Goal: Information Seeking & Learning: Check status

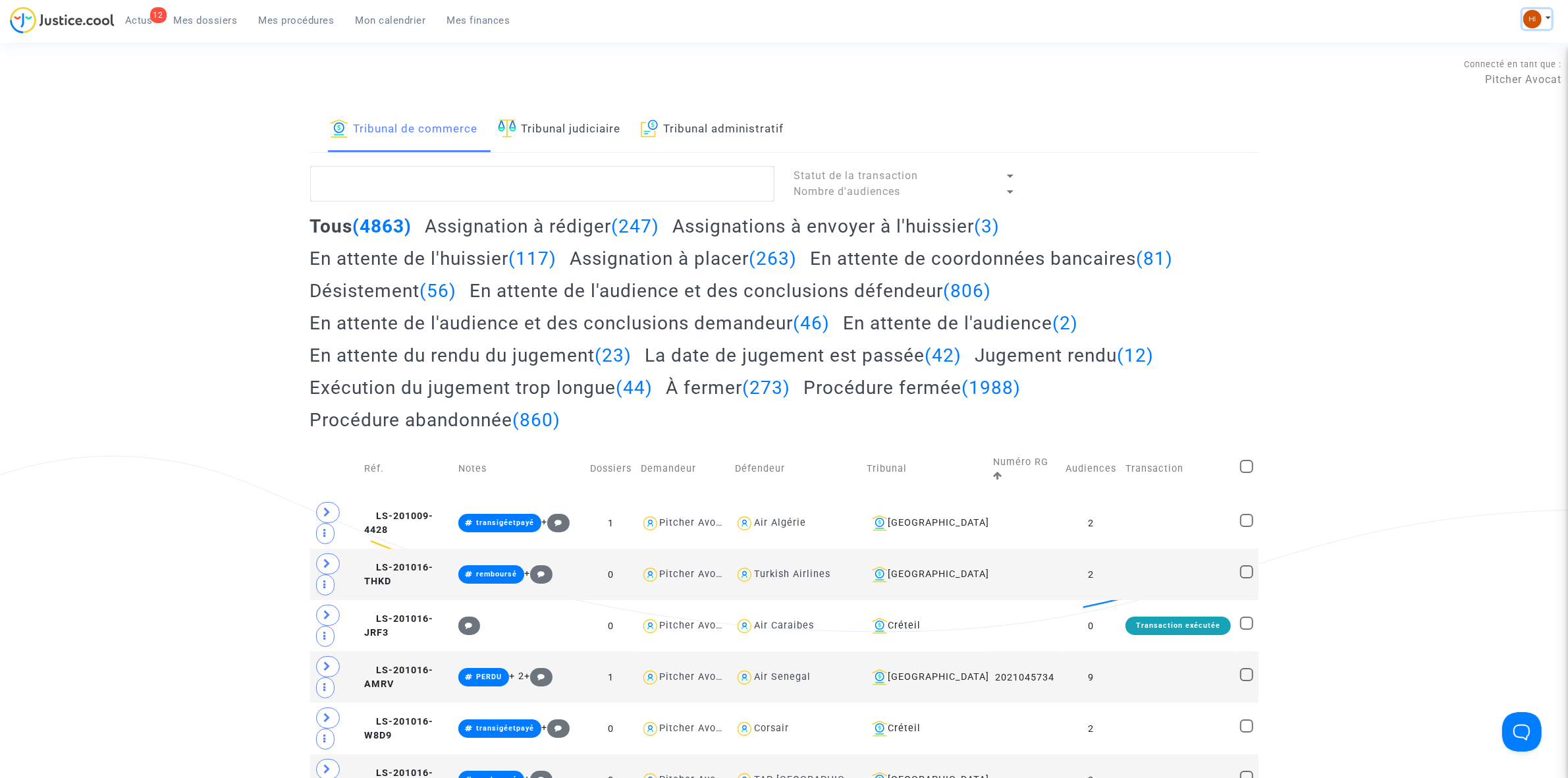
click at [1526, 15] on img at bounding box center [1533, 19] width 19 height 19
click at [1517, 57] on link "Changer de compte" at bounding box center [1485, 67] width 133 height 21
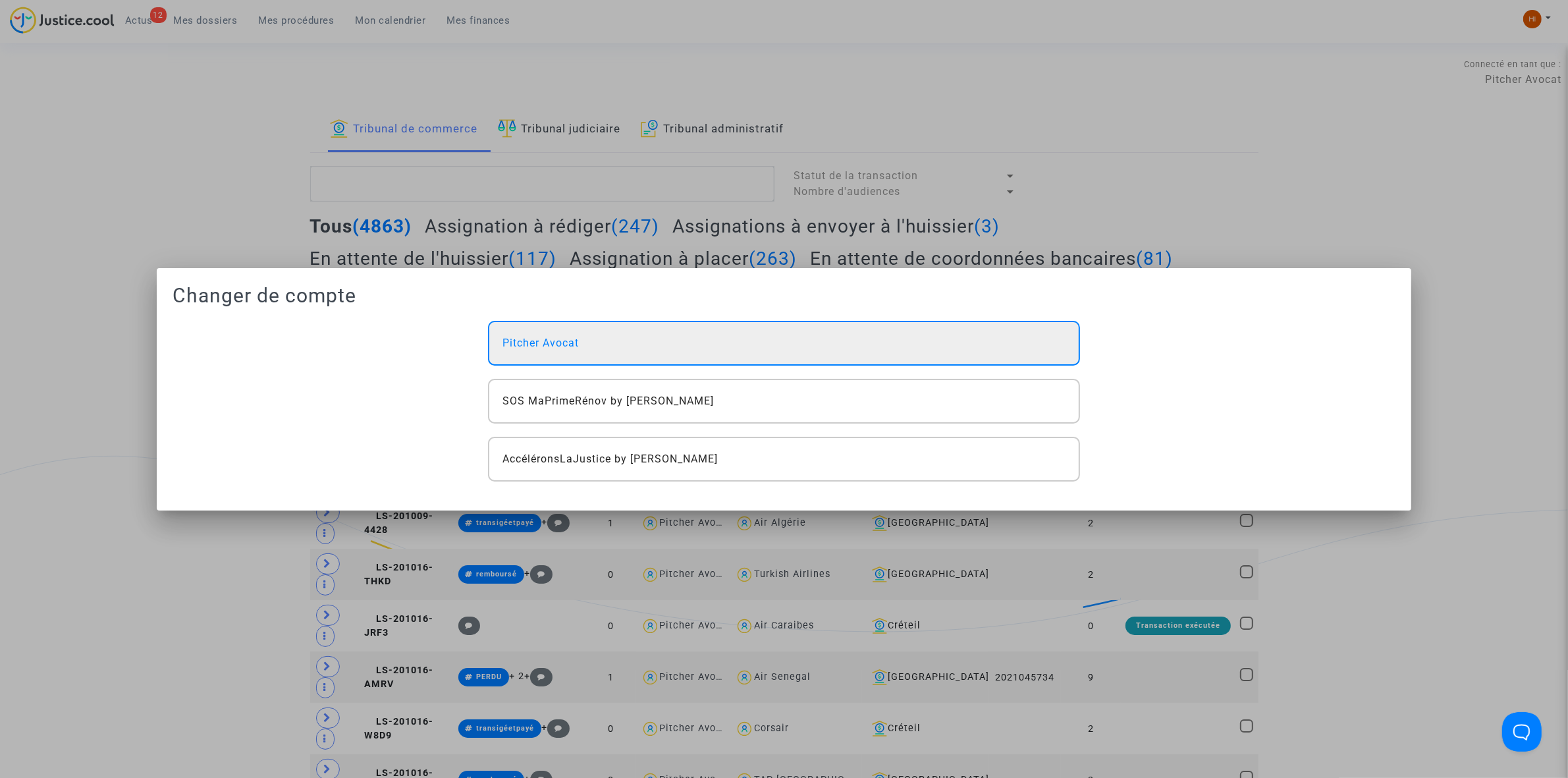
click at [878, 349] on div "Pitcher Avocat" at bounding box center [783, 343] width 591 height 45
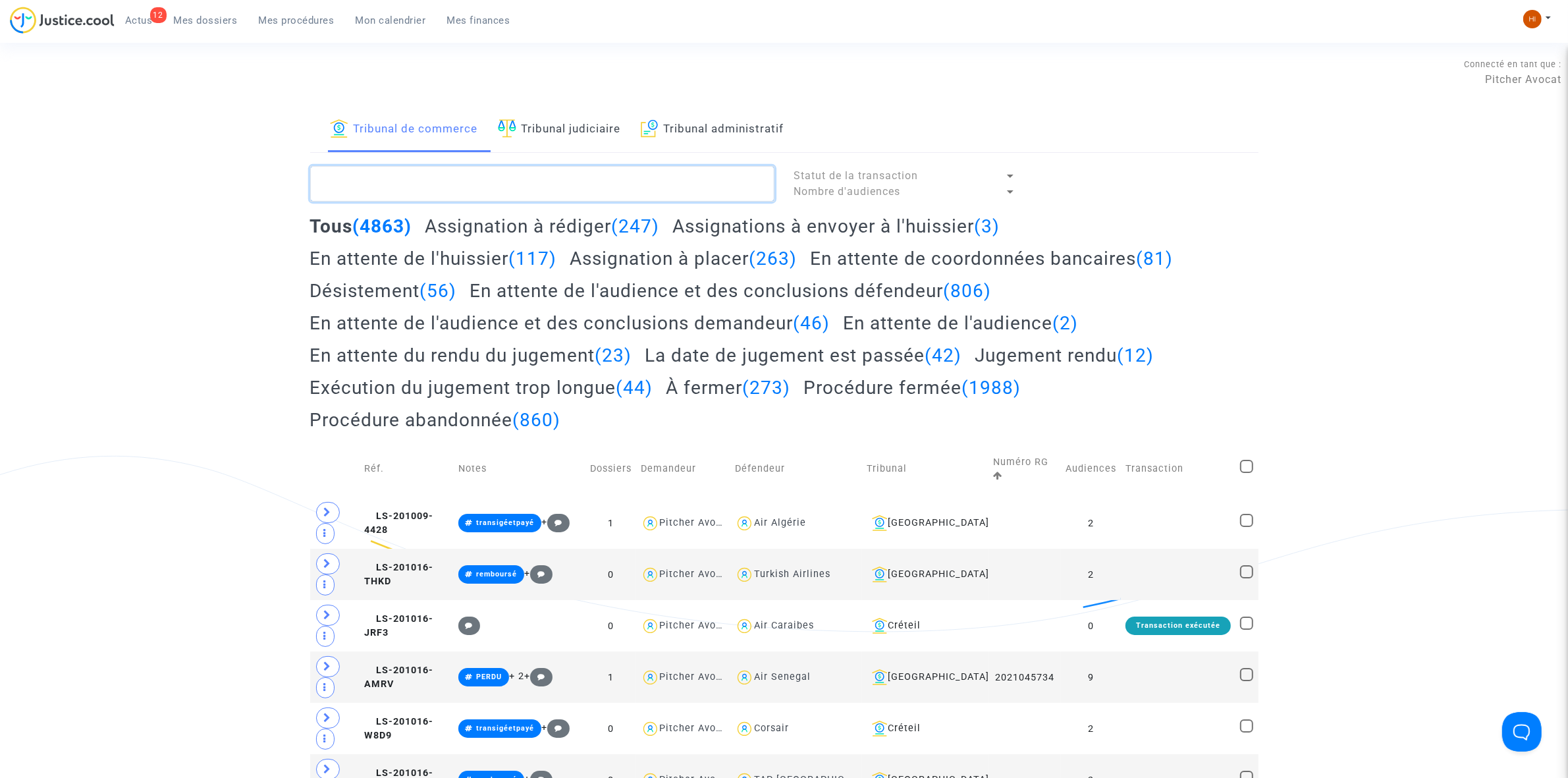
click at [535, 167] on textarea at bounding box center [542, 184] width 464 height 36
click at [683, 126] on link "Tribunal administratif" at bounding box center [712, 130] width 143 height 45
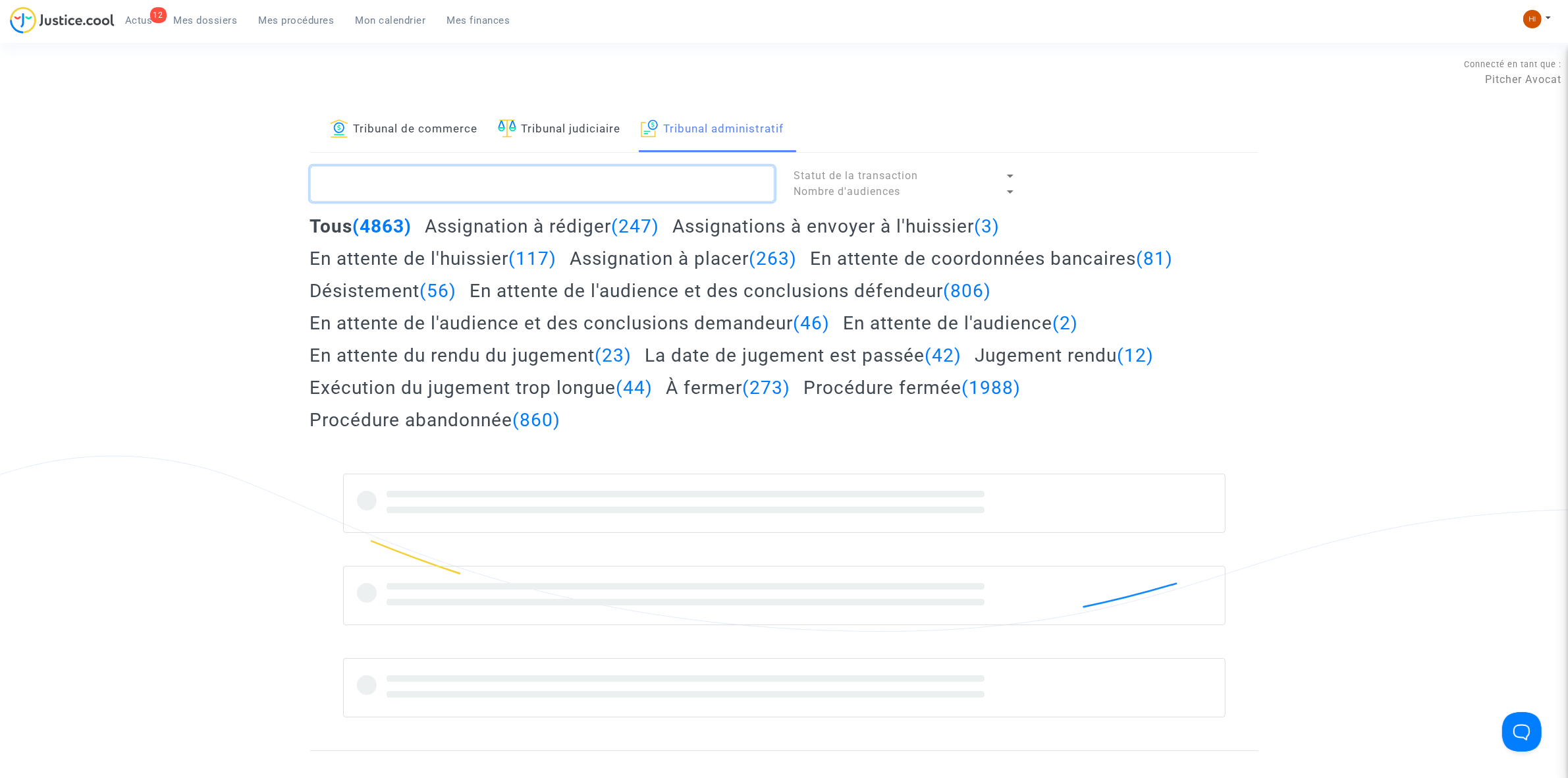
click at [611, 173] on textarea at bounding box center [542, 184] width 464 height 36
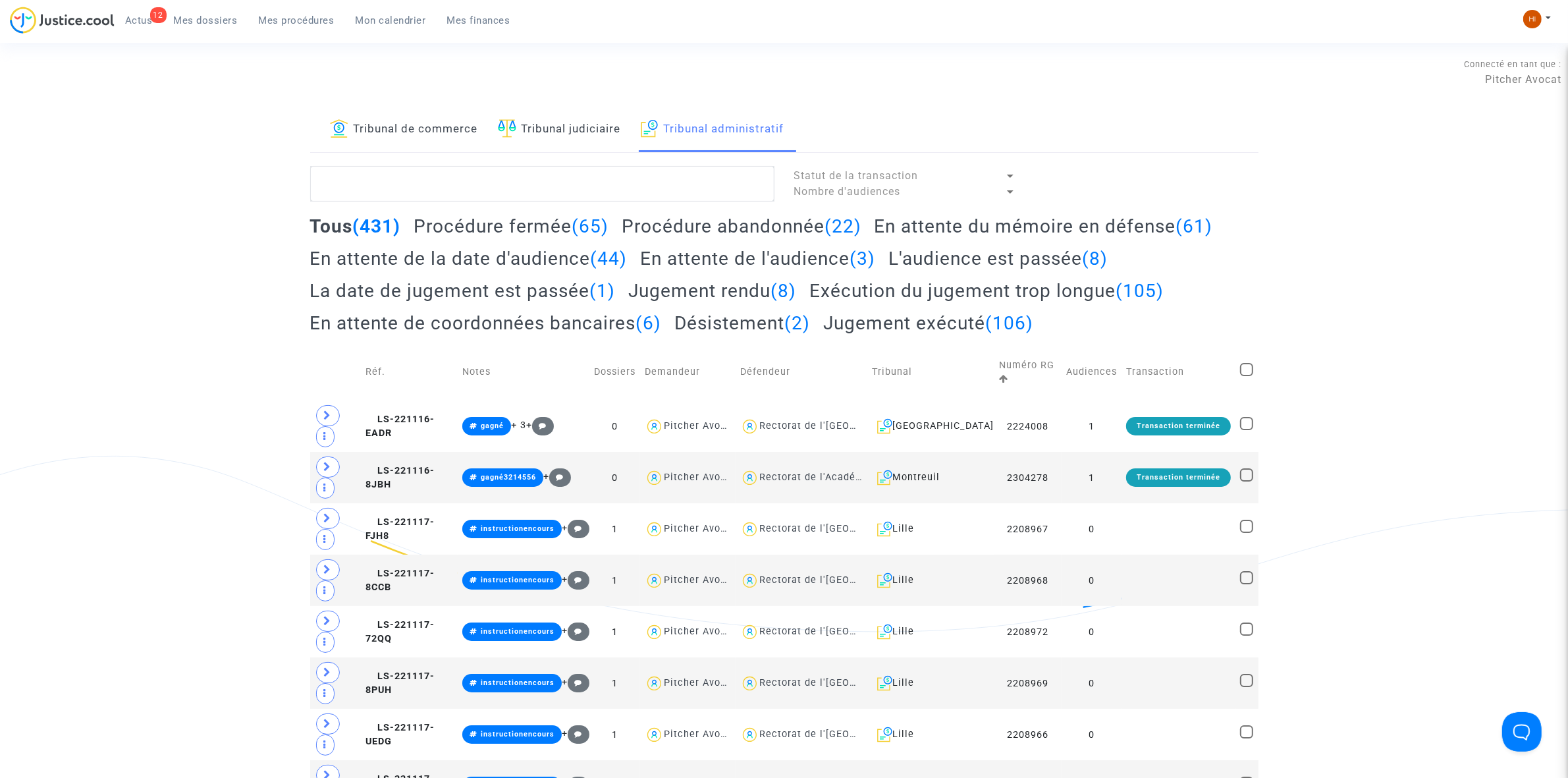
drag, startPoint x: 196, startPoint y: 14, endPoint x: 339, endPoint y: 97, distance: 165.3
click at [194, 15] on span "Mes dossiers" at bounding box center [205, 20] width 64 height 12
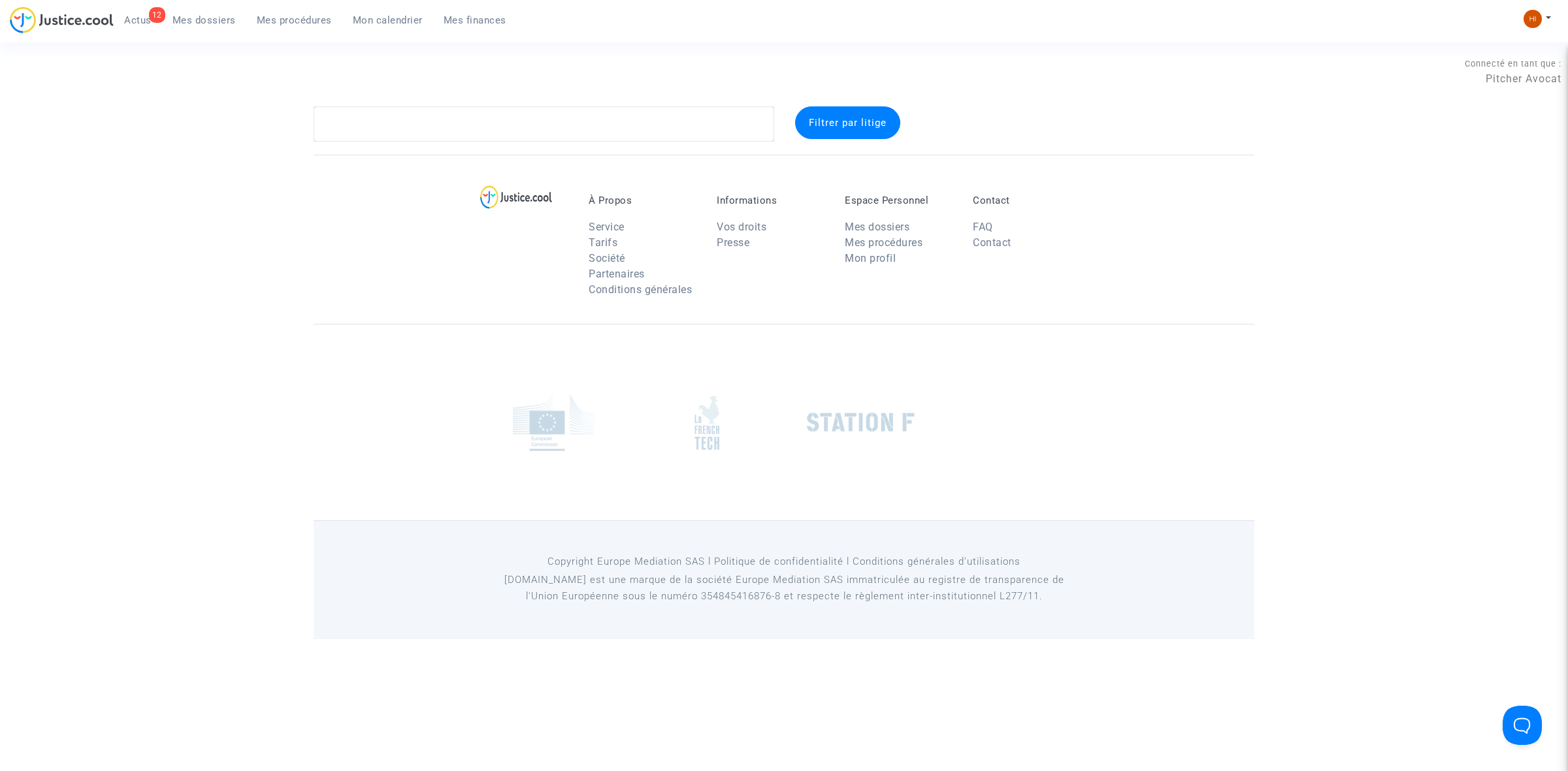
click at [400, 144] on section "Connecté en tant que : Pitcher Avocat Filtrer par litige À Propos Service Tarif…" at bounding box center [784, 319] width 1568 height 639
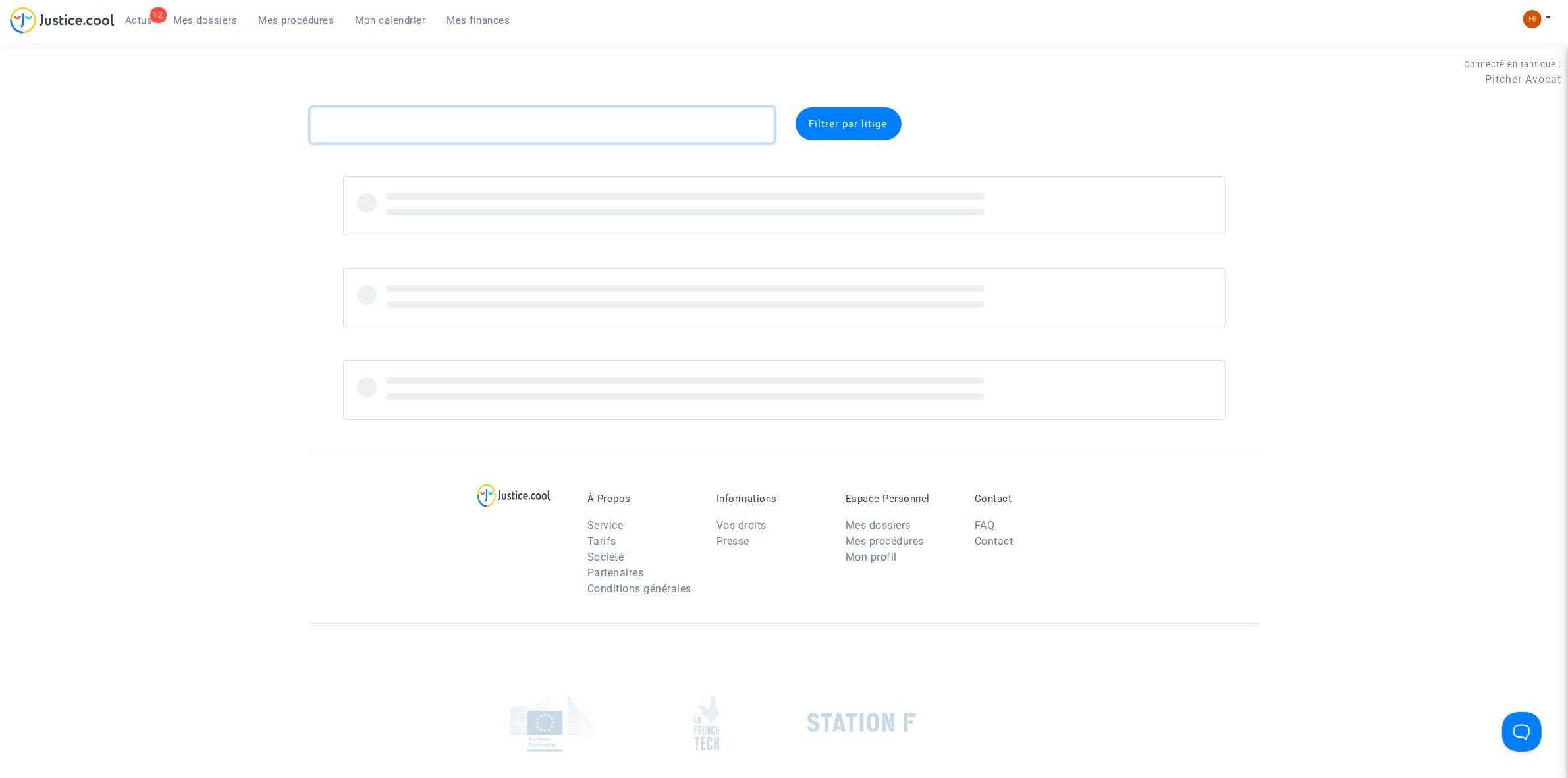
click at [411, 122] on textarea at bounding box center [542, 126] width 464 height 36
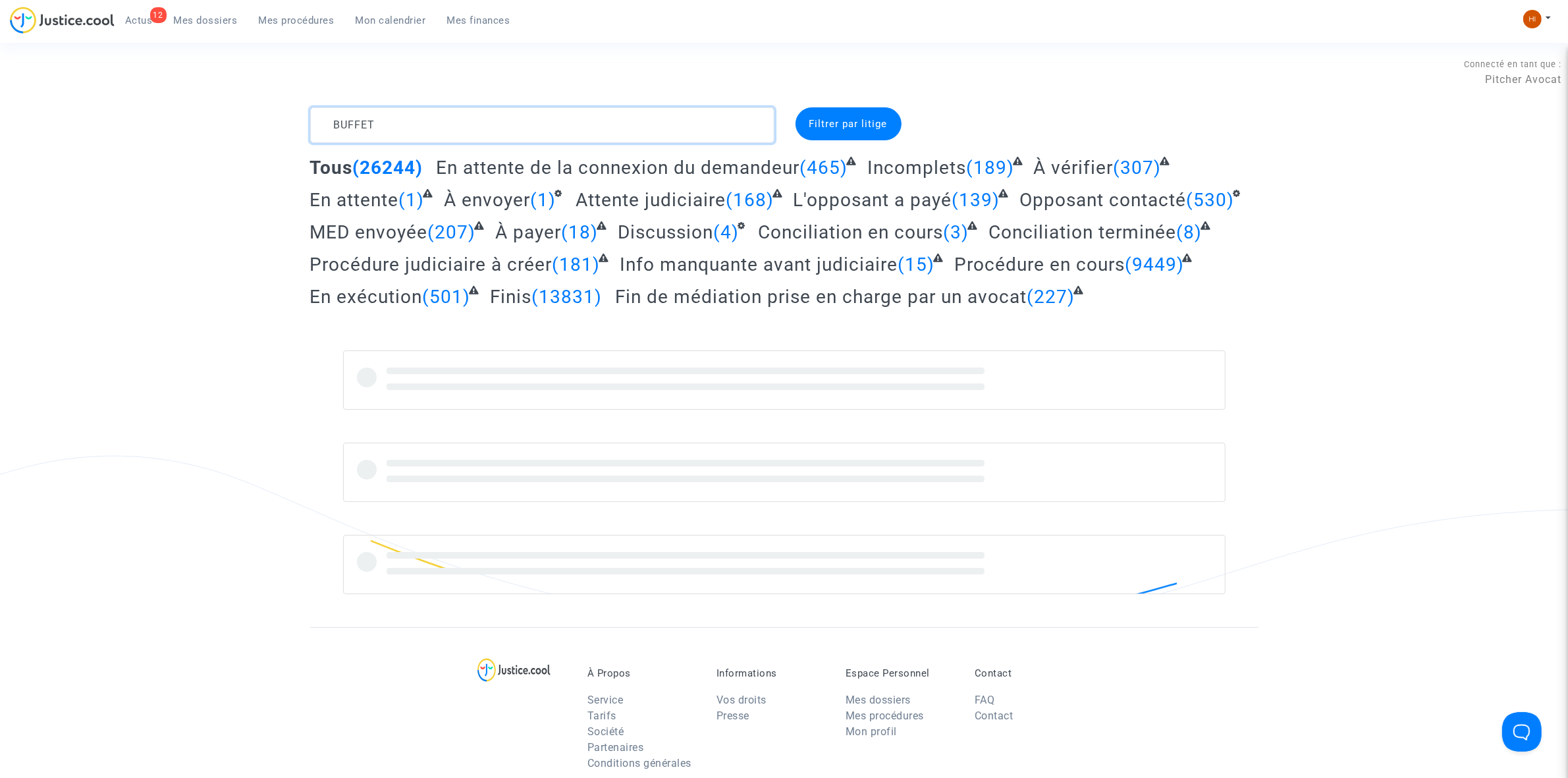
click at [529, 112] on textarea at bounding box center [542, 126] width 464 height 36
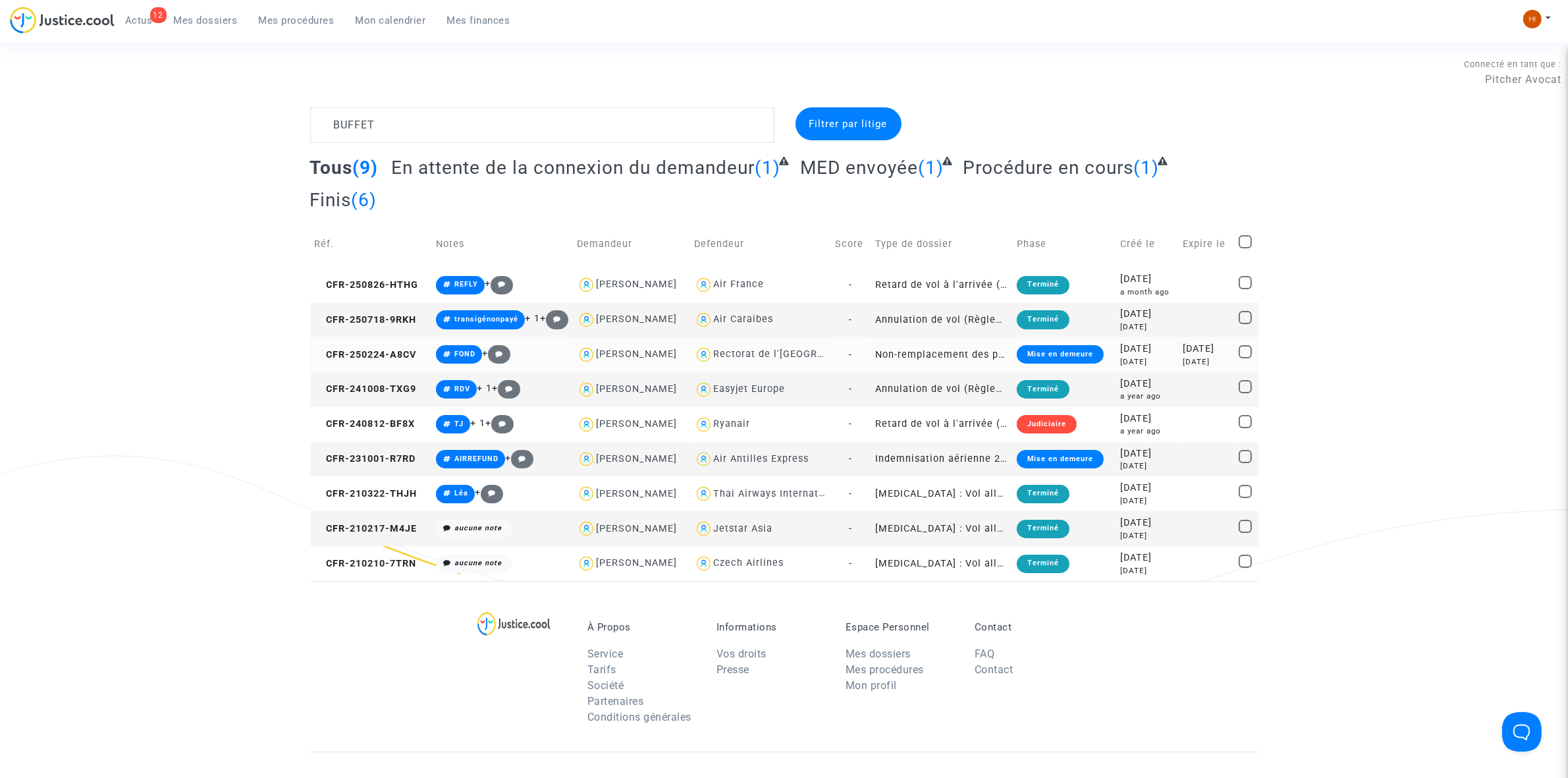
click at [374, 345] on td "CFR-250224-A8CV" at bounding box center [370, 354] width 121 height 35
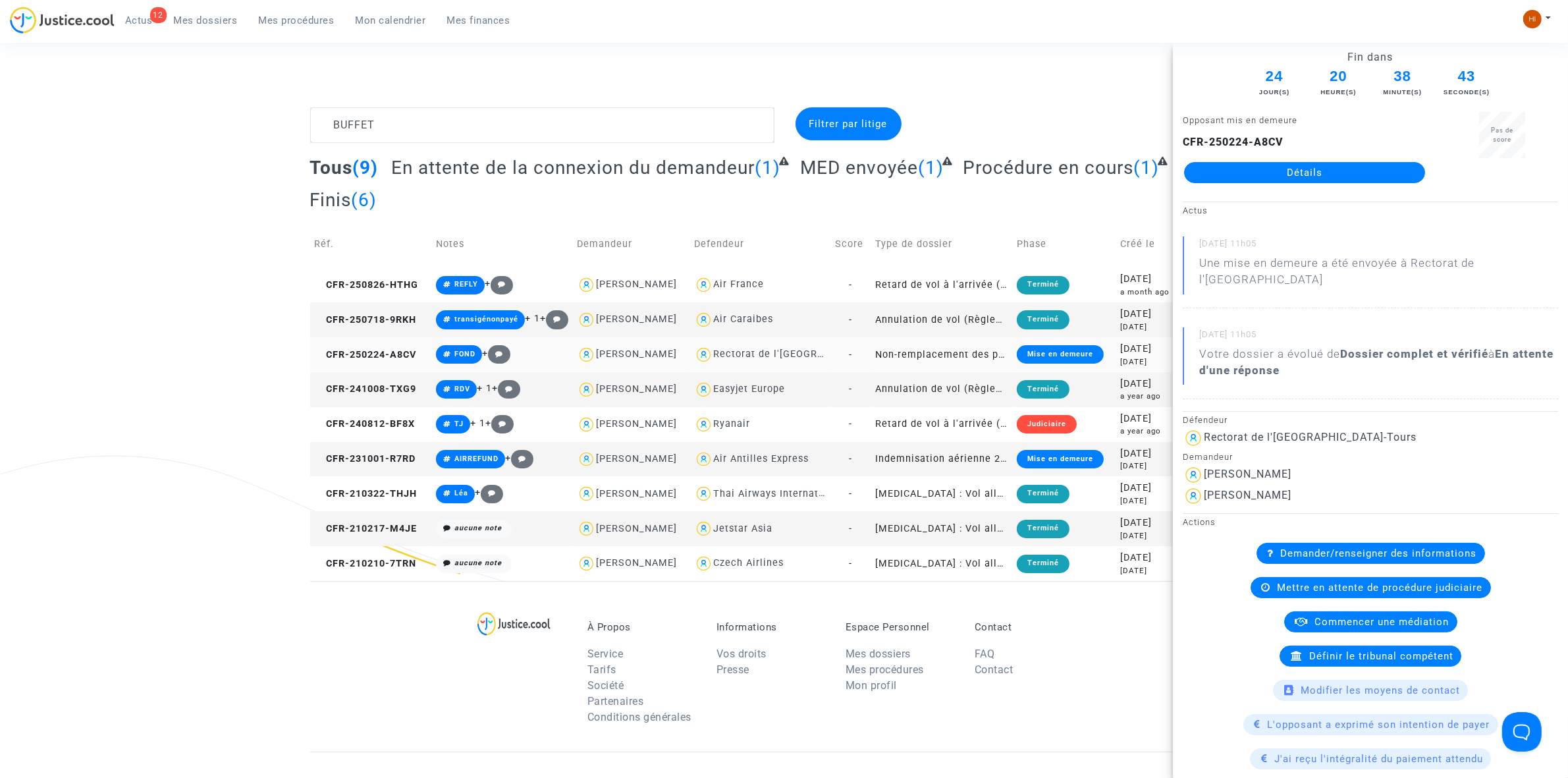
click at [765, 353] on div "Rectorat de l'[GEOGRAPHIC_DATA]-Tours" at bounding box center [813, 354] width 198 height 11
type textarea "BUFFET @"Rectorat de l'[GEOGRAPHIC_DATA]-Tours""
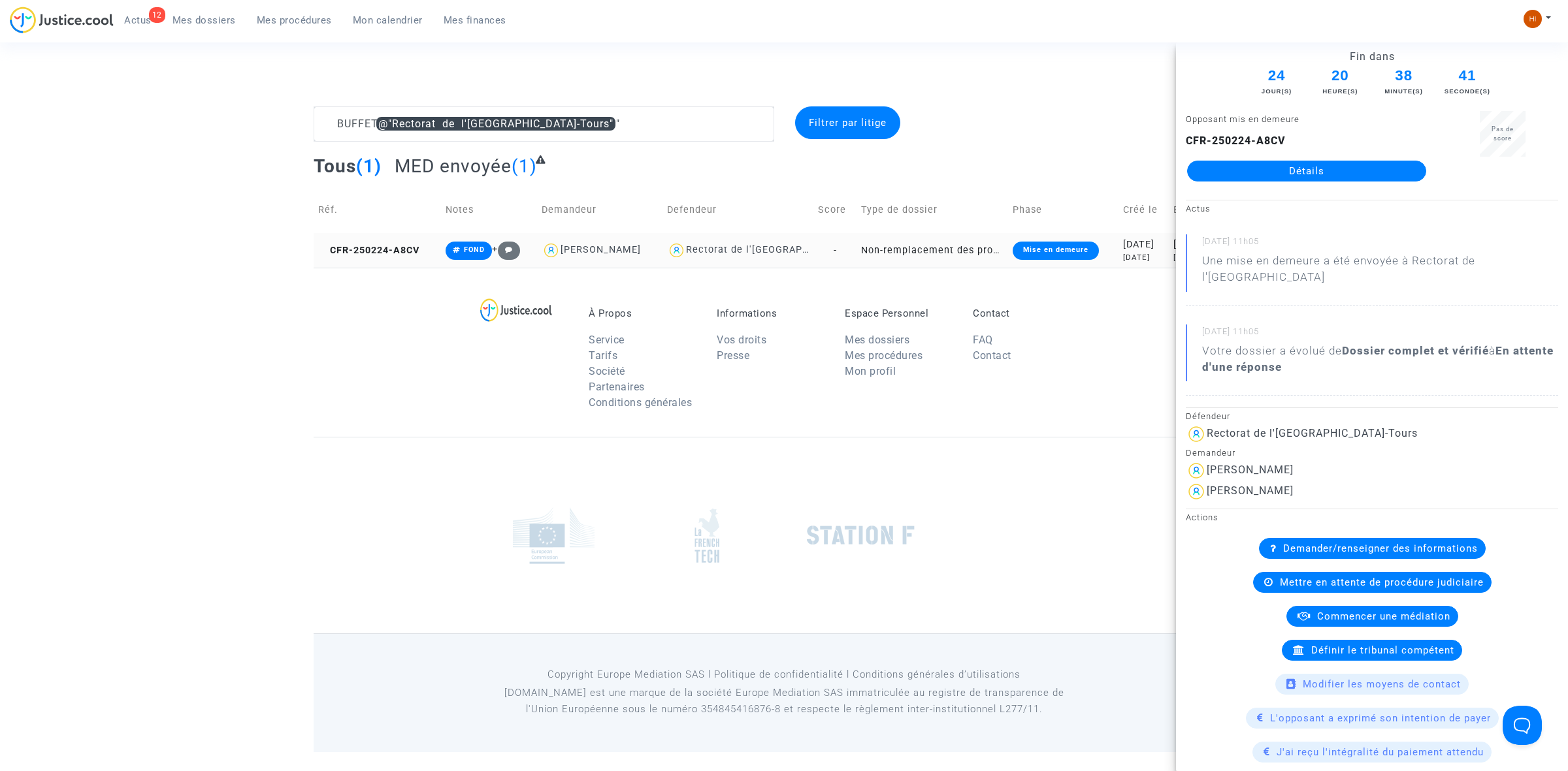
click at [393, 242] on td "CFR-250224-A8CV" at bounding box center [377, 250] width 128 height 35
click at [1367, 164] on link "Détails" at bounding box center [1306, 170] width 239 height 21
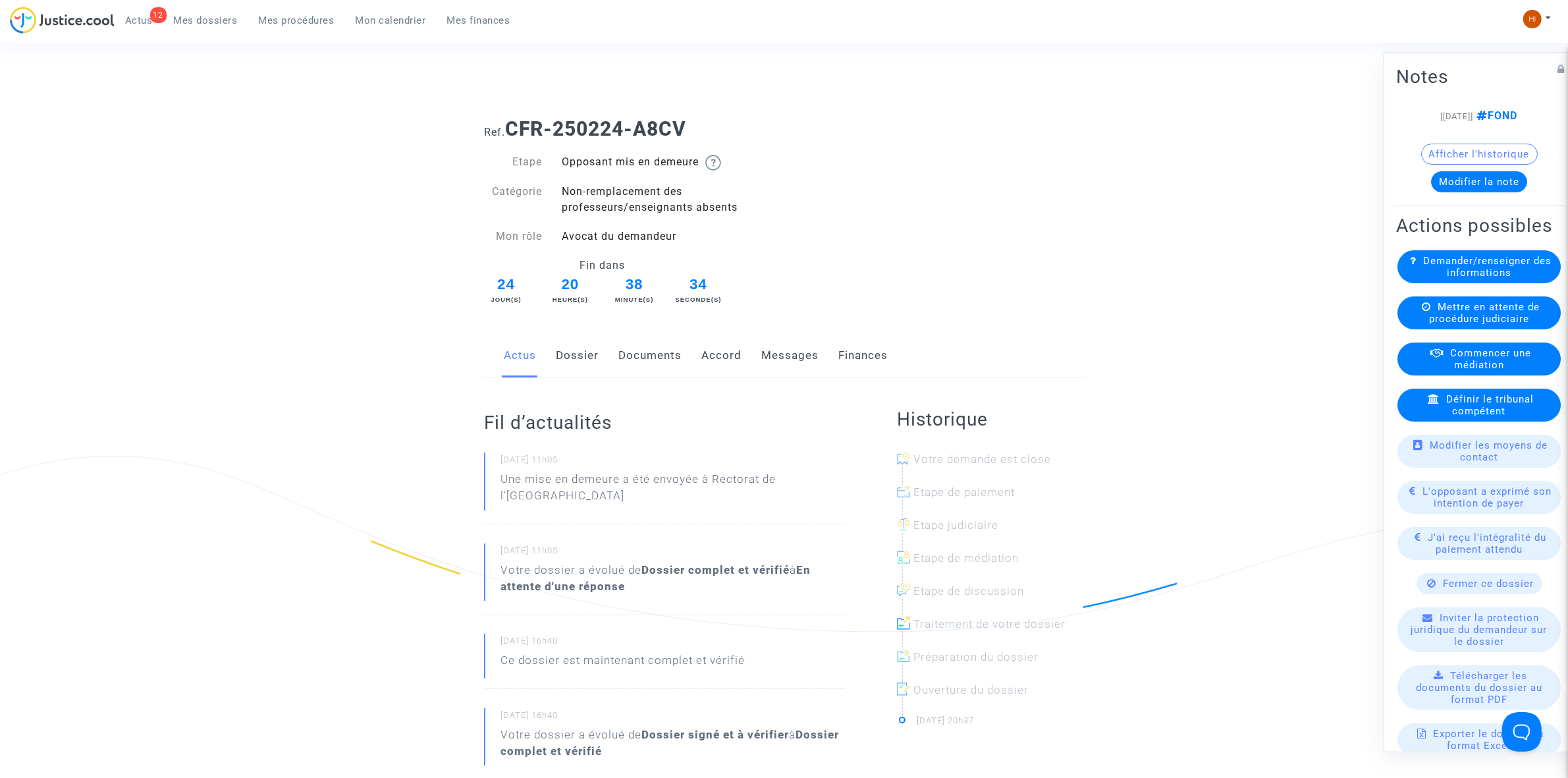
click at [611, 361] on div "Actus Dossier Documents Accord Messages Finances" at bounding box center [784, 356] width 600 height 44
click at [656, 349] on link "Documents" at bounding box center [650, 356] width 64 height 43
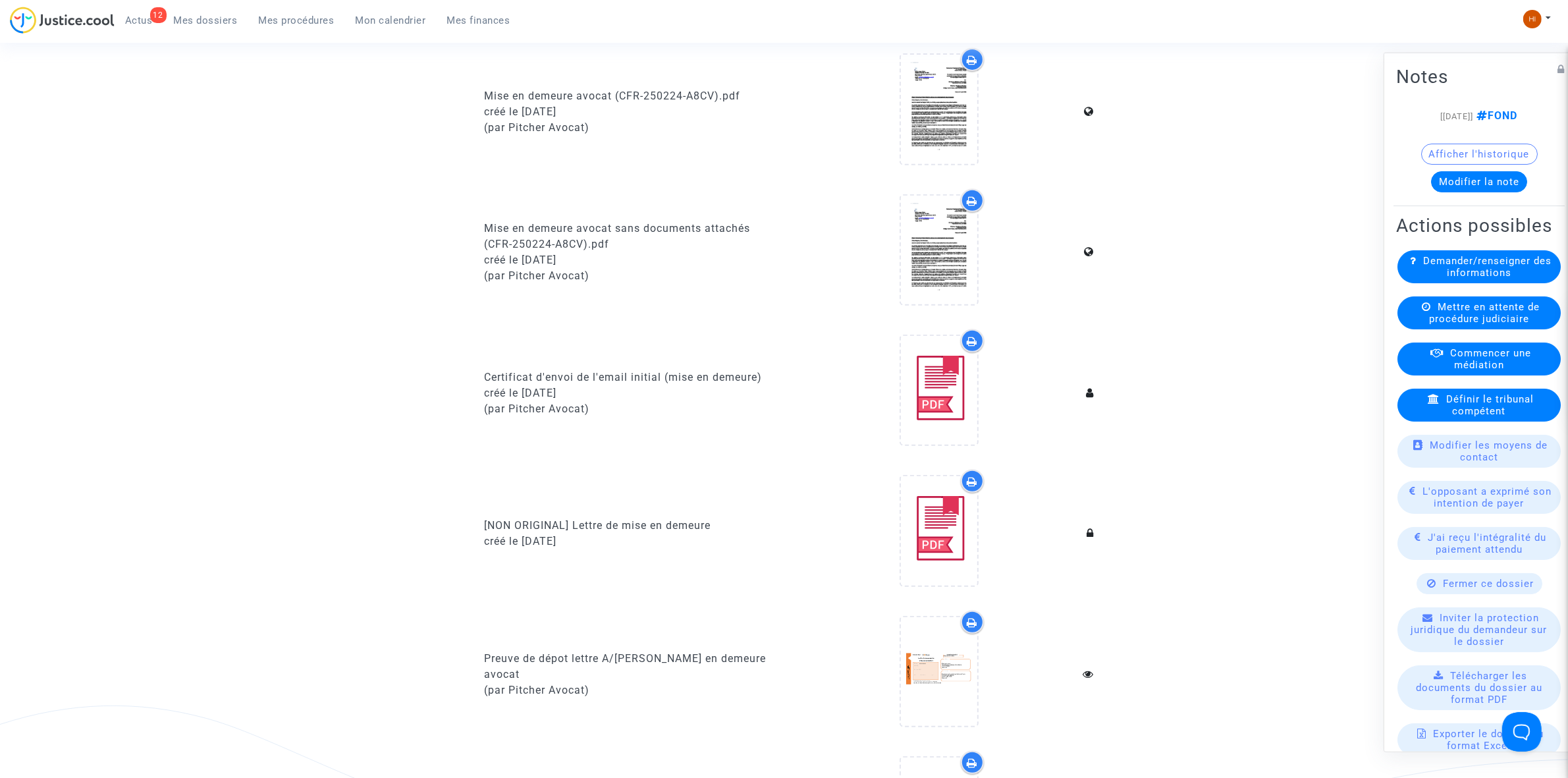
scroll to position [494, 0]
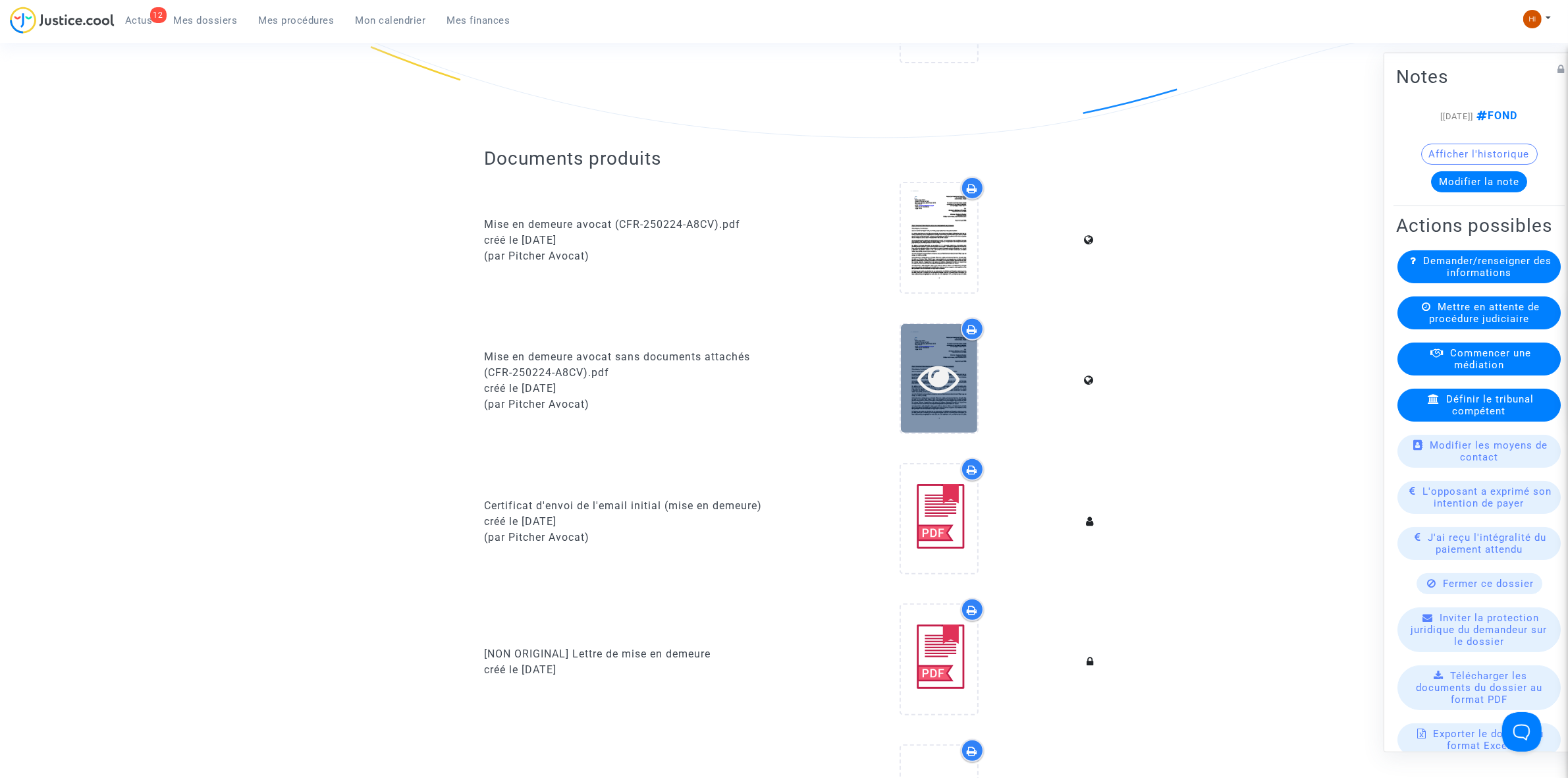
click at [961, 364] on div at bounding box center [939, 378] width 77 height 42
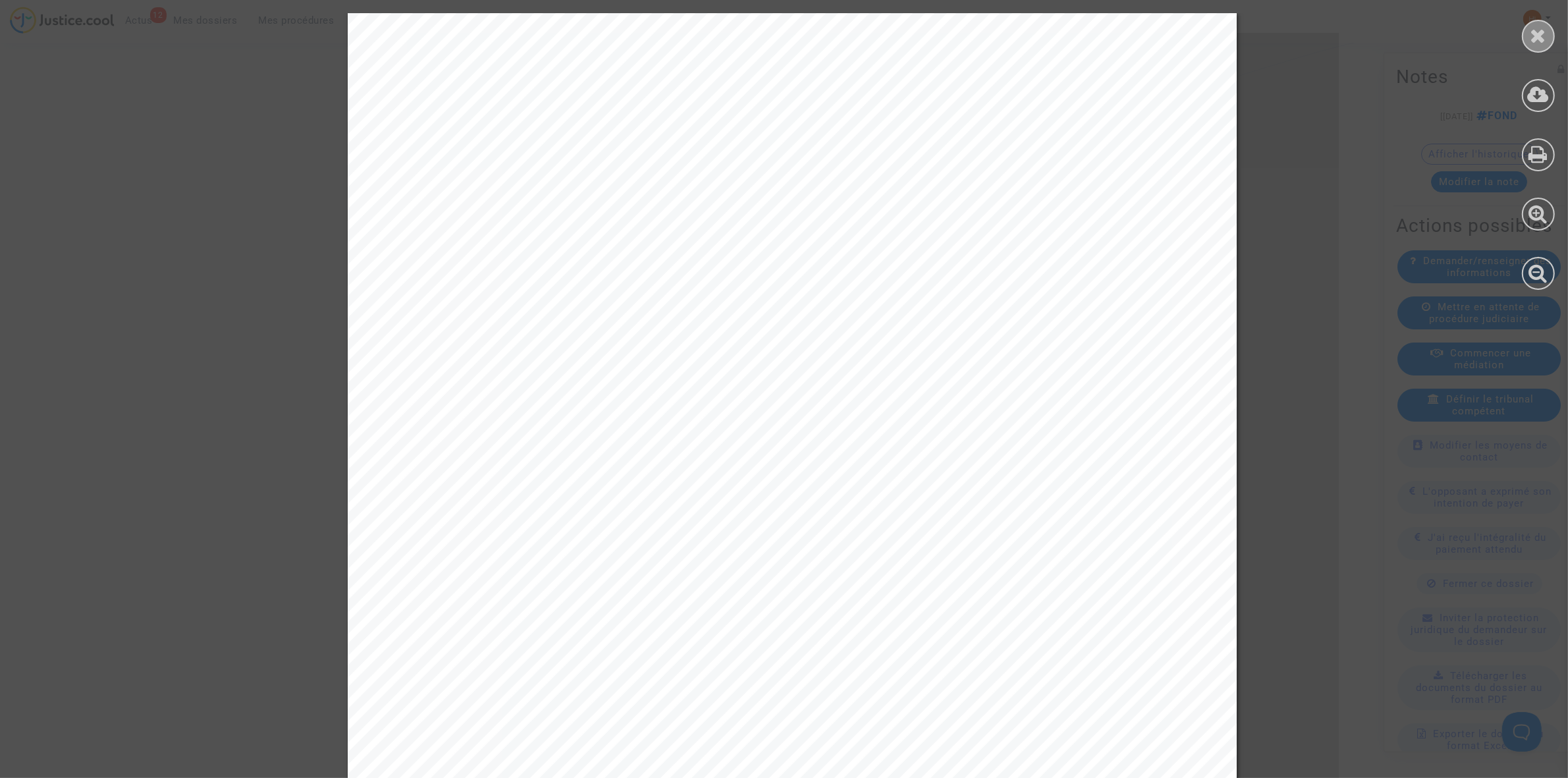
click at [1536, 40] on icon at bounding box center [1539, 36] width 16 height 20
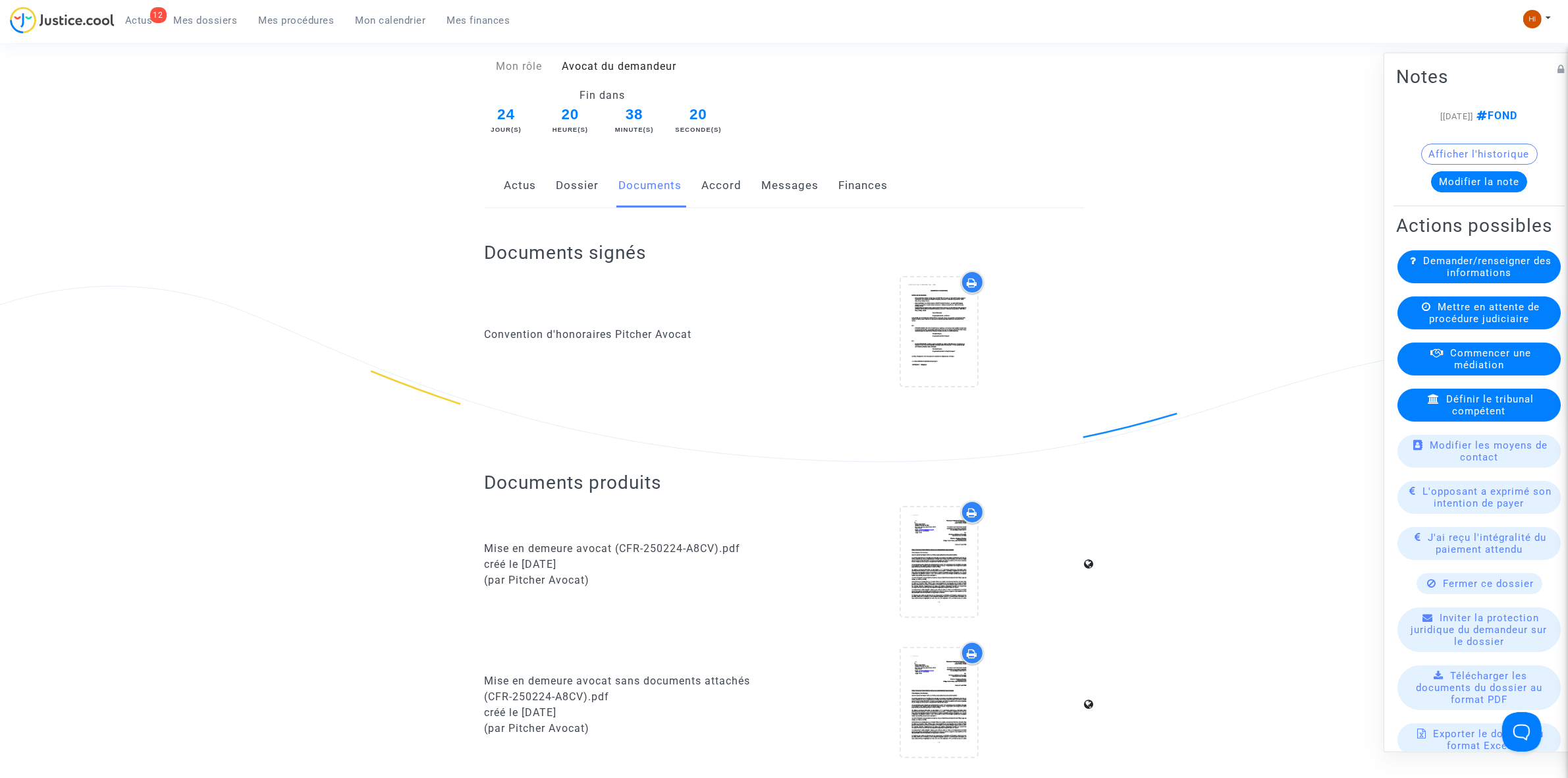
scroll to position [165, 0]
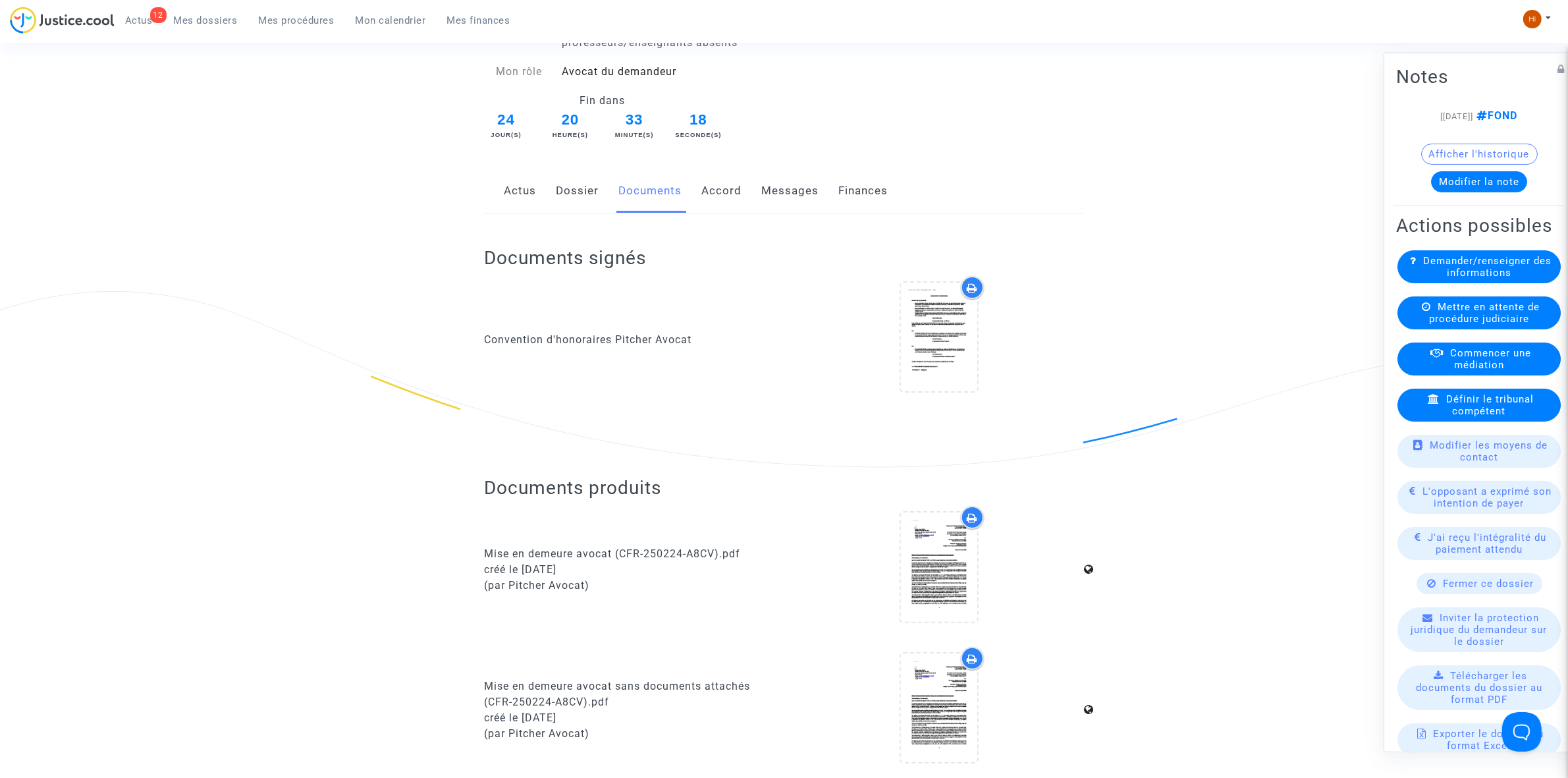
click at [320, 24] on span "Mes procédures" at bounding box center [297, 20] width 76 height 12
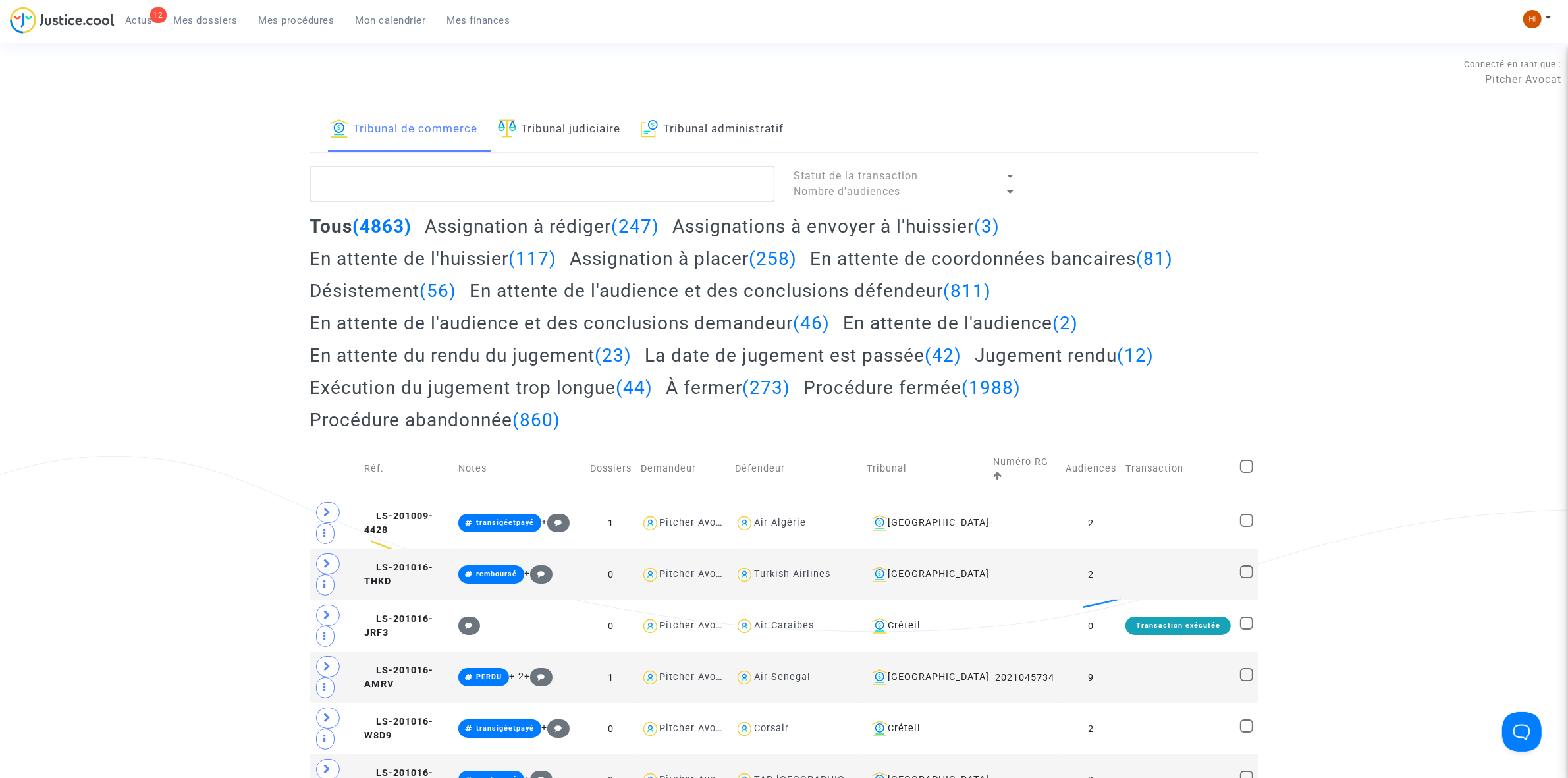
click at [371, 19] on span "Mon calendrier" at bounding box center [390, 20] width 70 height 12
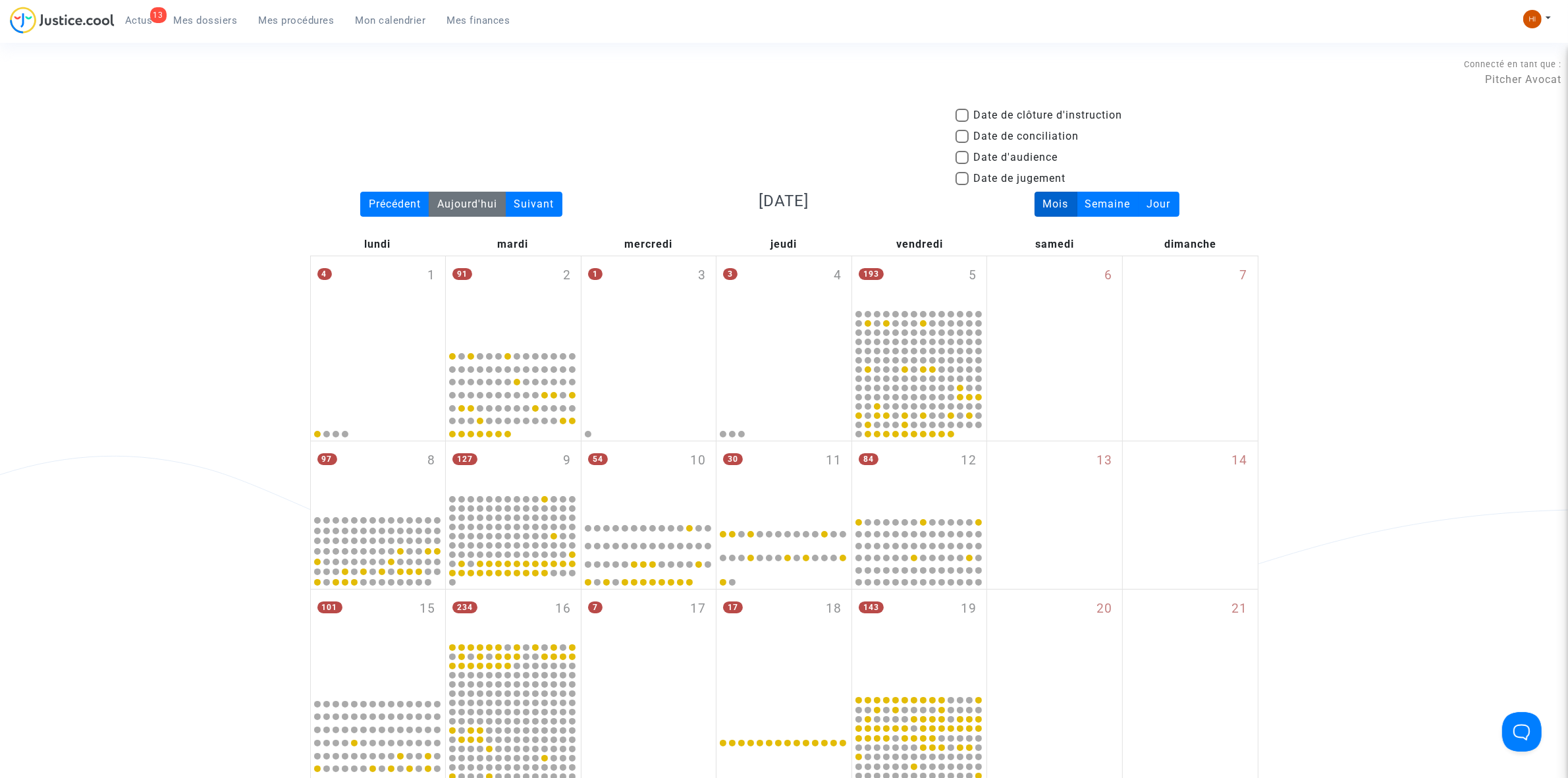
drag, startPoint x: 469, startPoint y: 200, endPoint x: 466, endPoint y: 208, distance: 8.5
click at [466, 201] on div "Aujourd'hui" at bounding box center [466, 204] width 77 height 25
click at [466, 208] on div "Aujourd'hui" at bounding box center [466, 204] width 77 height 25
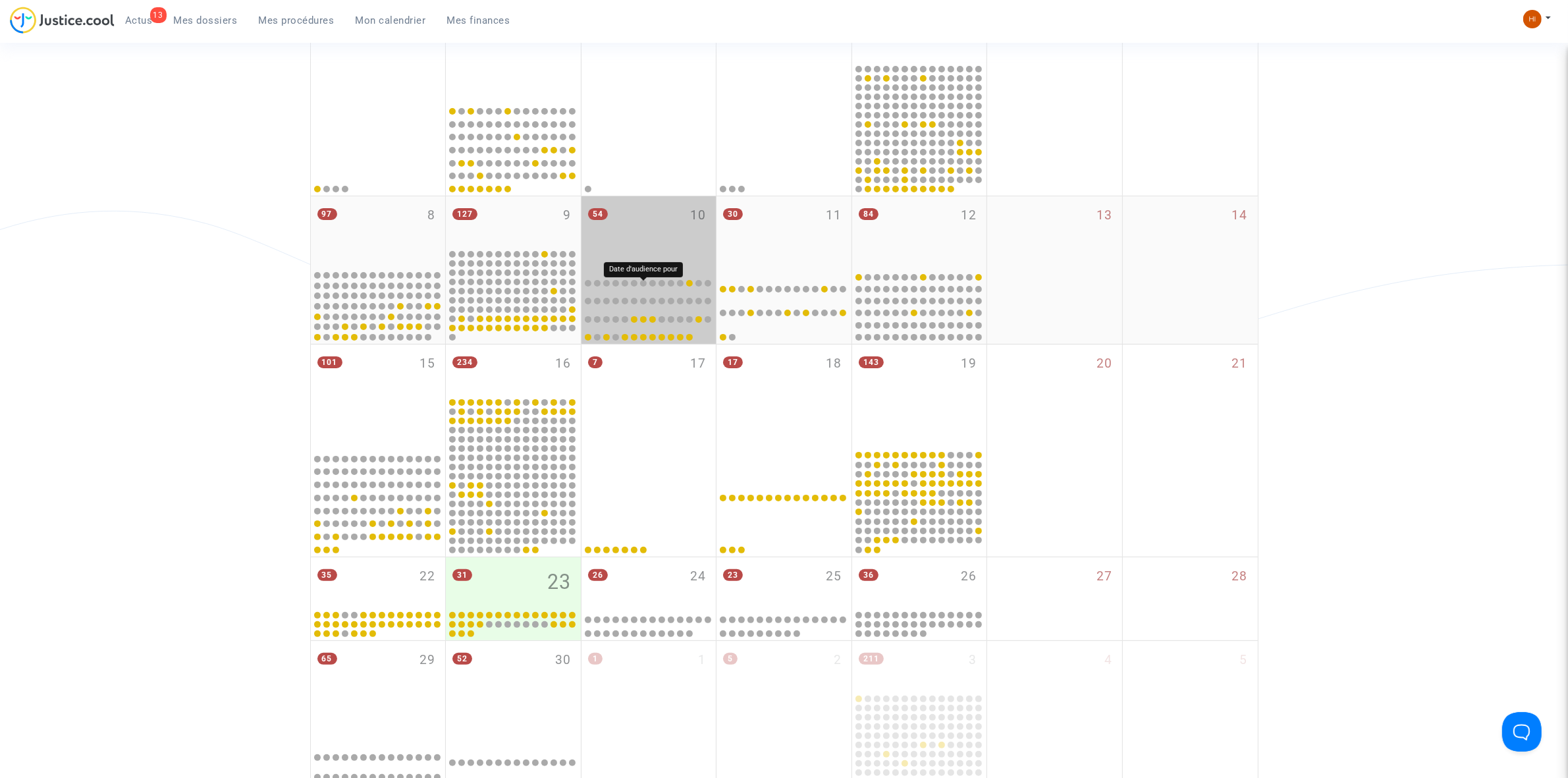
scroll to position [329, 0]
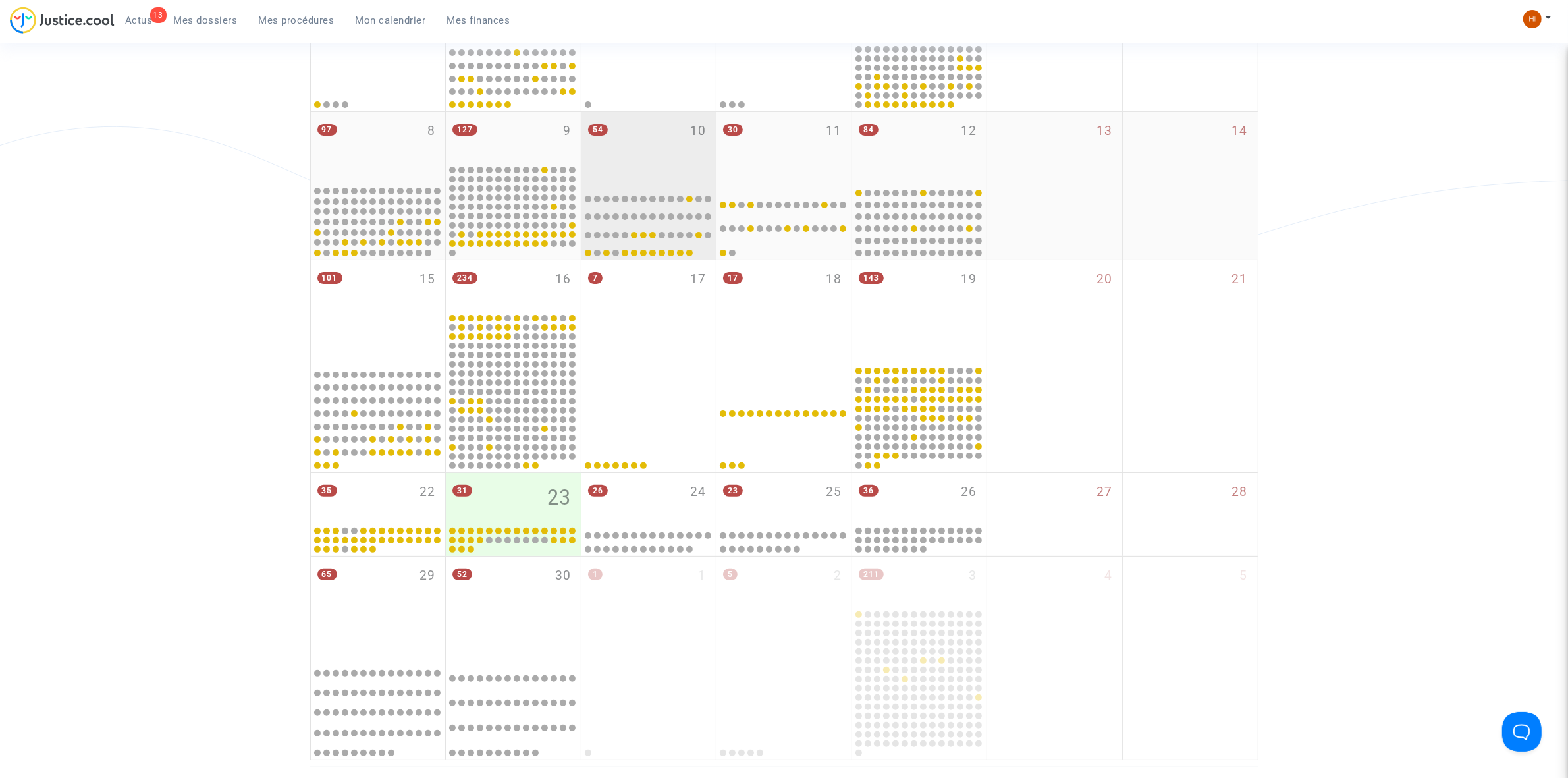
click at [682, 133] on div "54 10" at bounding box center [649, 148] width 135 height 72
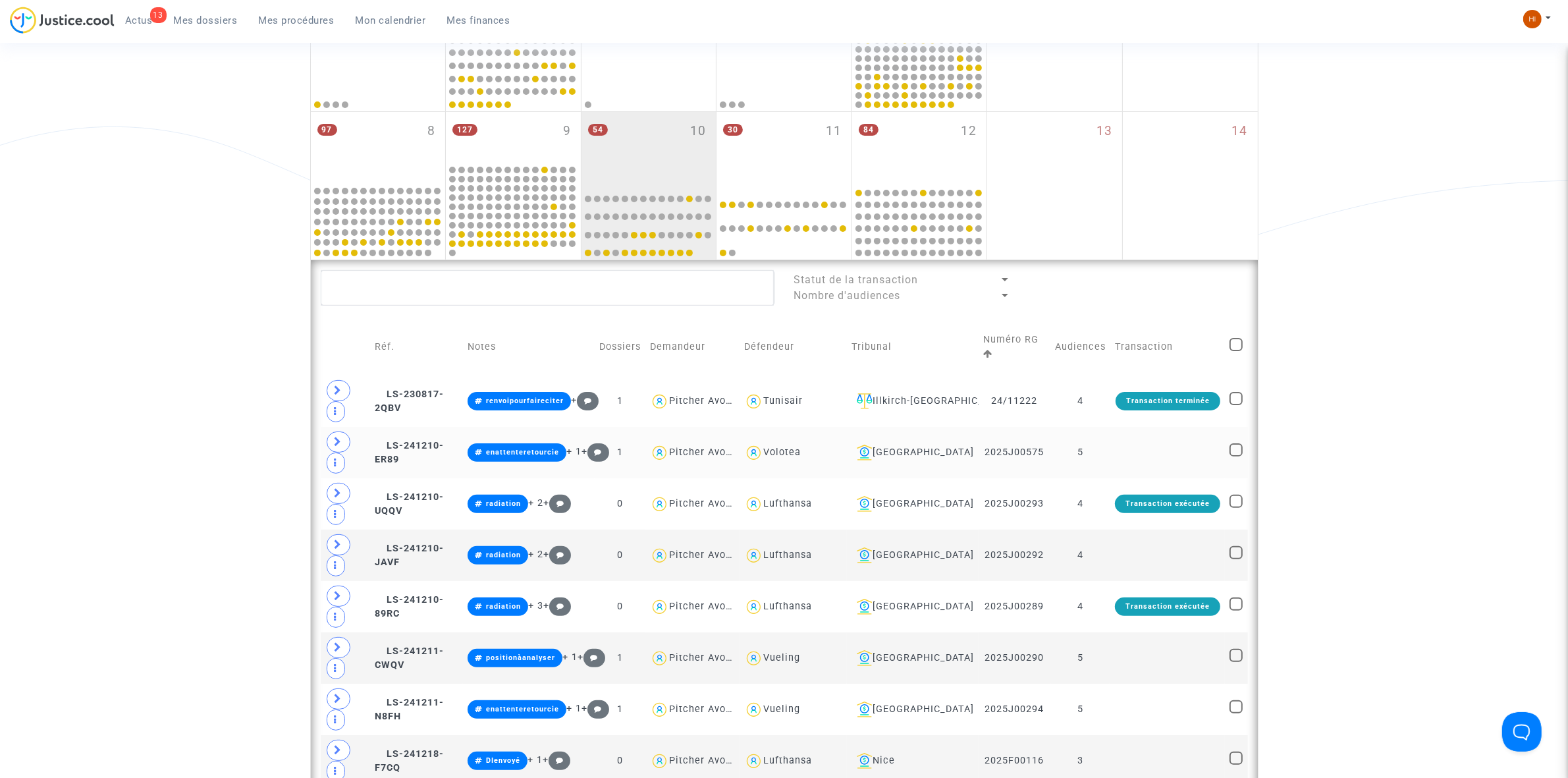
click at [1118, 442] on td at bounding box center [1167, 453] width 115 height 51
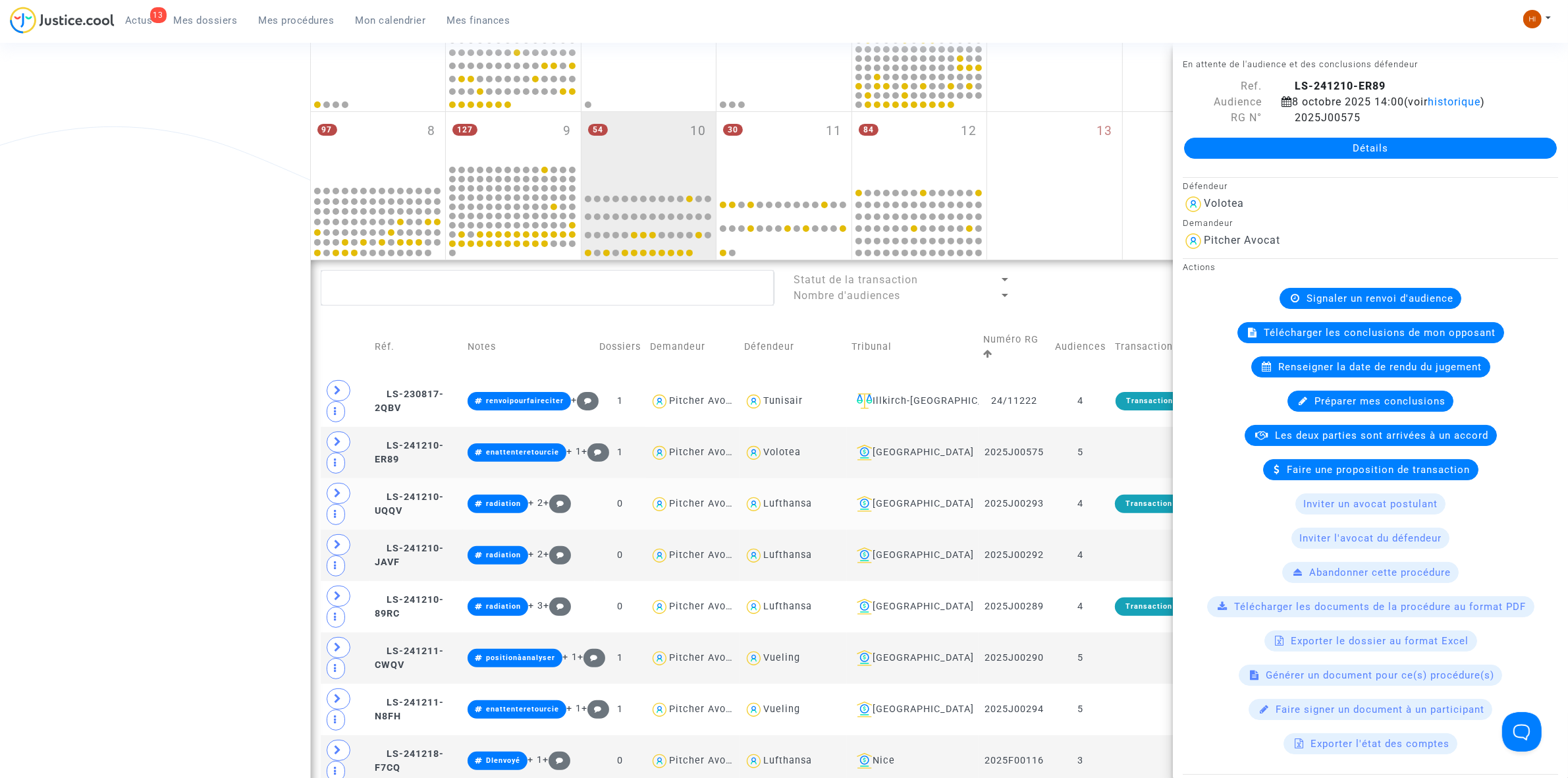
click at [1100, 497] on td "4" at bounding box center [1080, 504] width 60 height 51
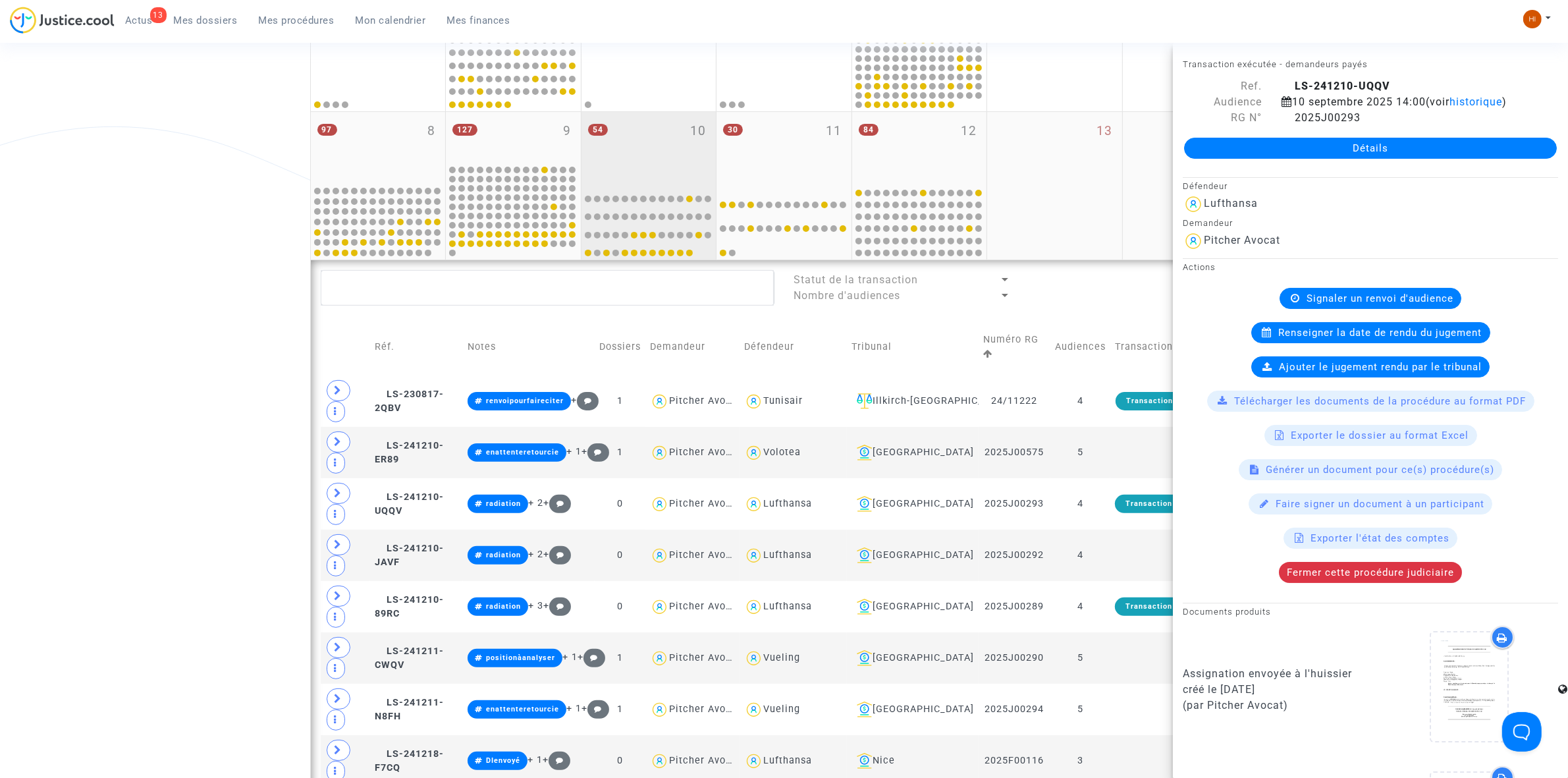
click at [667, 136] on div "54 10" at bounding box center [649, 148] width 135 height 72
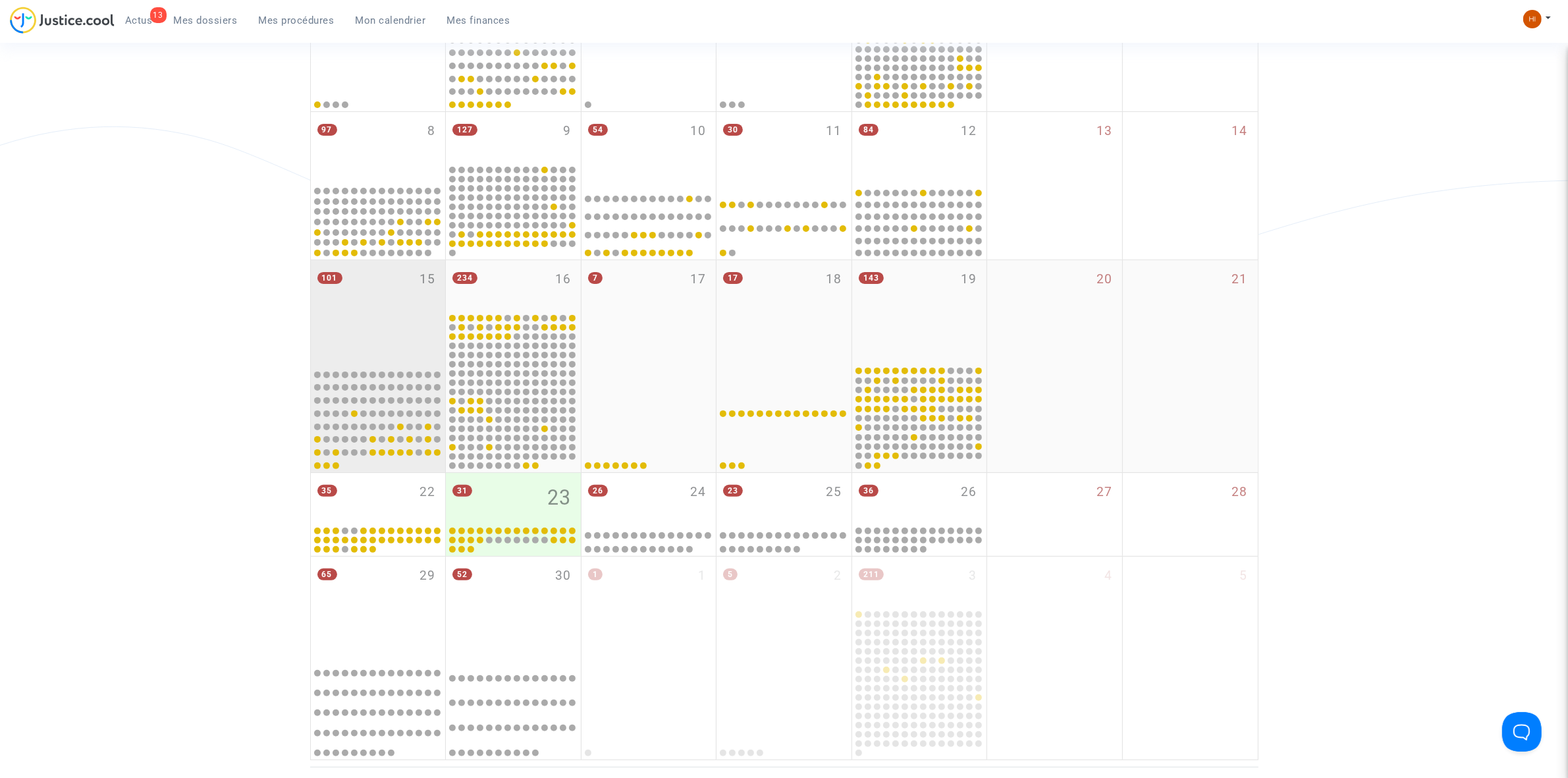
click at [377, 292] on div "101 15" at bounding box center [378, 312] width 135 height 104
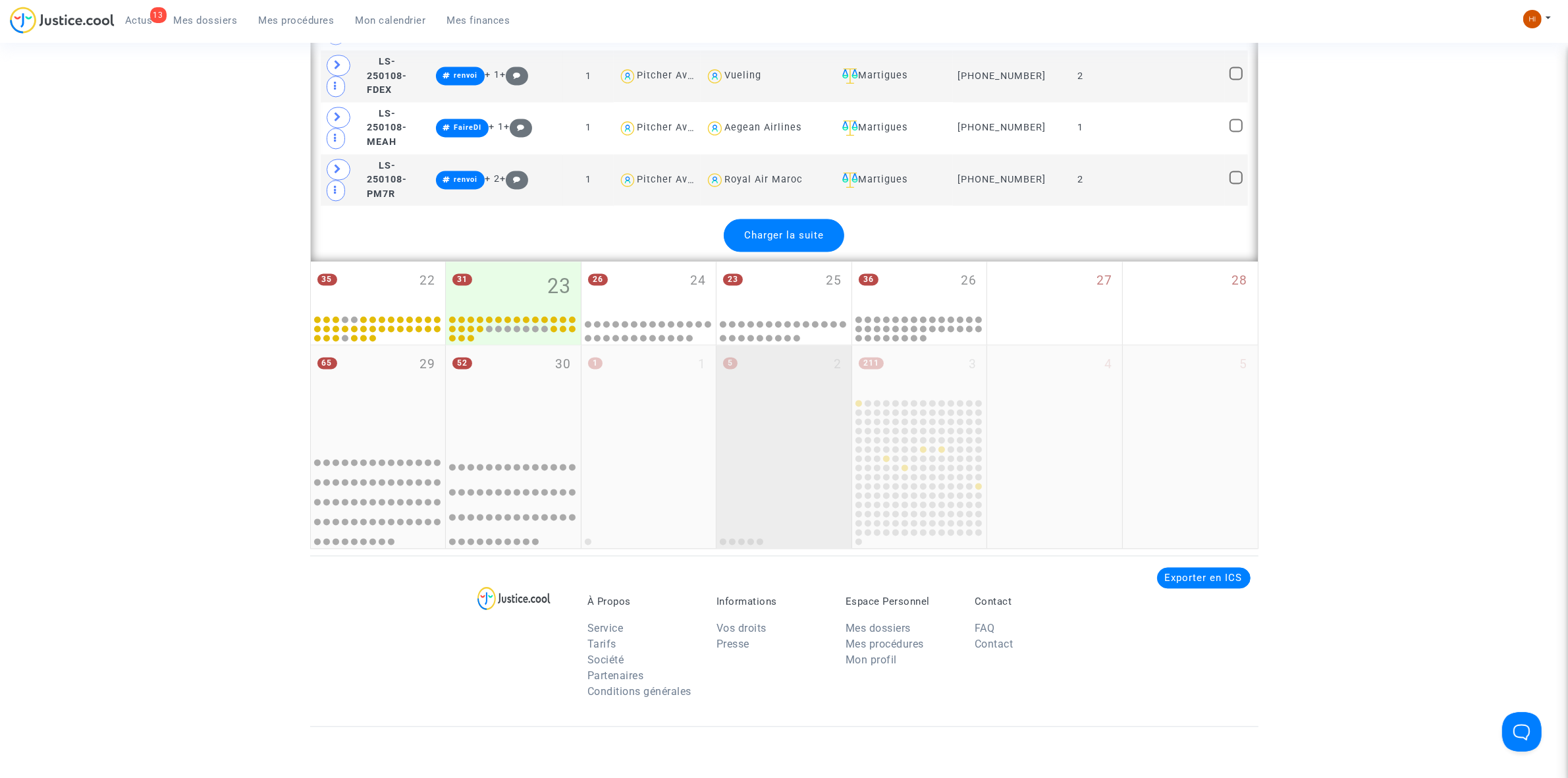
scroll to position [3294, 0]
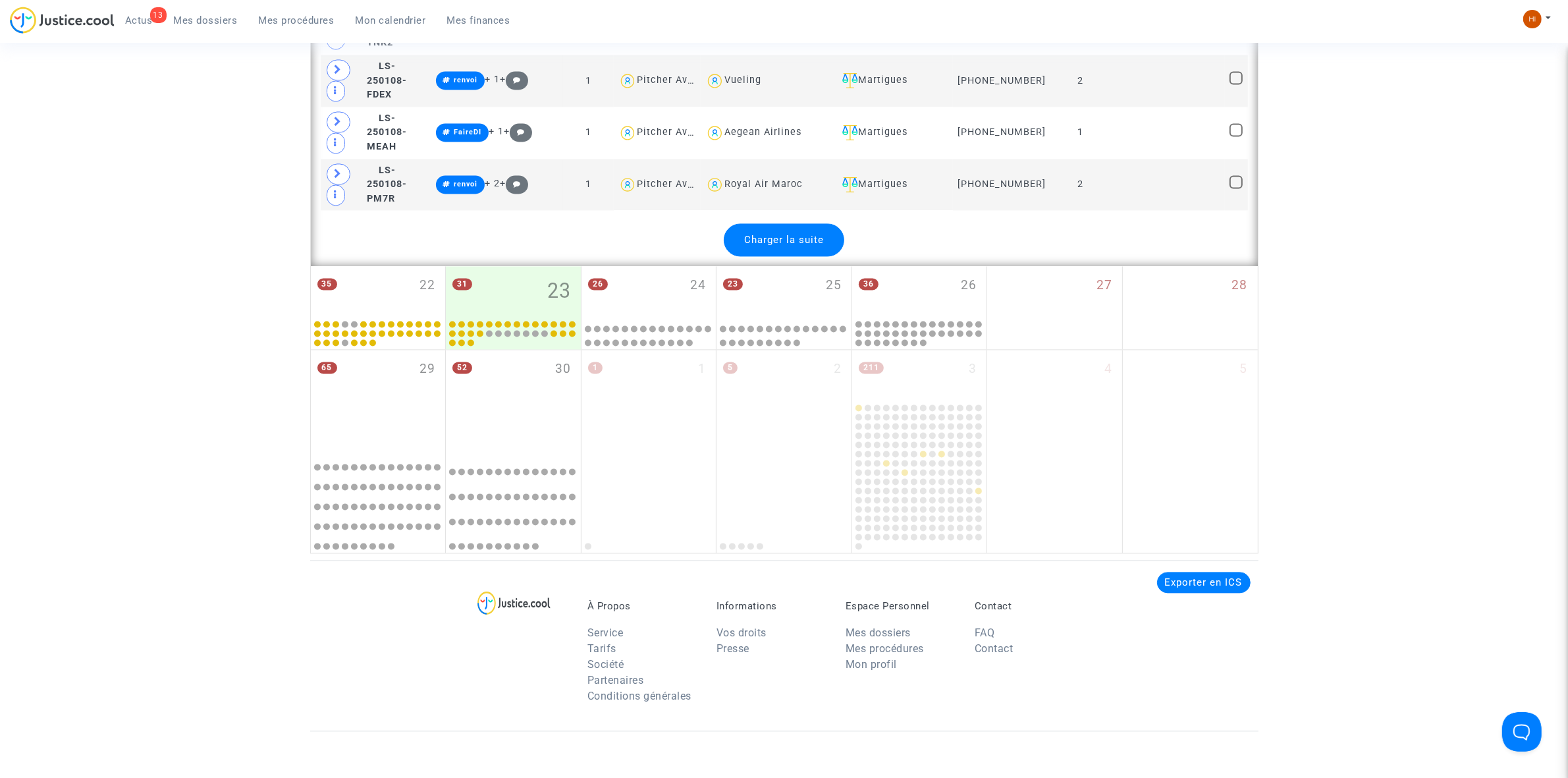
click at [787, 246] on span "Charger la suite" at bounding box center [784, 239] width 80 height 12
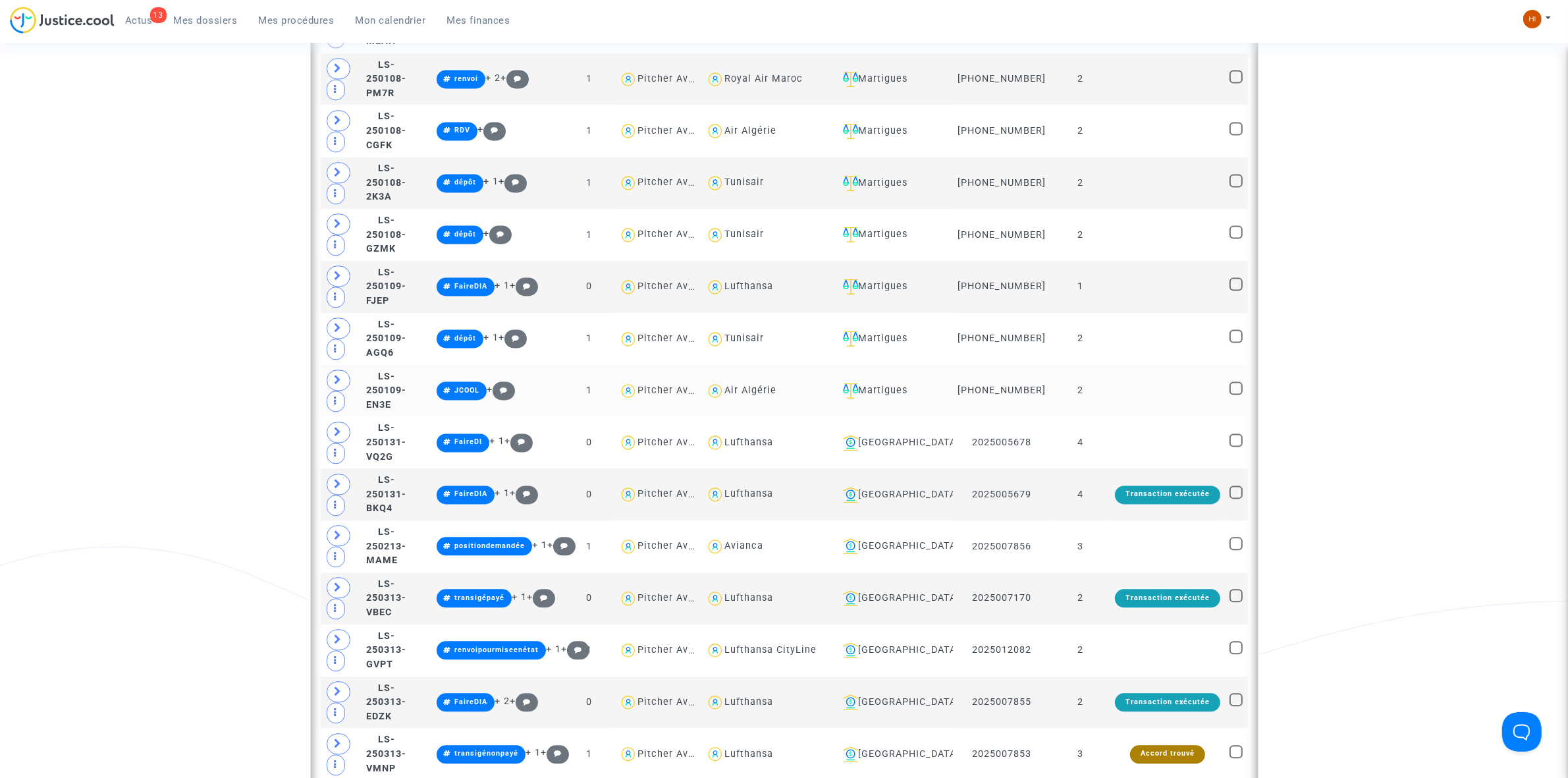
scroll to position [3706, 0]
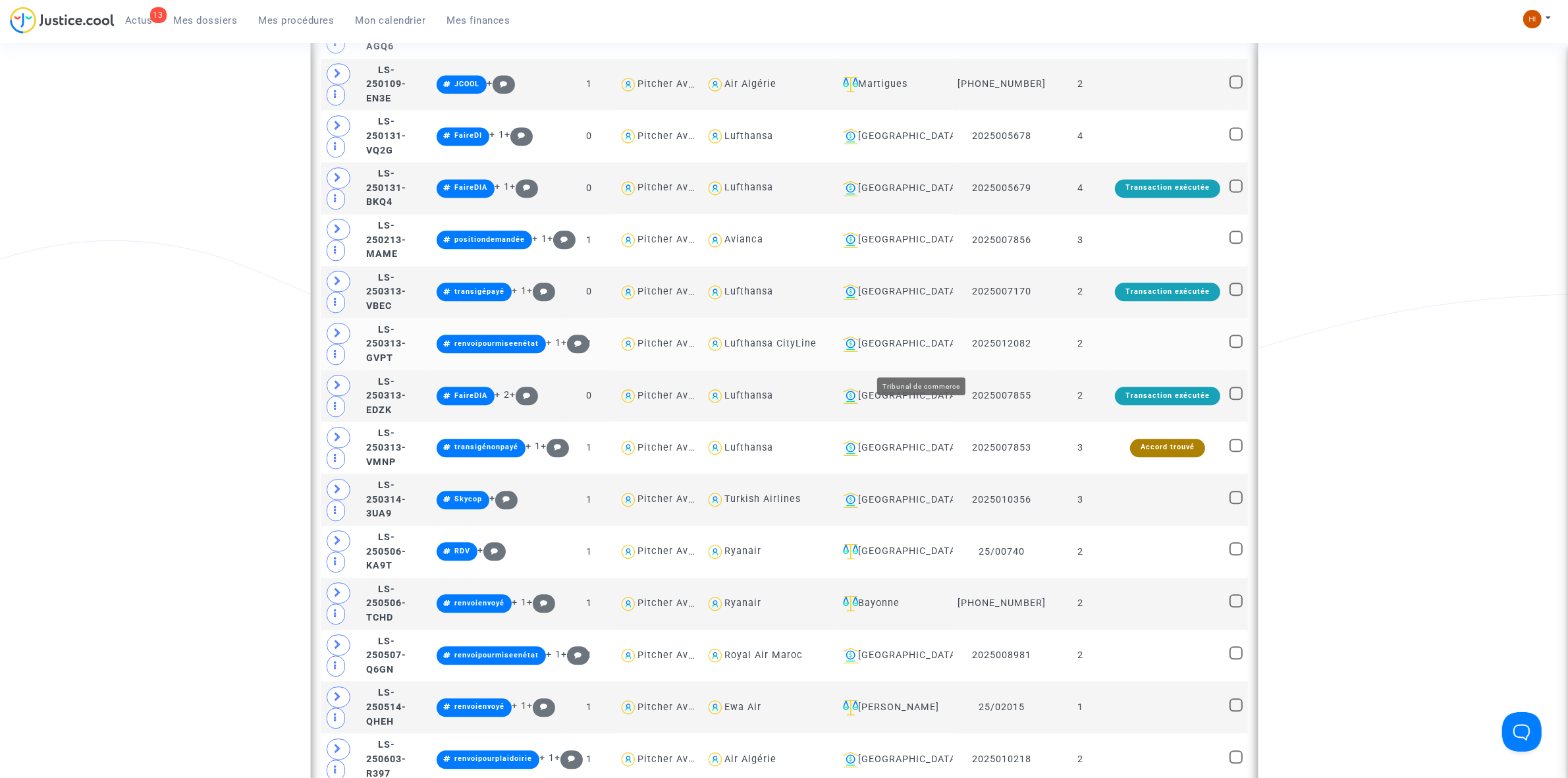
click at [933, 352] on div "[GEOGRAPHIC_DATA]" at bounding box center [893, 344] width 112 height 15
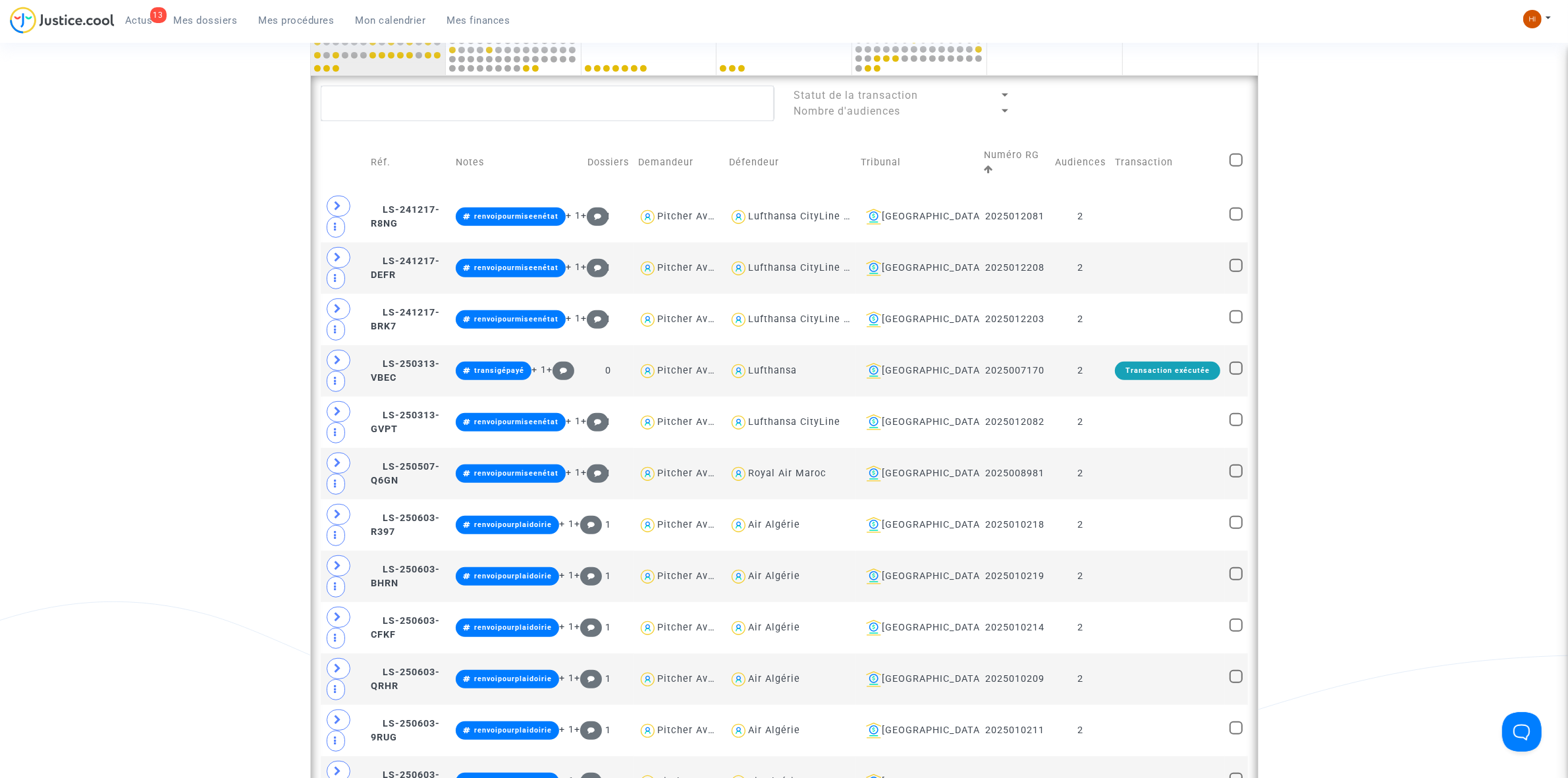
scroll to position [726, 0]
click at [1117, 212] on td at bounding box center [1167, 217] width 115 height 51
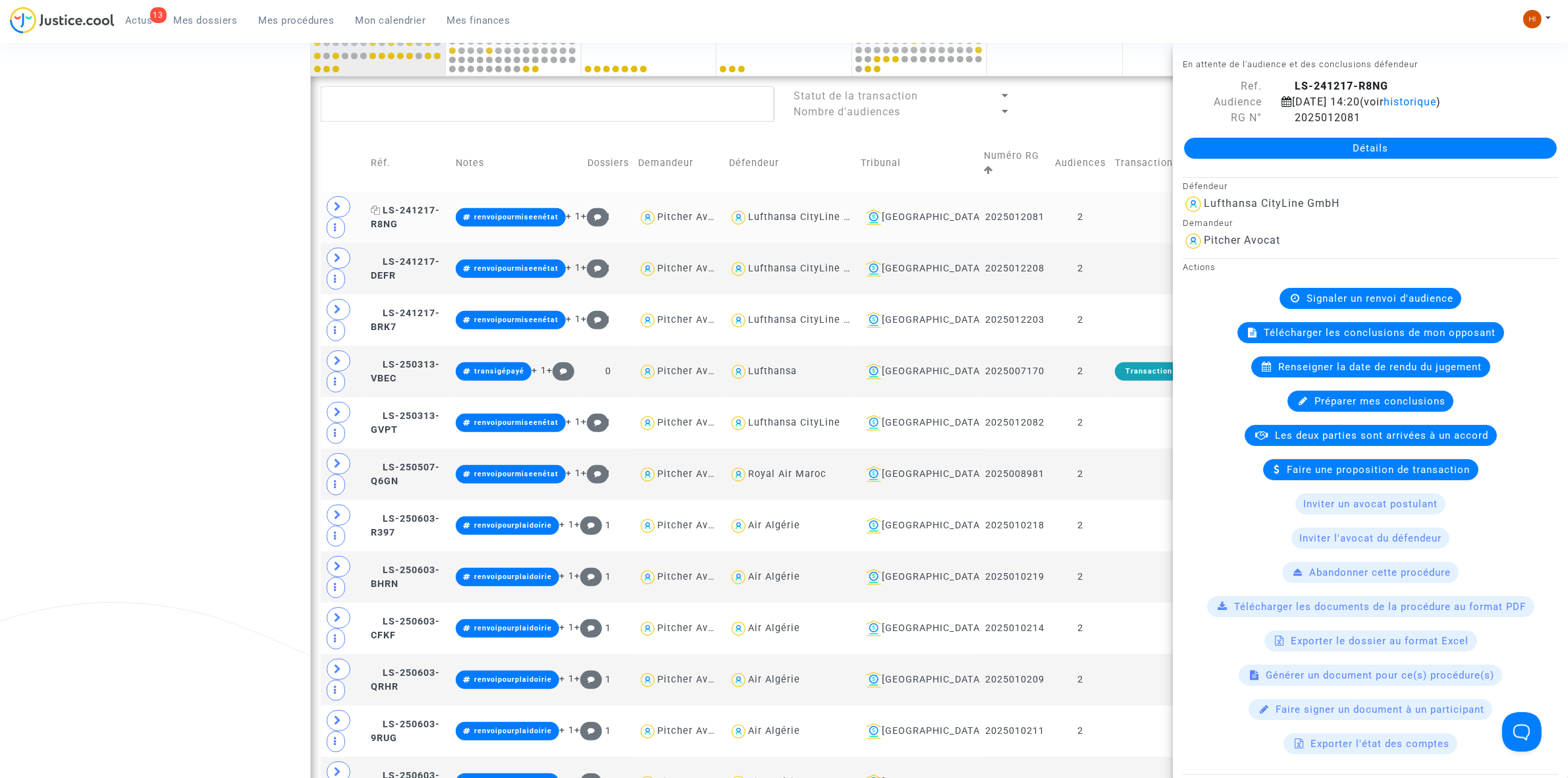
click at [379, 208] on icon at bounding box center [376, 210] width 10 height 9
click at [1150, 205] on td at bounding box center [1167, 217] width 115 height 51
click at [1143, 261] on td at bounding box center [1167, 269] width 115 height 51
click at [1136, 260] on td at bounding box center [1167, 269] width 115 height 51
click at [1110, 313] on td "2" at bounding box center [1080, 320] width 60 height 51
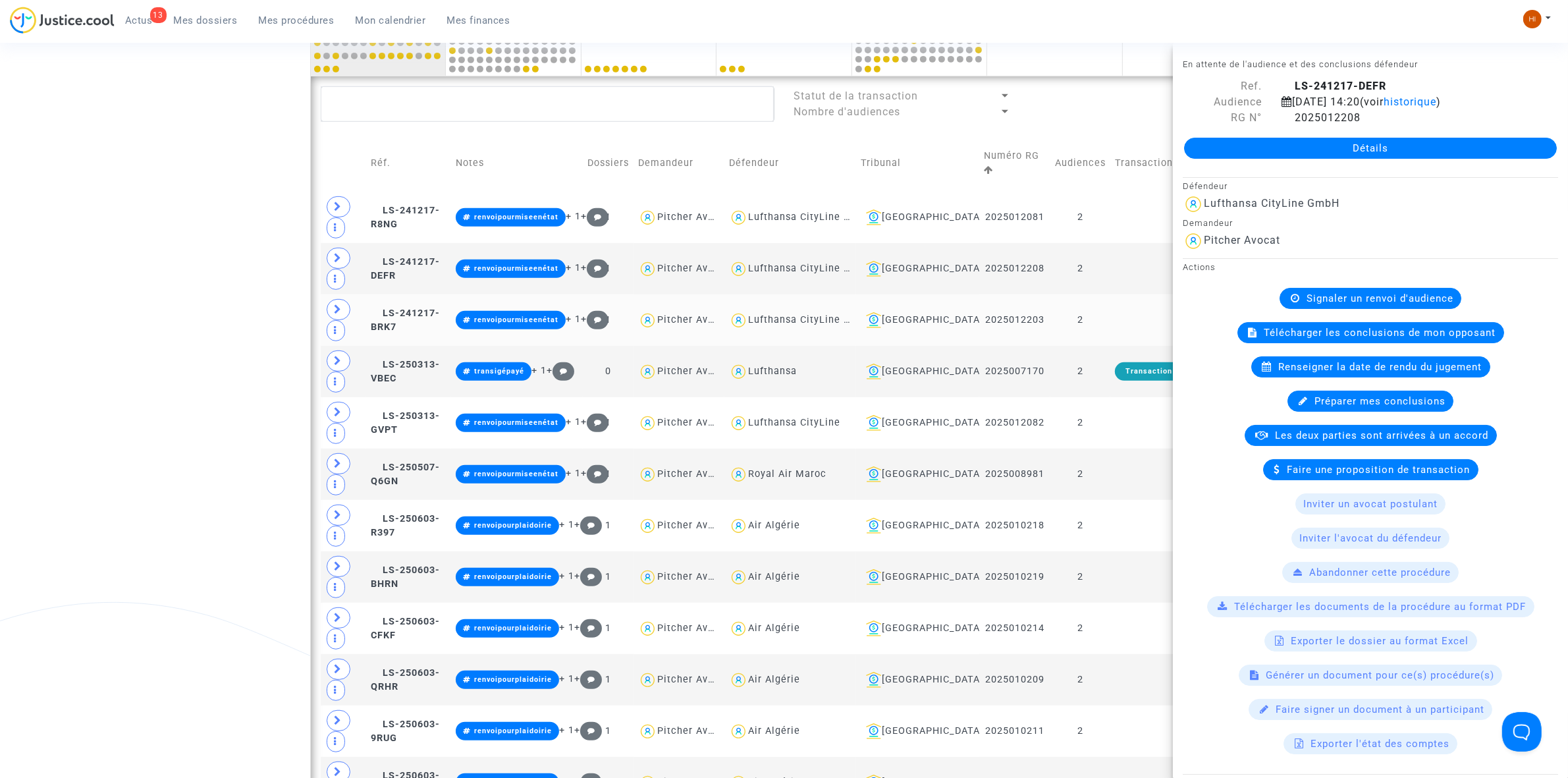
click at [1110, 313] on td "2" at bounding box center [1080, 320] width 60 height 51
drag, startPoint x: 1100, startPoint y: 367, endPoint x: 1108, endPoint y: 380, distance: 15.3
click at [1102, 370] on td "2" at bounding box center [1080, 371] width 60 height 51
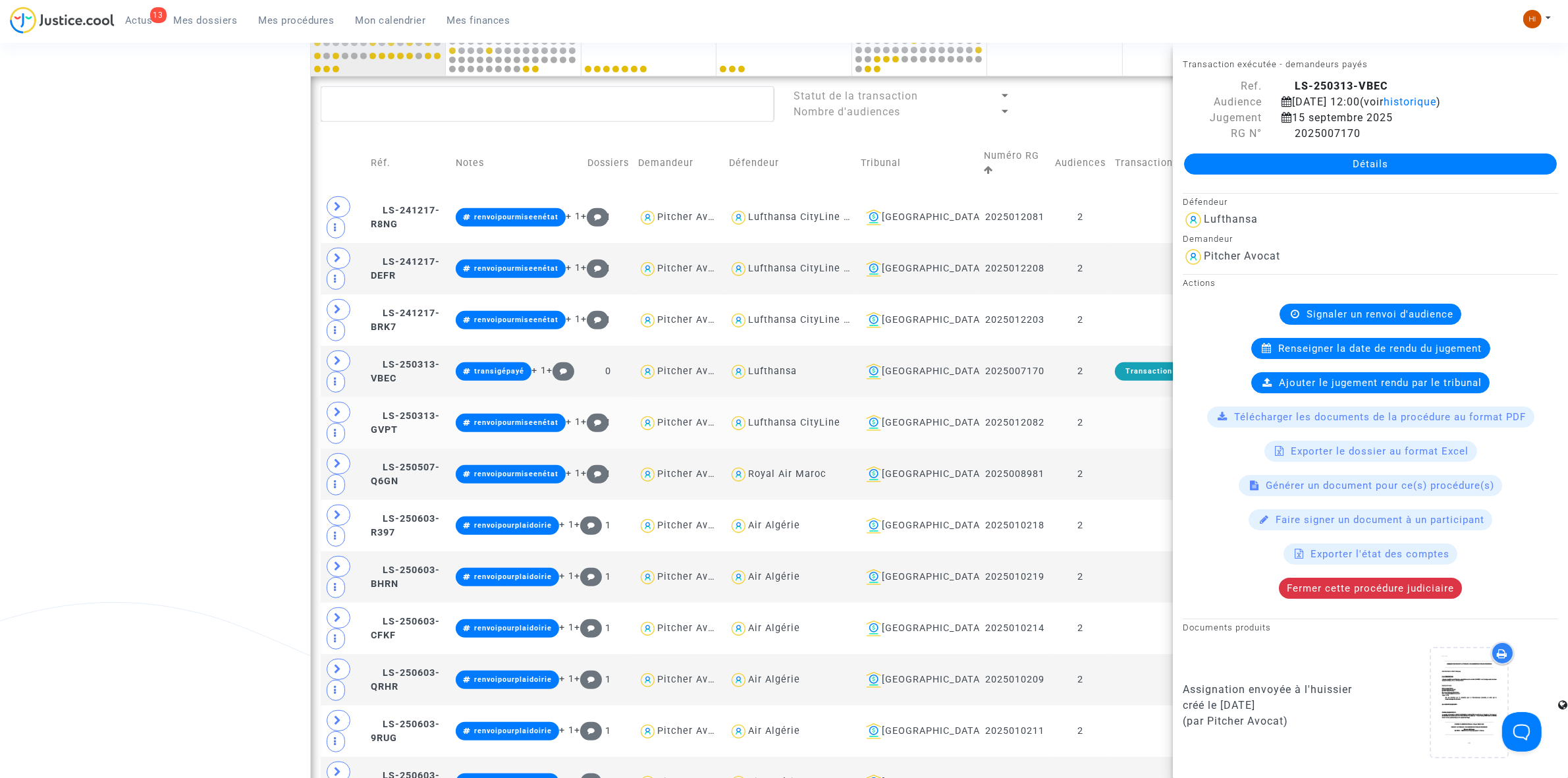
click at [1128, 425] on td at bounding box center [1167, 423] width 115 height 51
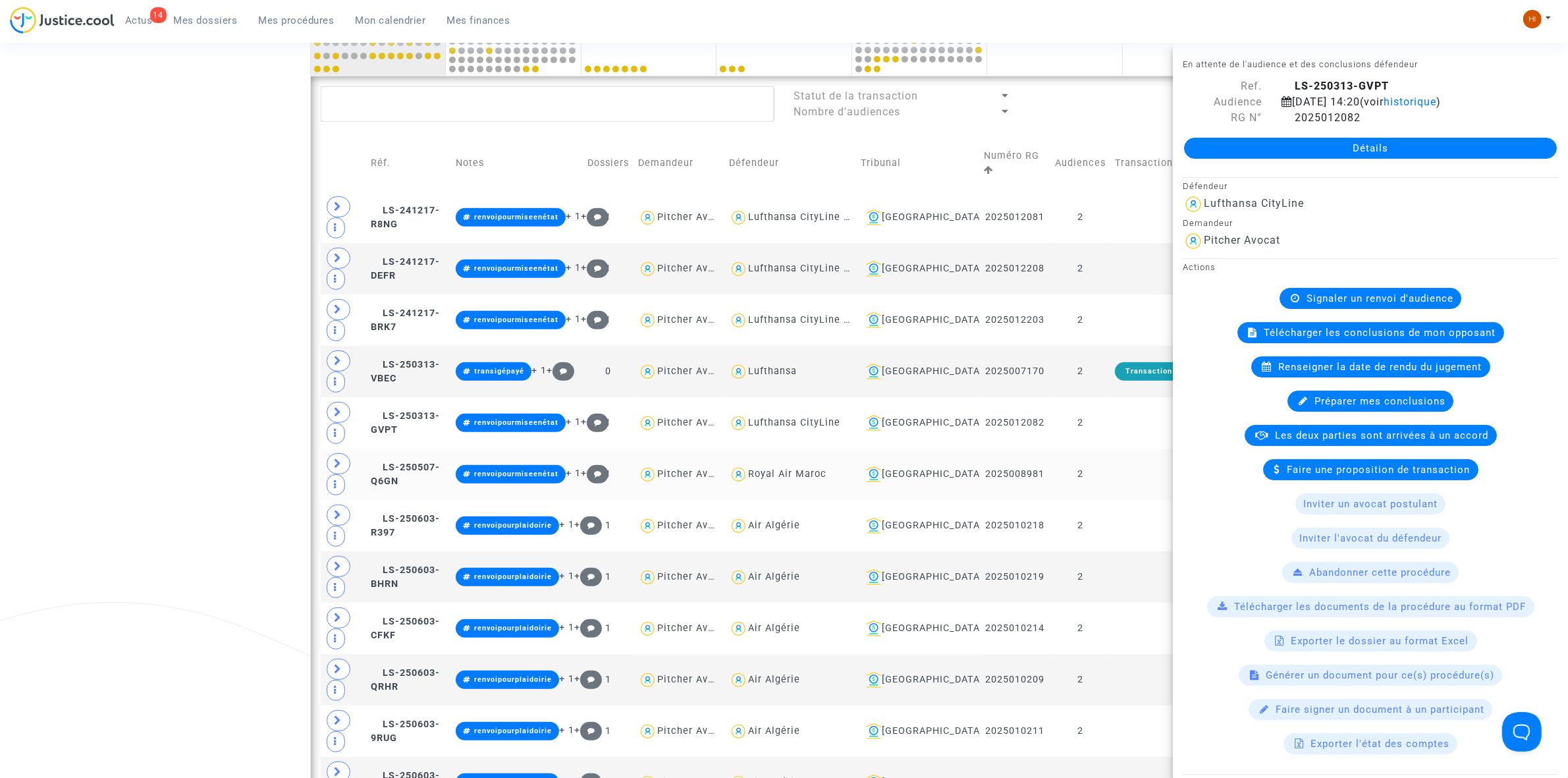
click at [1126, 485] on td at bounding box center [1167, 474] width 115 height 51
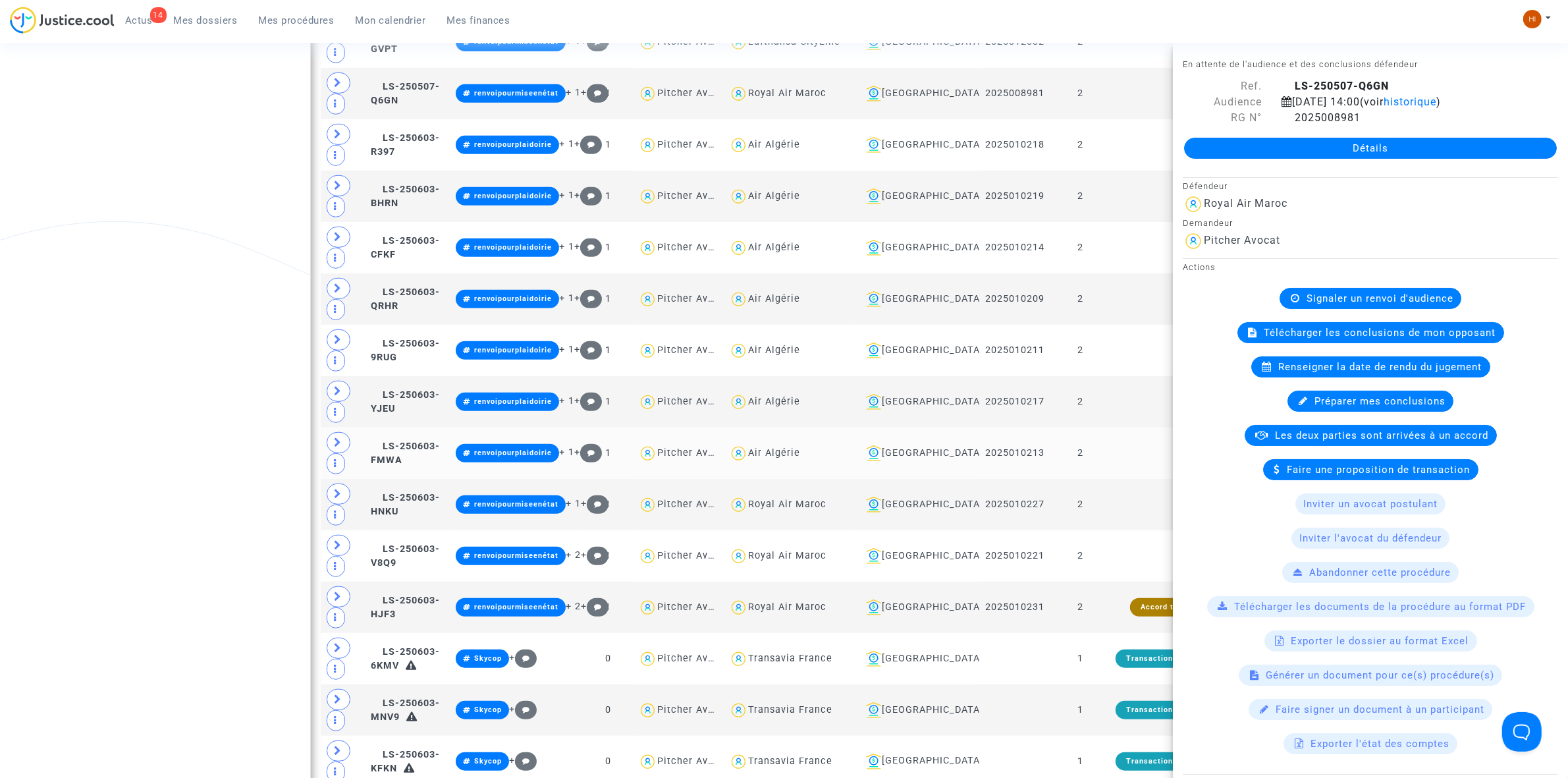
scroll to position [1138, 0]
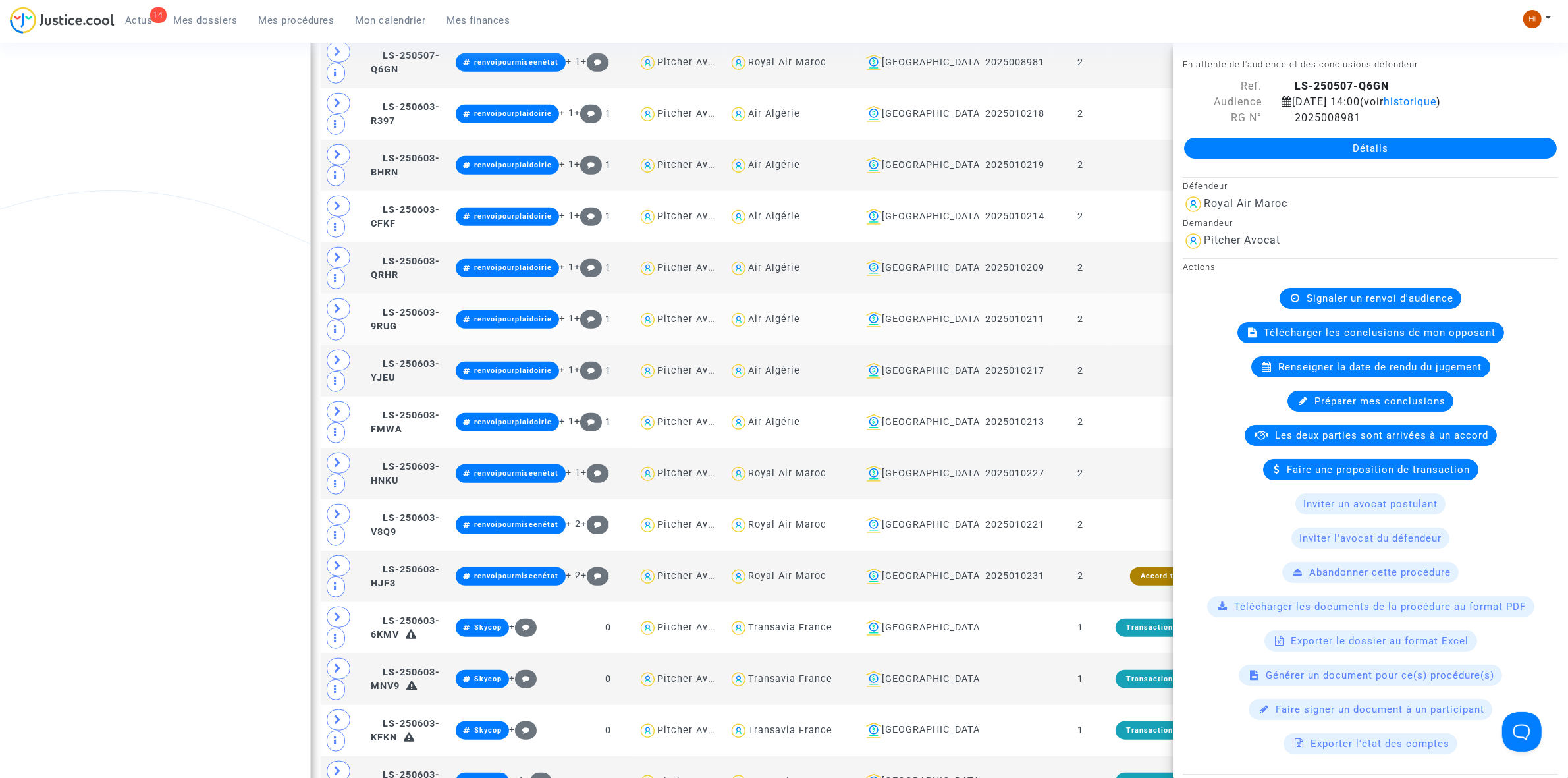
click at [1135, 346] on td at bounding box center [1167, 319] width 115 height 51
click at [1130, 318] on td at bounding box center [1167, 319] width 115 height 51
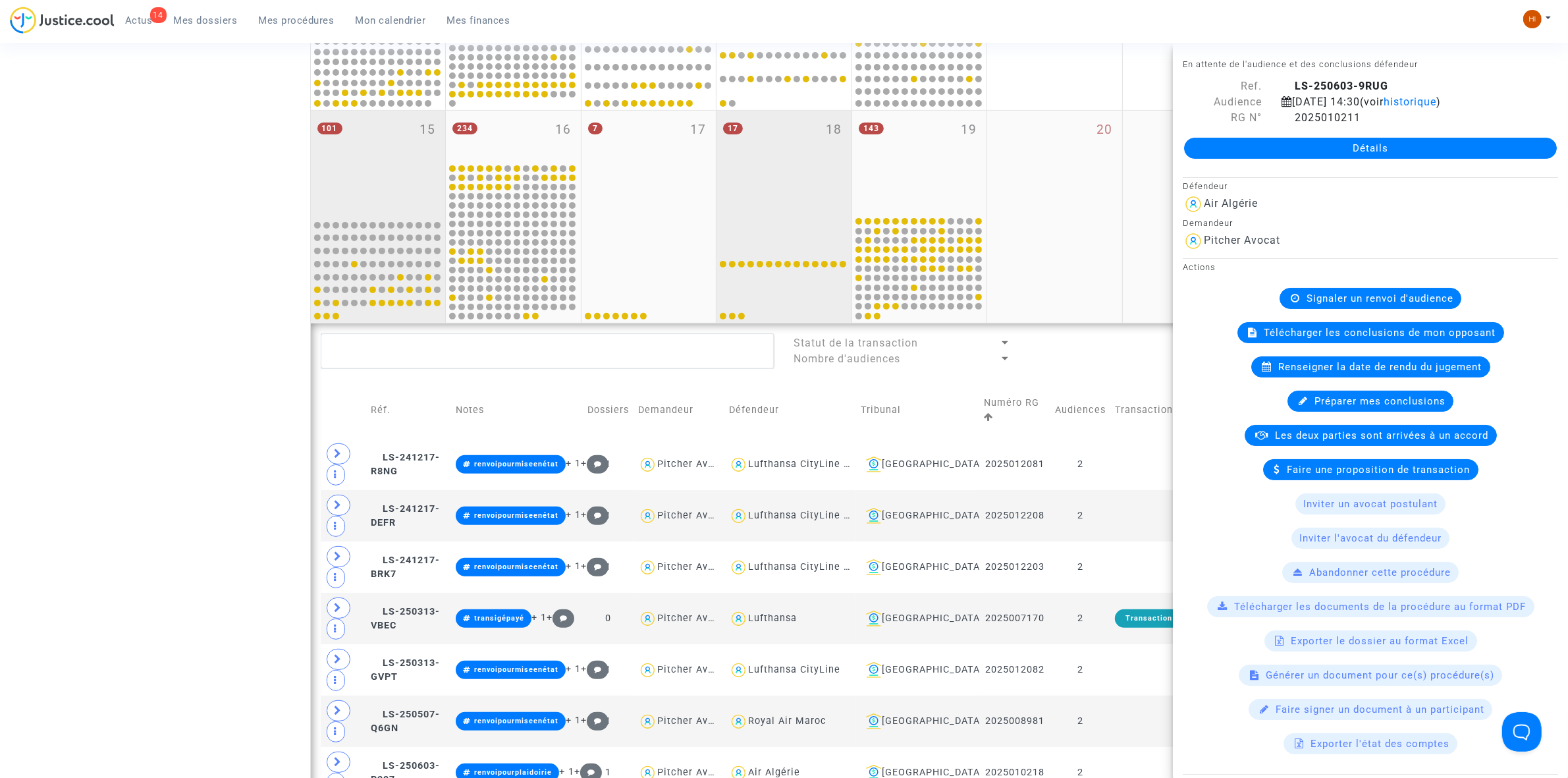
scroll to position [0, 0]
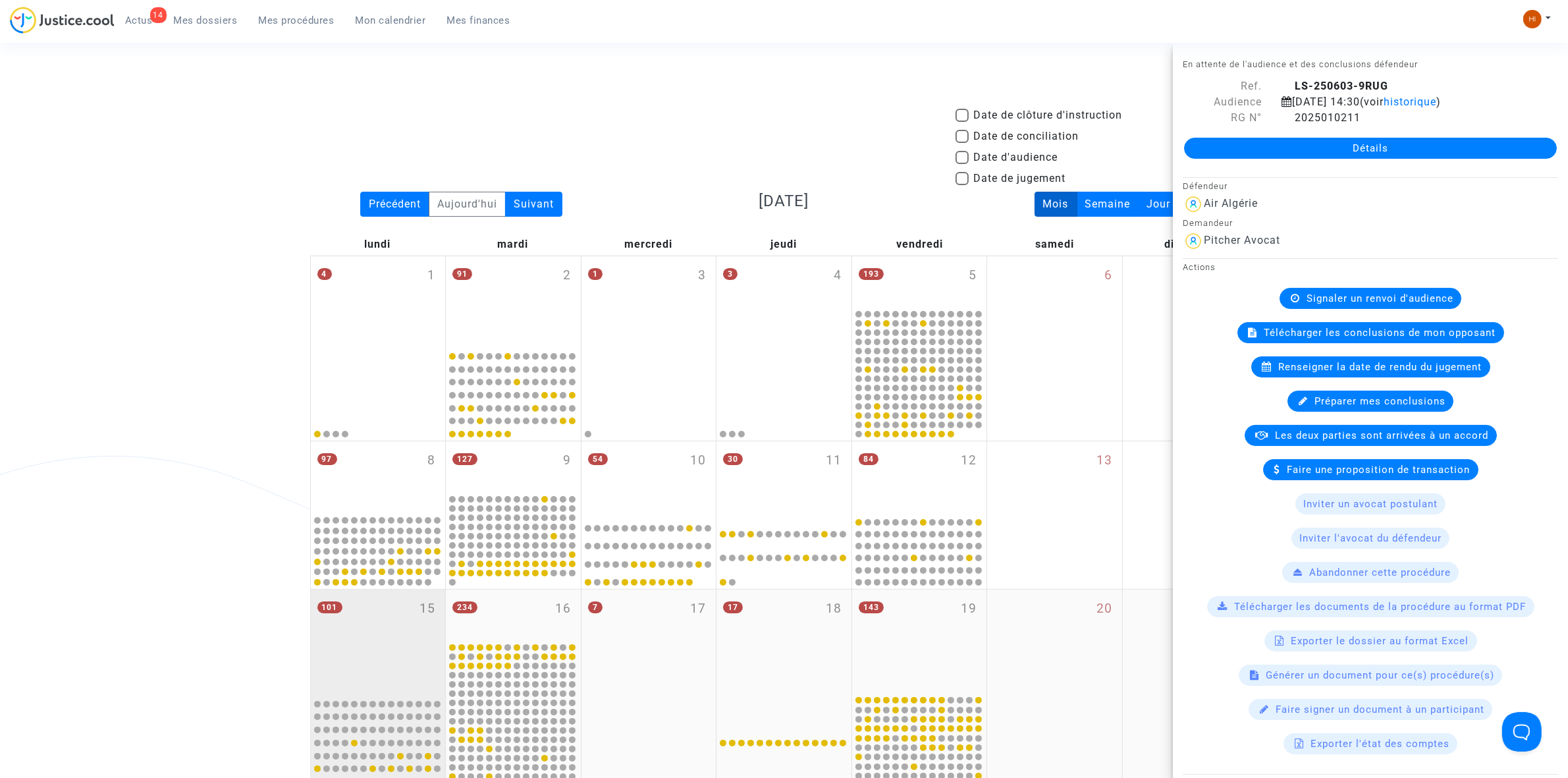
drag, startPoint x: 417, startPoint y: 621, endPoint x: 432, endPoint y: 607, distance: 20.5
click at [417, 621] on div "101 15" at bounding box center [378, 642] width 135 height 104
click at [415, 621] on div "101 15" at bounding box center [378, 642] width 135 height 104
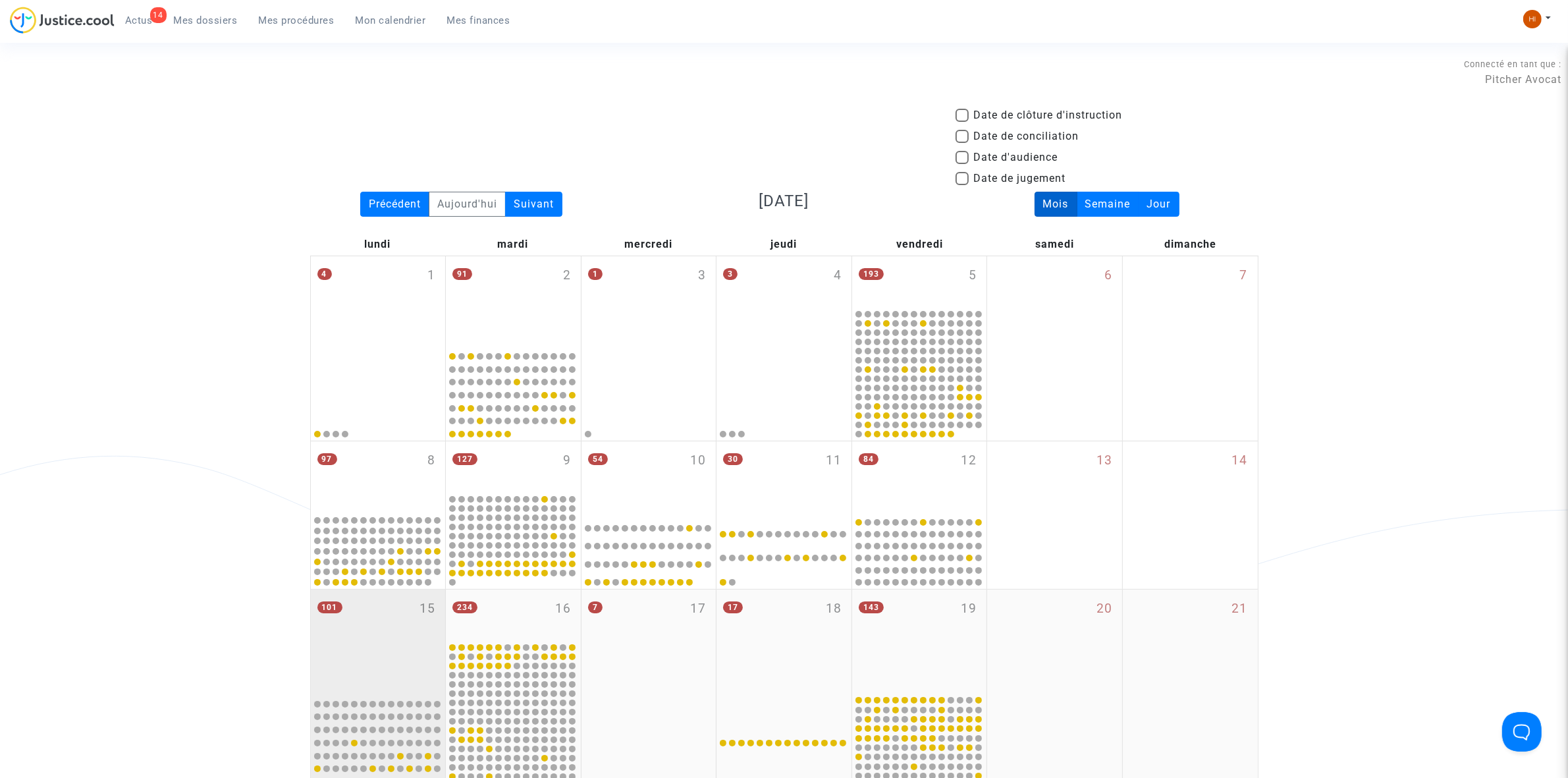
click at [363, 630] on div "101 15" at bounding box center [378, 642] width 135 height 104
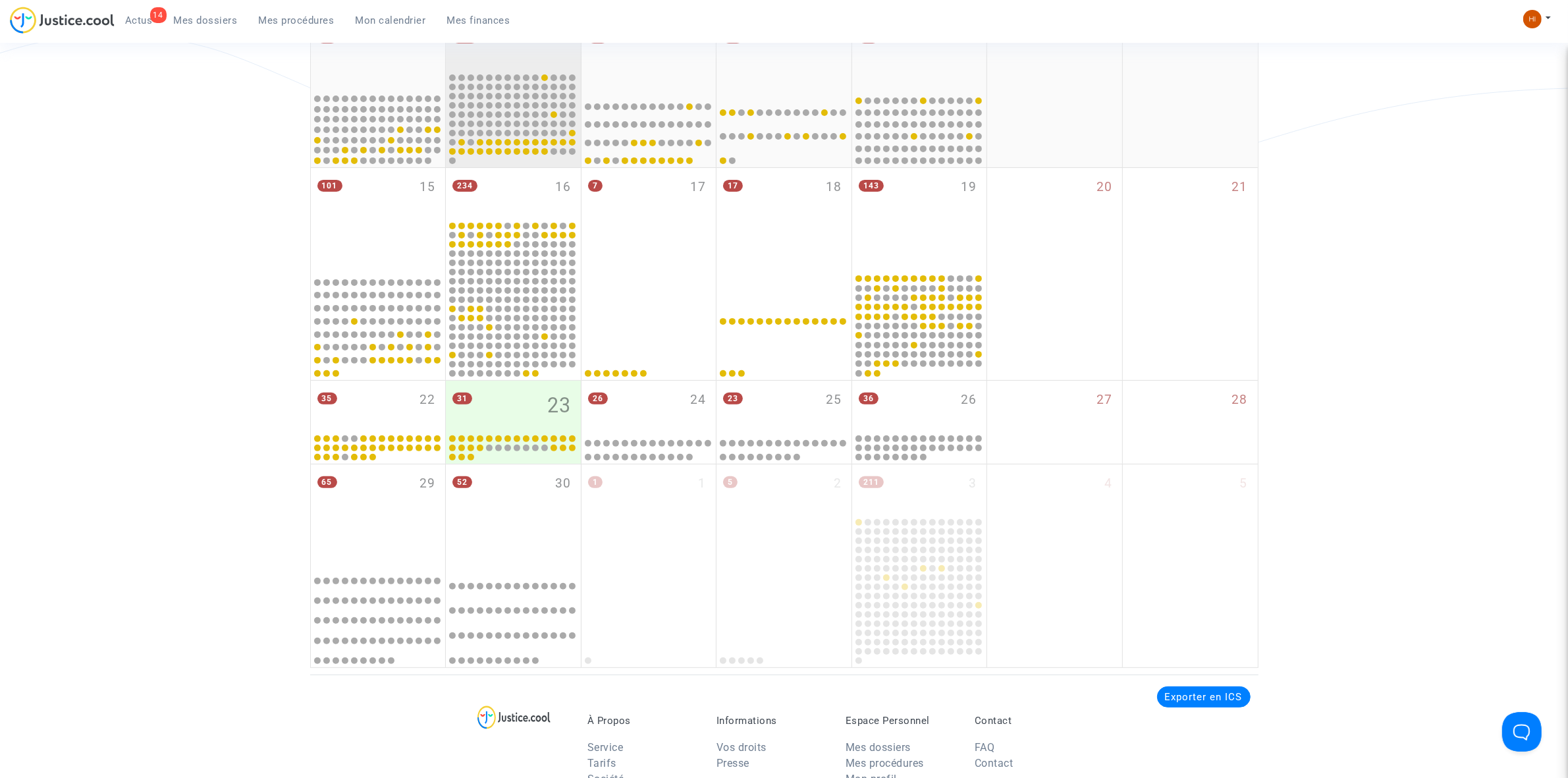
scroll to position [411, 0]
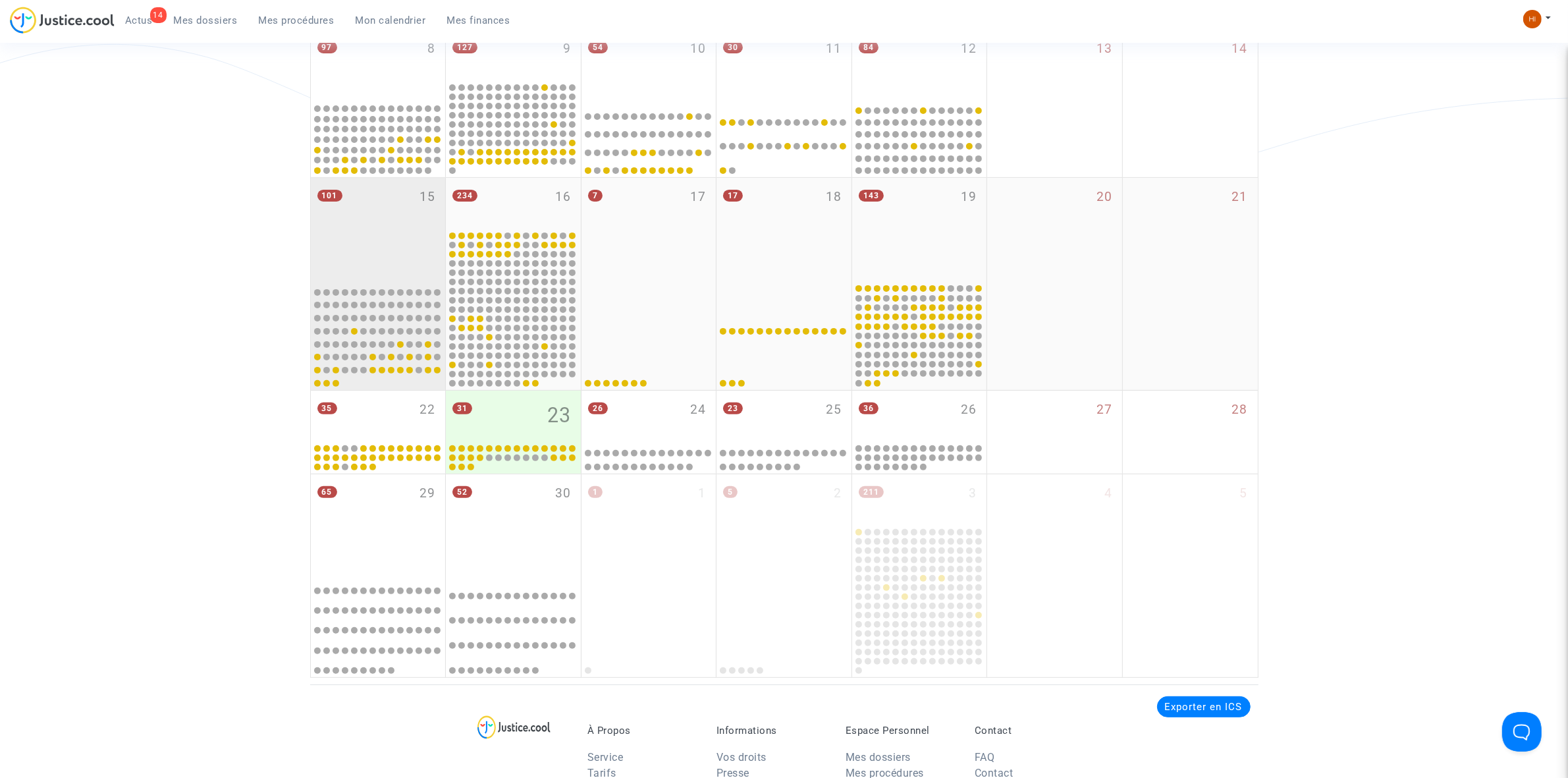
click at [402, 235] on div "101 15" at bounding box center [378, 230] width 135 height 104
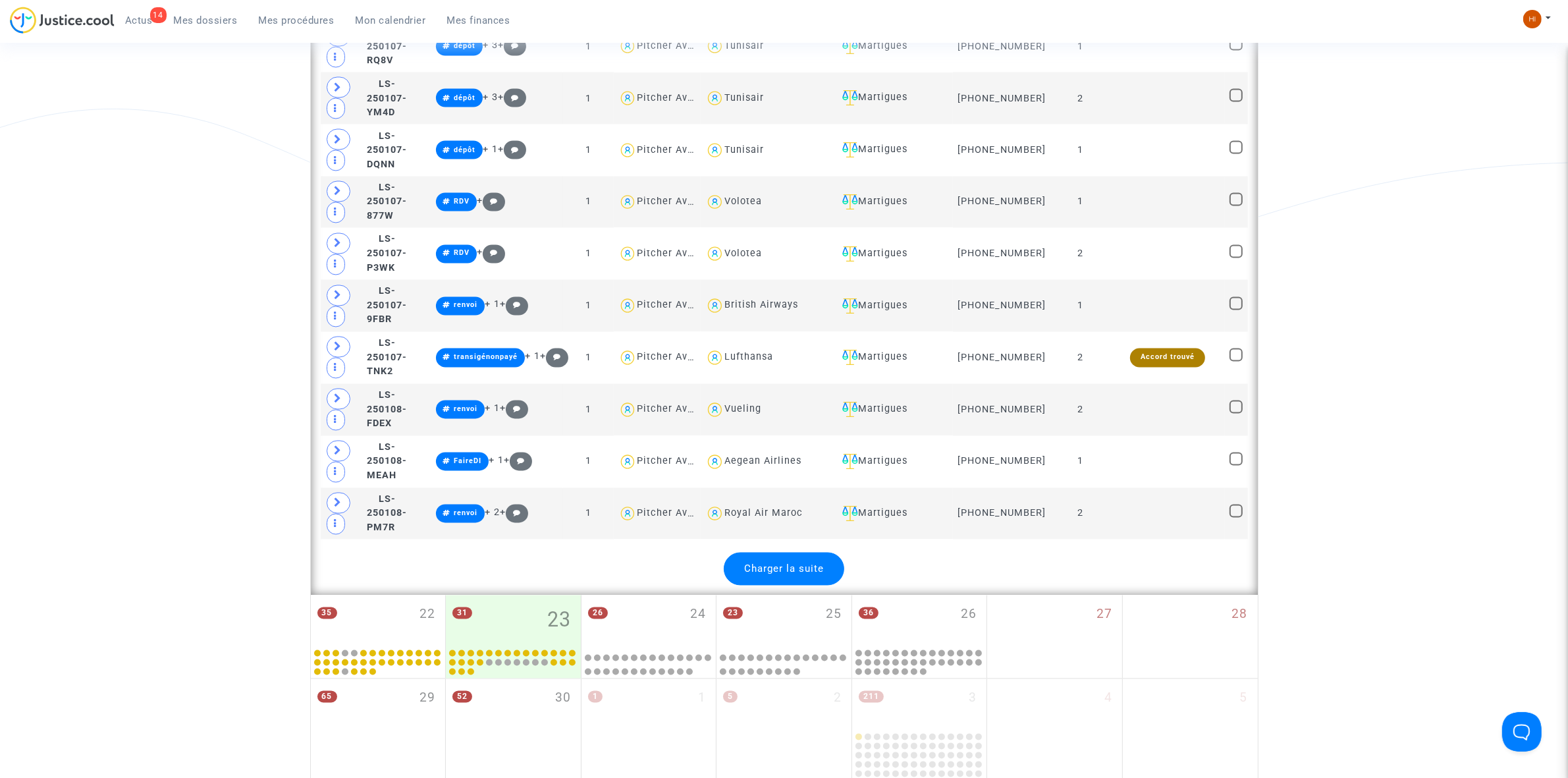
scroll to position [3294, 0]
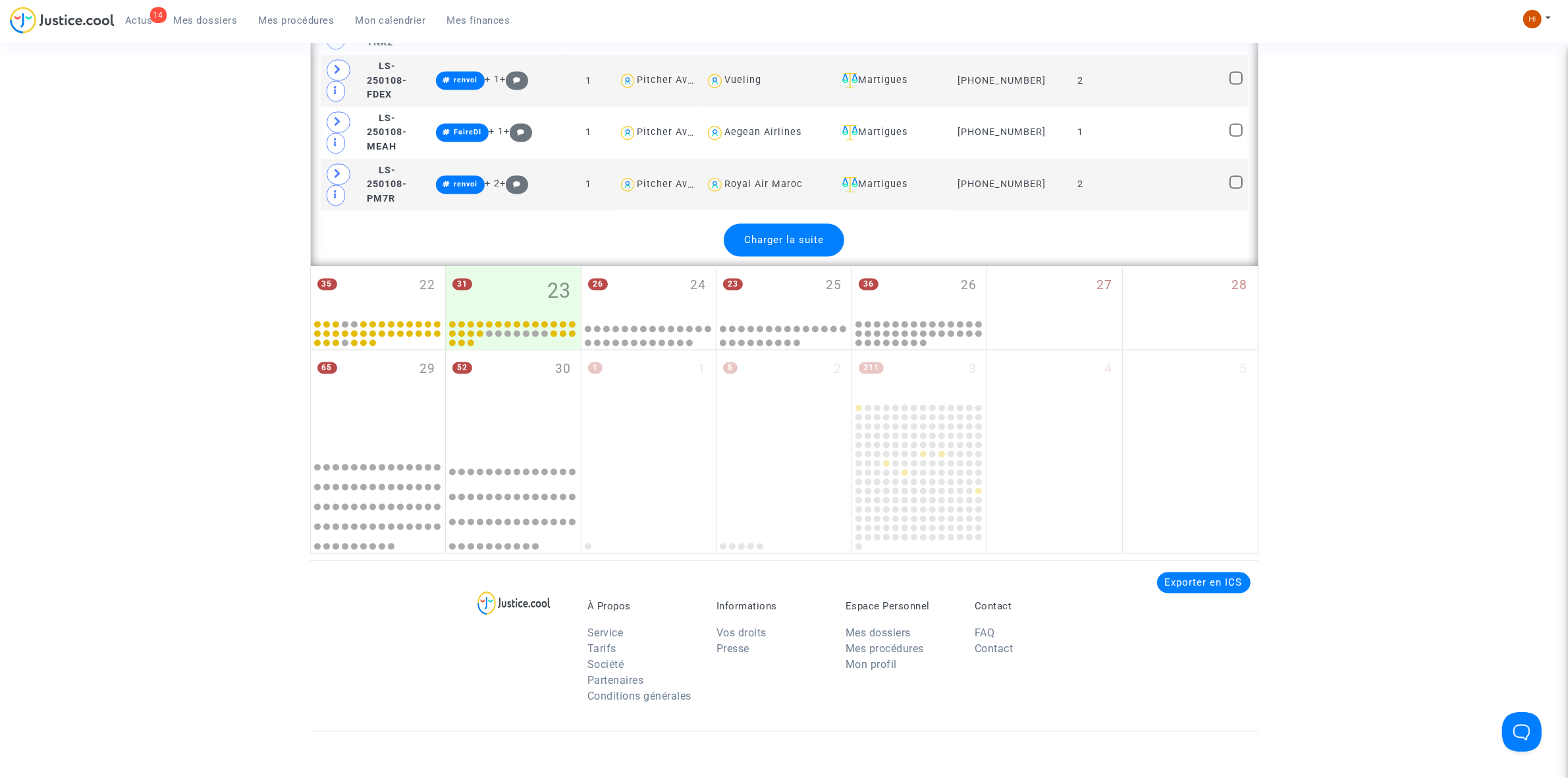
click at [810, 246] on span "Charger la suite" at bounding box center [784, 239] width 80 height 12
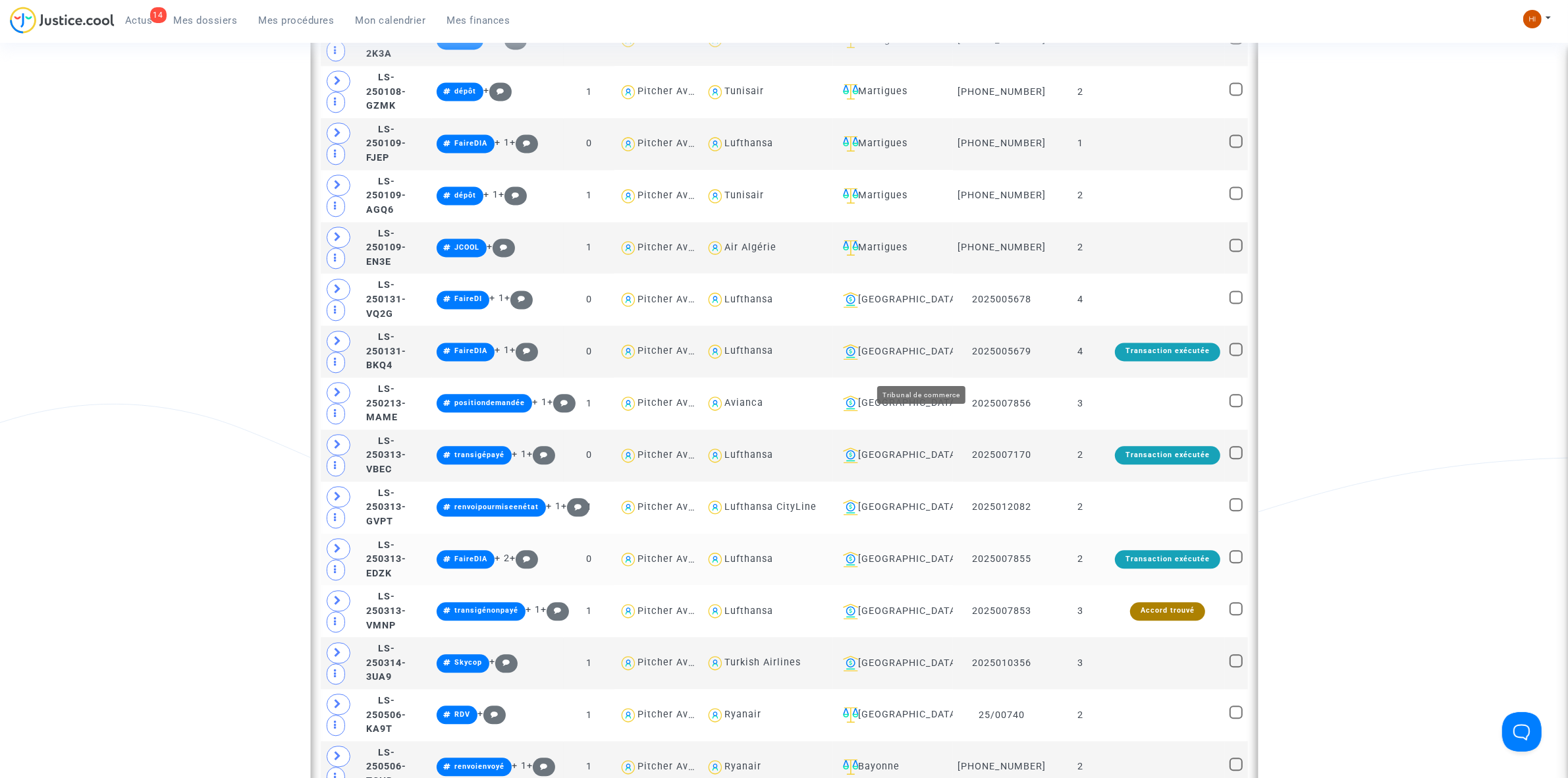
scroll to position [3541, 0]
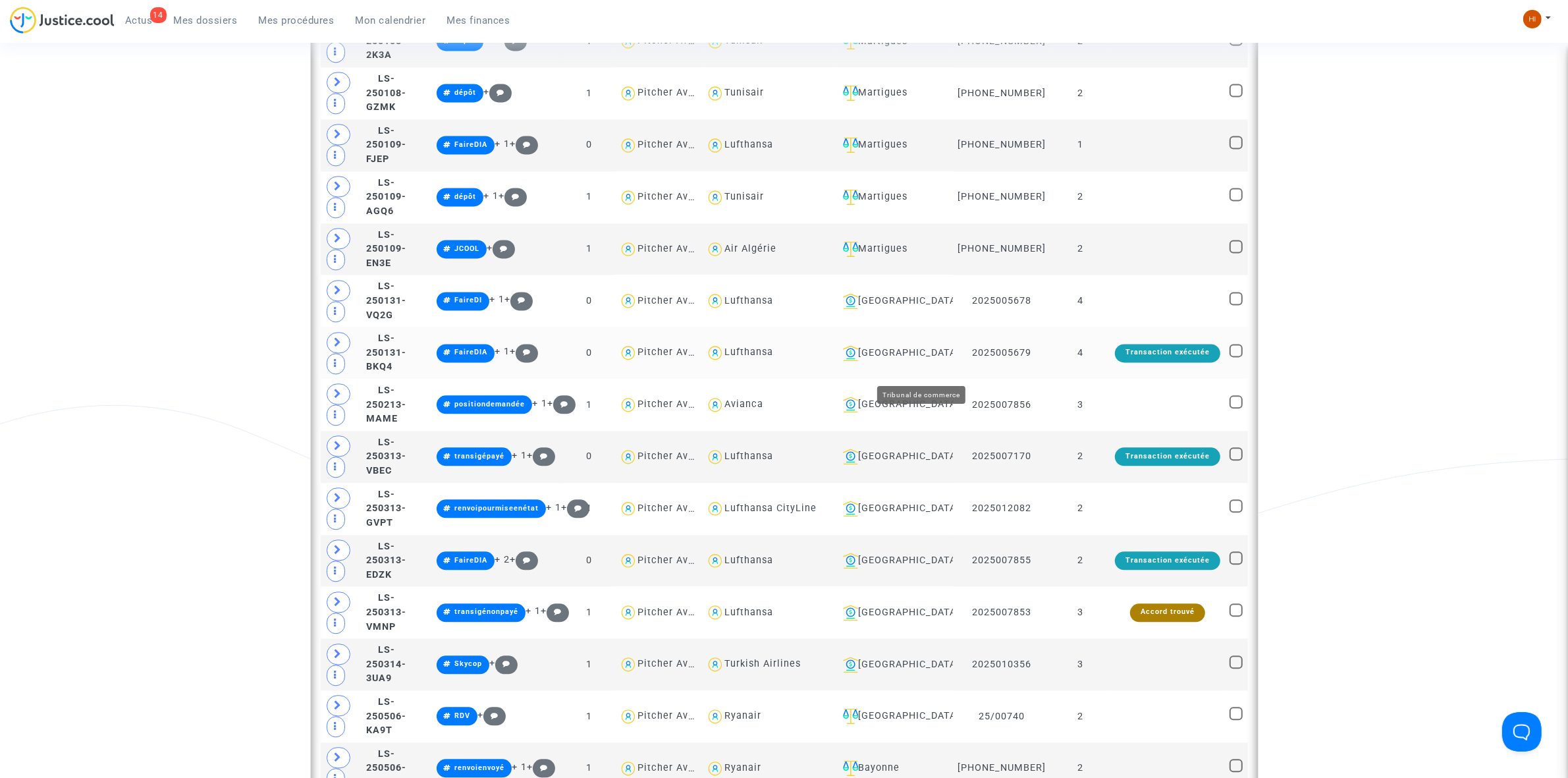
click at [923, 356] on td "[GEOGRAPHIC_DATA]" at bounding box center [894, 353] width 121 height 52
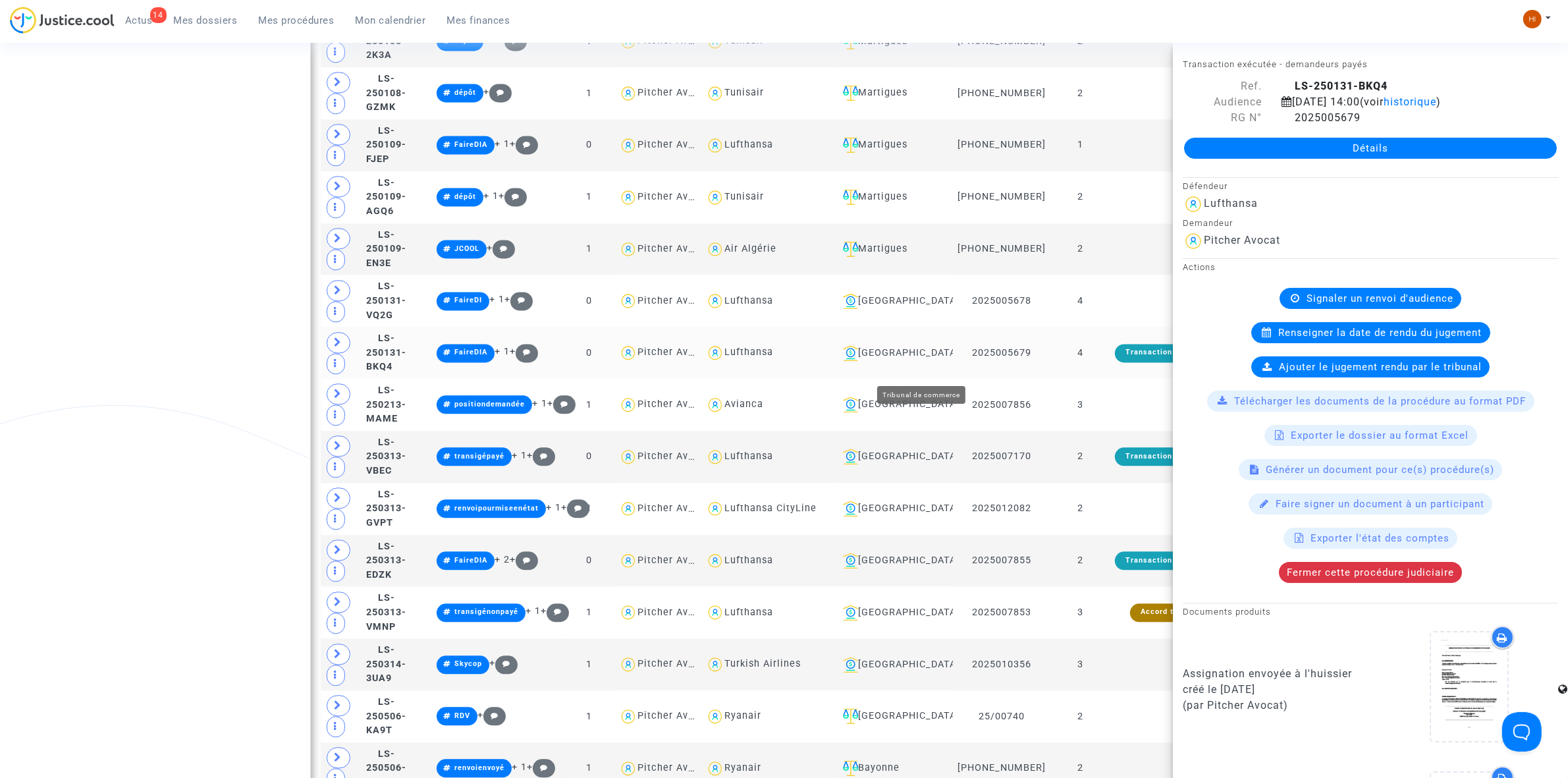
click at [926, 361] on div "[GEOGRAPHIC_DATA]" at bounding box center [893, 353] width 112 height 15
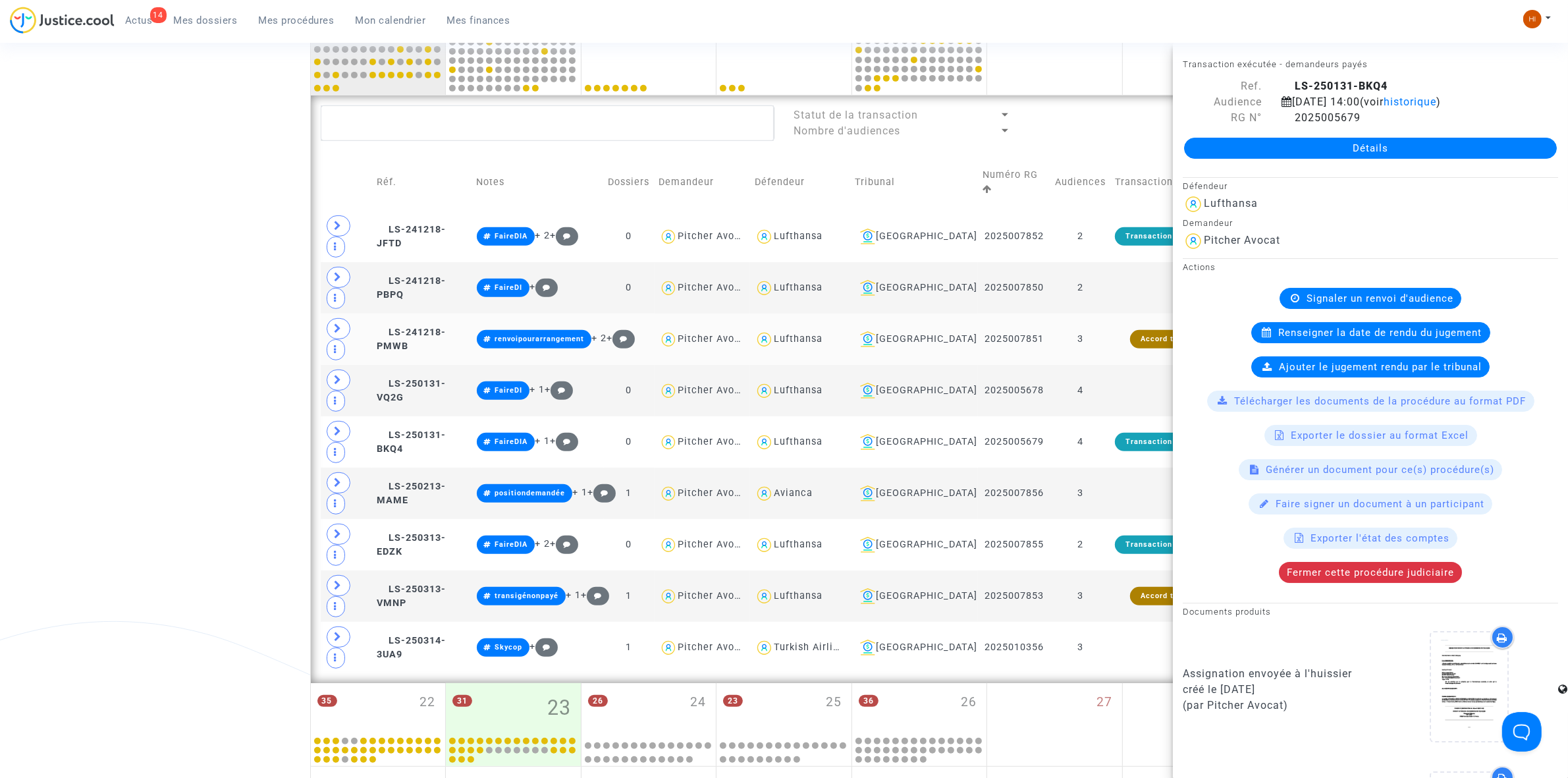
scroll to position [705, 0]
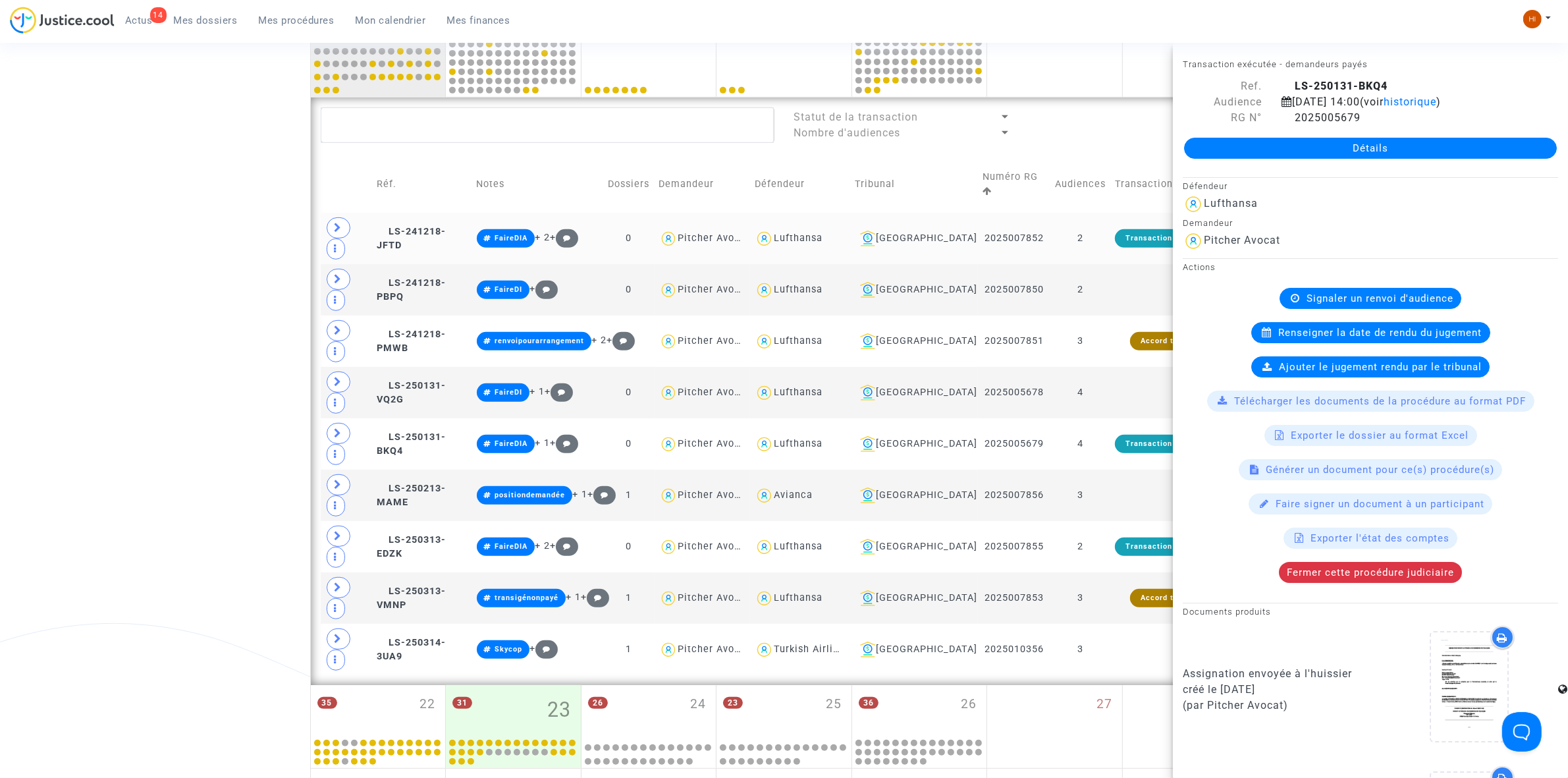
click at [1099, 218] on td "2" at bounding box center [1080, 239] width 60 height 51
click at [1090, 264] on td "2" at bounding box center [1080, 290] width 60 height 51
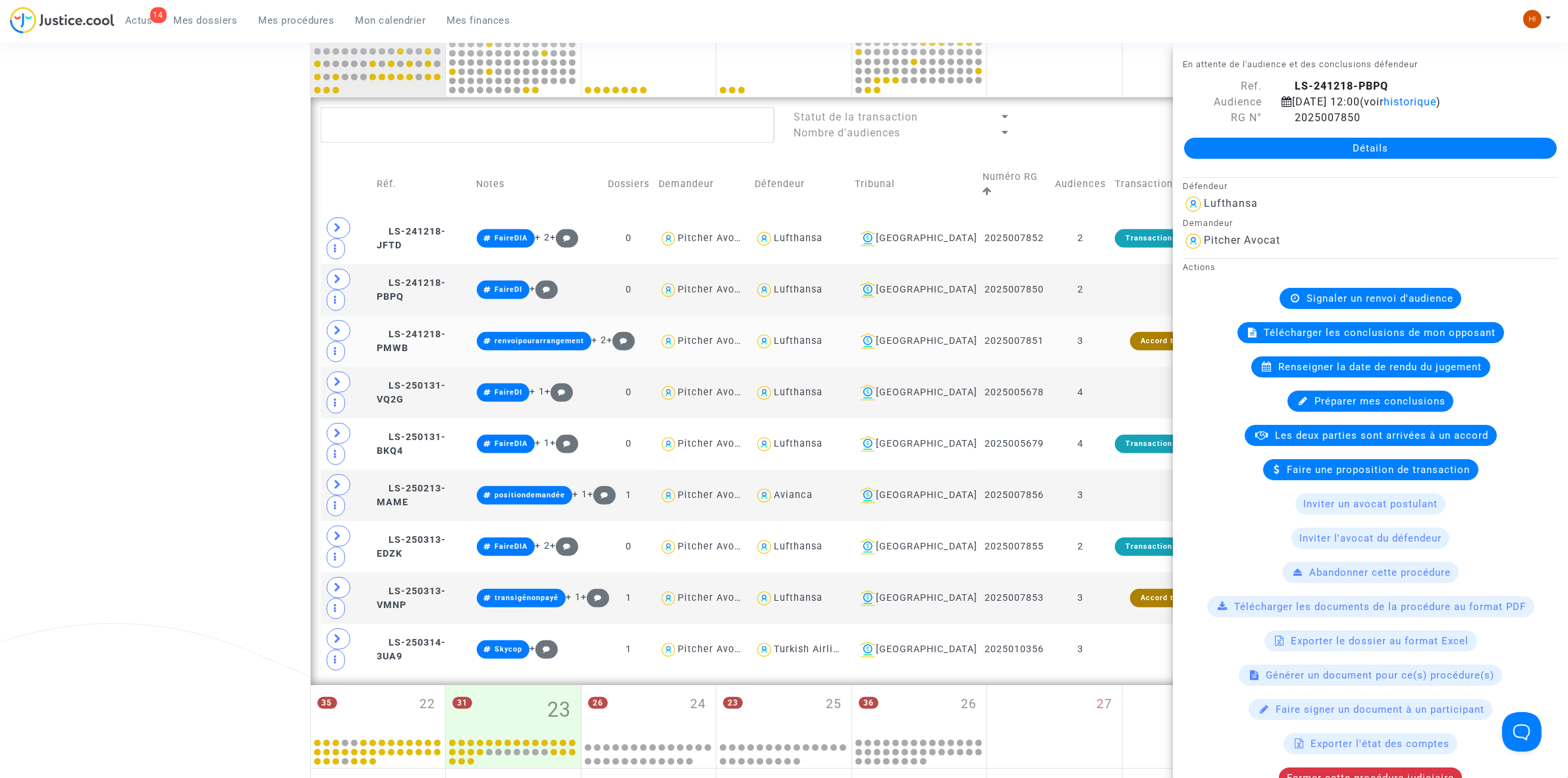
click at [1101, 315] on td "3" at bounding box center [1080, 341] width 60 height 51
click at [1110, 264] on td "2" at bounding box center [1080, 290] width 60 height 51
click at [1288, 122] on icon at bounding box center [1288, 118] width 11 height 11
click at [1099, 213] on td "2" at bounding box center [1080, 239] width 60 height 51
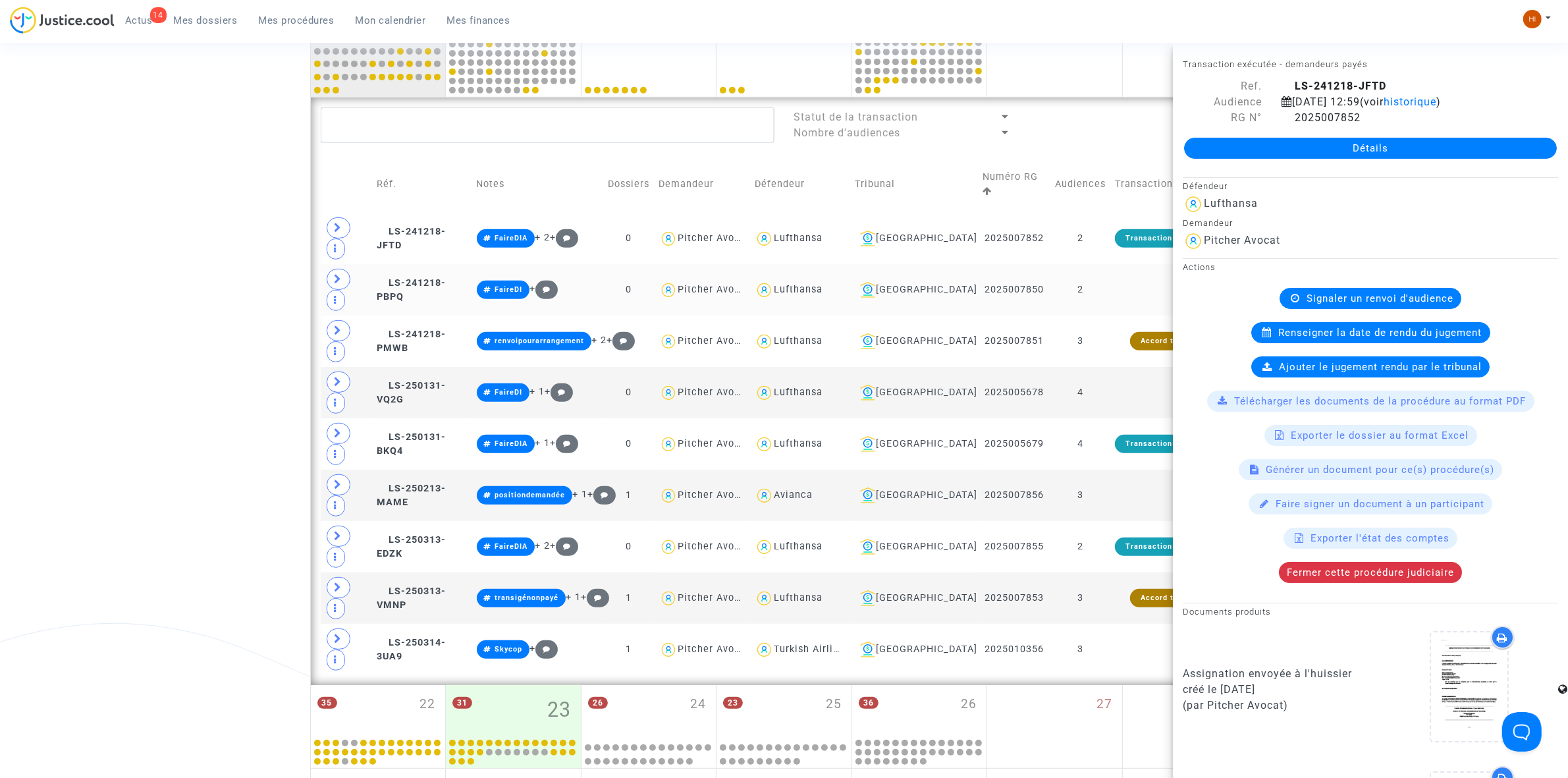
click at [1135, 264] on td at bounding box center [1167, 290] width 115 height 51
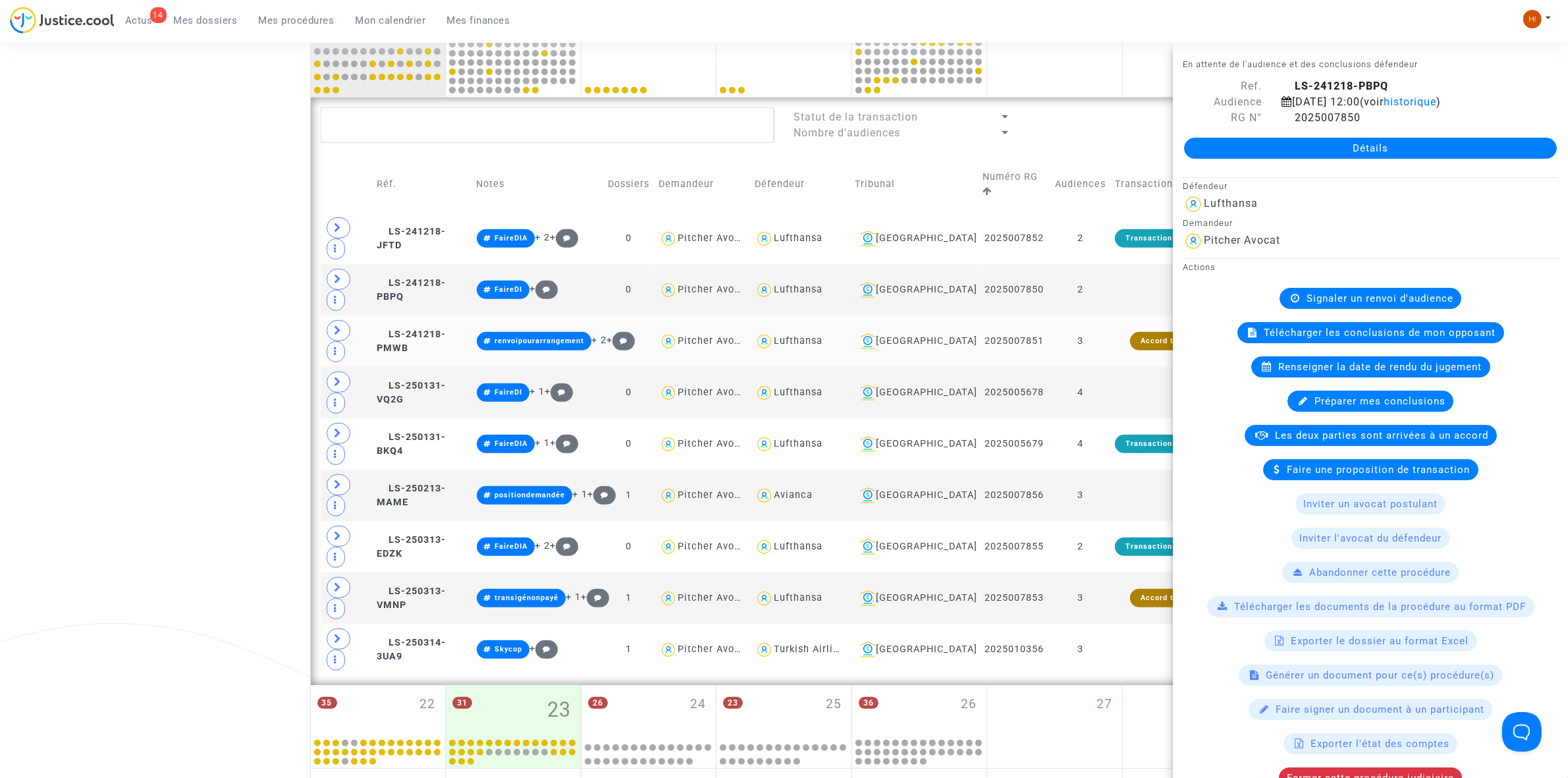
click at [1097, 315] on td "3" at bounding box center [1080, 341] width 60 height 51
click at [1282, 122] on icon at bounding box center [1288, 118] width 11 height 11
click at [446, 329] on span "LS-241218-PMWB" at bounding box center [411, 341] width 69 height 26
click at [1101, 315] on td "3" at bounding box center [1080, 341] width 60 height 51
click at [1103, 367] on td "4" at bounding box center [1080, 393] width 60 height 51
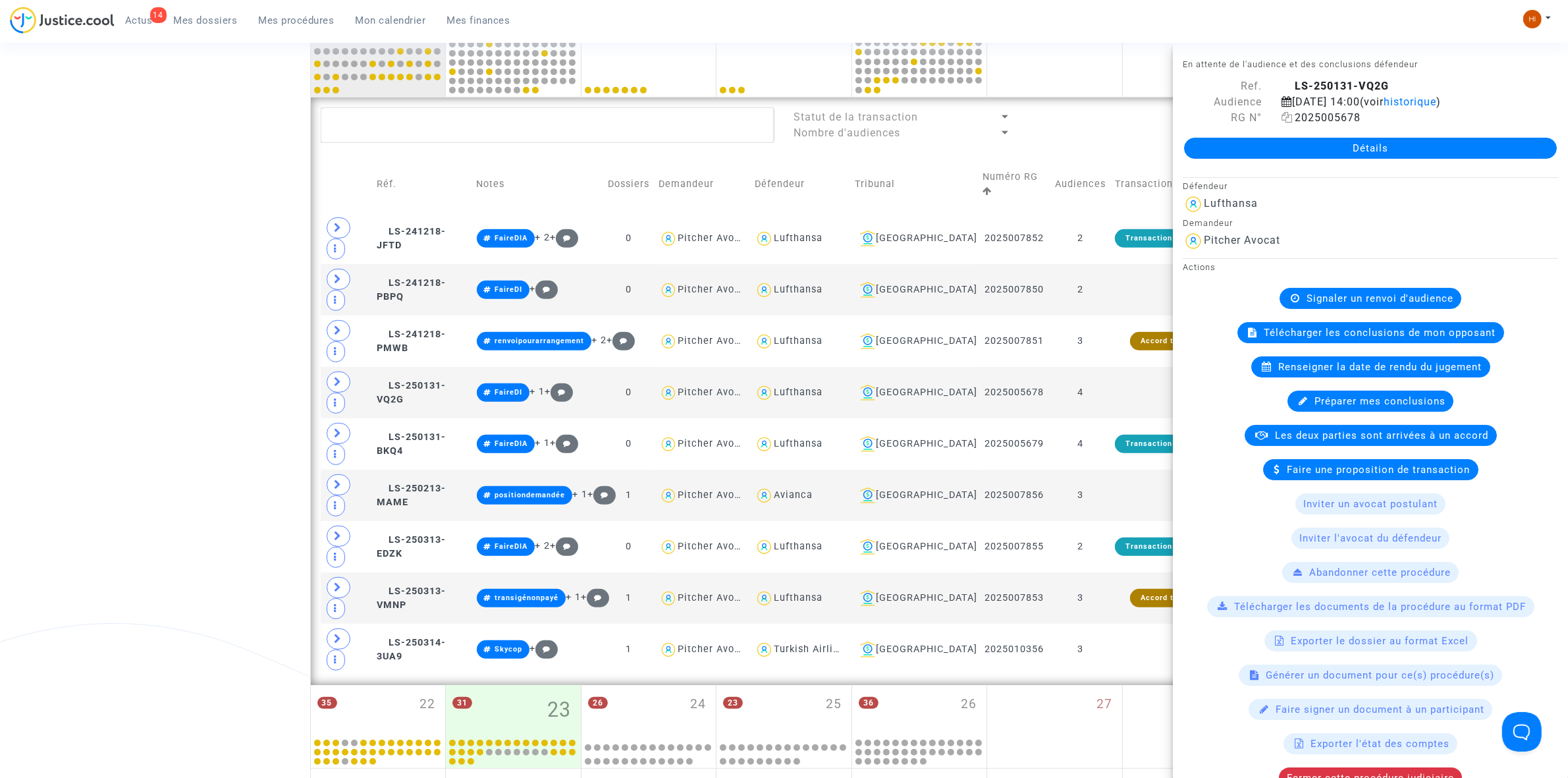
click at [1282, 122] on icon at bounding box center [1288, 118] width 11 height 11
click at [442, 470] on td "LS-250213-MAME" at bounding box center [421, 495] width 100 height 51
click at [1125, 573] on td "Accord trouvé" at bounding box center [1167, 598] width 115 height 51
click at [1106, 624] on td "3" at bounding box center [1080, 649] width 60 height 51
click at [126, 266] on div "Date de clôture d'instruction Date de conciliation Date d'audience Date de juge…" at bounding box center [784, 188] width 1568 height 1570
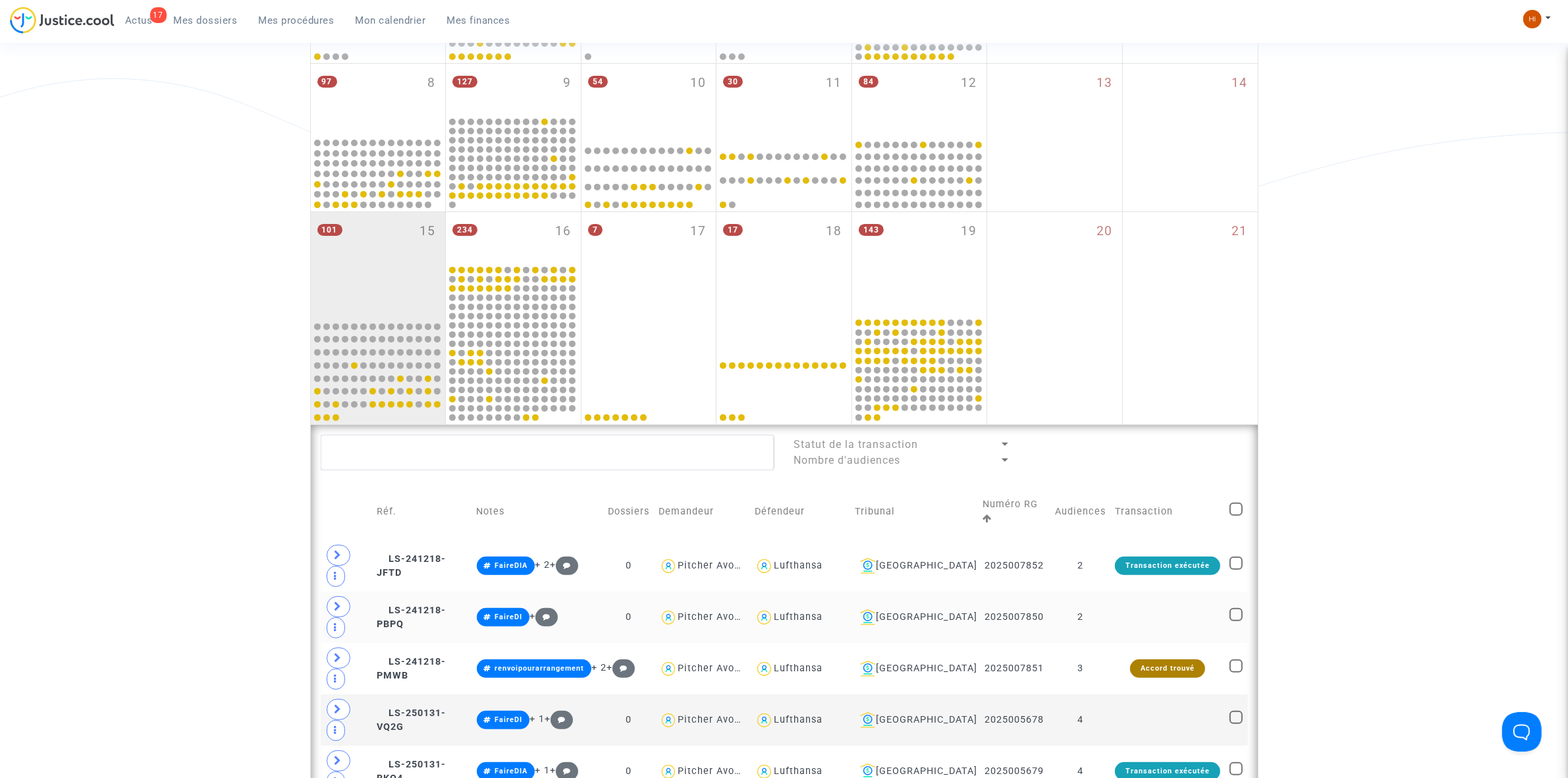
scroll to position [376, 0]
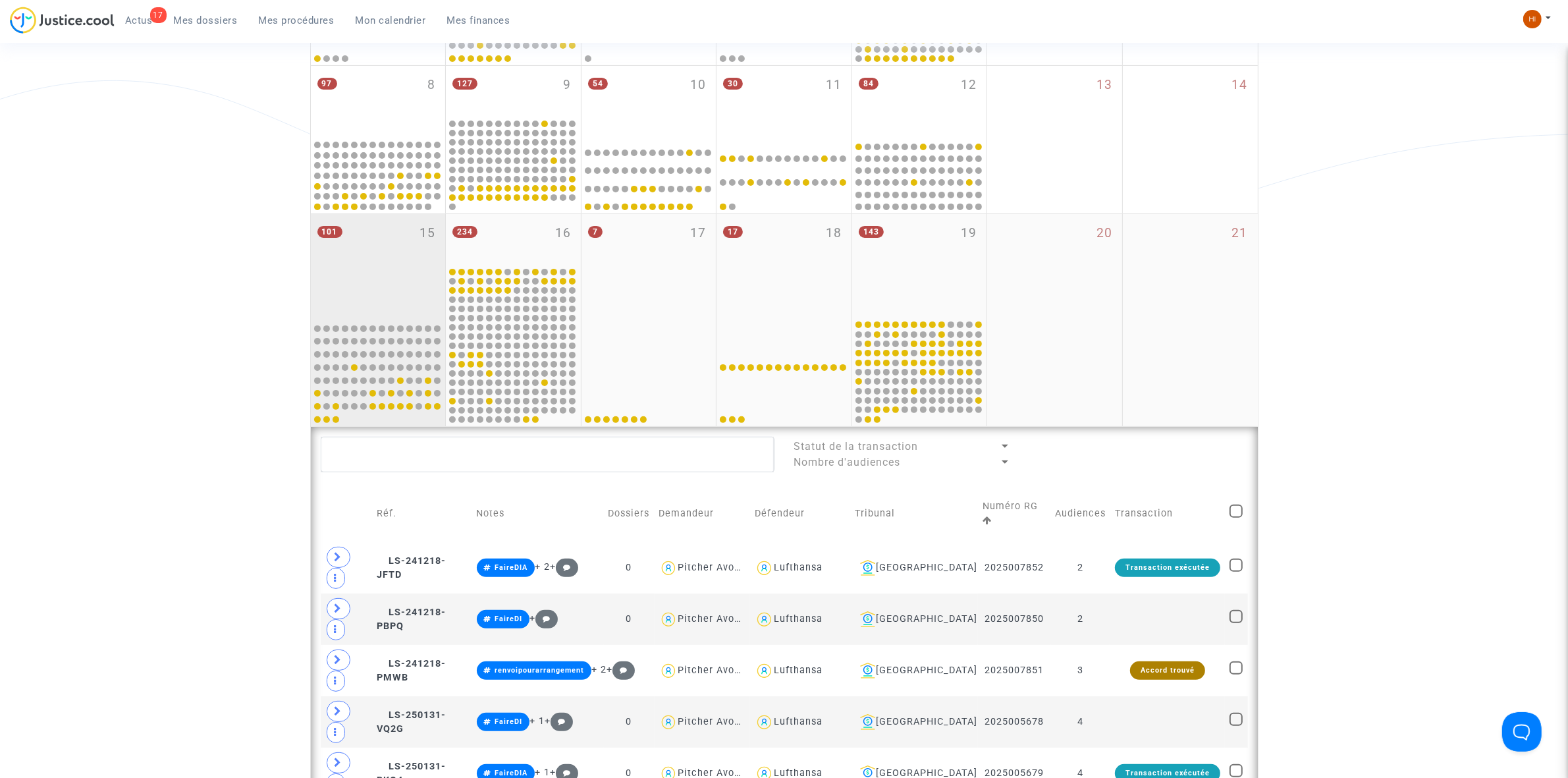
click at [437, 245] on div "101 15" at bounding box center [378, 266] width 135 height 104
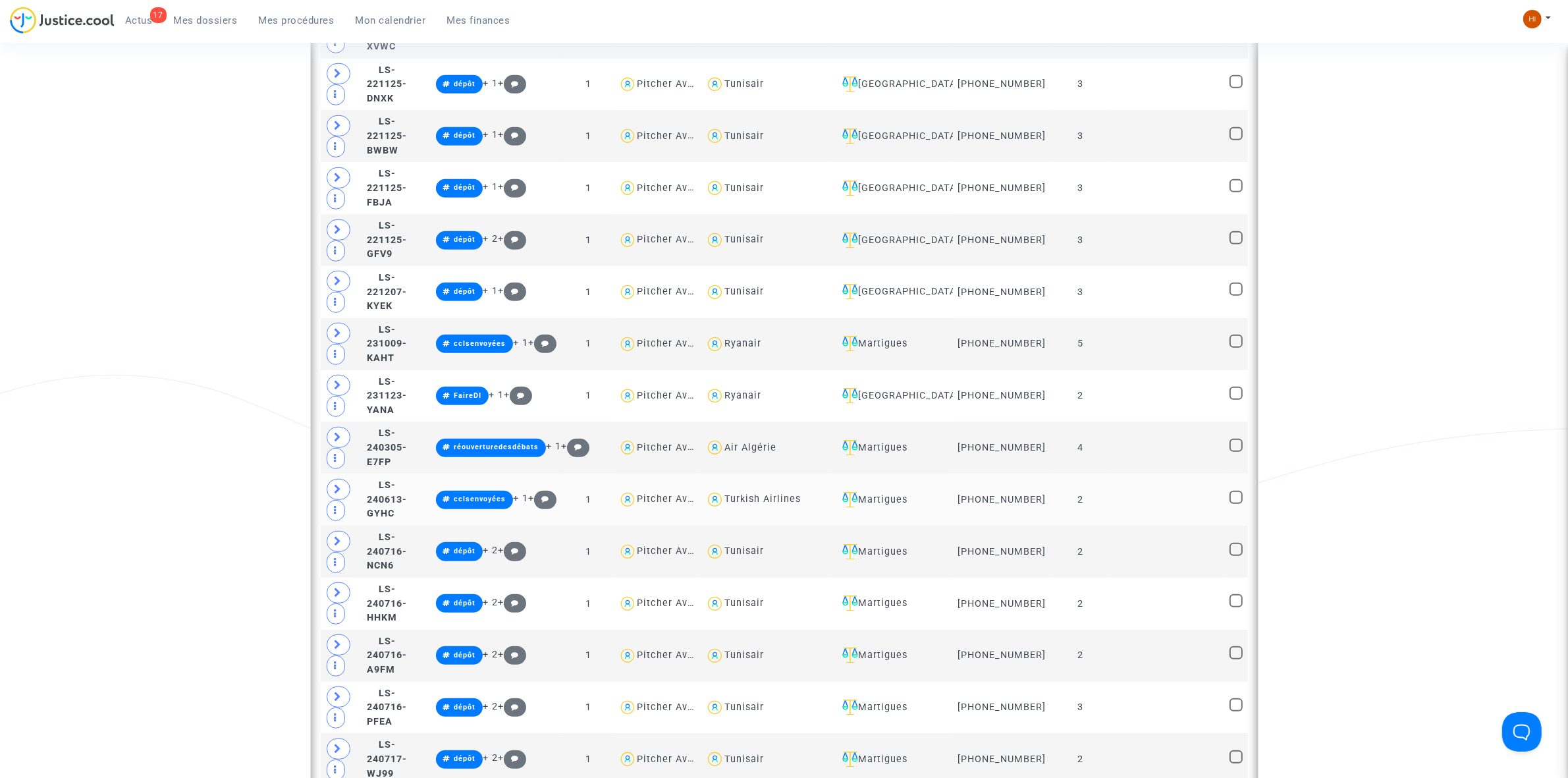
scroll to position [952, 0]
click at [1143, 392] on td at bounding box center [1167, 398] width 115 height 52
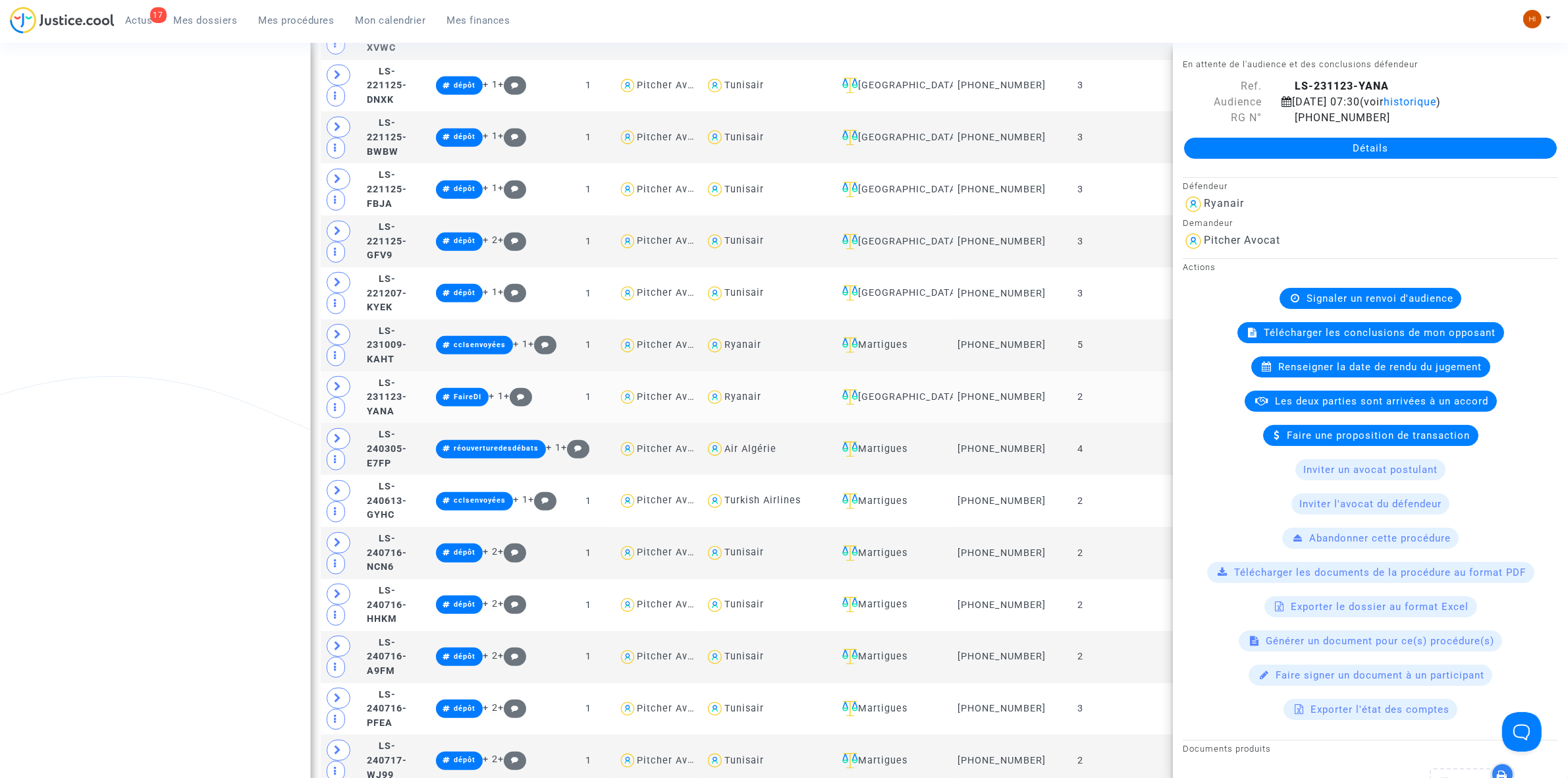
click at [1136, 395] on td at bounding box center [1167, 398] width 115 height 52
click at [1110, 305] on td "3" at bounding box center [1080, 293] width 60 height 52
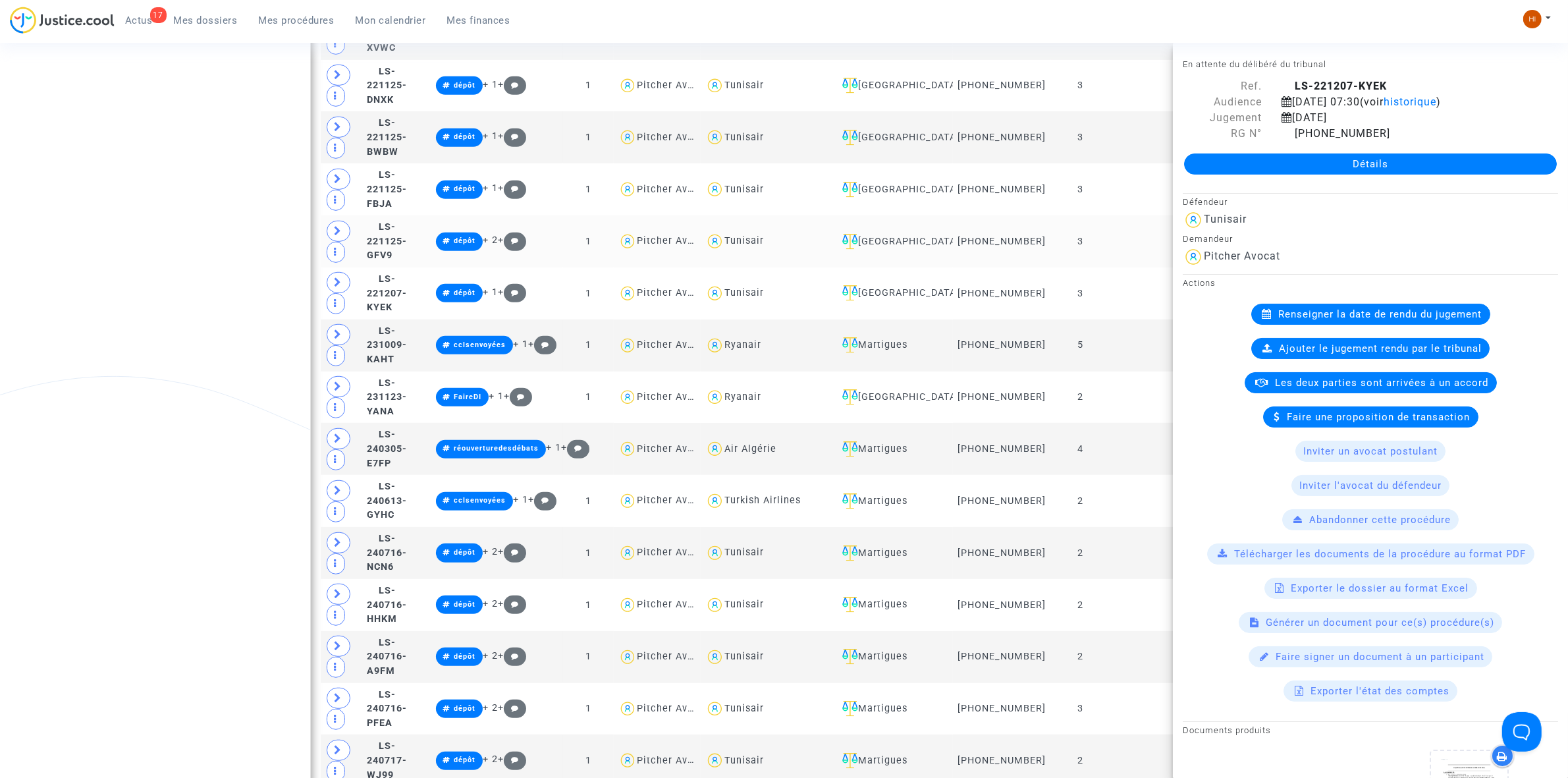
click at [1122, 250] on td at bounding box center [1167, 241] width 115 height 52
click at [1123, 198] on td at bounding box center [1167, 189] width 115 height 52
click at [1131, 145] on td at bounding box center [1167, 137] width 115 height 52
click at [1154, 112] on td at bounding box center [1167, 85] width 115 height 52
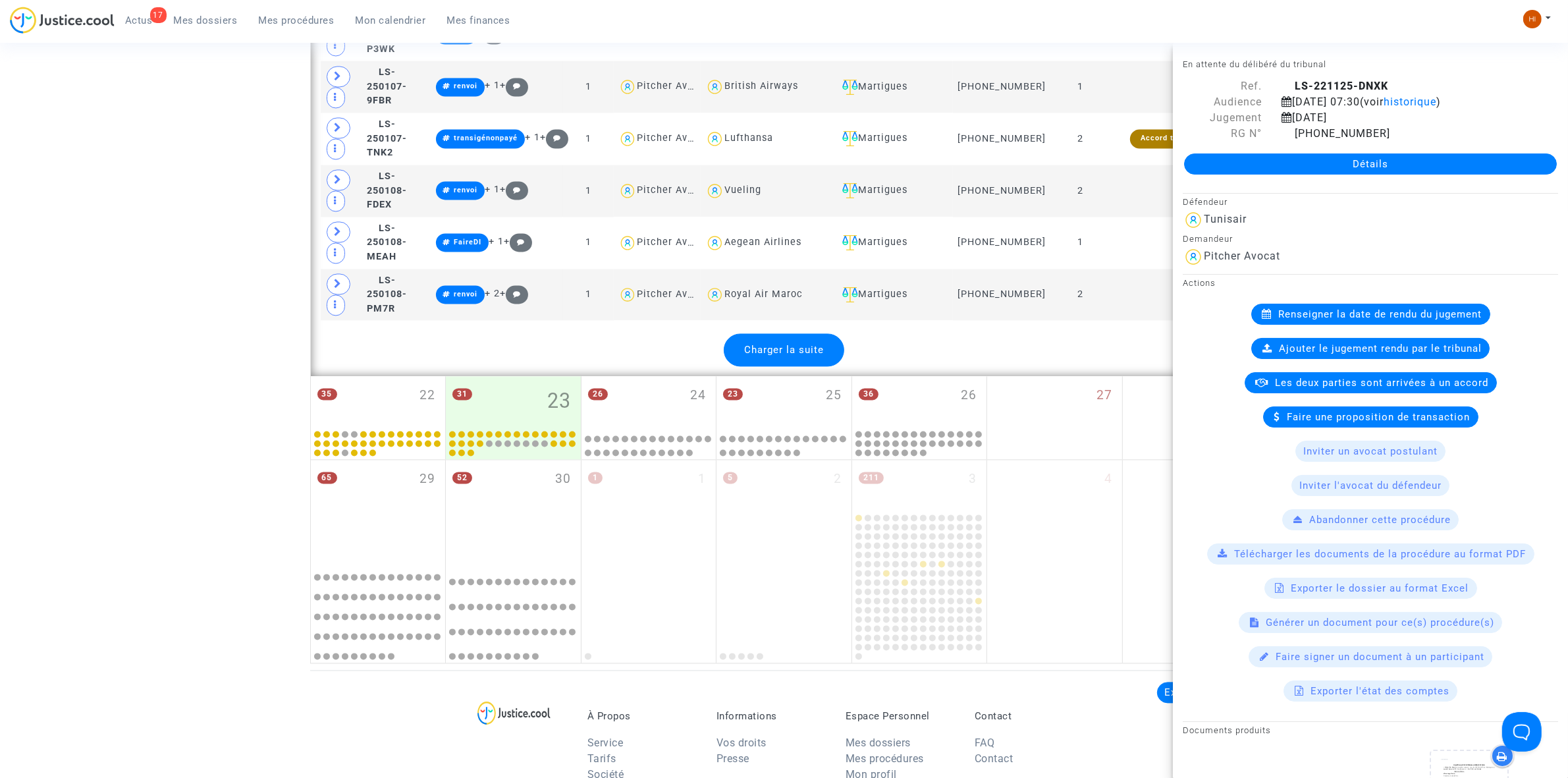
scroll to position [3258, 0]
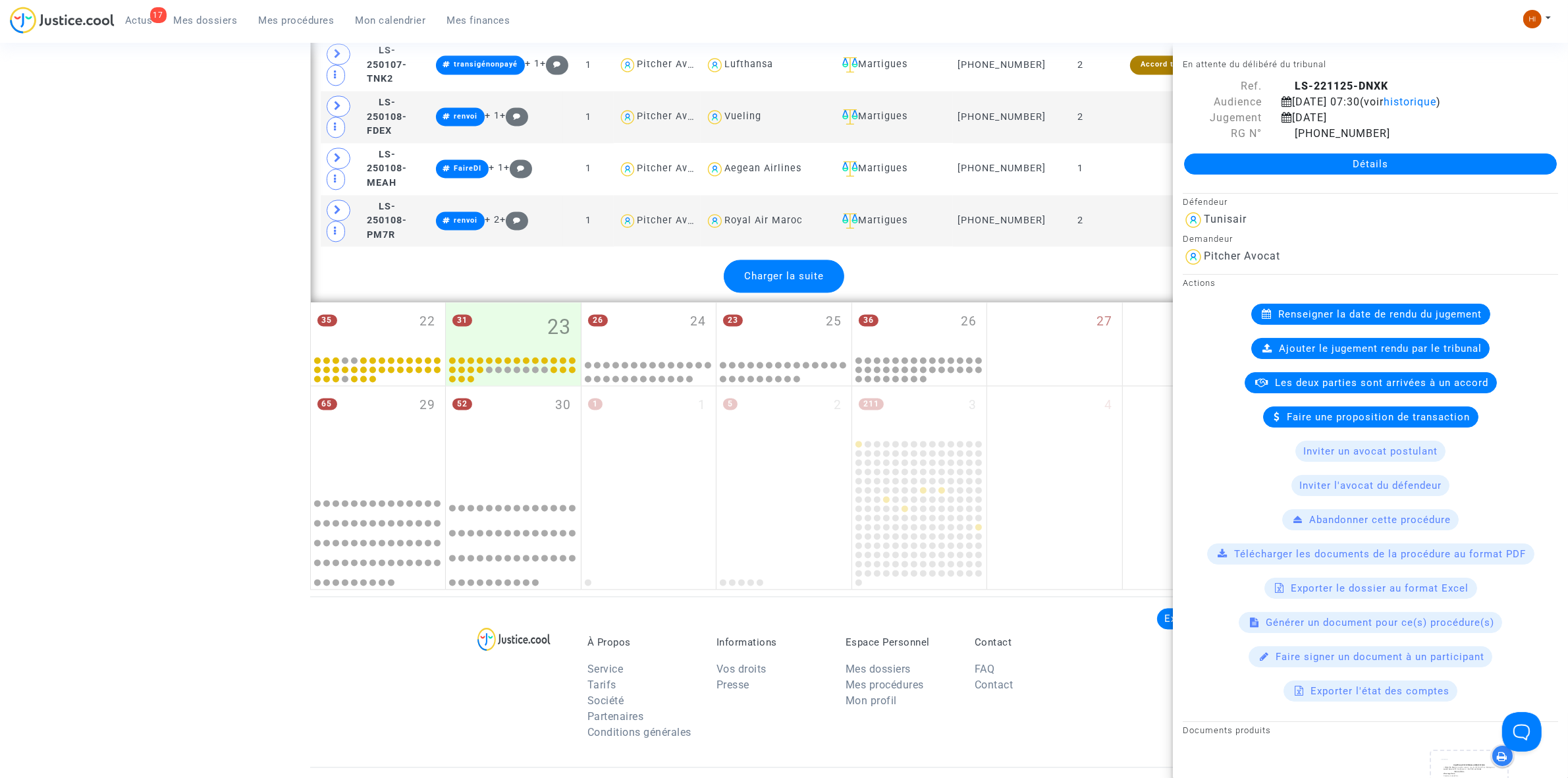
click at [731, 284] on div "Charger la suite" at bounding box center [784, 276] width 121 height 33
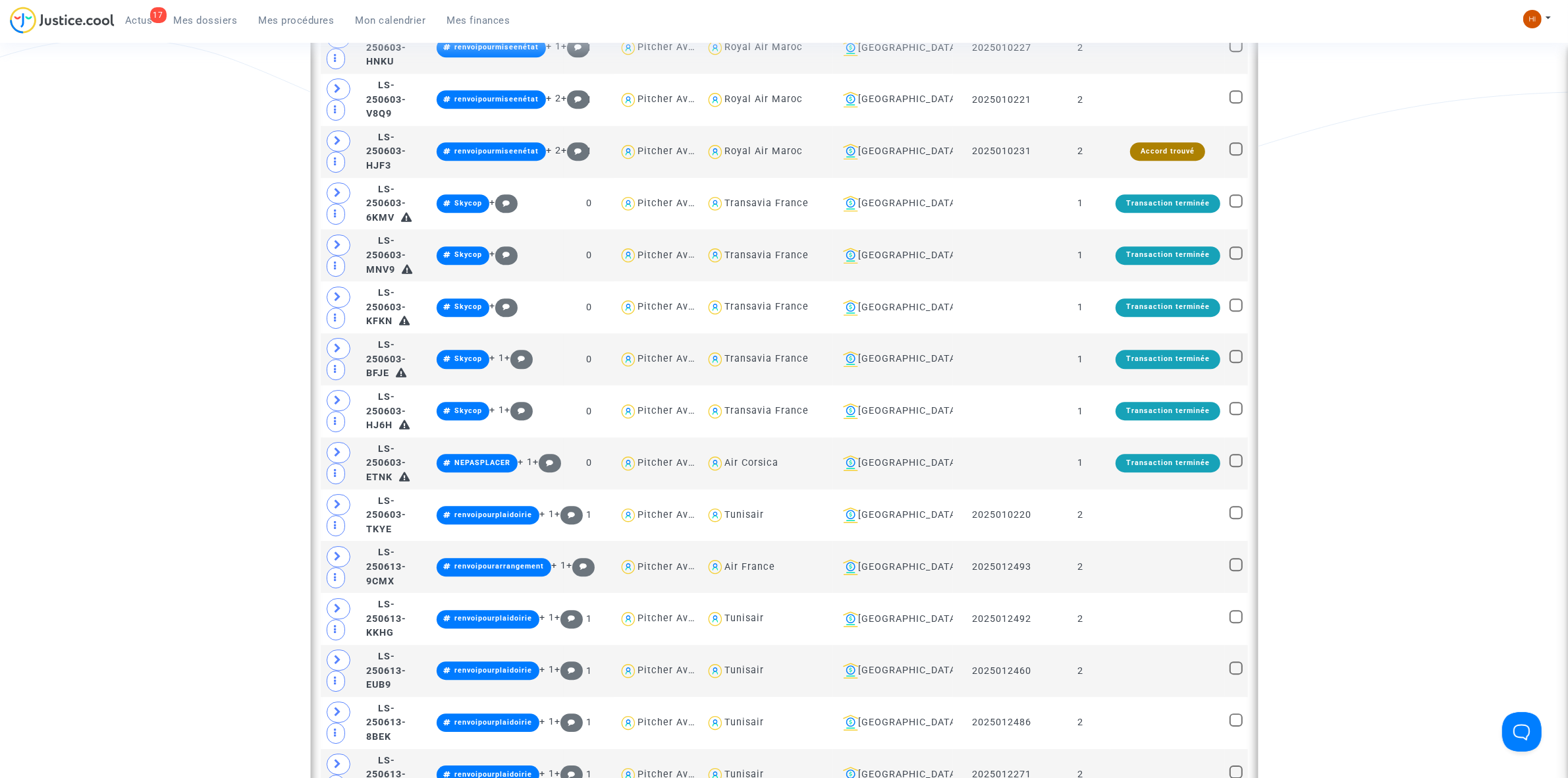
scroll to position [4823, 0]
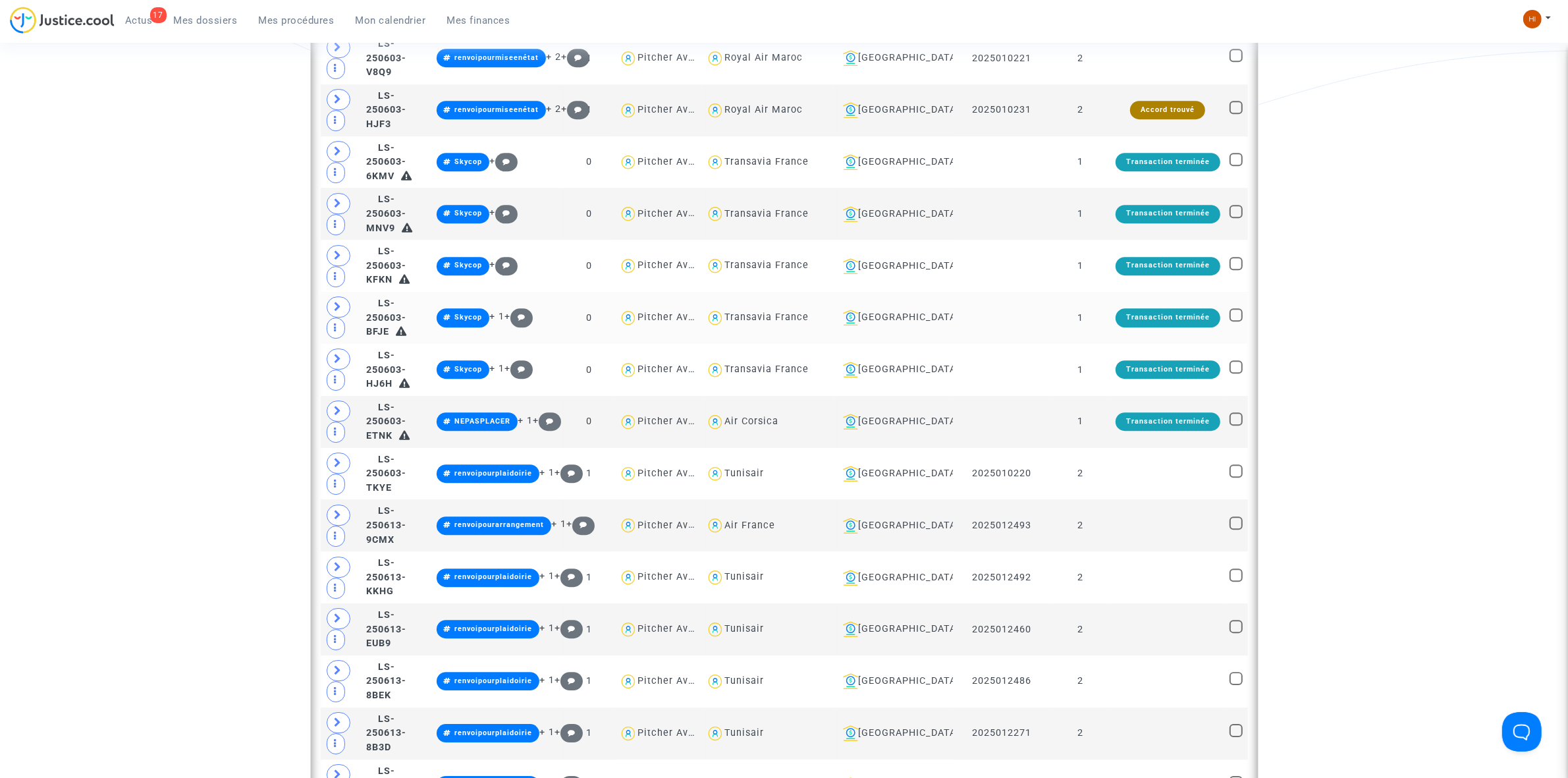
click at [1110, 341] on td "1" at bounding box center [1080, 318] width 60 height 52
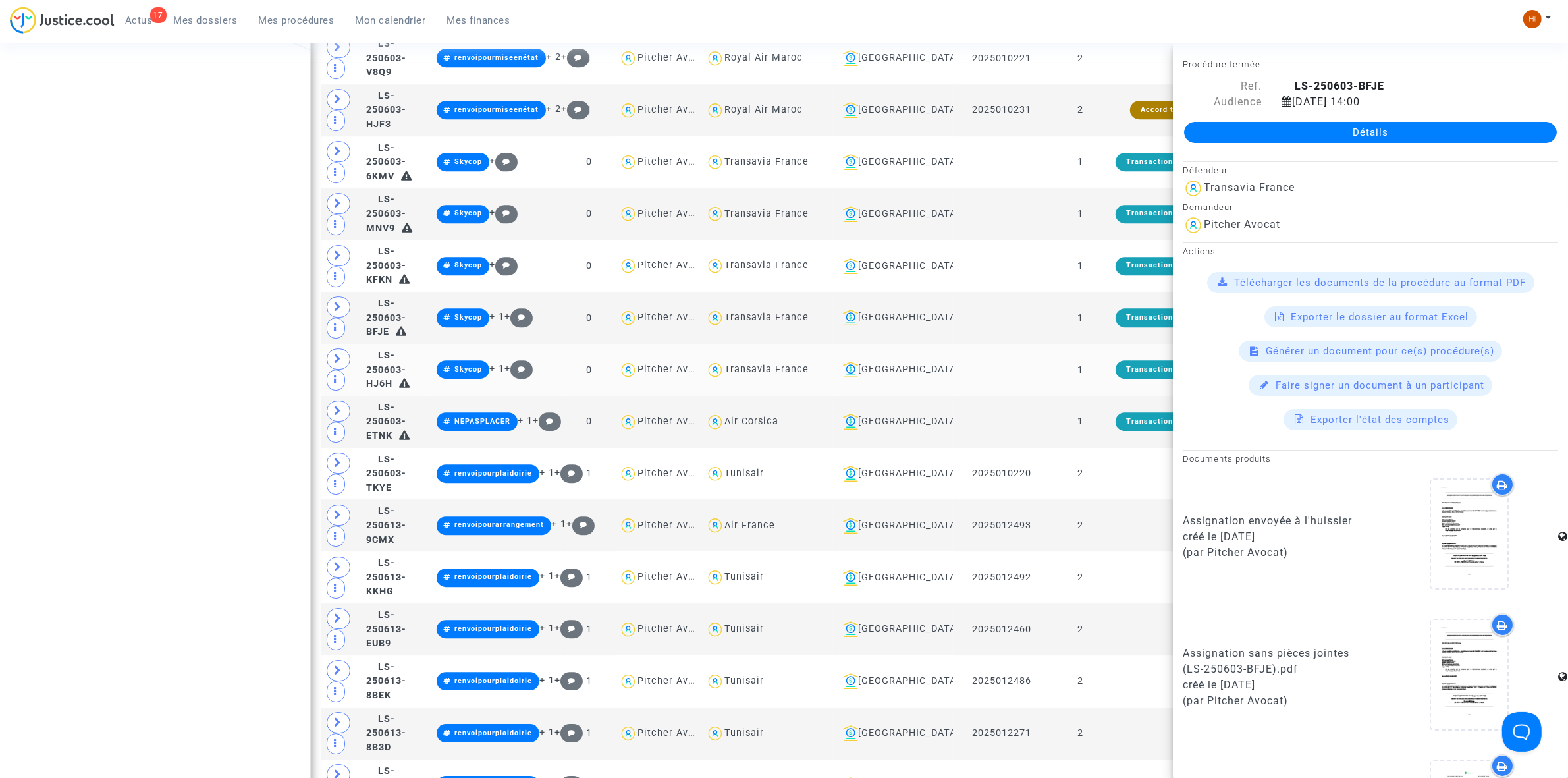
click at [1103, 394] on td "1" at bounding box center [1080, 370] width 60 height 52
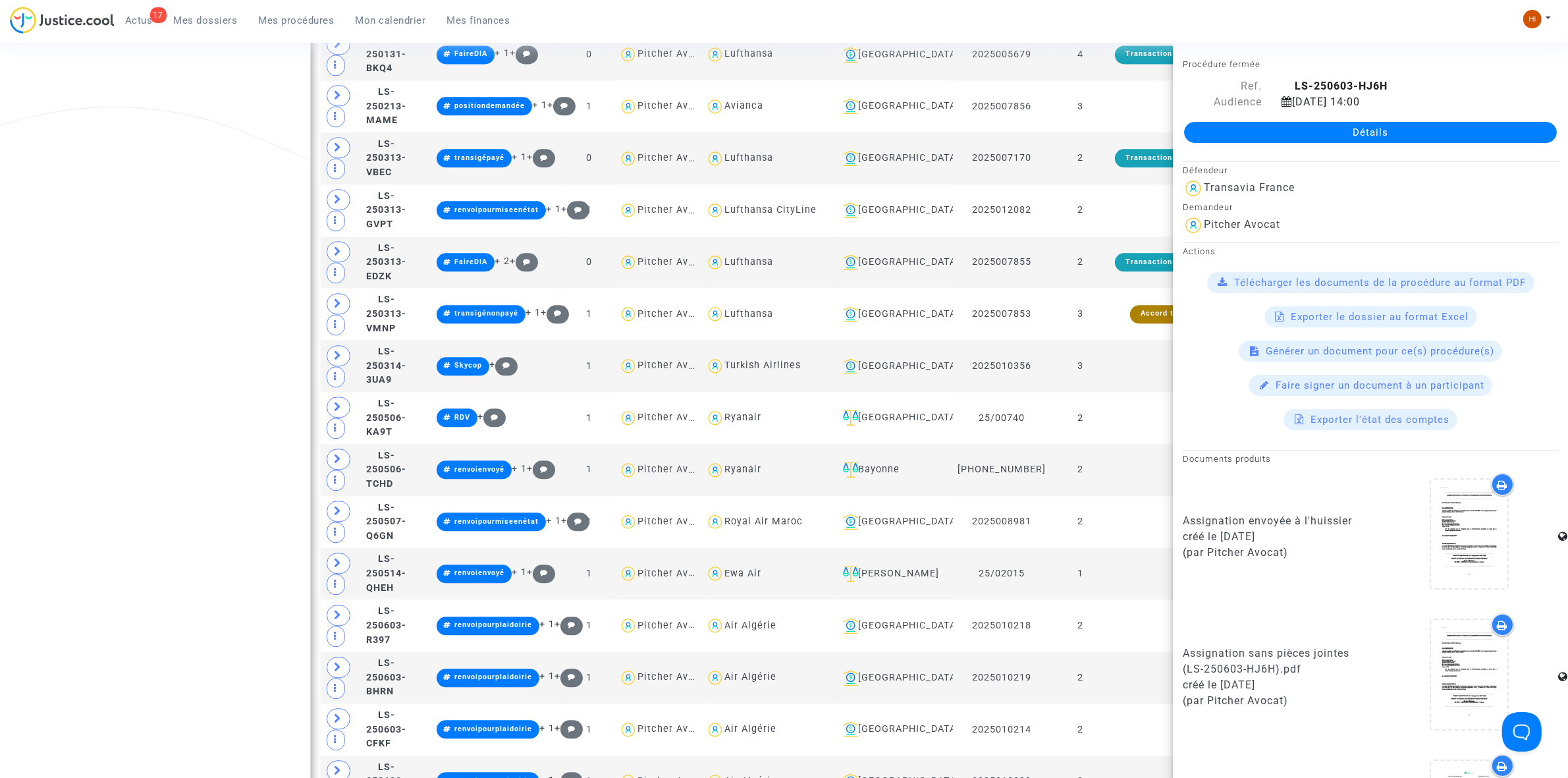
scroll to position [3834, 0]
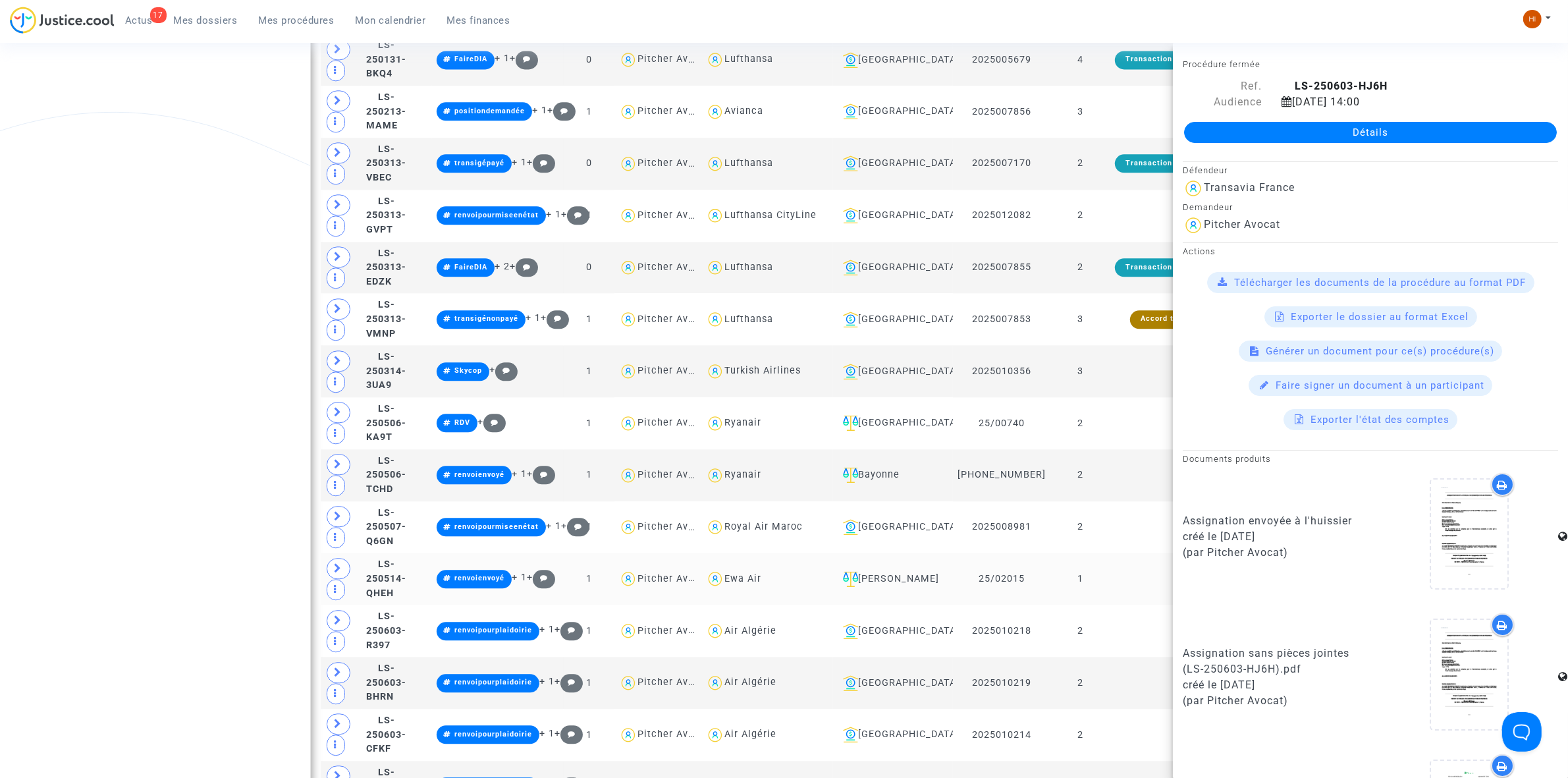
click at [1084, 594] on td "1" at bounding box center [1080, 578] width 60 height 52
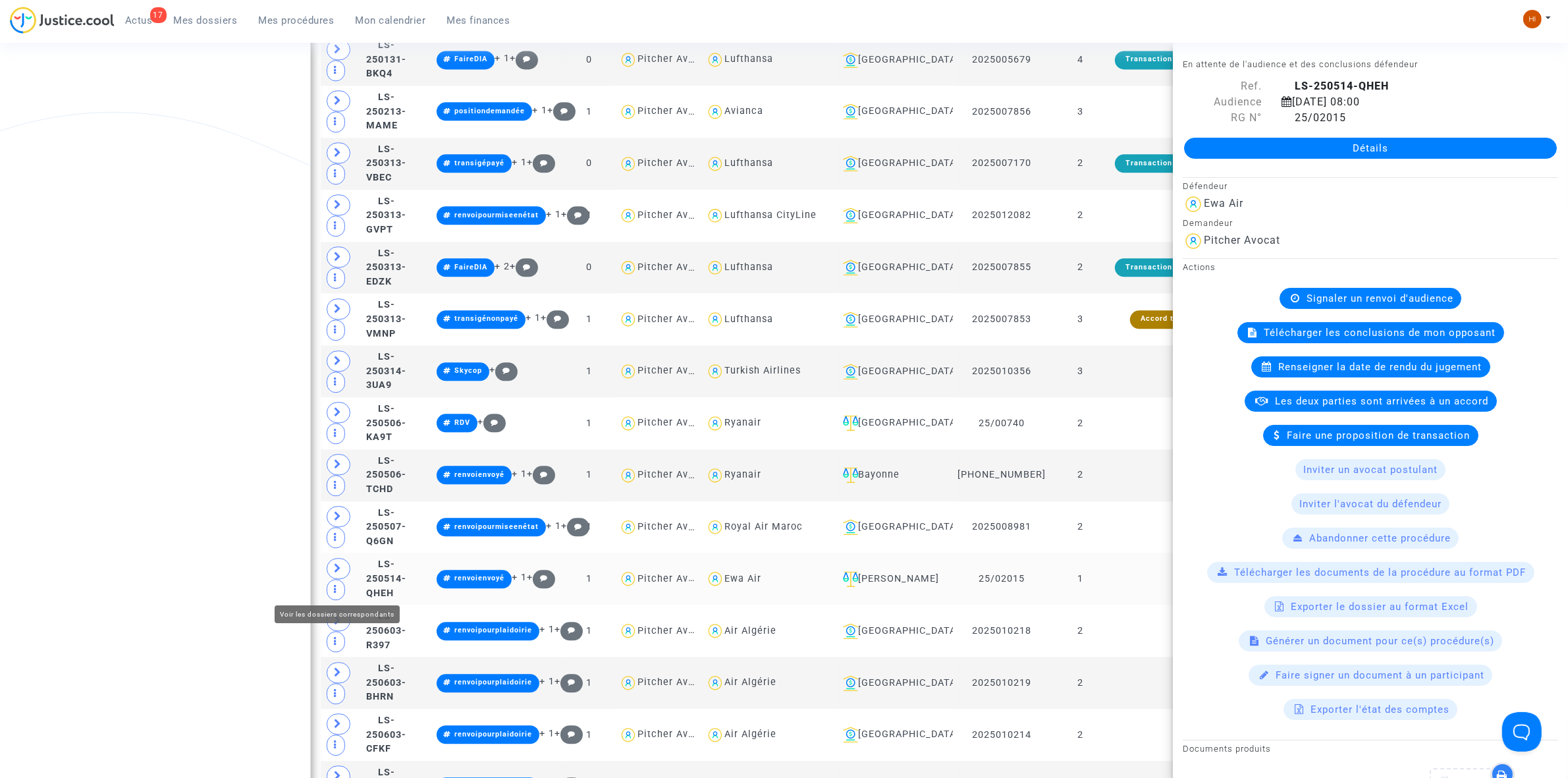
click at [344, 579] on span at bounding box center [339, 568] width 24 height 21
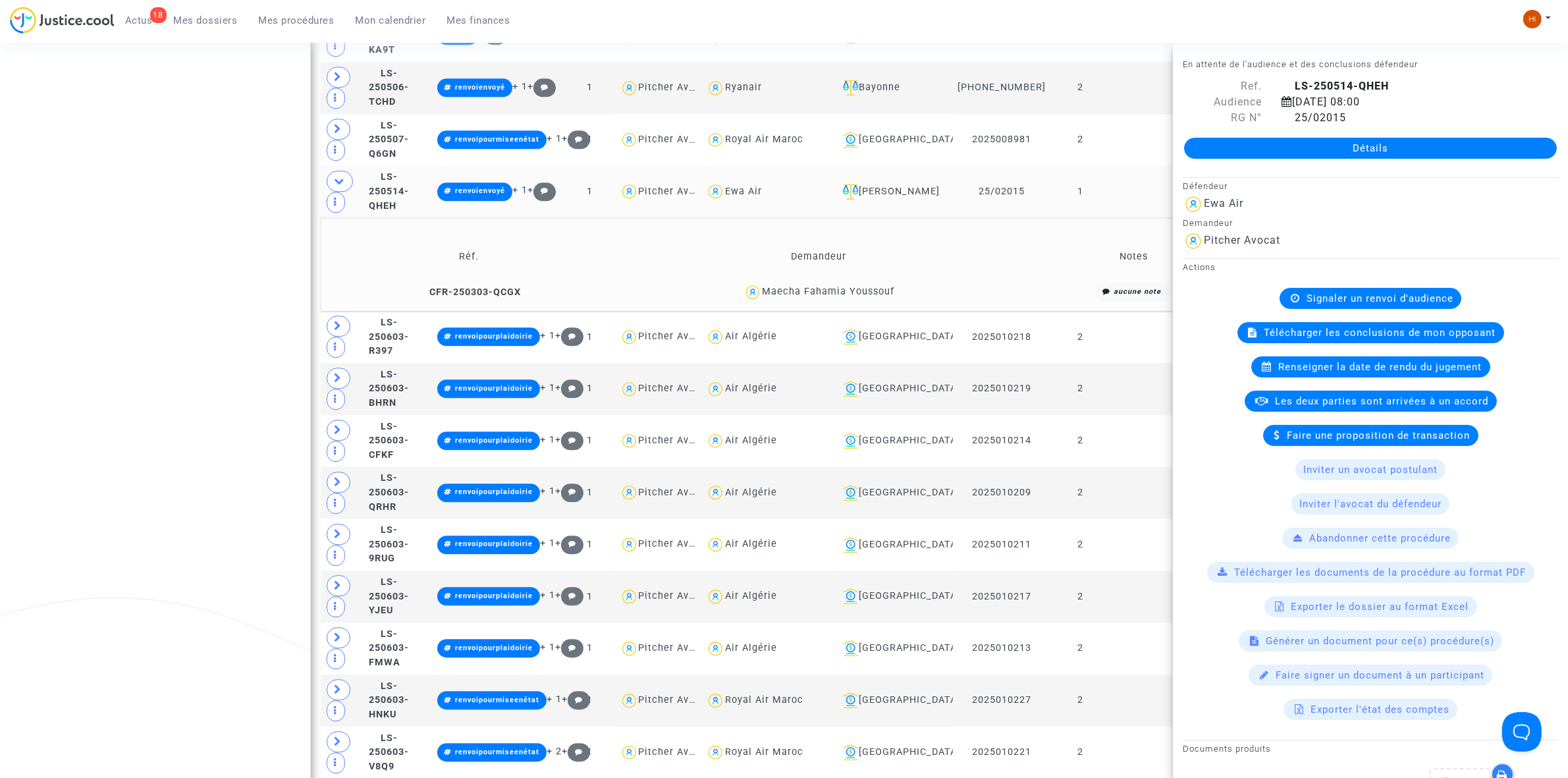
scroll to position [4246, 0]
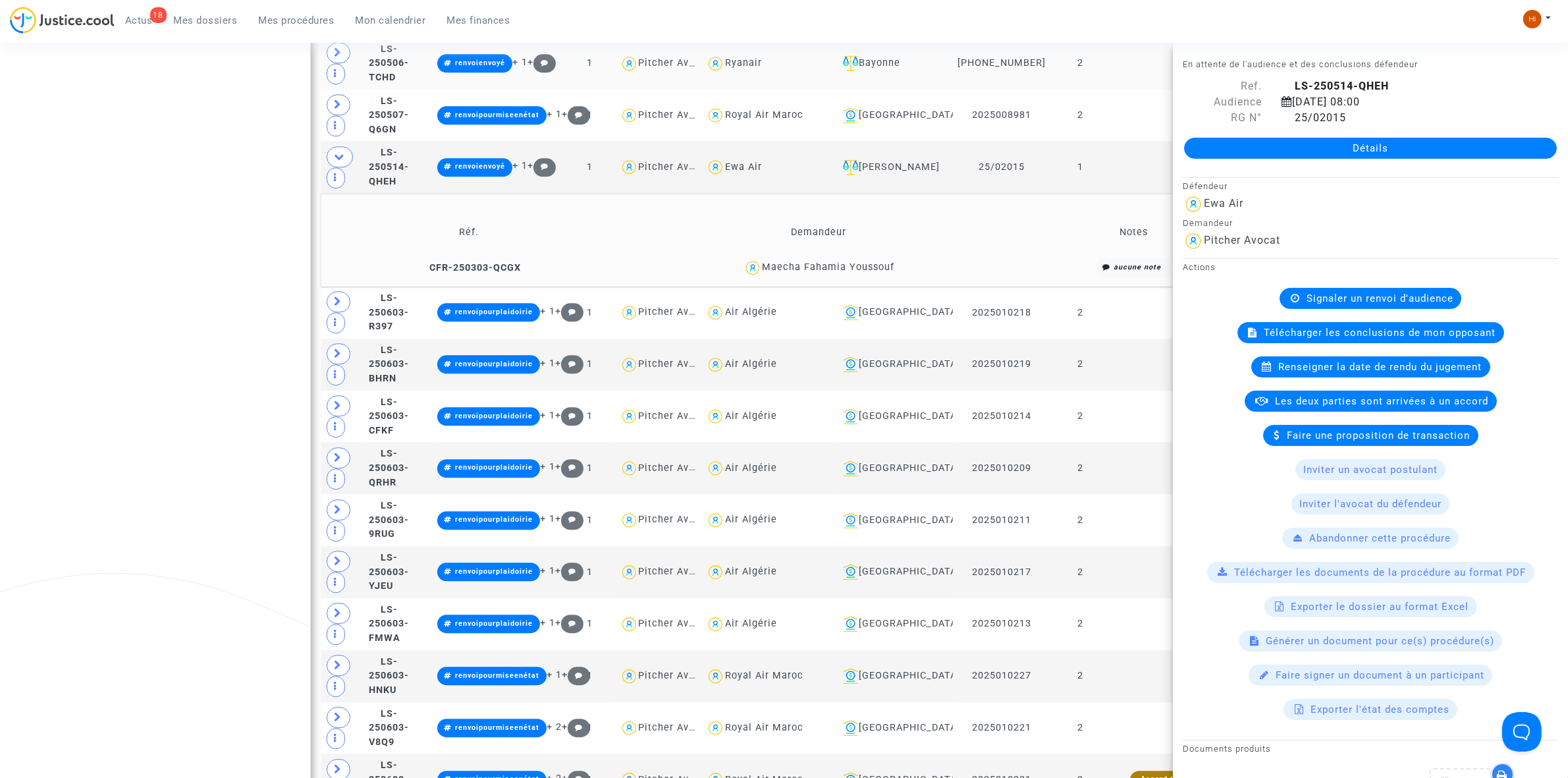
click at [1140, 77] on td at bounding box center [1167, 63] width 115 height 52
click at [337, 57] on icon at bounding box center [339, 52] width 8 height 10
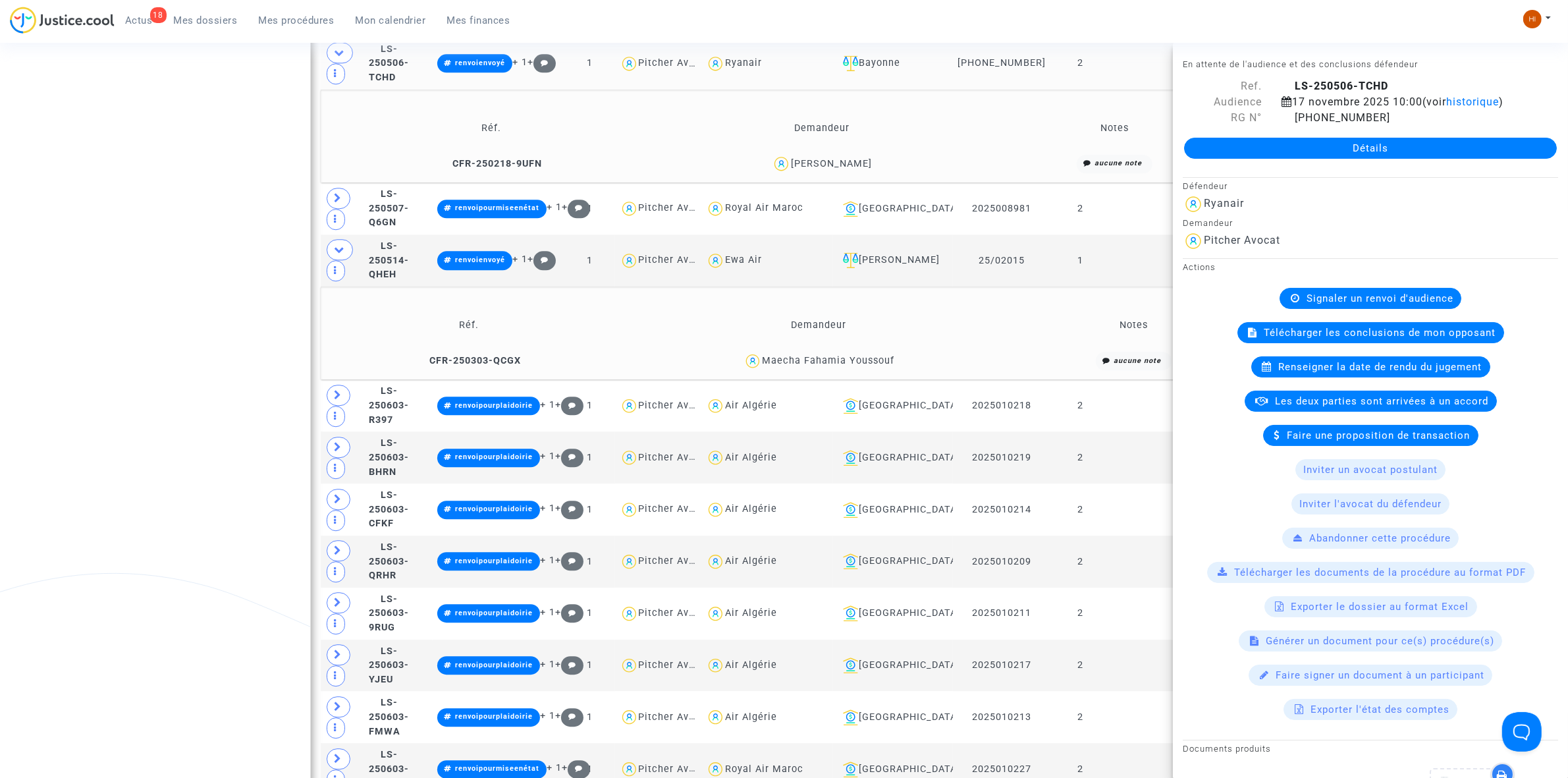
drag, startPoint x: 886, startPoint y: 188, endPoint x: 787, endPoint y: 181, distance: 99.2
click at [787, 174] on div "[PERSON_NAME]" at bounding box center [822, 164] width 319 height 19
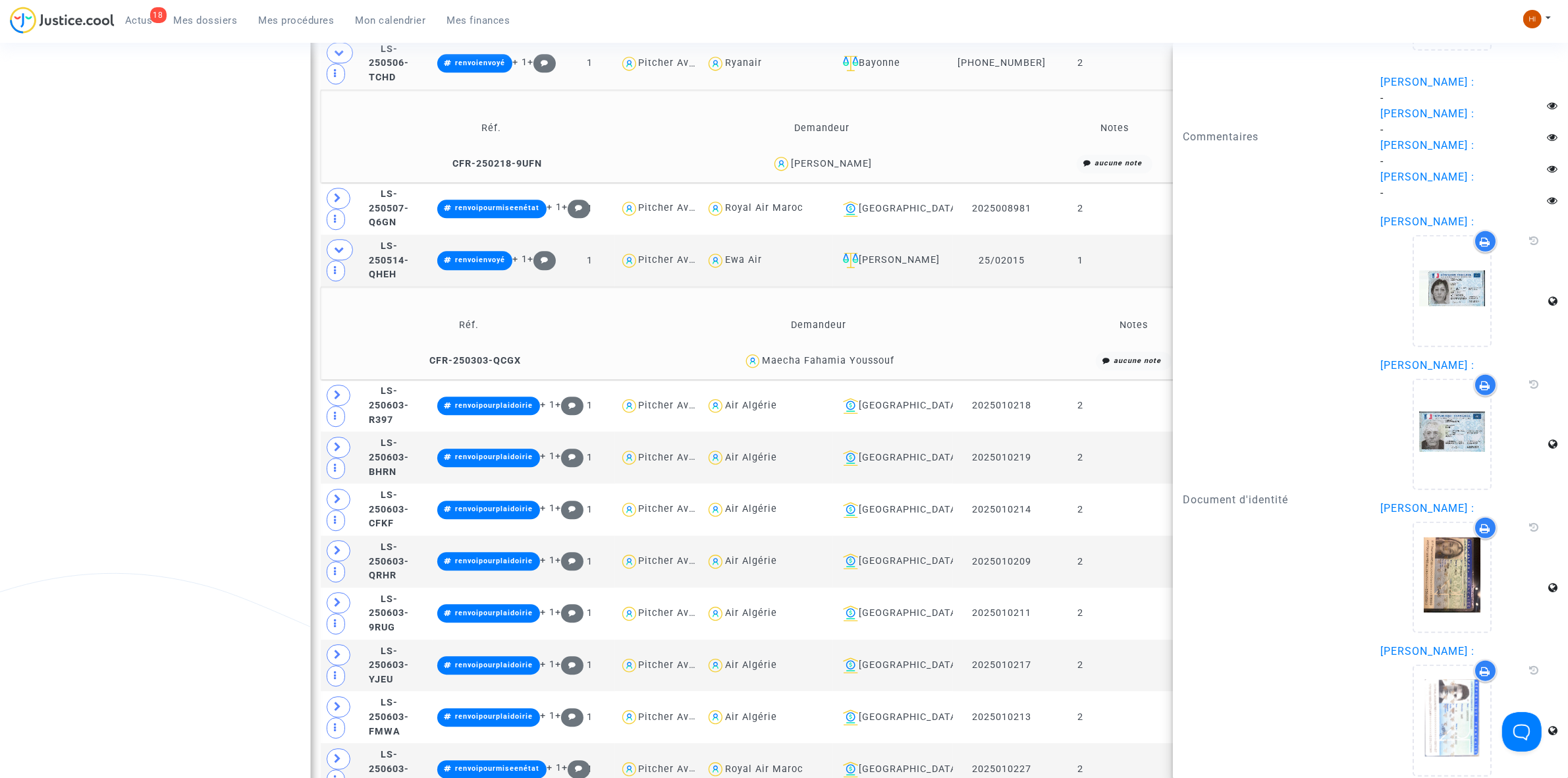
scroll to position [1565, 0]
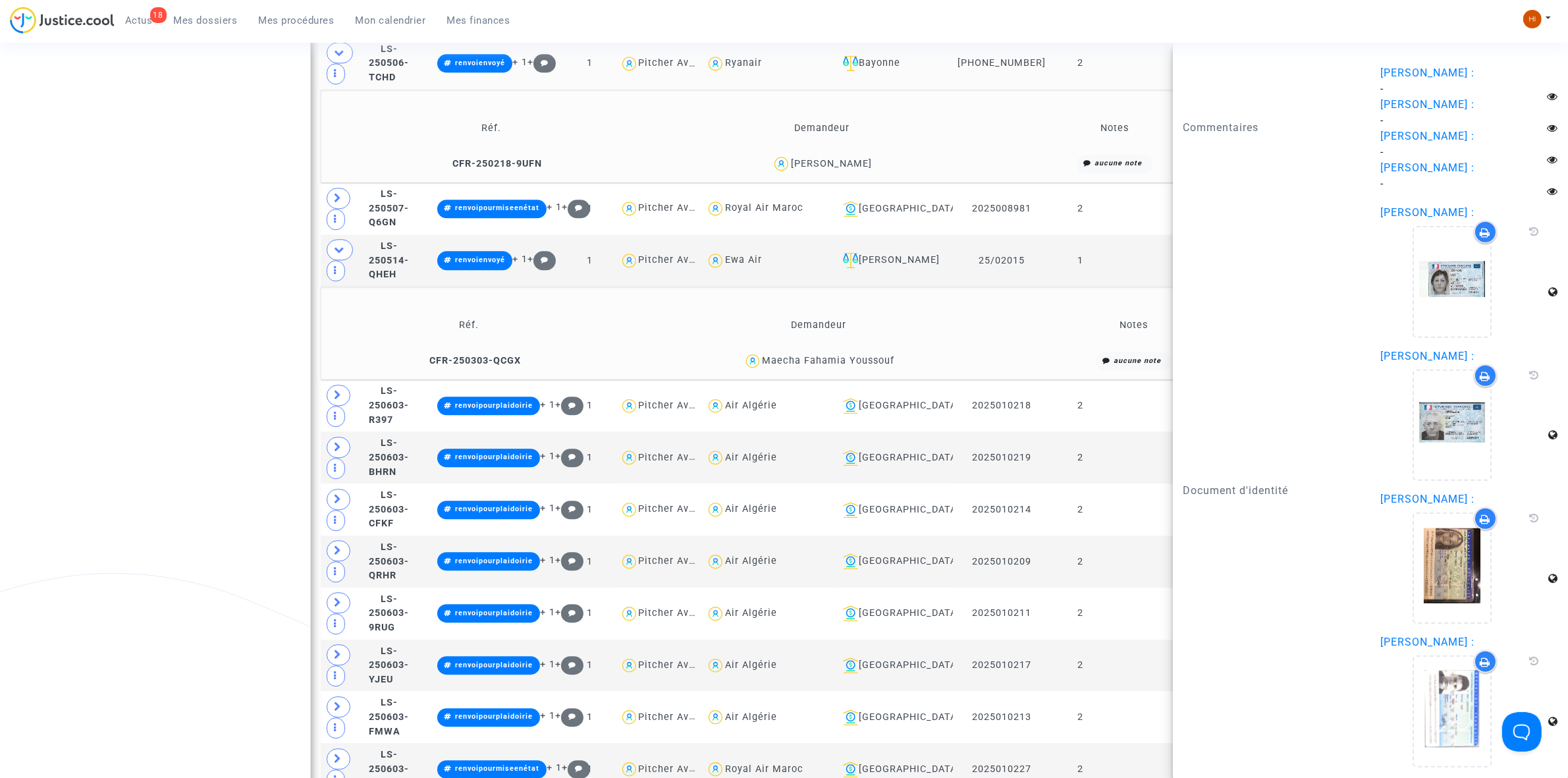
copy div "[PERSON_NAME]"
click at [927, 71] on div "Bayonne" at bounding box center [892, 63] width 111 height 15
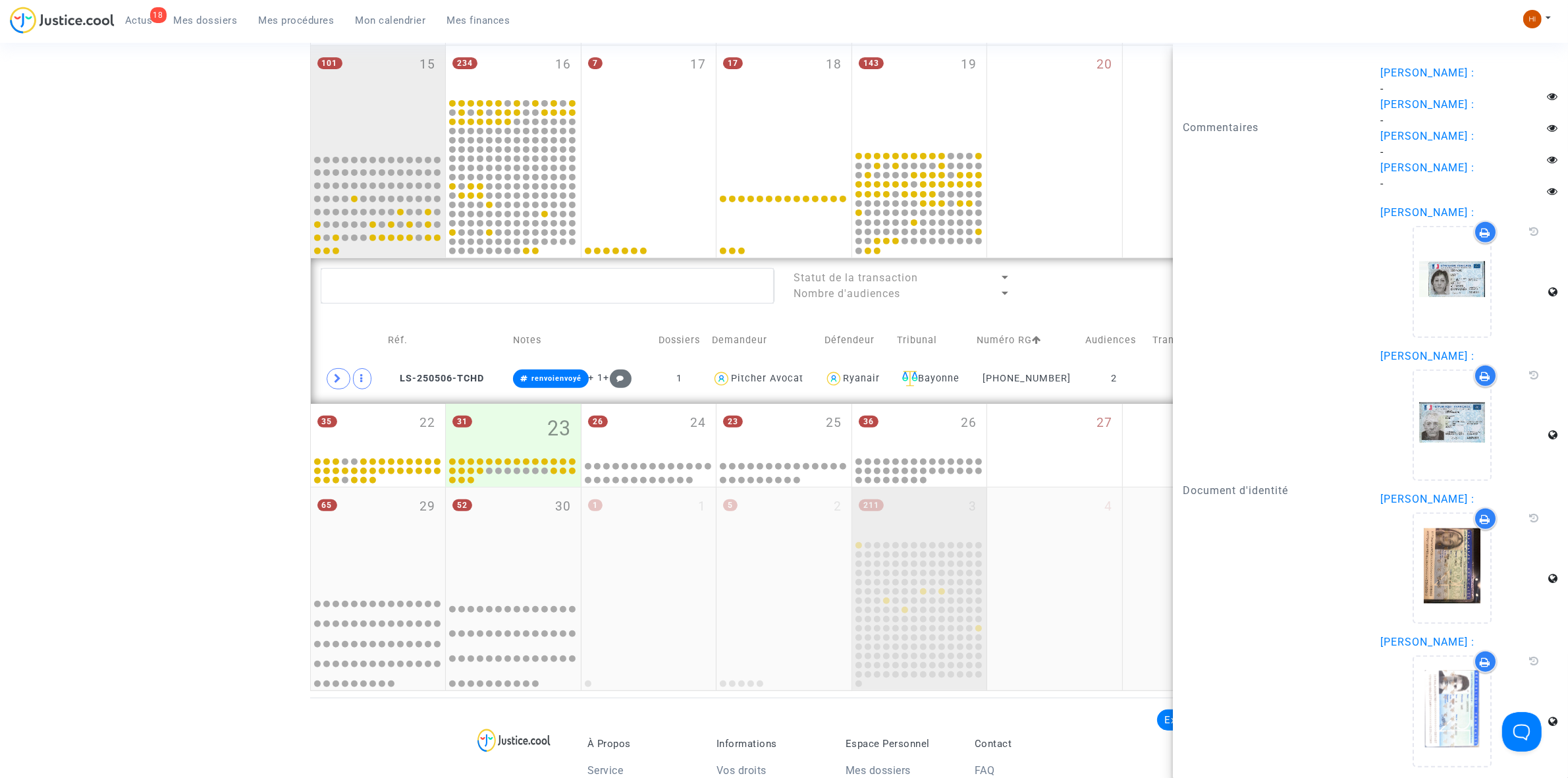
scroll to position [542, 0]
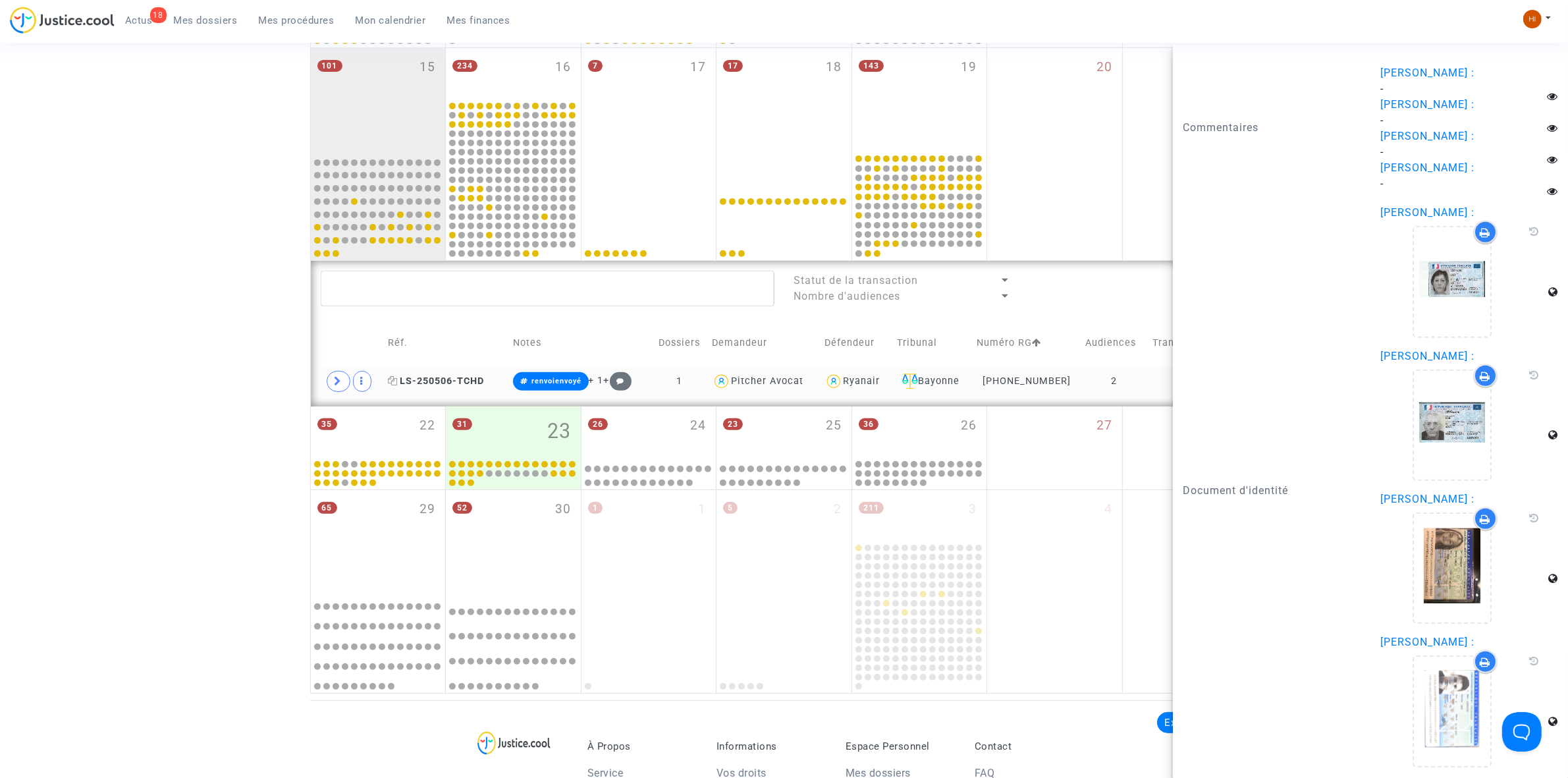
click at [430, 380] on span "LS-250506-TCHD" at bounding box center [436, 381] width 96 height 11
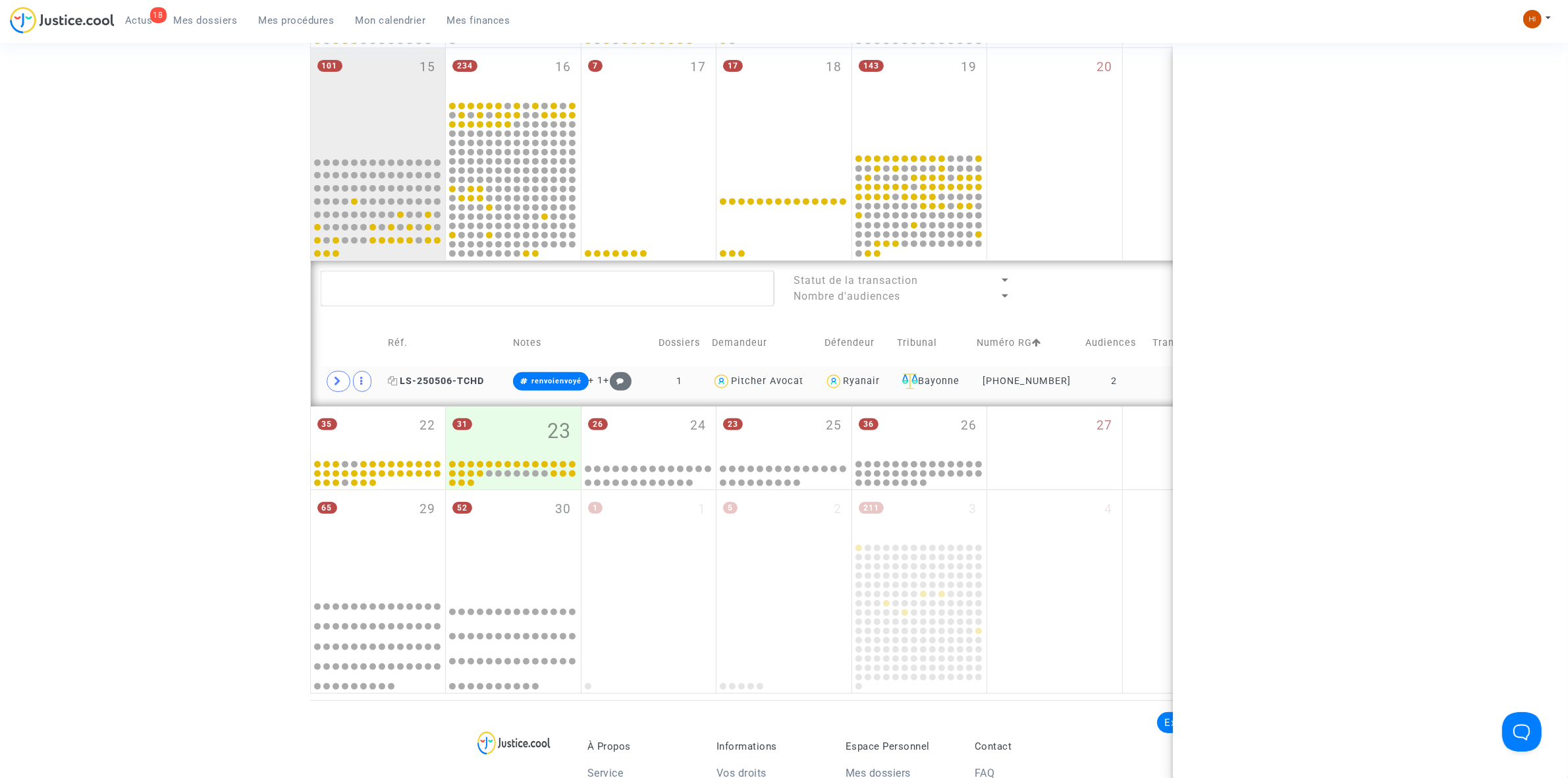
scroll to position [0, 0]
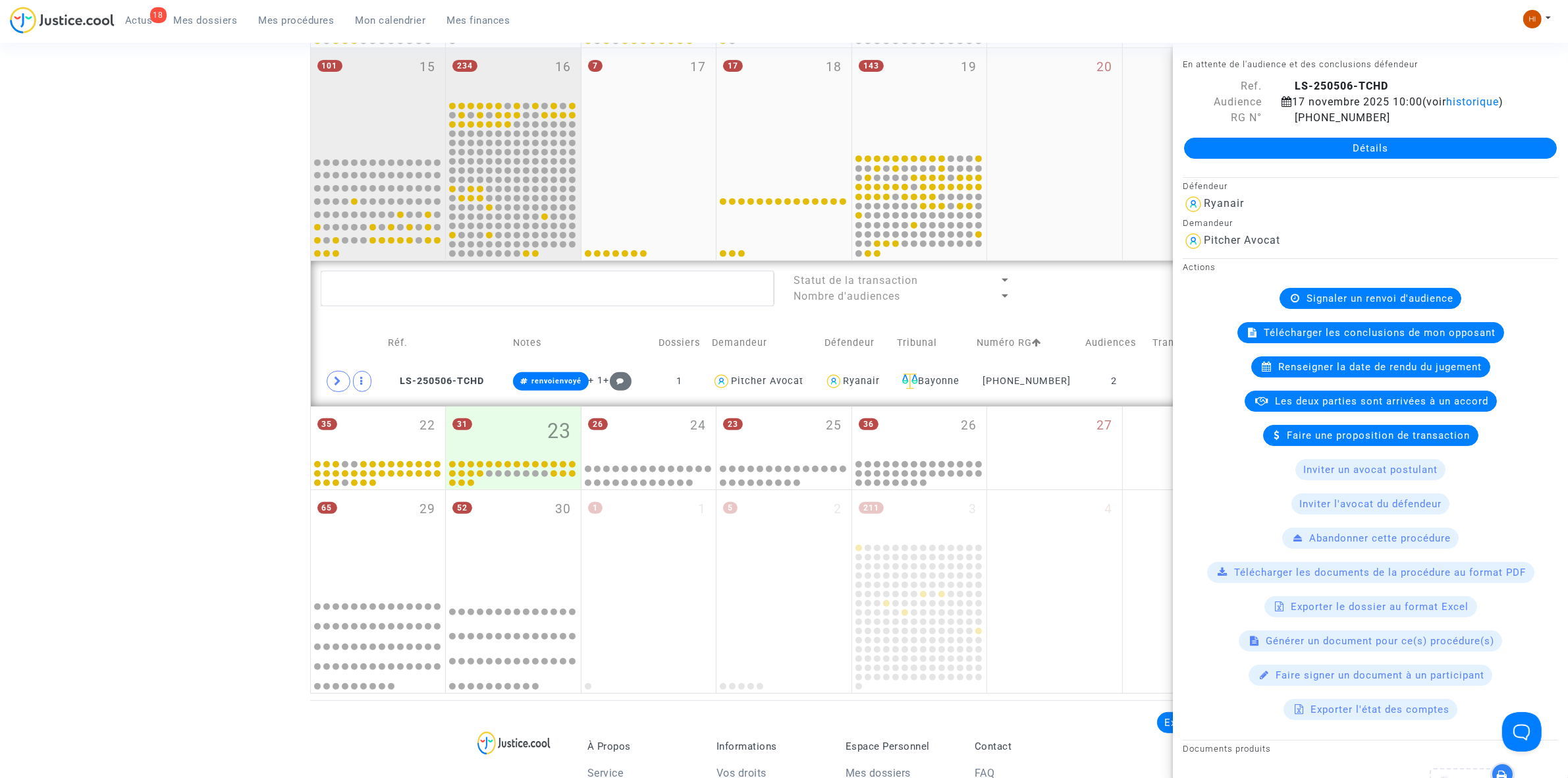
click at [531, 64] on div "234 16" at bounding box center [514, 74] width 135 height 51
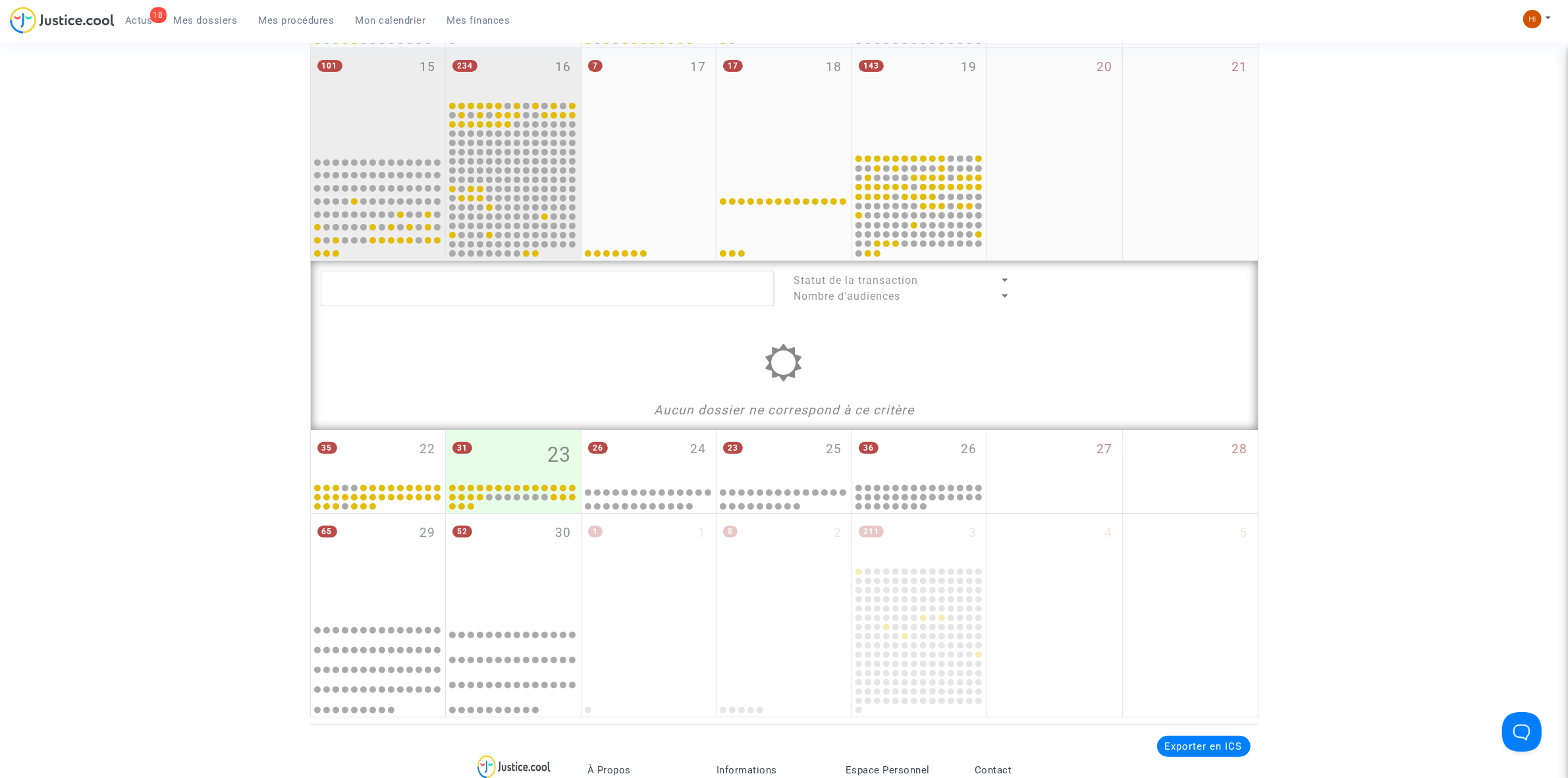
click at [386, 73] on div "101 15" at bounding box center [378, 100] width 135 height 104
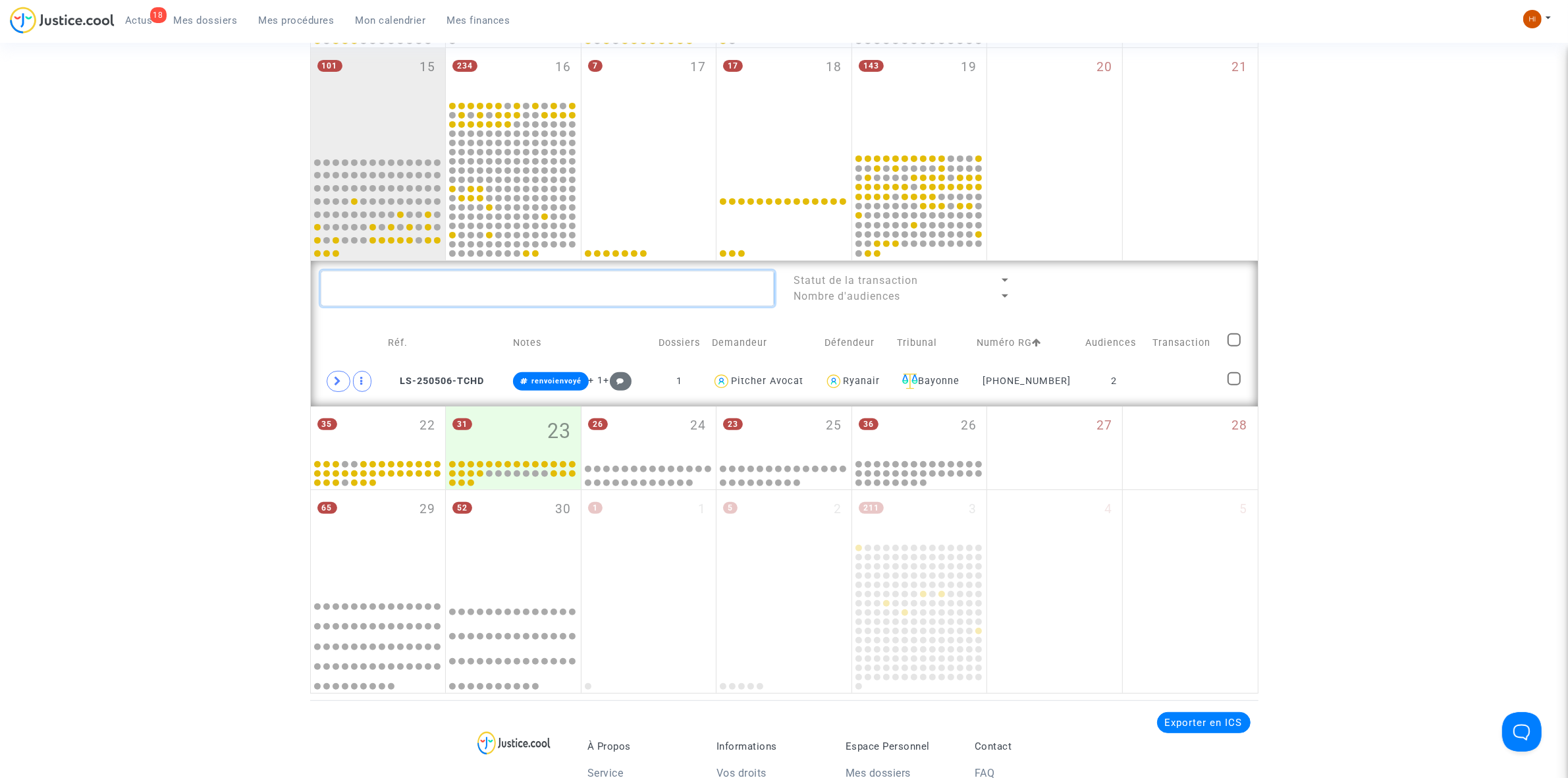
click at [436, 290] on textarea at bounding box center [548, 288] width 454 height 36
click at [363, 67] on div "101 15" at bounding box center [378, 100] width 135 height 104
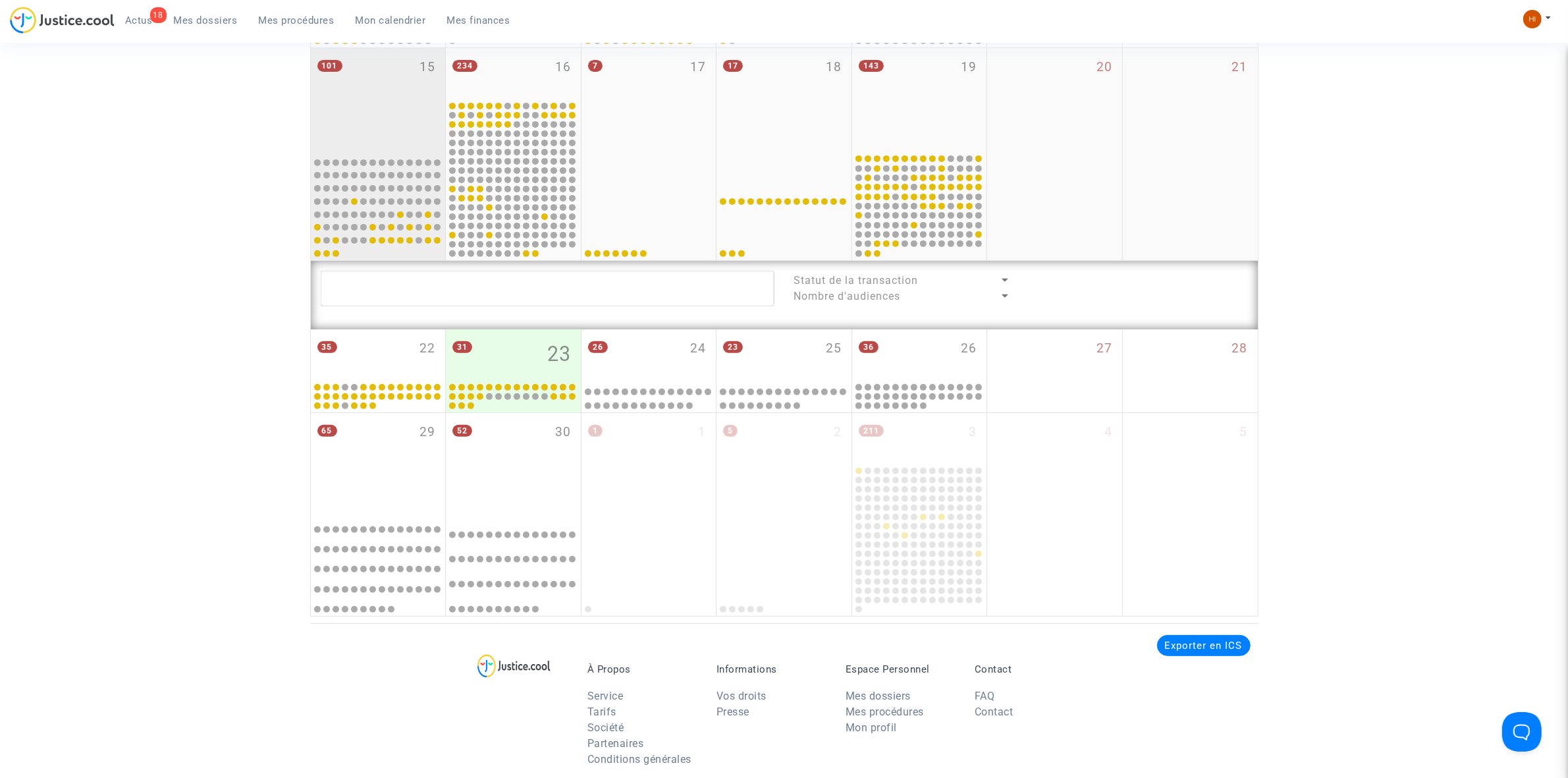
click at [356, 94] on div "101 15" at bounding box center [378, 100] width 135 height 104
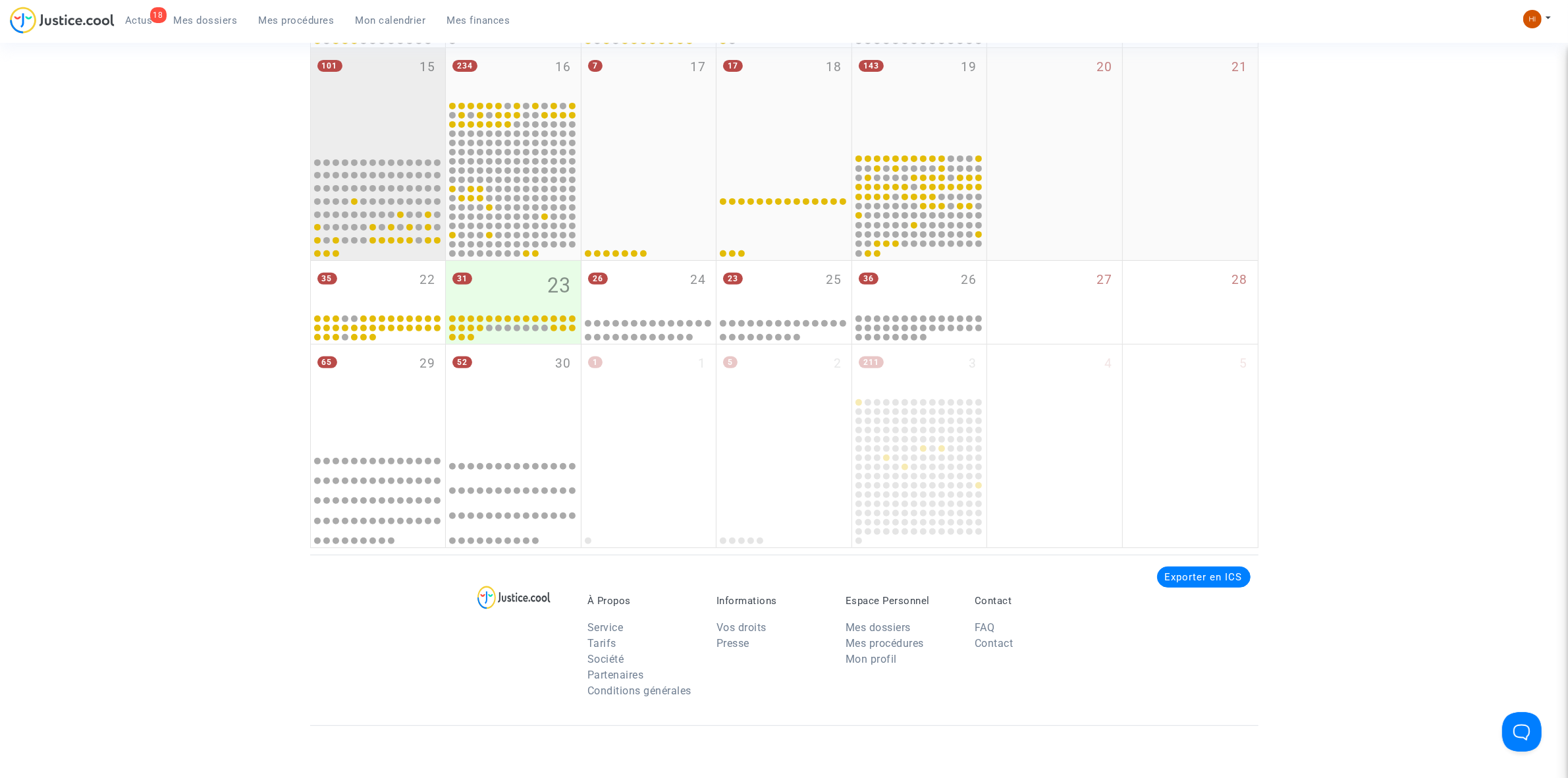
click at [346, 84] on div "101 15" at bounding box center [378, 100] width 135 height 104
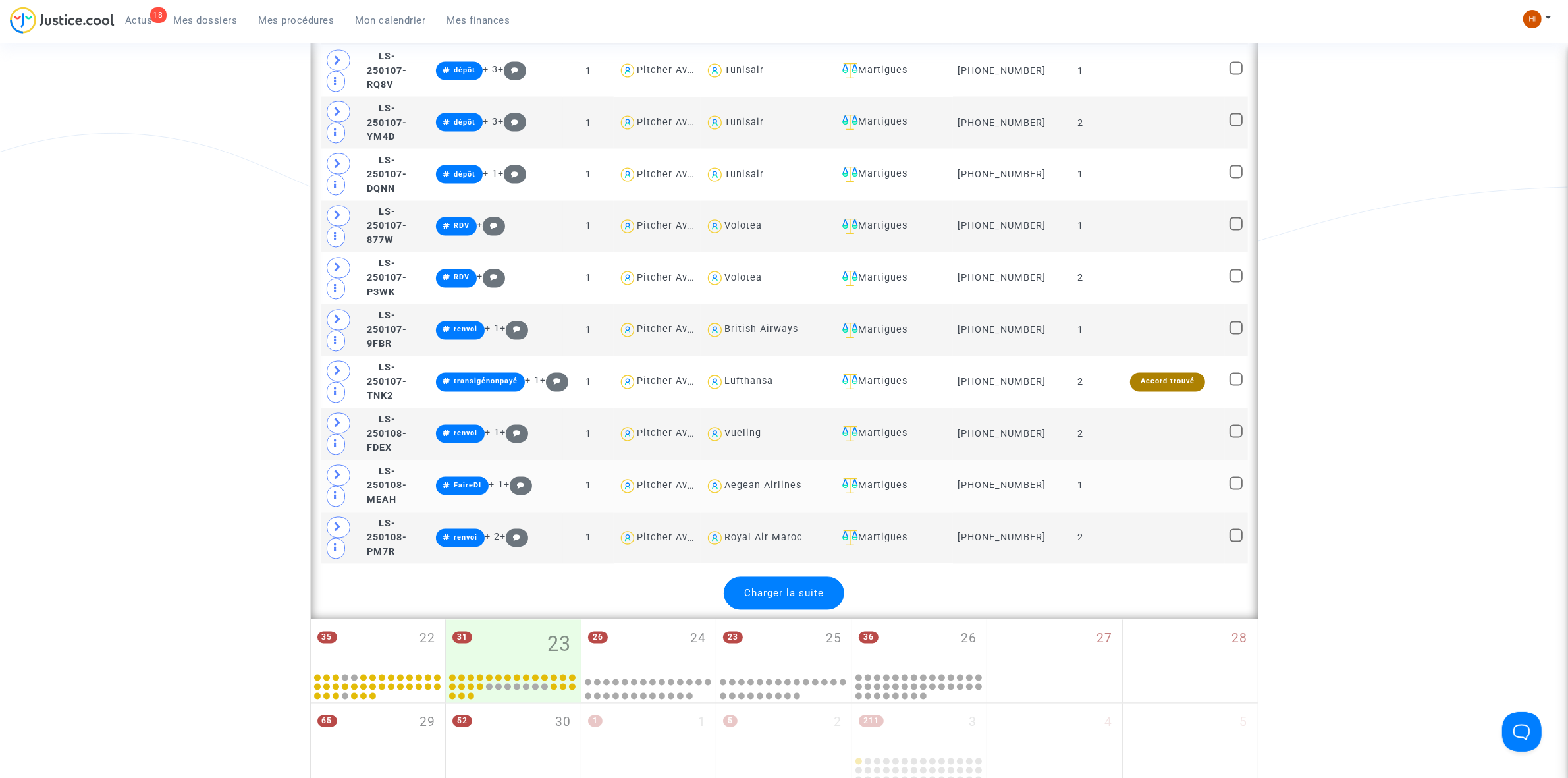
scroll to position [2923, 0]
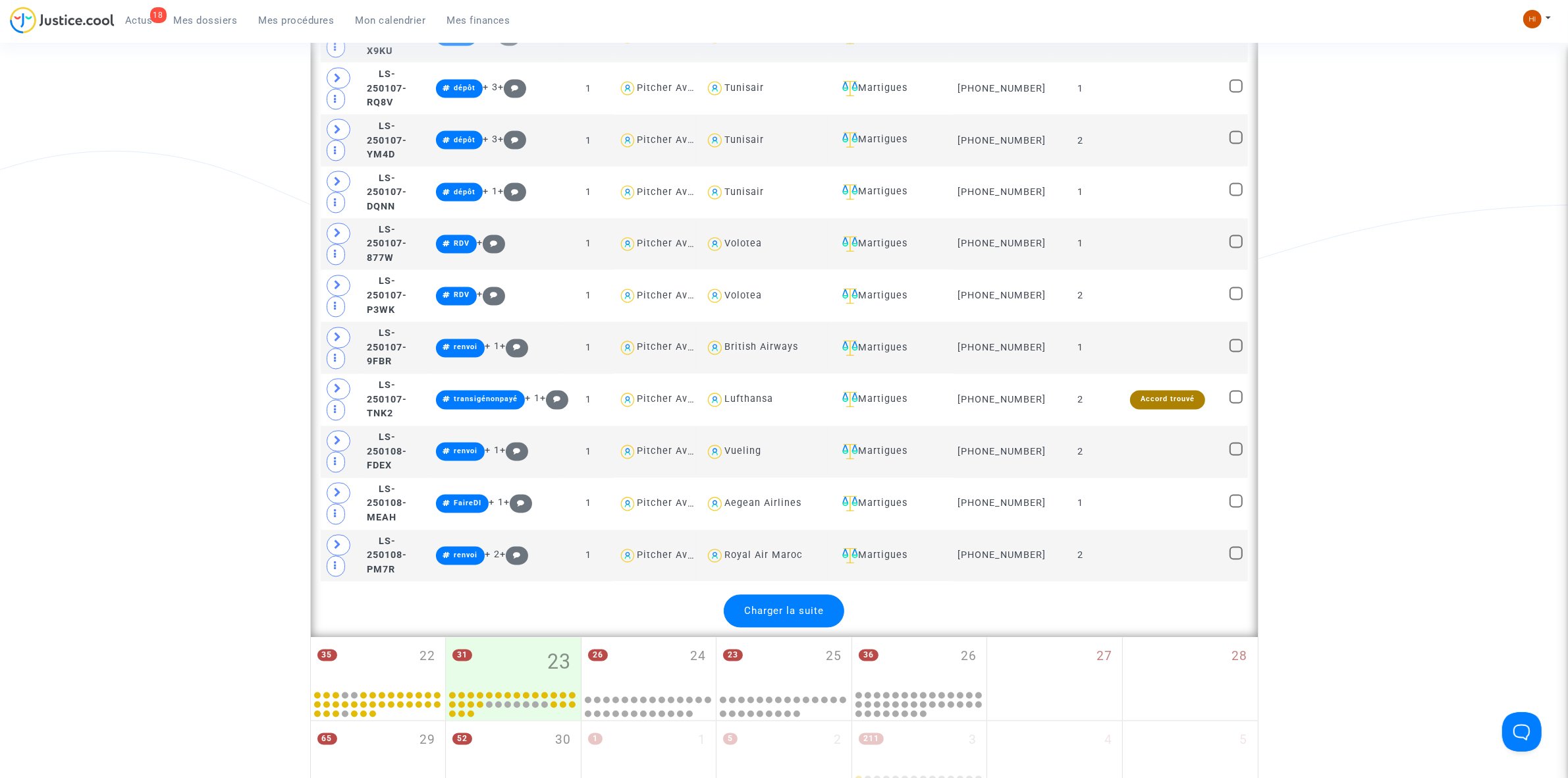
click at [801, 618] on span "Charger la suite" at bounding box center [784, 611] width 80 height 12
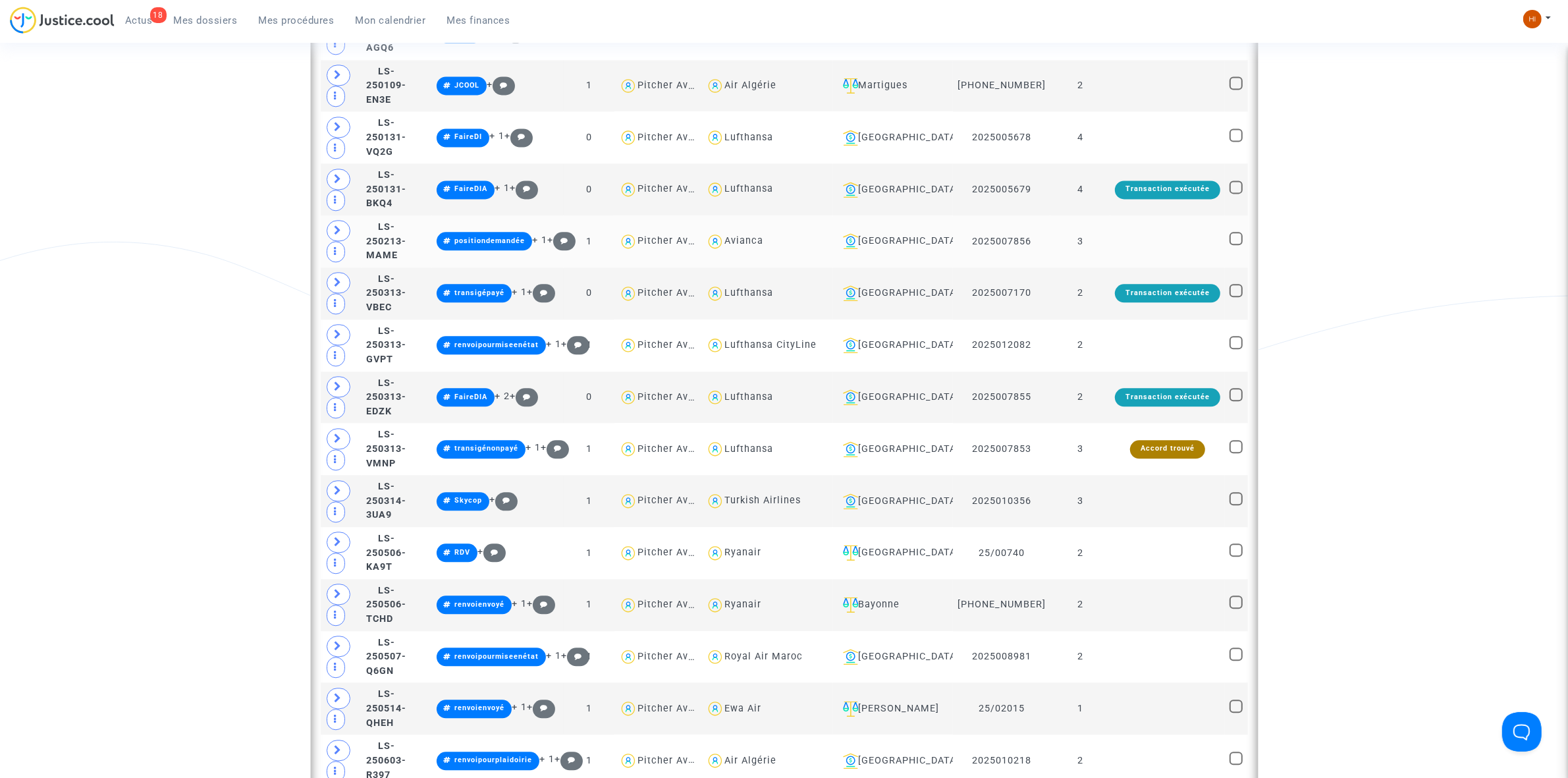
scroll to position [3664, 0]
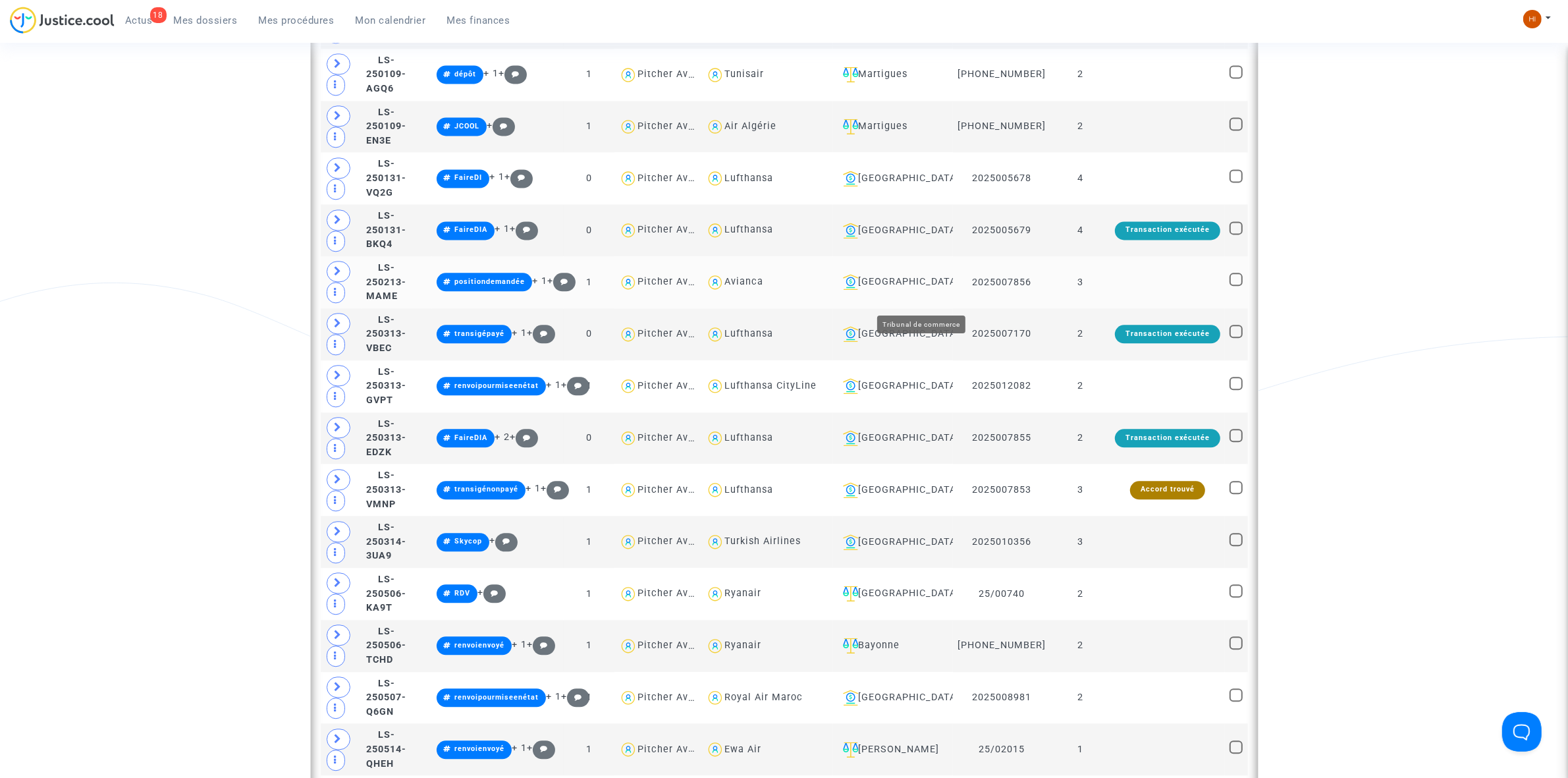
click at [942, 290] on div "[GEOGRAPHIC_DATA]" at bounding box center [893, 282] width 112 height 15
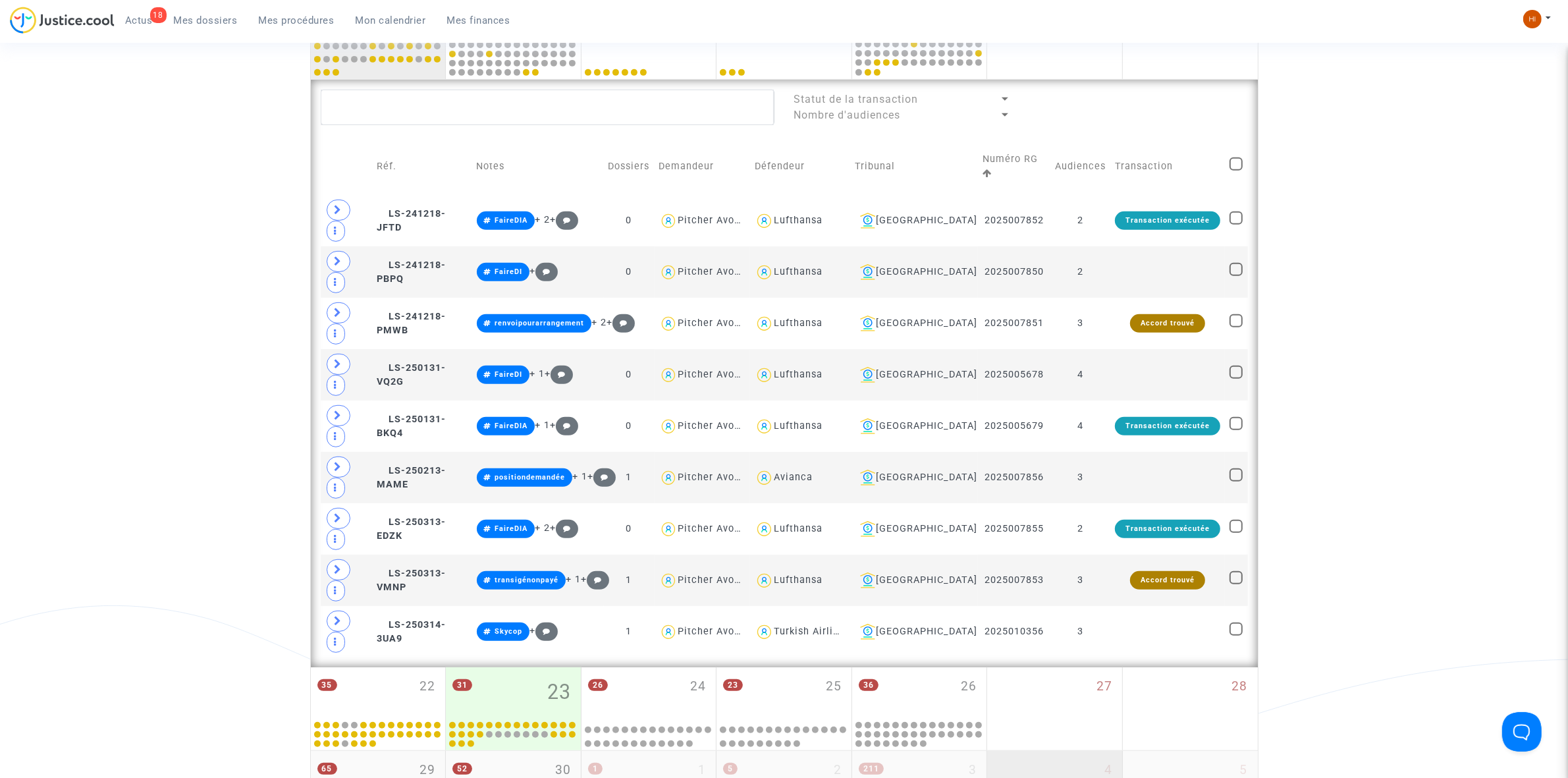
scroll to position [705, 0]
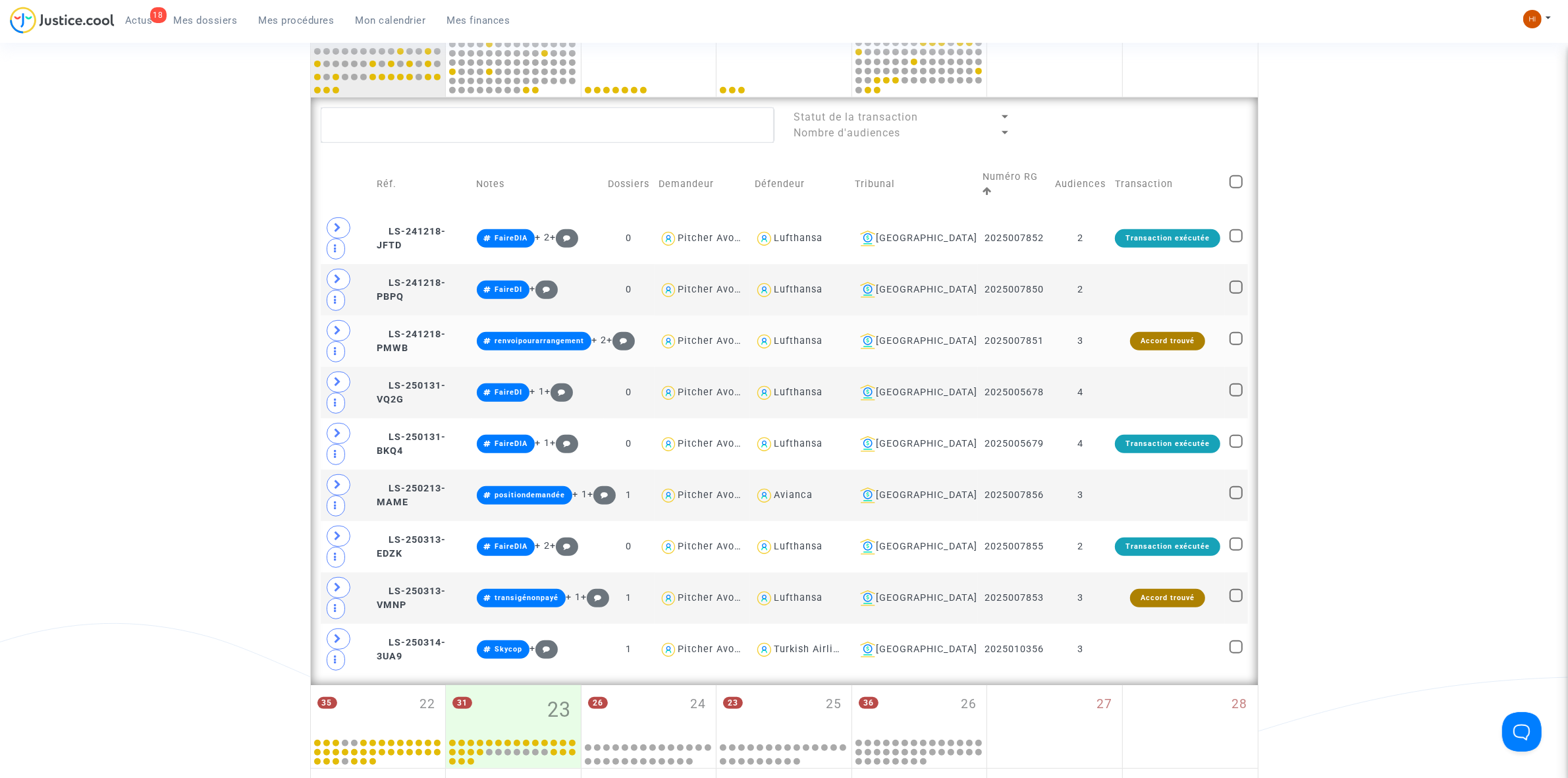
click at [1095, 315] on td "3" at bounding box center [1080, 341] width 60 height 51
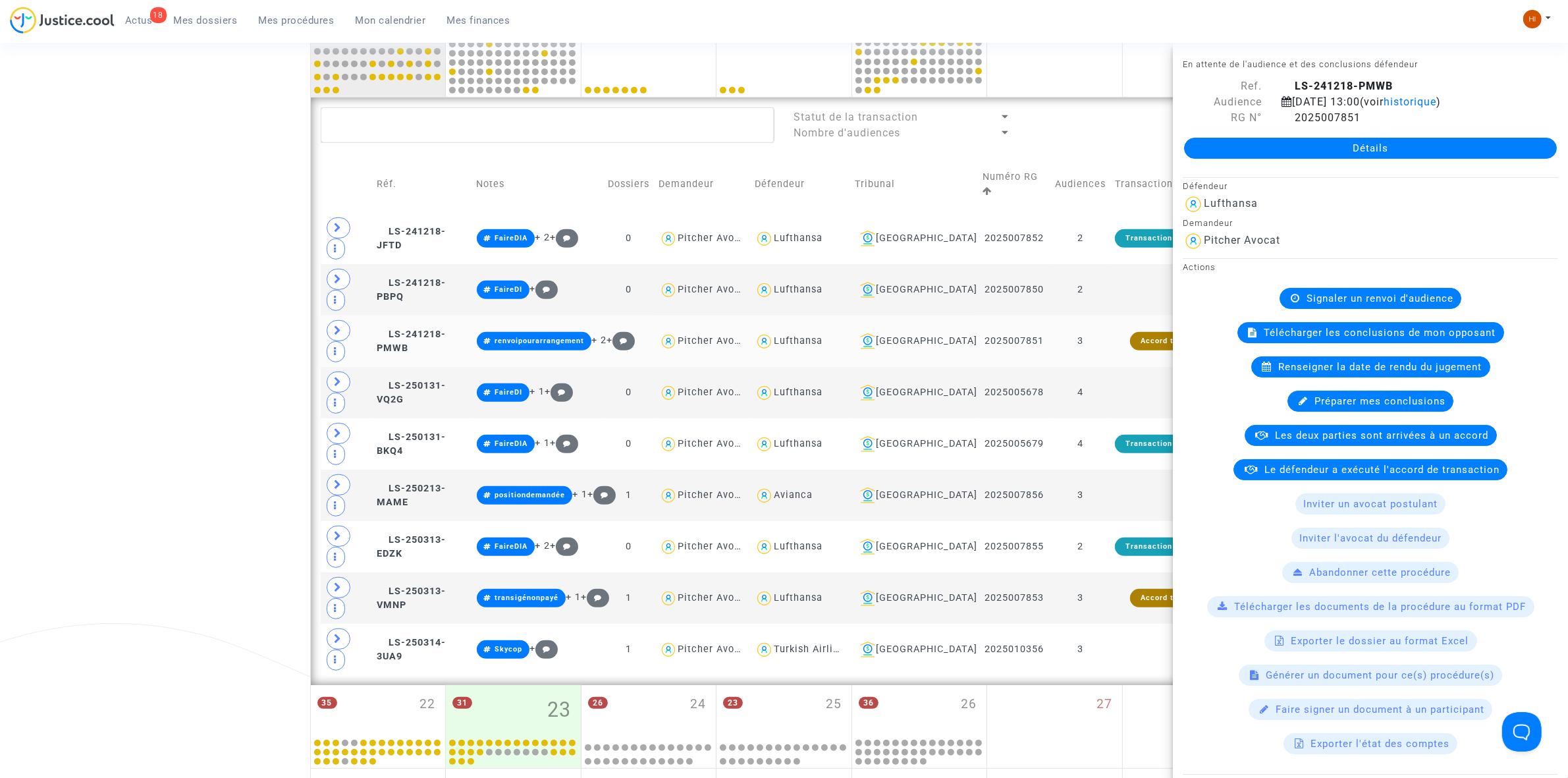
click at [1101, 315] on td "3" at bounding box center [1080, 341] width 60 height 51
click at [1097, 418] on td "4" at bounding box center [1080, 444] width 60 height 51
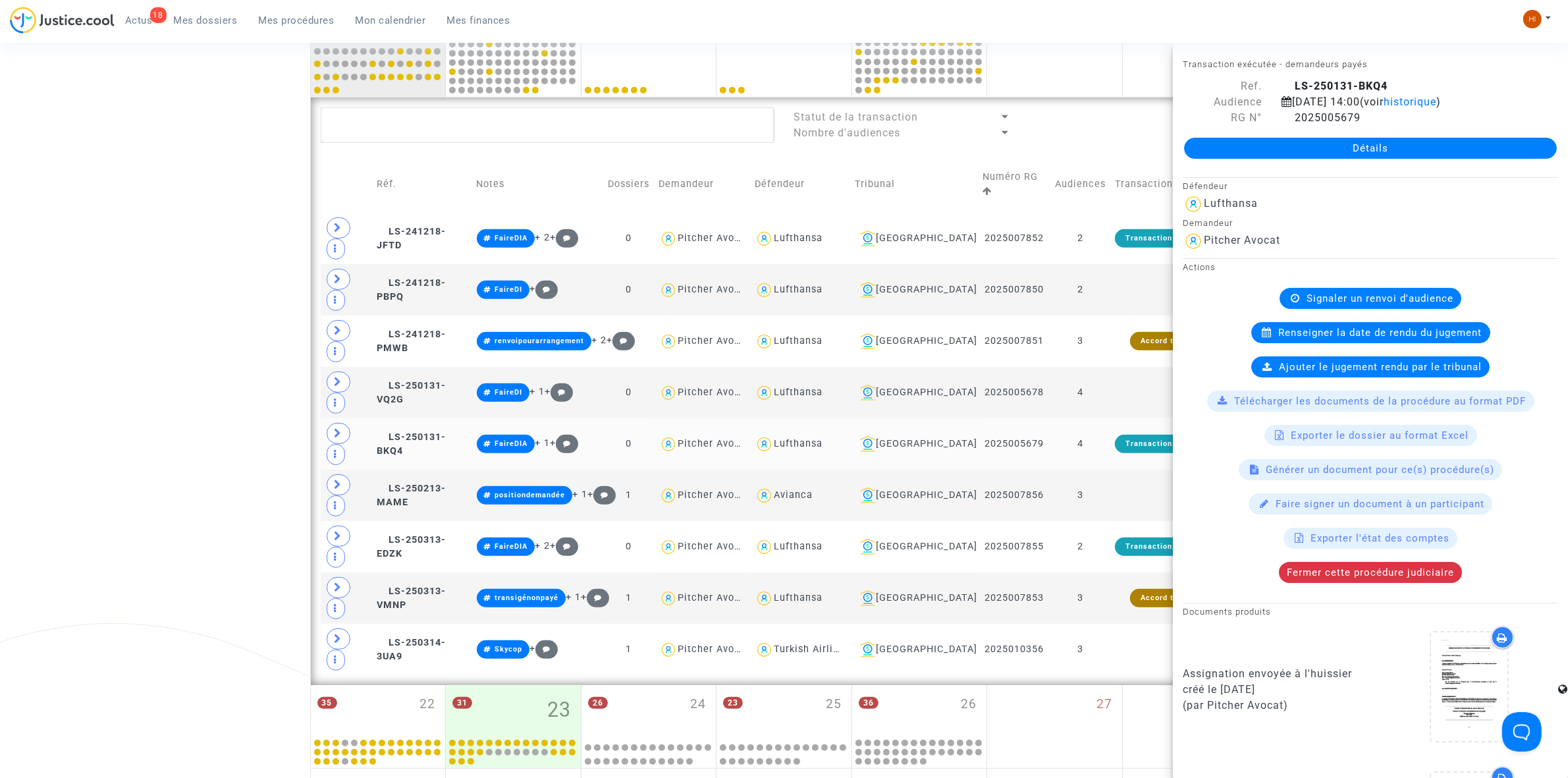
click at [1091, 418] on td "4" at bounding box center [1080, 444] width 60 height 51
click at [1101, 522] on td "2" at bounding box center [1080, 547] width 60 height 51
click at [1098, 573] on td "3" at bounding box center [1080, 598] width 60 height 51
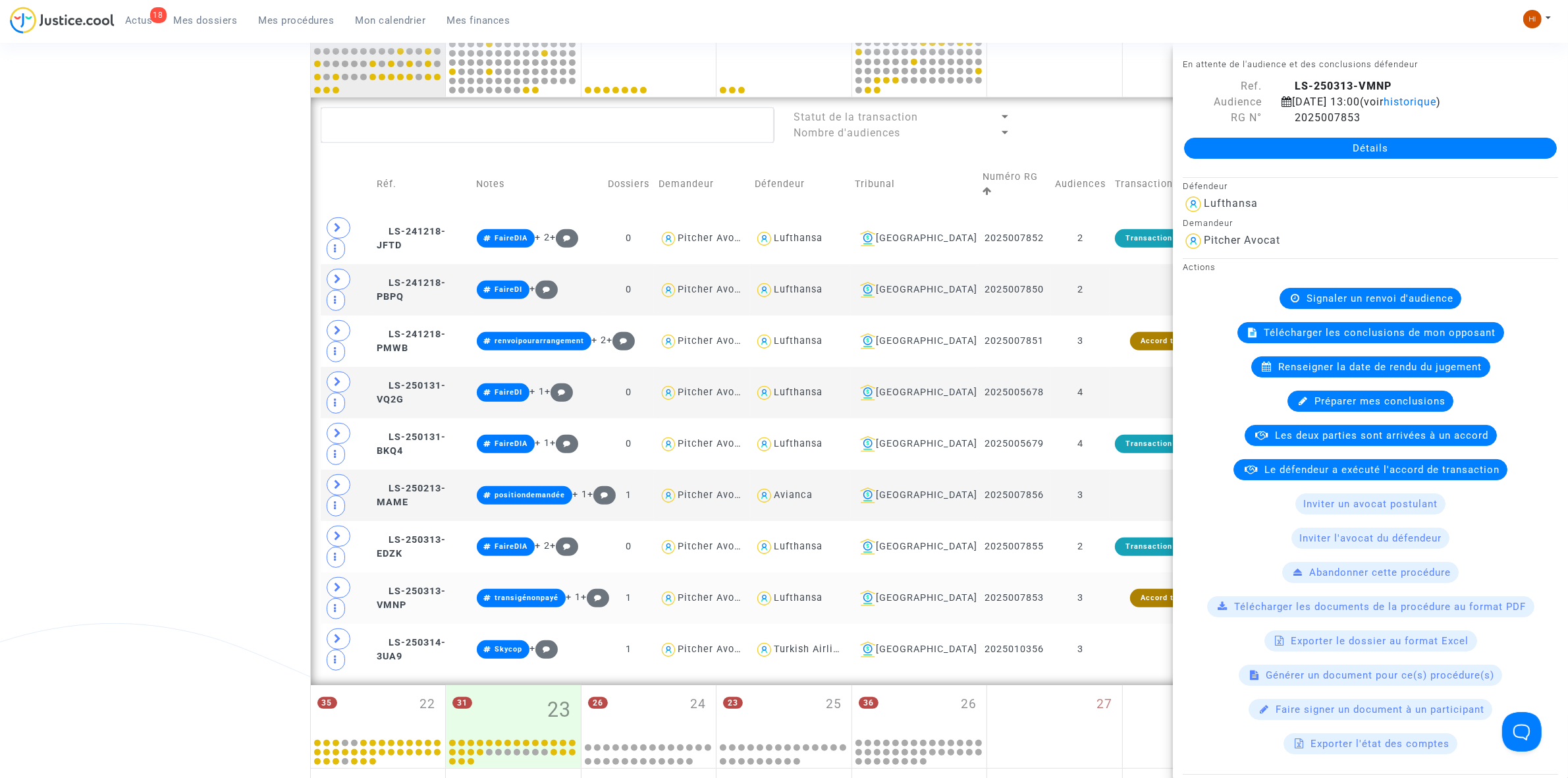
click at [1104, 573] on td "3" at bounding box center [1080, 598] width 60 height 51
drag, startPoint x: 1099, startPoint y: 466, endPoint x: 1079, endPoint y: 468, distance: 20.1
click at [1099, 624] on td "3" at bounding box center [1080, 649] width 60 height 51
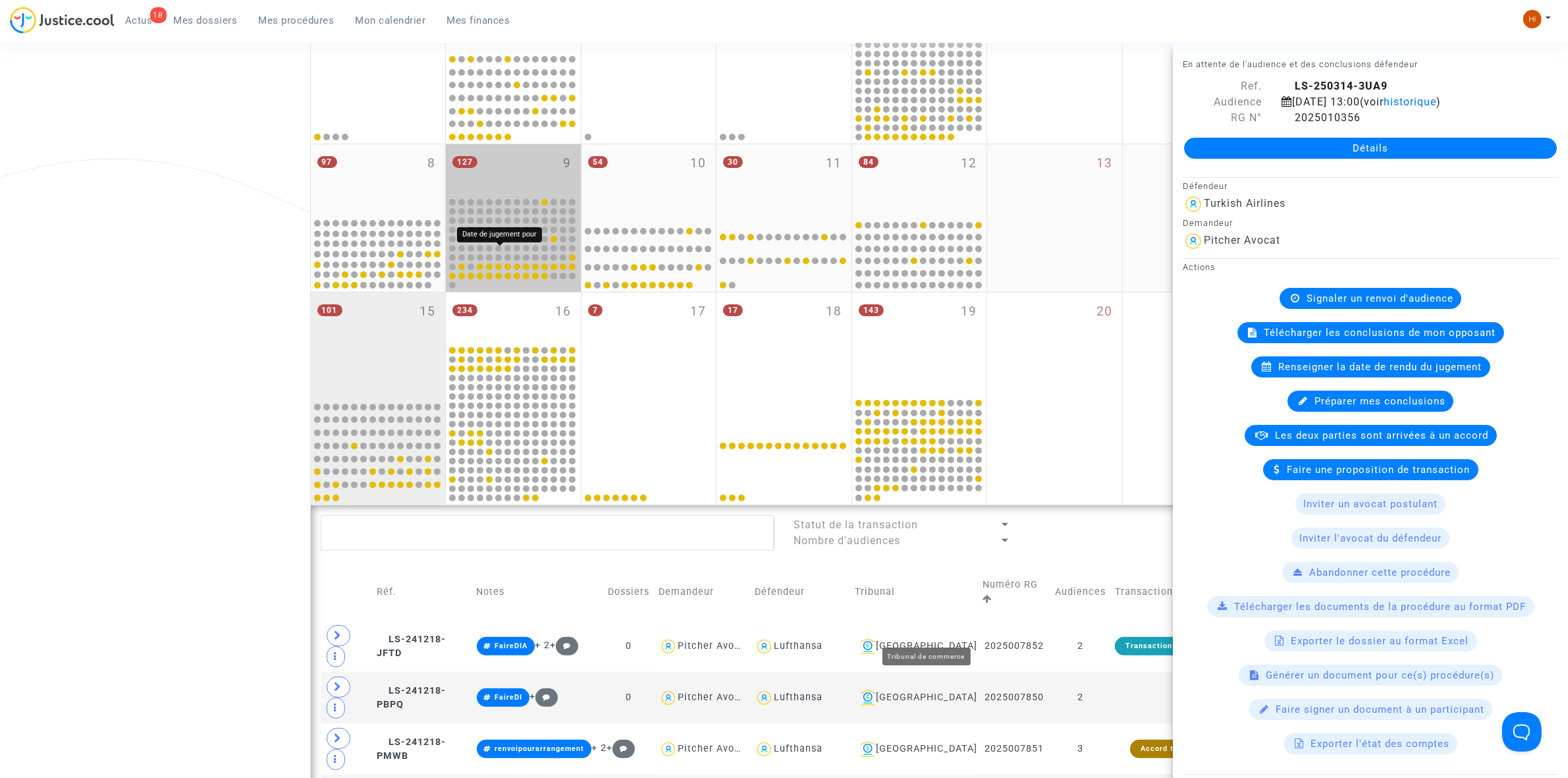
scroll to position [293, 0]
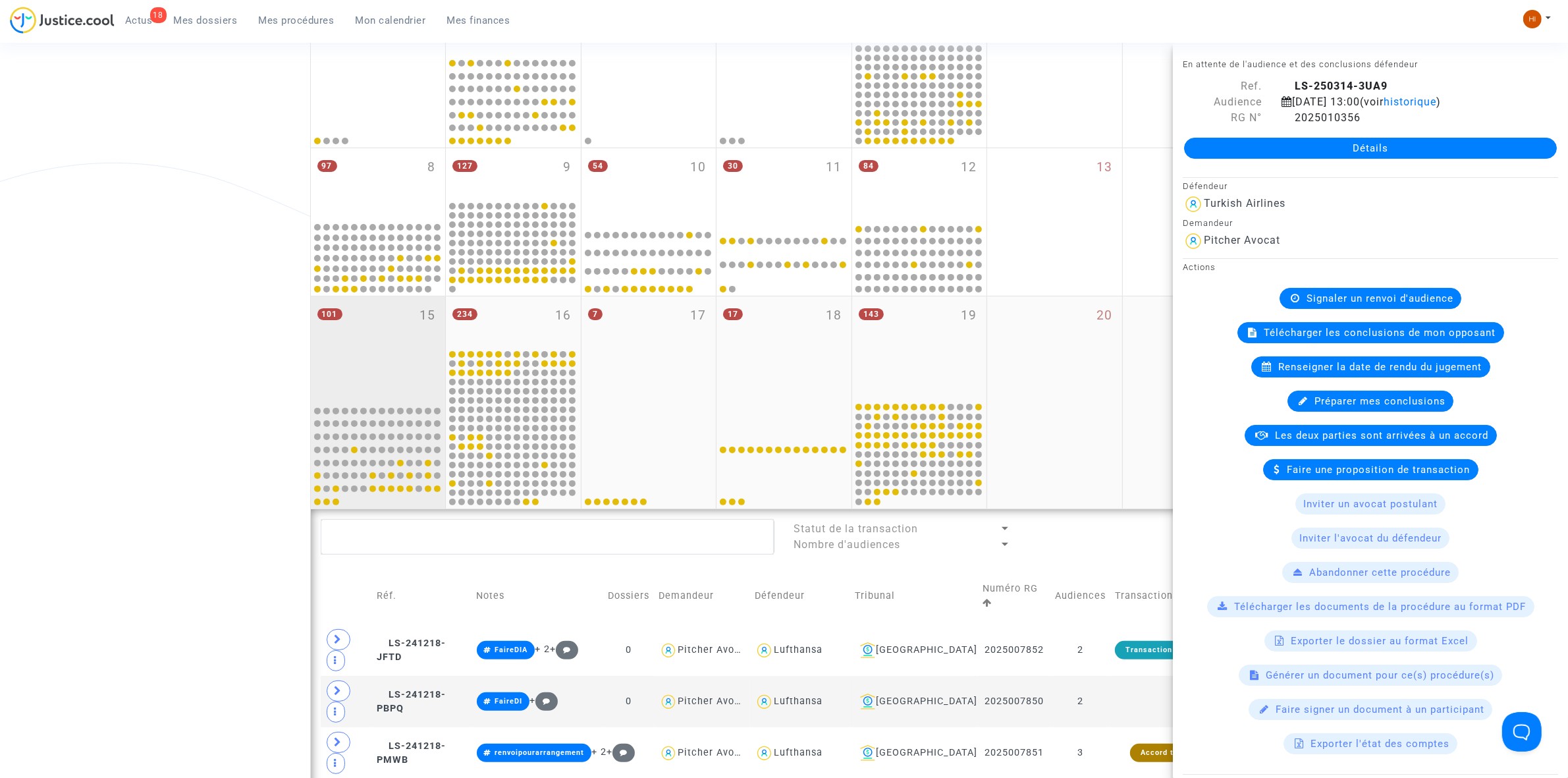
click at [398, 348] on div "101 15" at bounding box center [378, 349] width 135 height 104
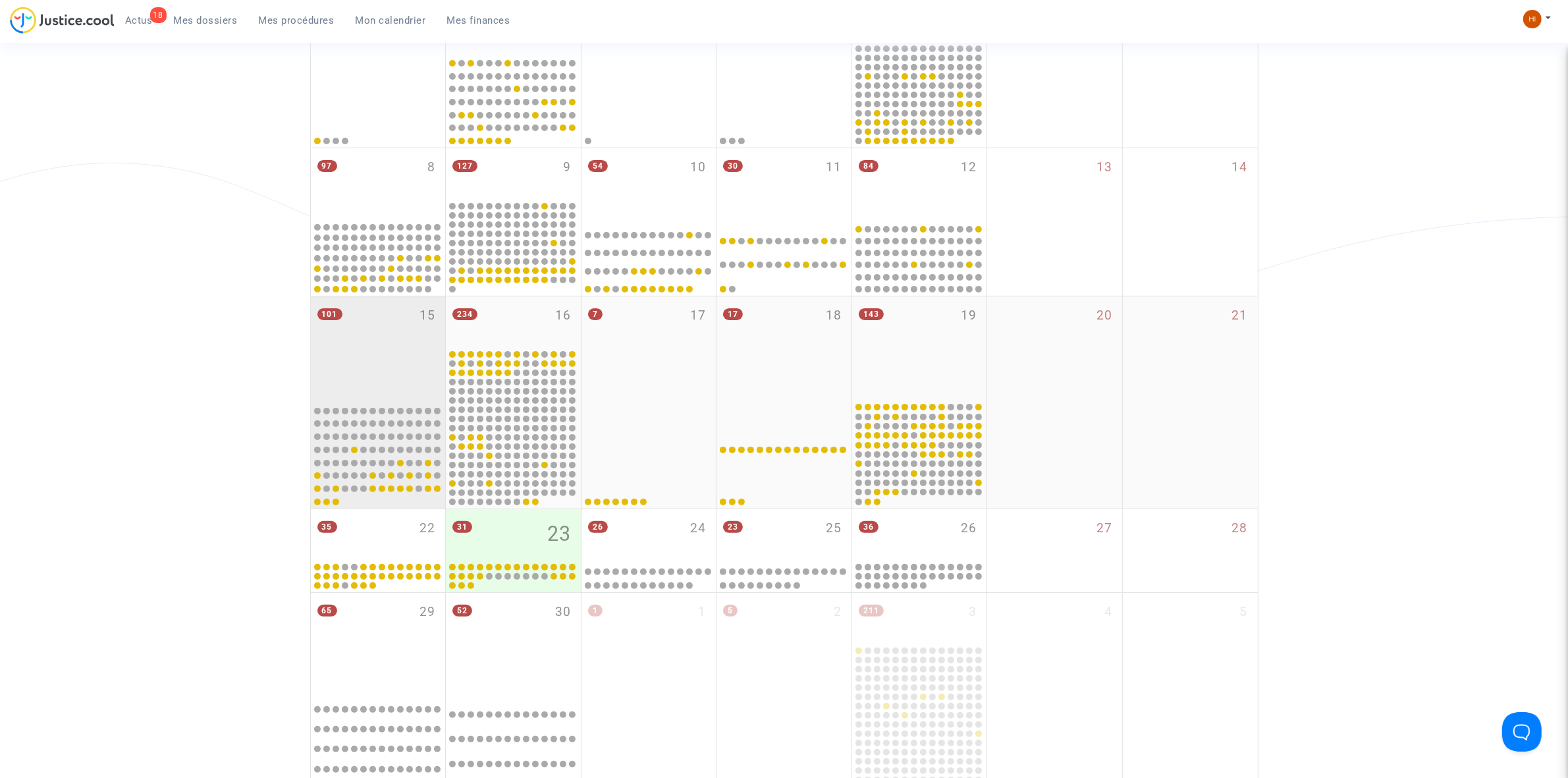
click at [397, 350] on div "101 15" at bounding box center [378, 349] width 135 height 104
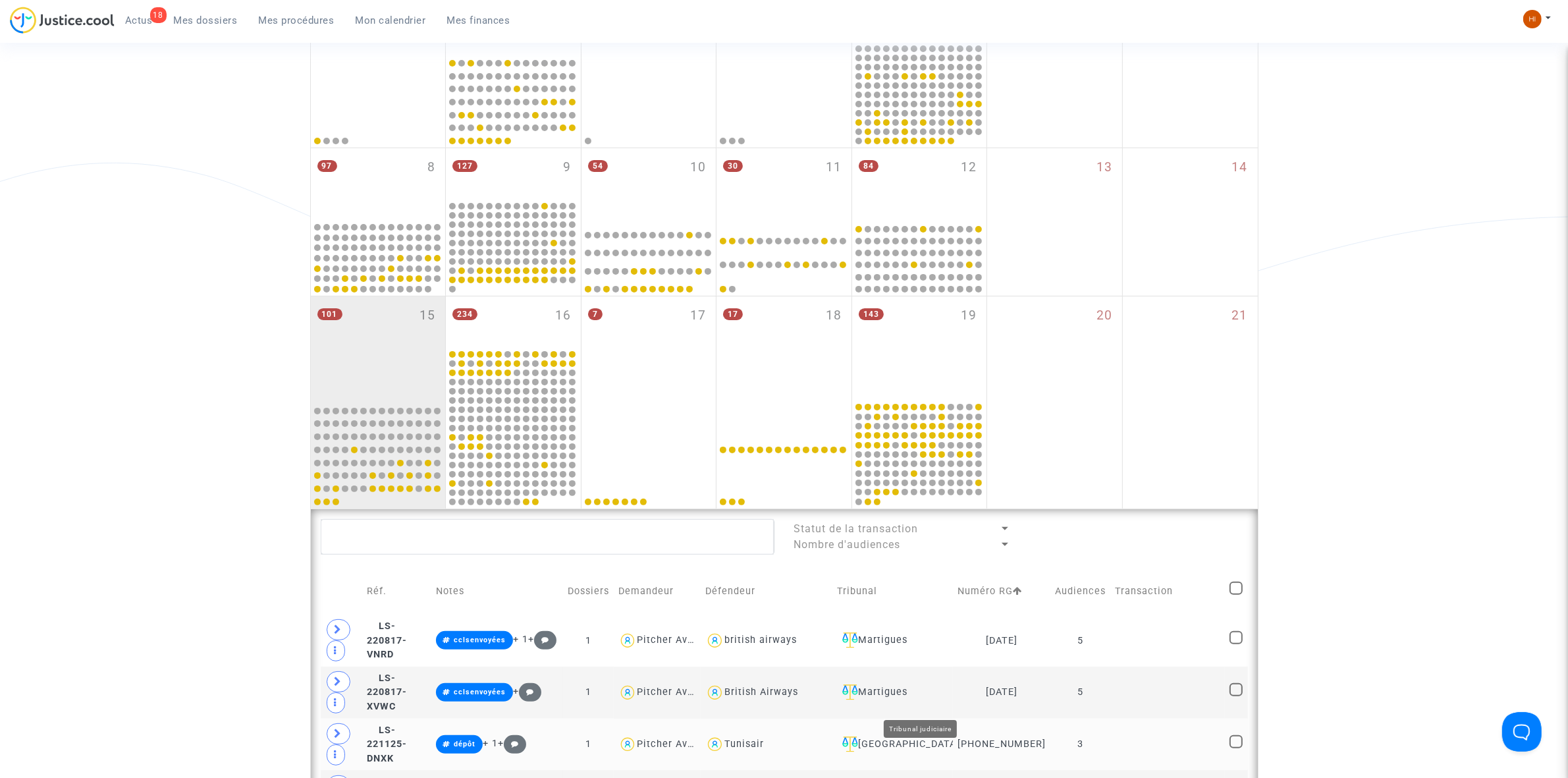
click at [899, 752] on div "[GEOGRAPHIC_DATA]" at bounding box center [893, 745] width 112 height 15
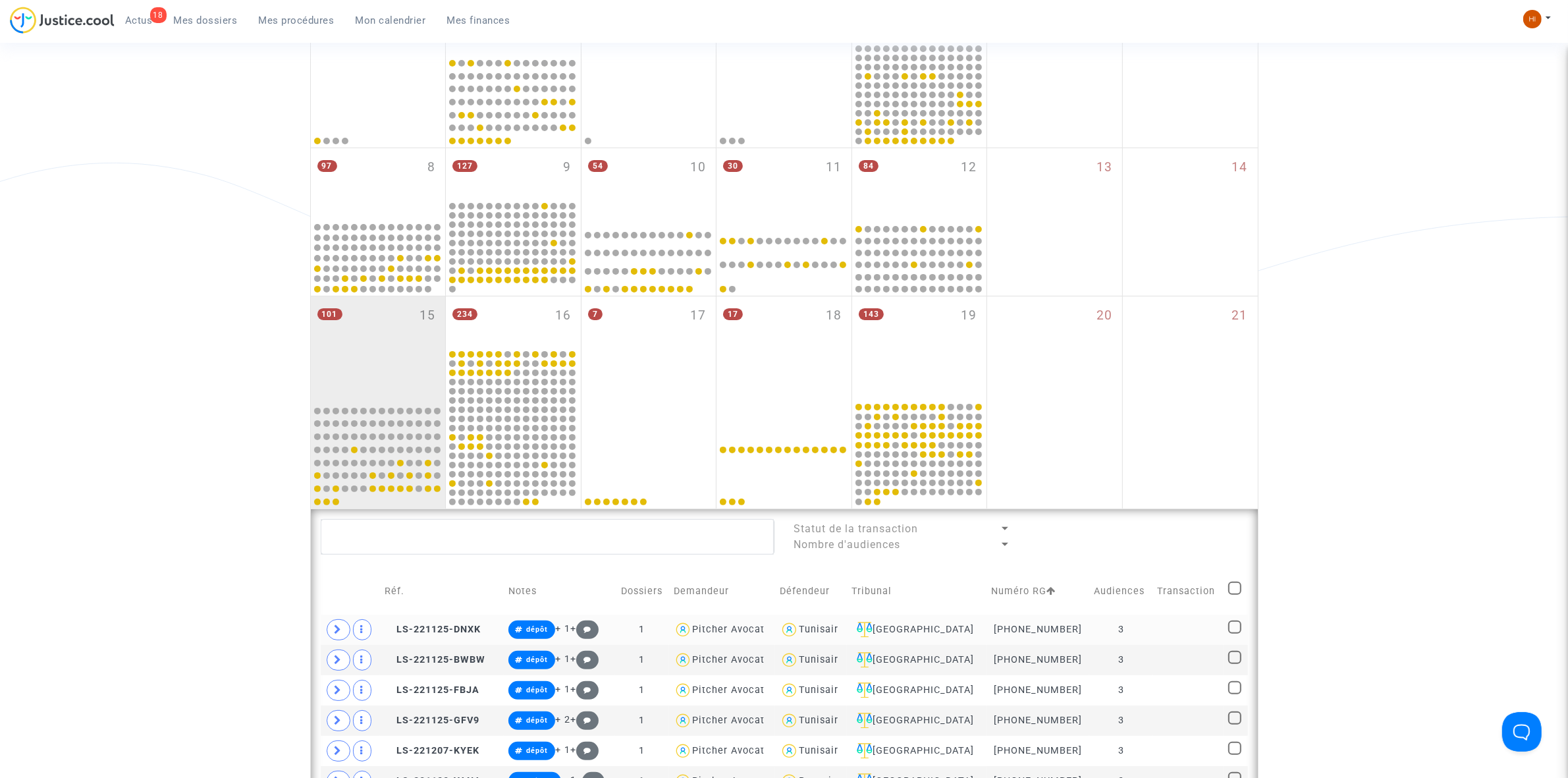
click at [1166, 626] on td at bounding box center [1189, 629] width 71 height 30
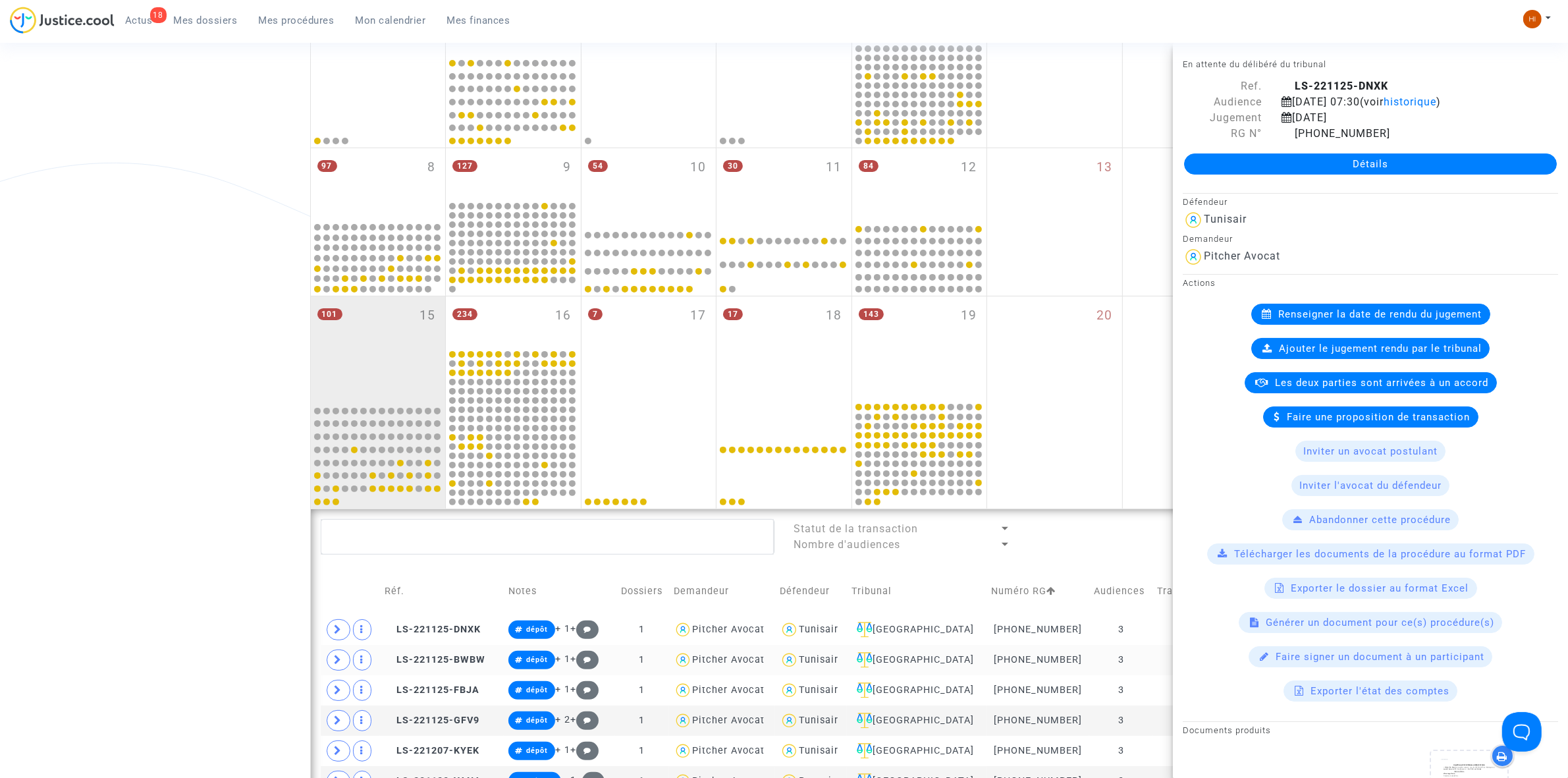
click at [1136, 663] on td "3" at bounding box center [1121, 659] width 64 height 30
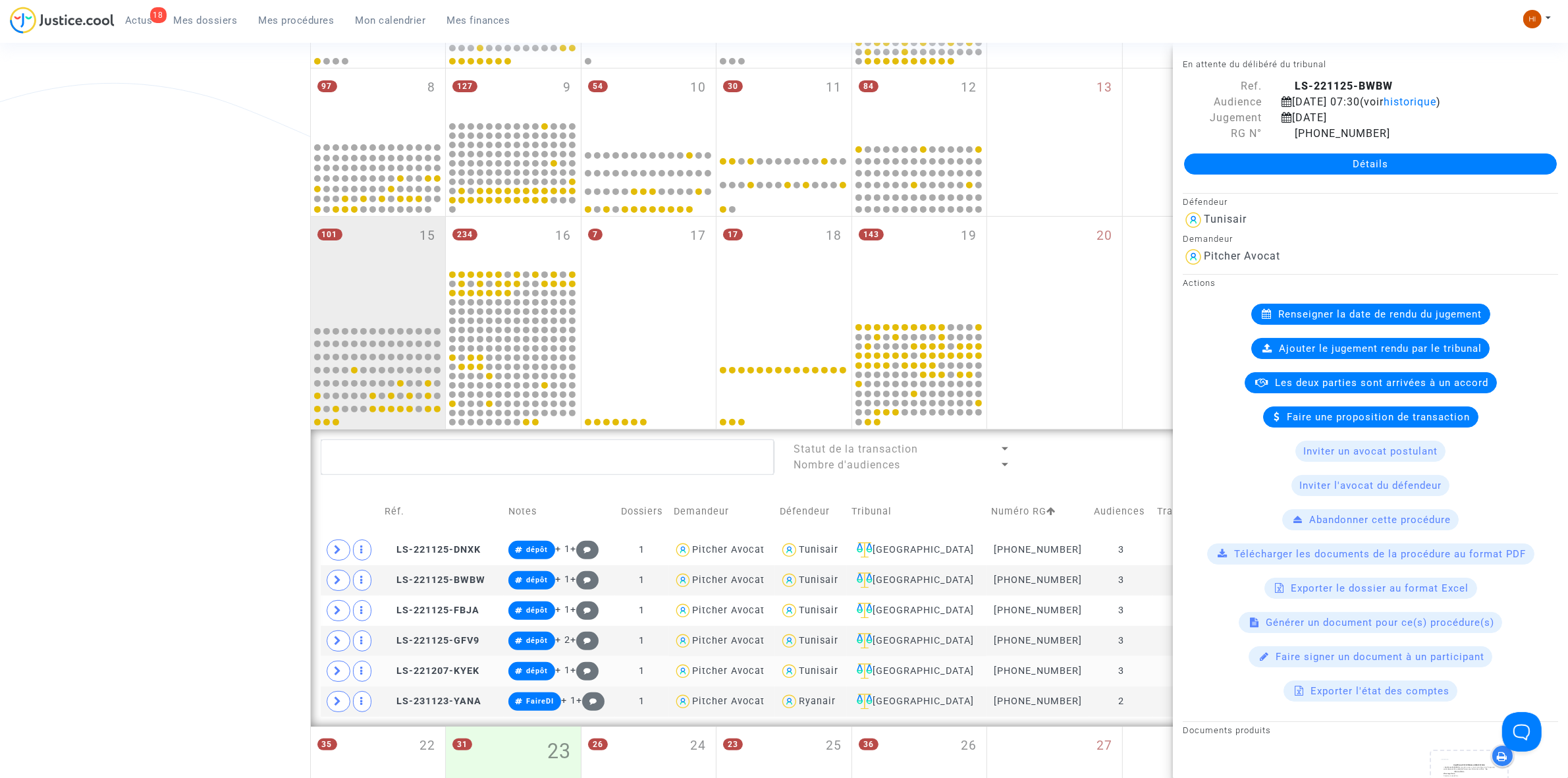
scroll to position [376, 0]
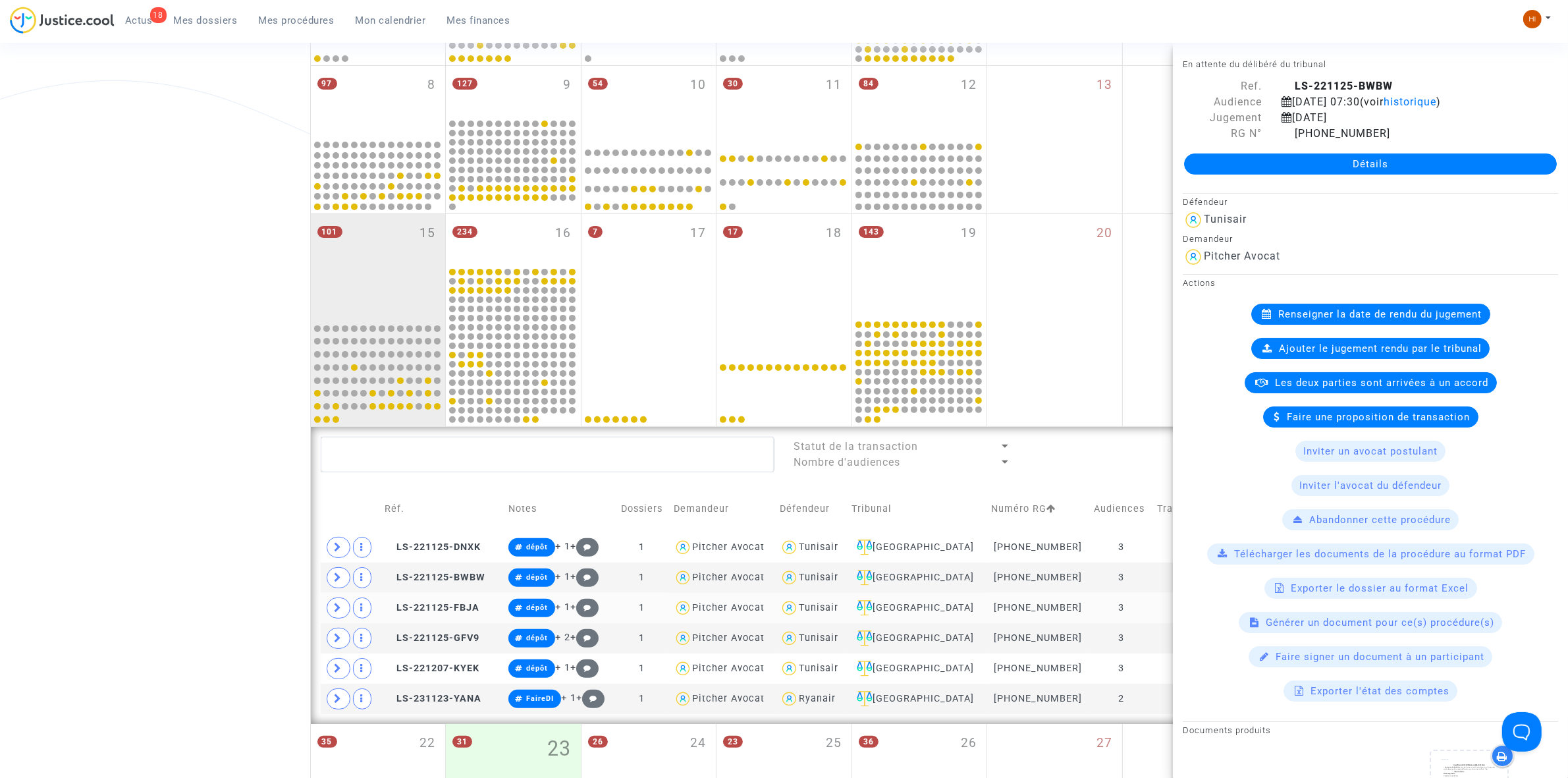
click at [1146, 609] on td "3" at bounding box center [1121, 608] width 64 height 30
click at [1143, 638] on td "3" at bounding box center [1121, 638] width 64 height 30
click at [1136, 667] on td "3" at bounding box center [1121, 668] width 64 height 30
click at [1150, 717] on div "Statut de la transaction Nombre d'audiences Réf. Notes Dossiers Demandeur Défen…" at bounding box center [784, 575] width 947 height 297
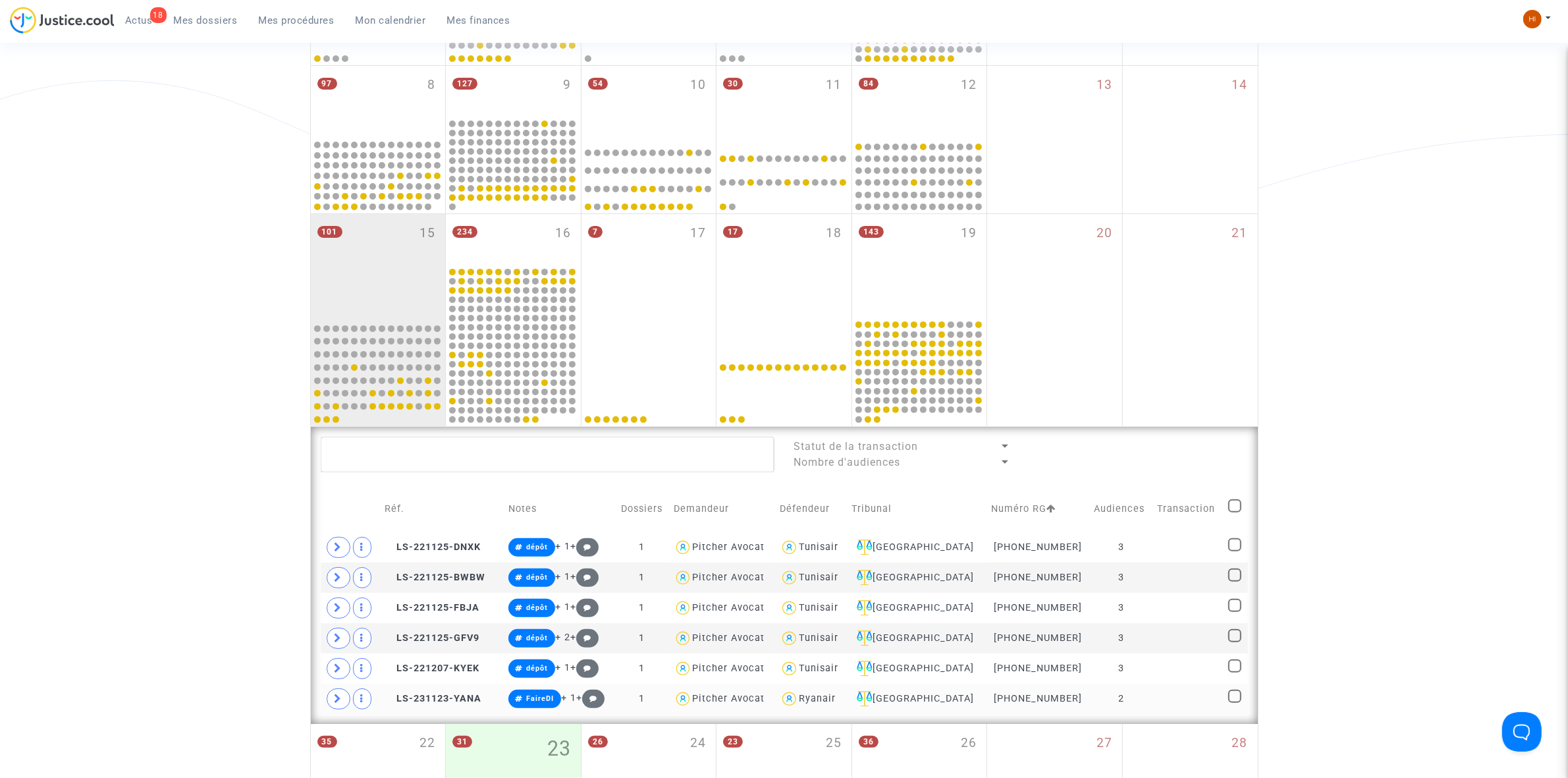
click at [1154, 701] on td at bounding box center [1189, 699] width 71 height 30
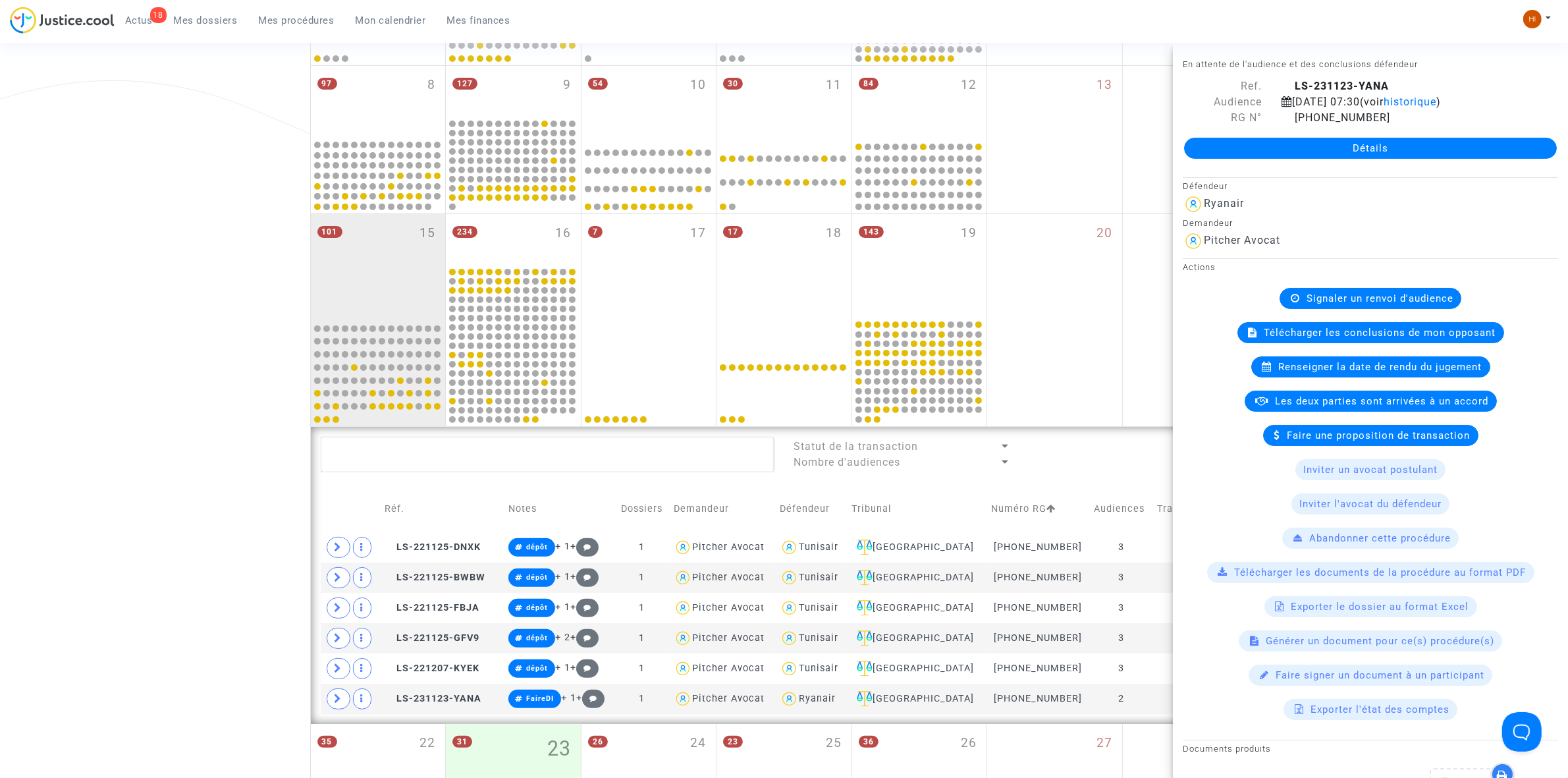
drag, startPoint x: 521, startPoint y: 231, endPoint x: 1179, endPoint y: 205, distance: 658.5
click at [521, 231] on div "234 16" at bounding box center [514, 239] width 135 height 51
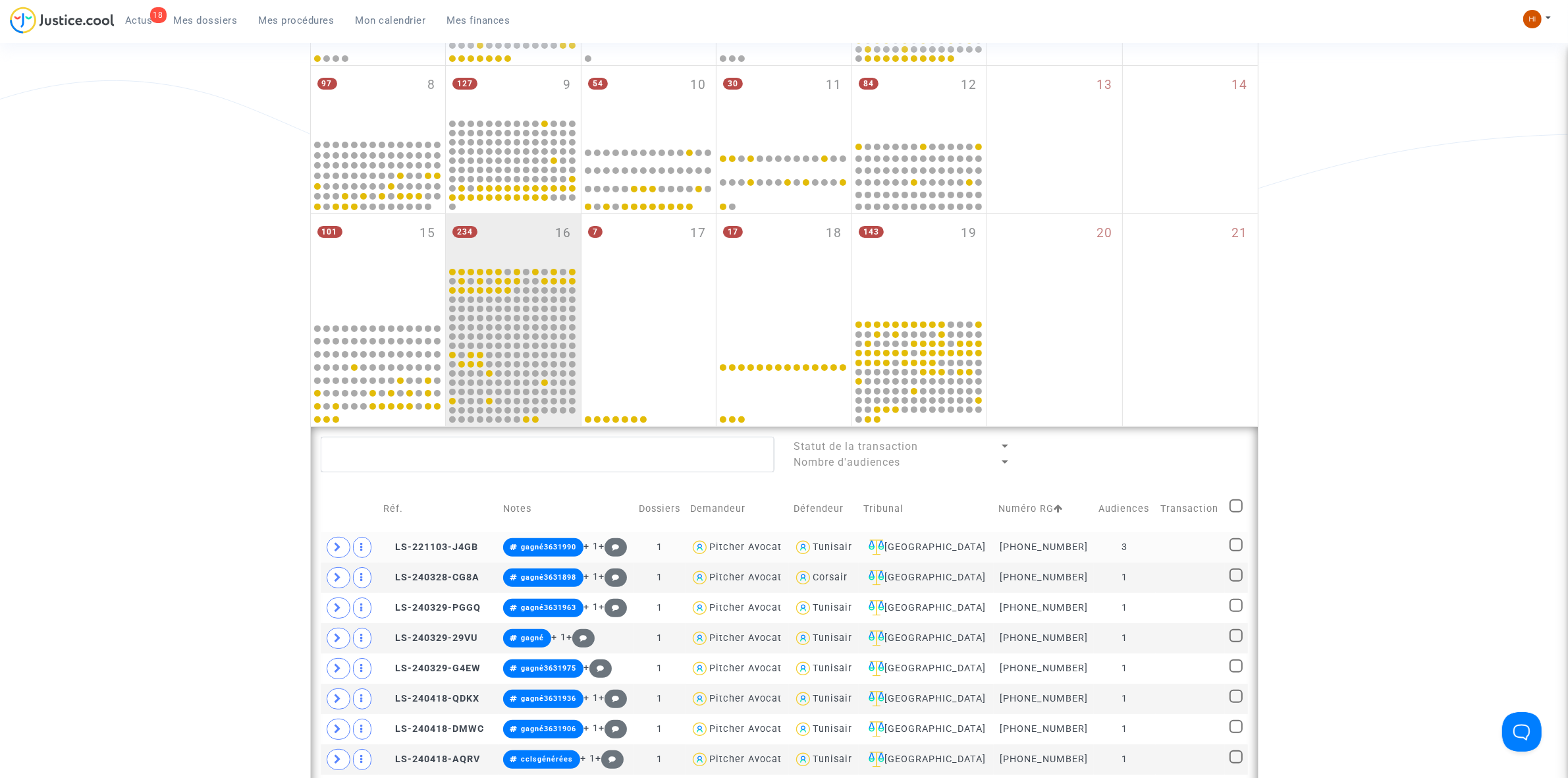
click at [1133, 539] on td "3" at bounding box center [1124, 547] width 61 height 30
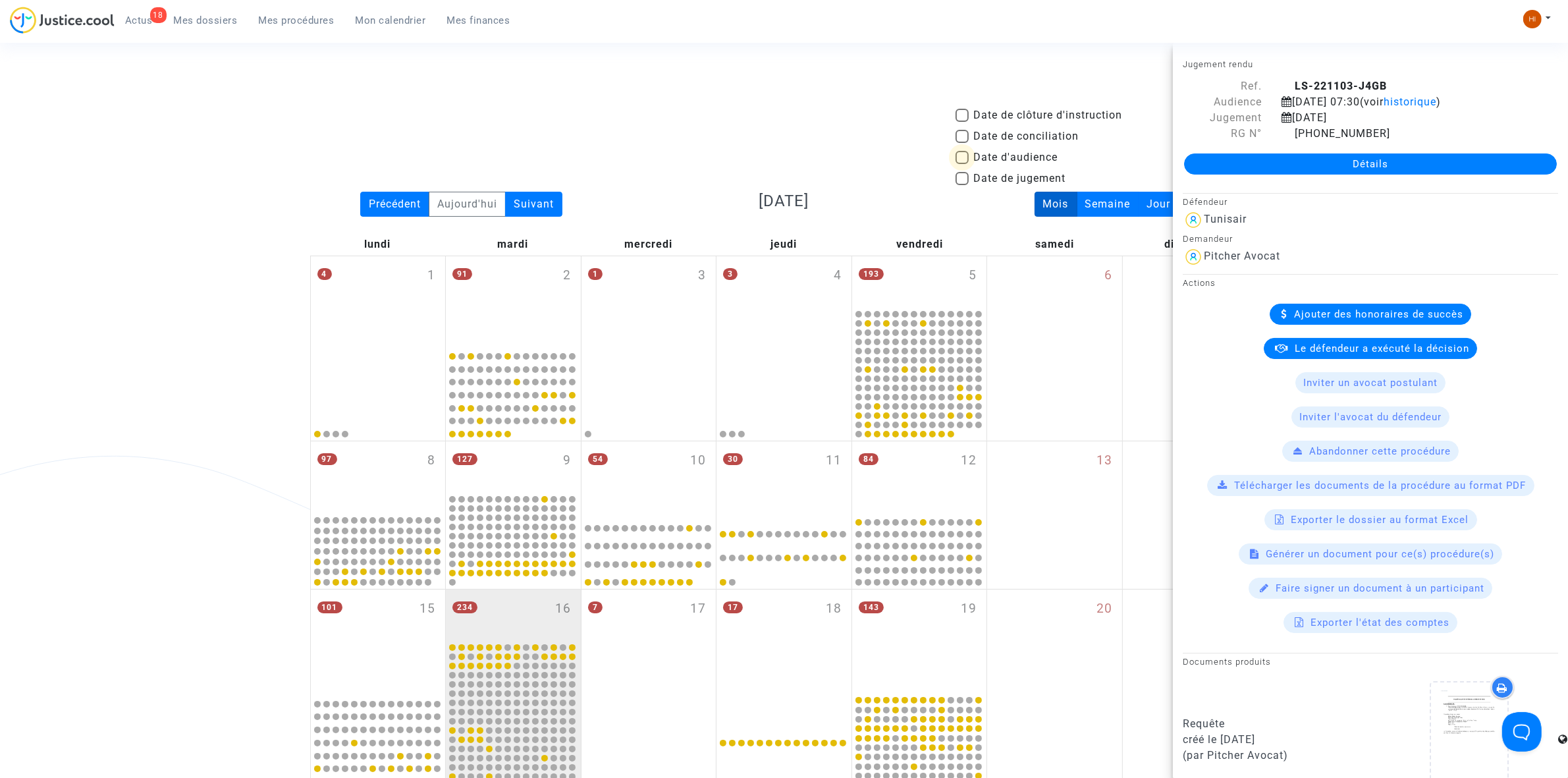
click at [999, 163] on span "Date d'audience" at bounding box center [1016, 157] width 84 height 15
click at [962, 164] on input "Date d'audience" at bounding box center [961, 164] width 1 height 1
checkbox input "true"
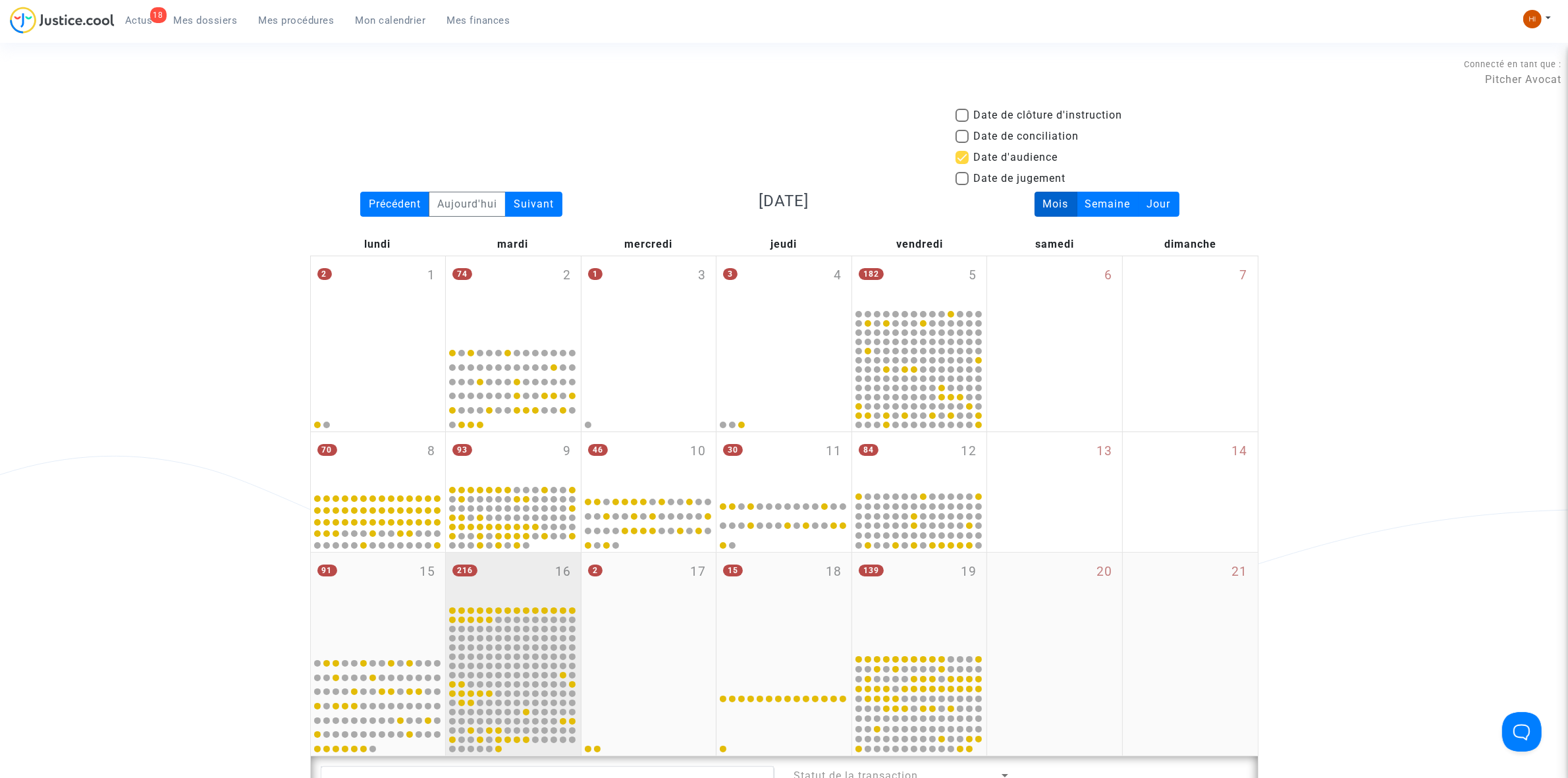
click at [541, 587] on div "216 16" at bounding box center [514, 578] width 135 height 51
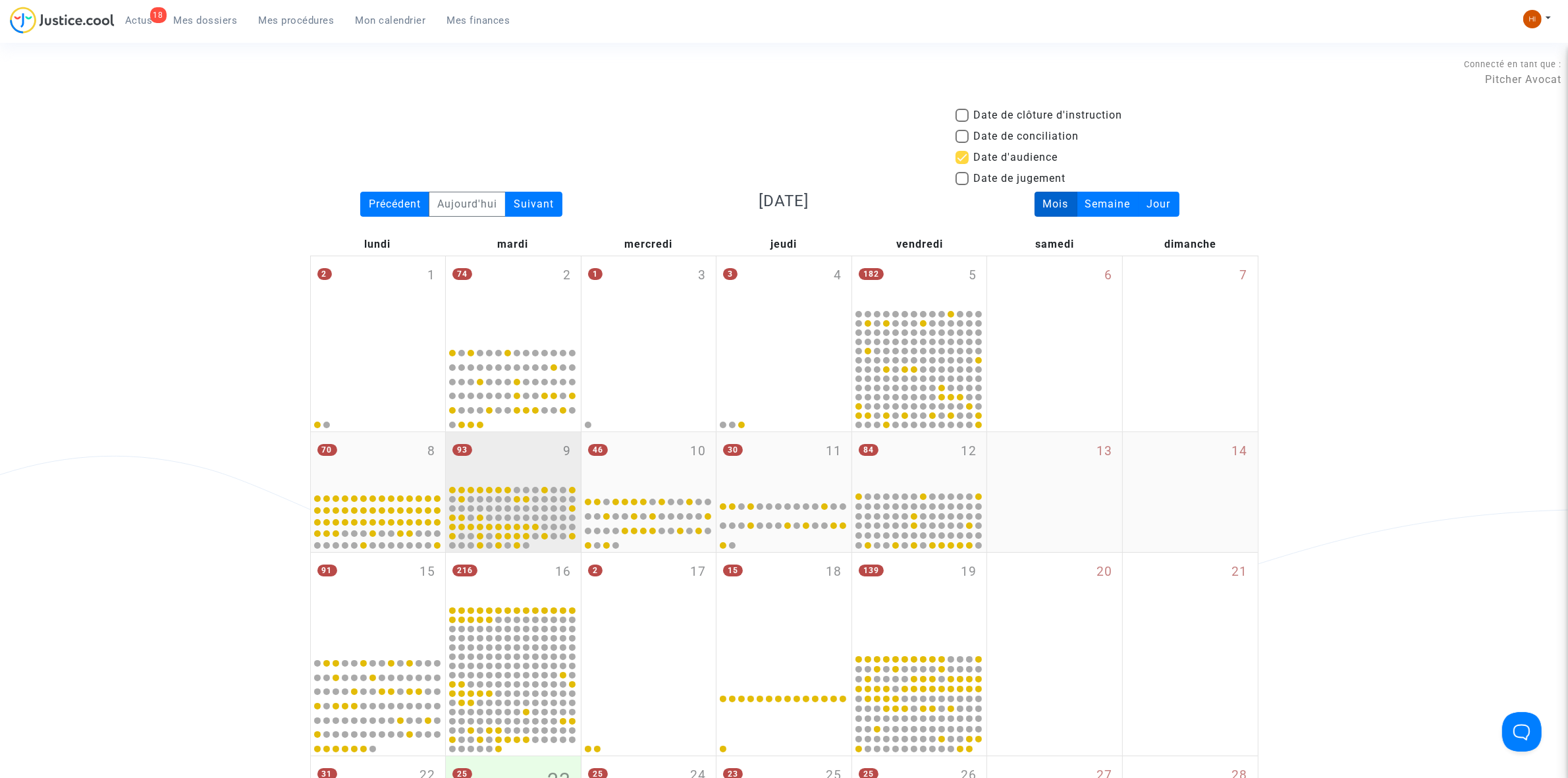
drag, startPoint x: 499, startPoint y: 587, endPoint x: 548, endPoint y: 544, distance: 65.2
click at [499, 587] on div "216 16" at bounding box center [514, 578] width 135 height 51
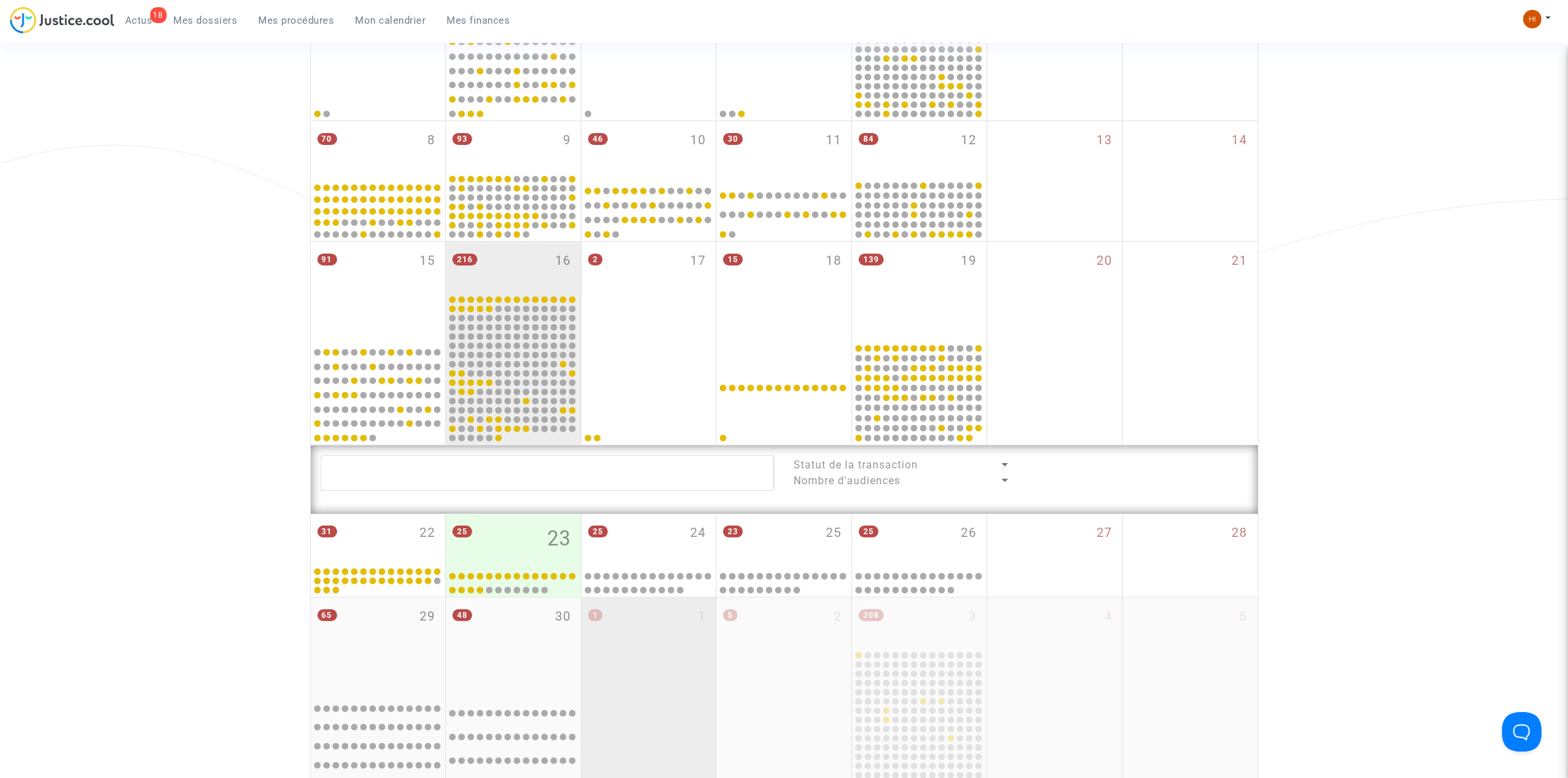
scroll to position [411, 0]
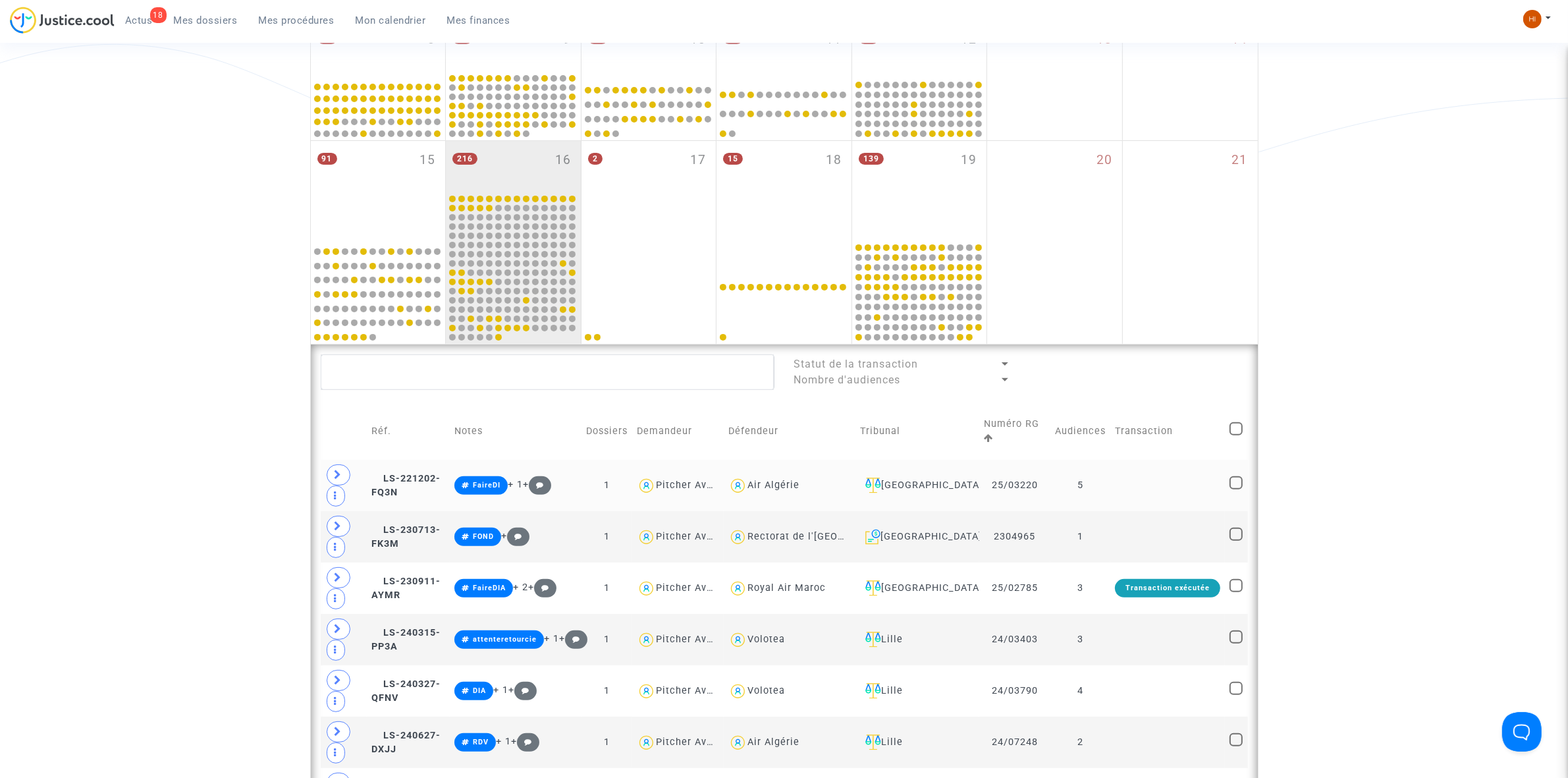
click at [1140, 491] on td at bounding box center [1167, 485] width 115 height 51
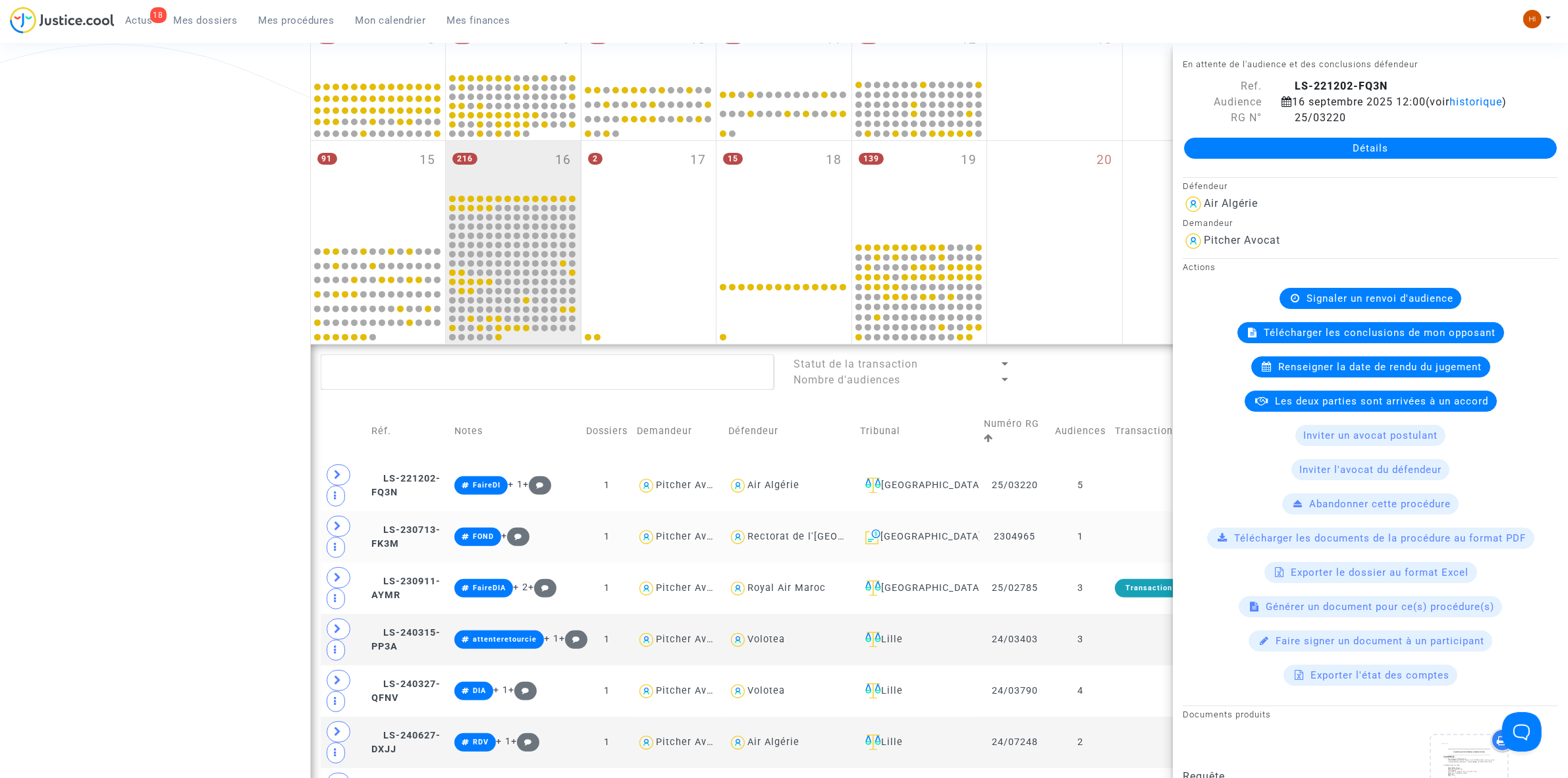
click at [1082, 534] on td "1" at bounding box center [1080, 537] width 60 height 51
click at [1109, 530] on td "1" at bounding box center [1080, 537] width 60 height 51
click at [952, 535] on div "[GEOGRAPHIC_DATA]" at bounding box center [917, 537] width 115 height 15
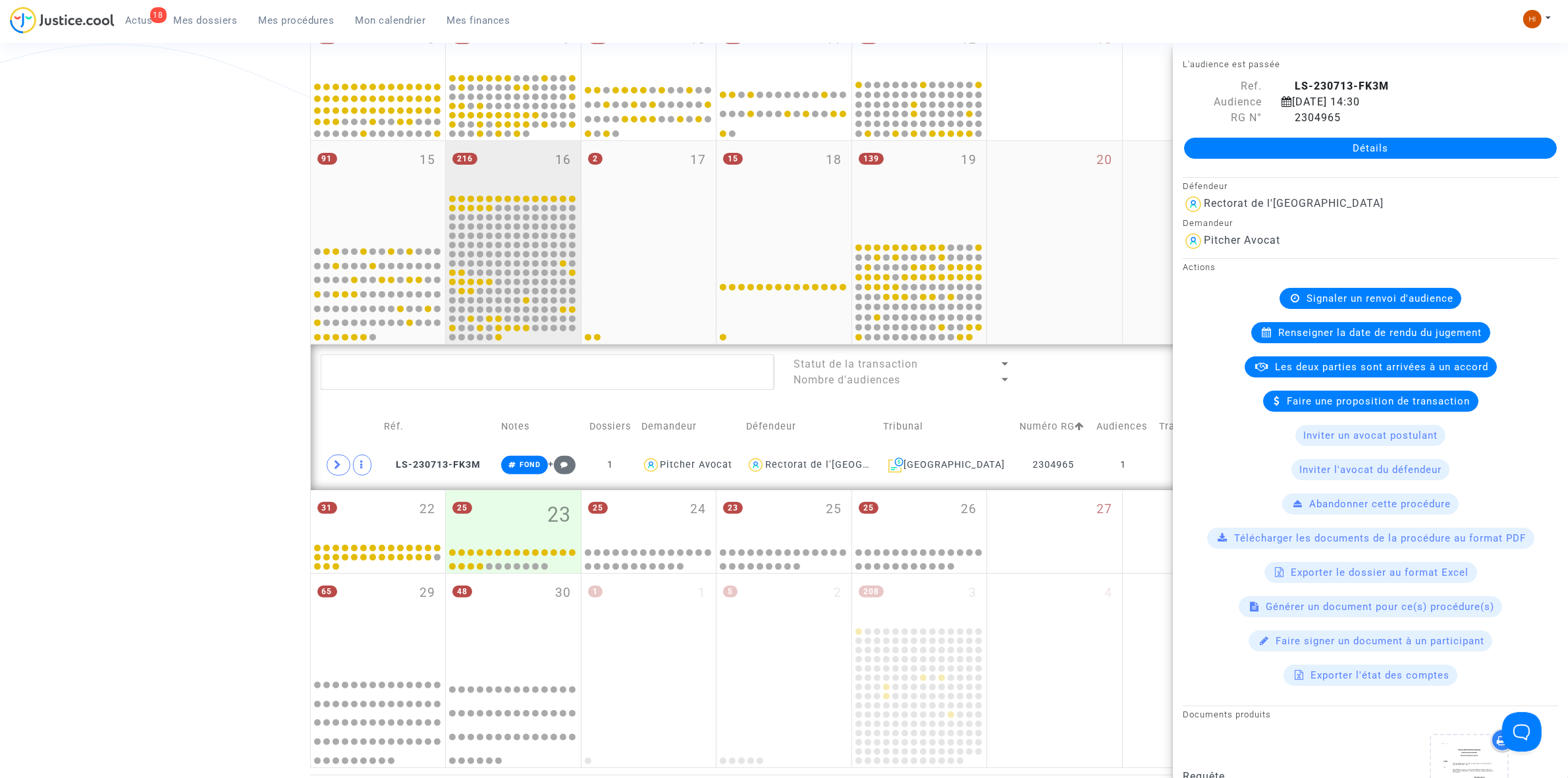
click at [476, 165] on div "216 16" at bounding box center [514, 167] width 135 height 51
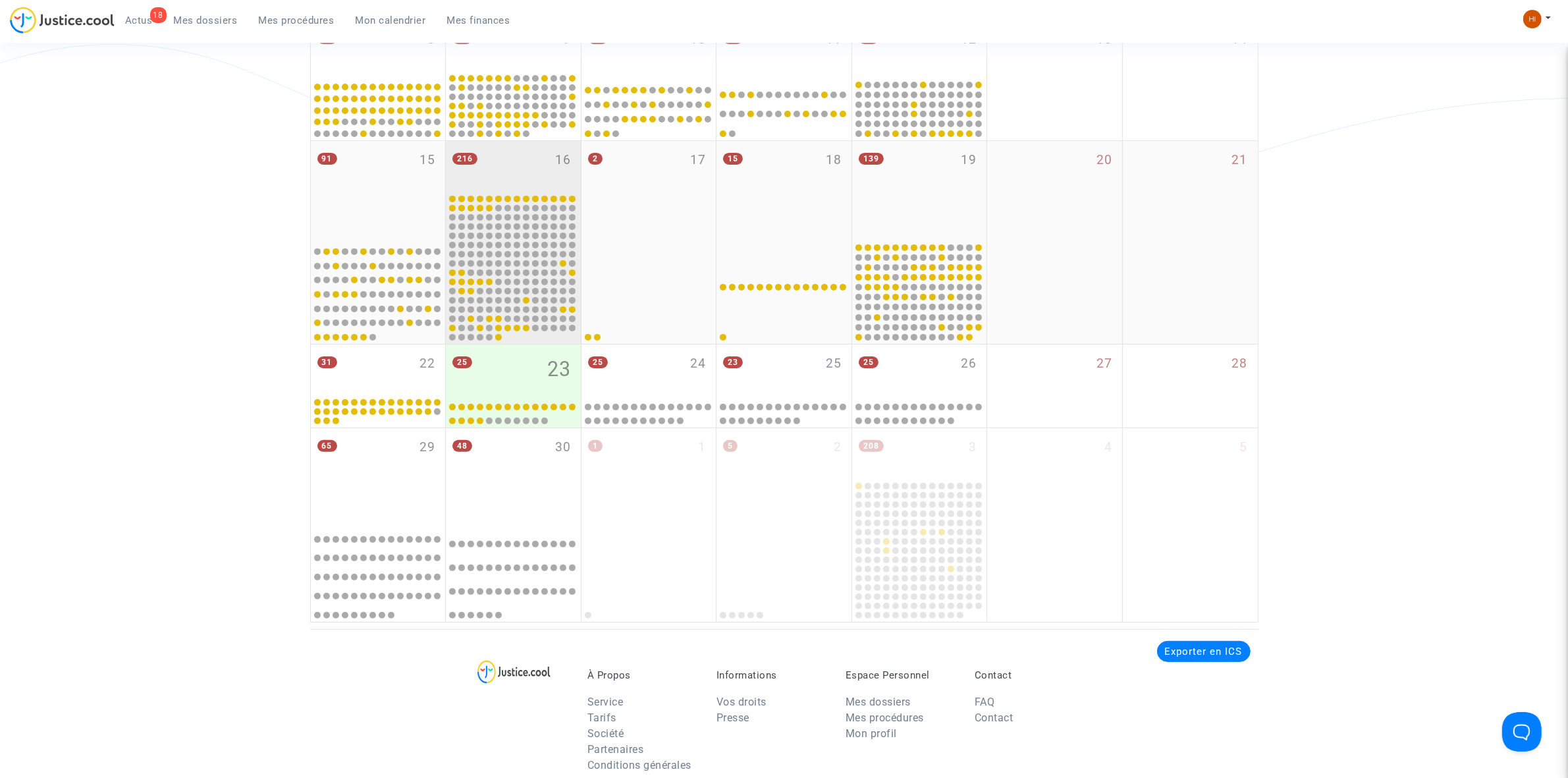
click at [476, 165] on div "216 16" at bounding box center [514, 167] width 135 height 51
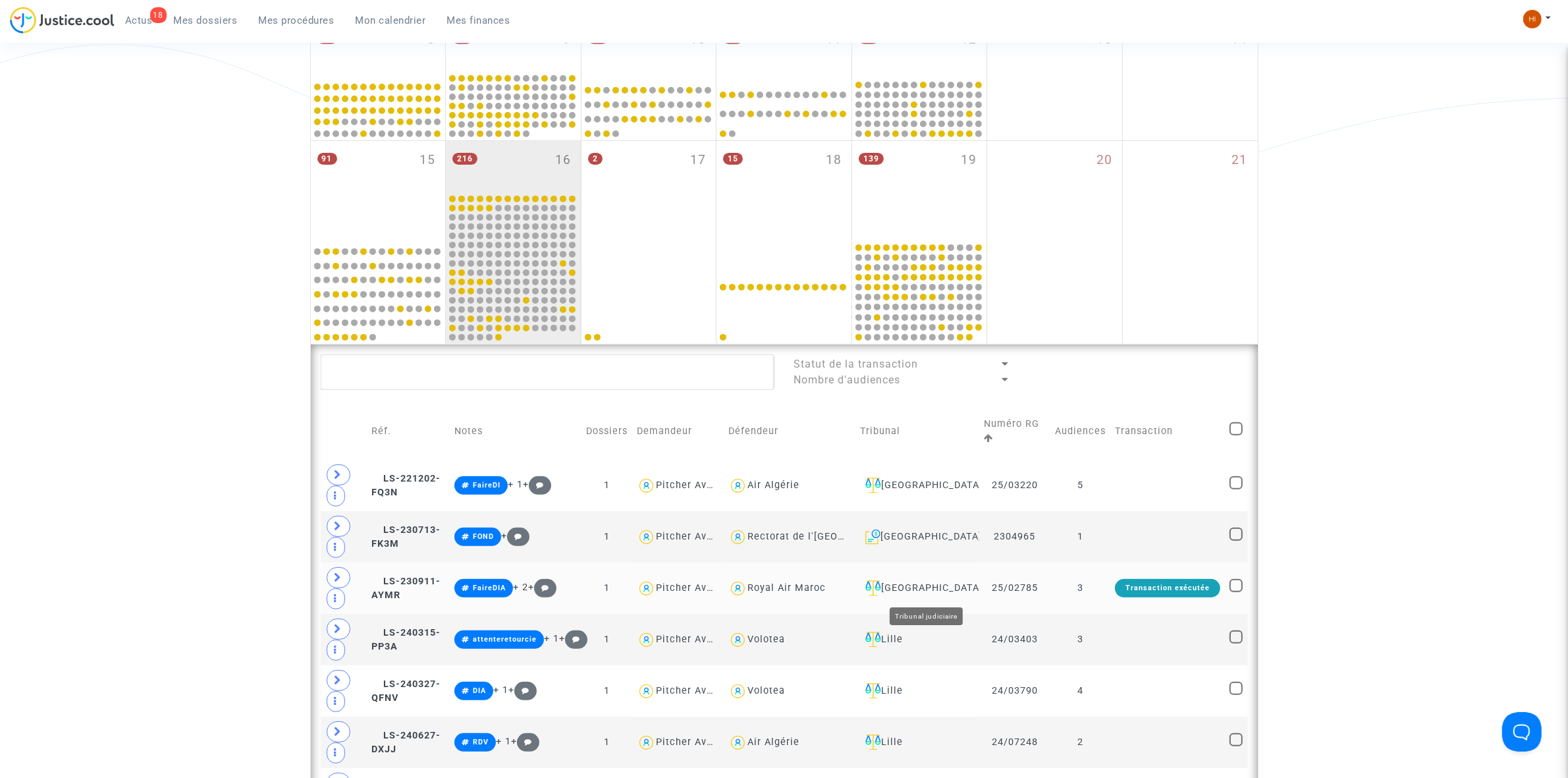
click at [926, 588] on div "[GEOGRAPHIC_DATA]" at bounding box center [917, 588] width 115 height 15
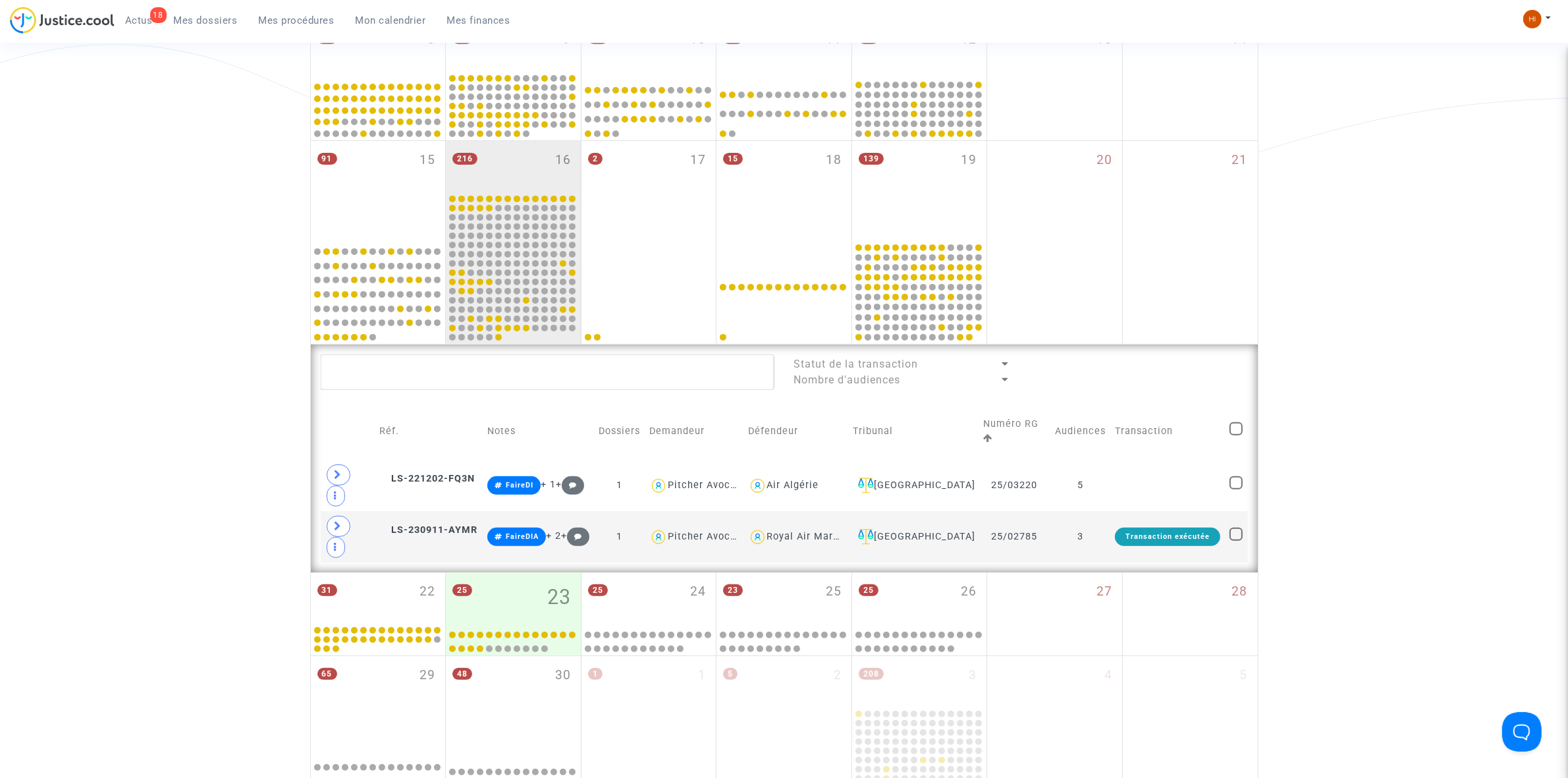
click at [1136, 448] on td "Transaction" at bounding box center [1167, 431] width 115 height 57
click at [1130, 460] on td at bounding box center [1167, 485] width 115 height 51
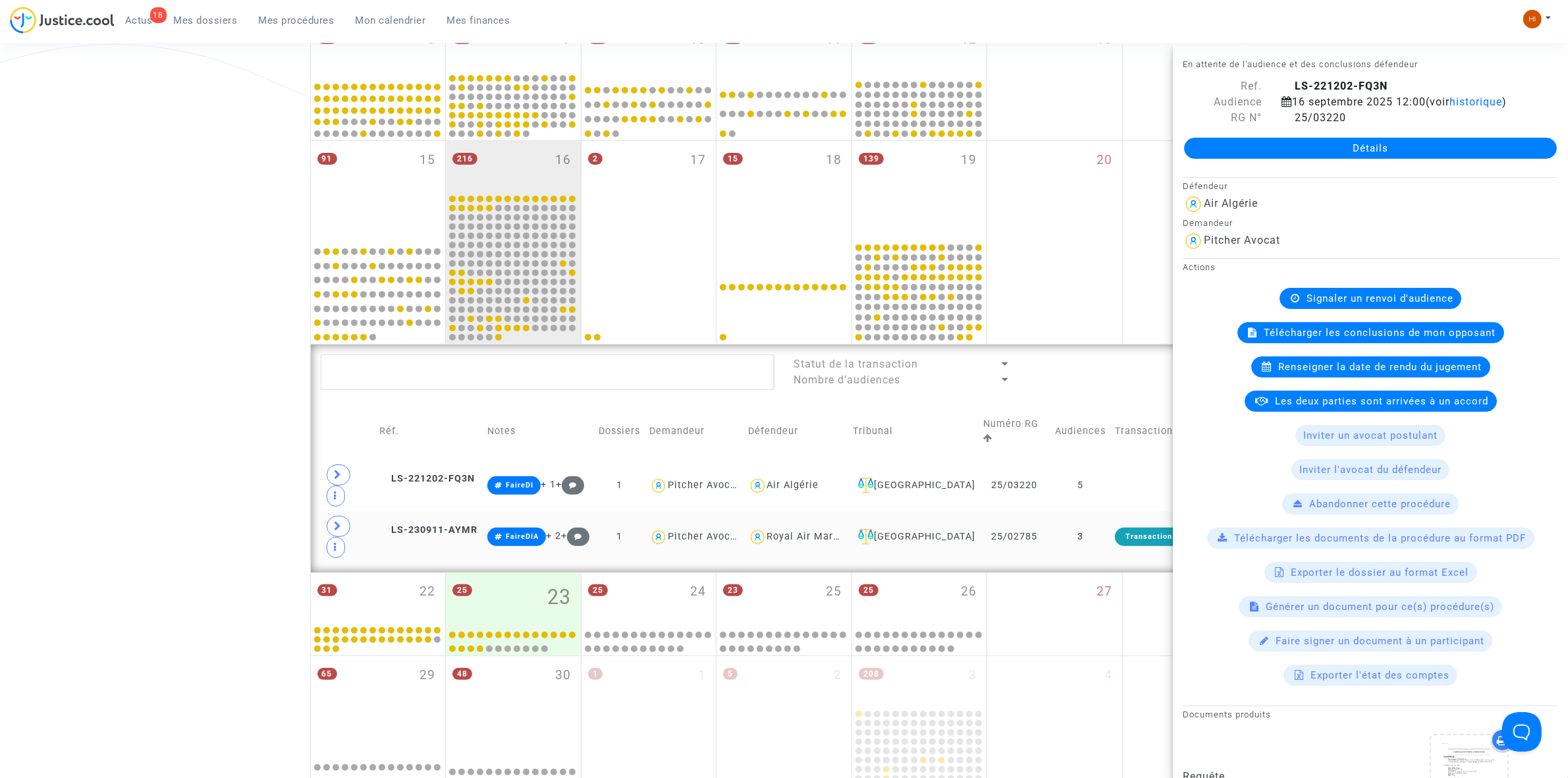
click at [1097, 511] on td "3" at bounding box center [1080, 537] width 60 height 51
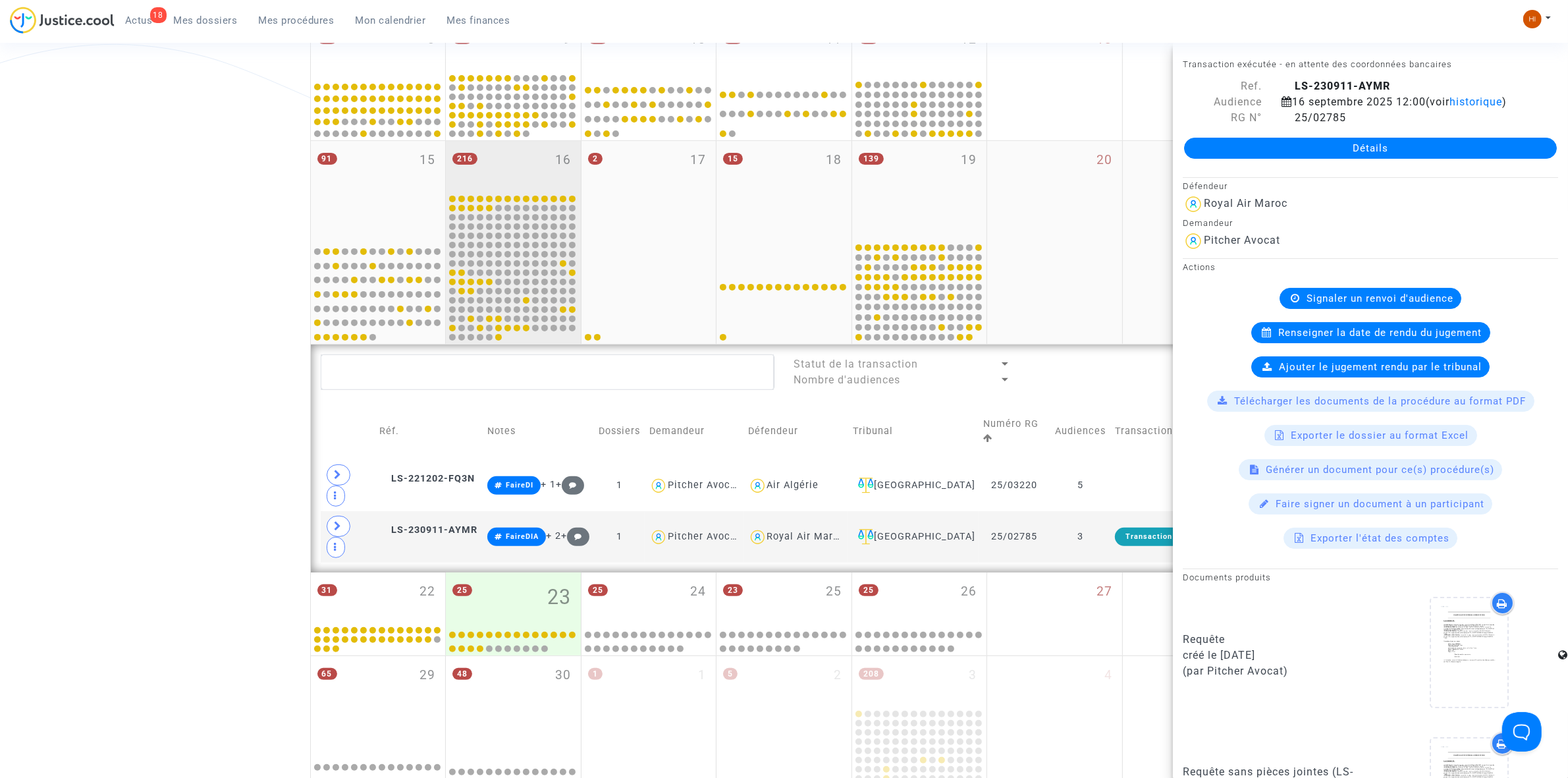
click at [550, 161] on div "216 16" at bounding box center [514, 167] width 135 height 51
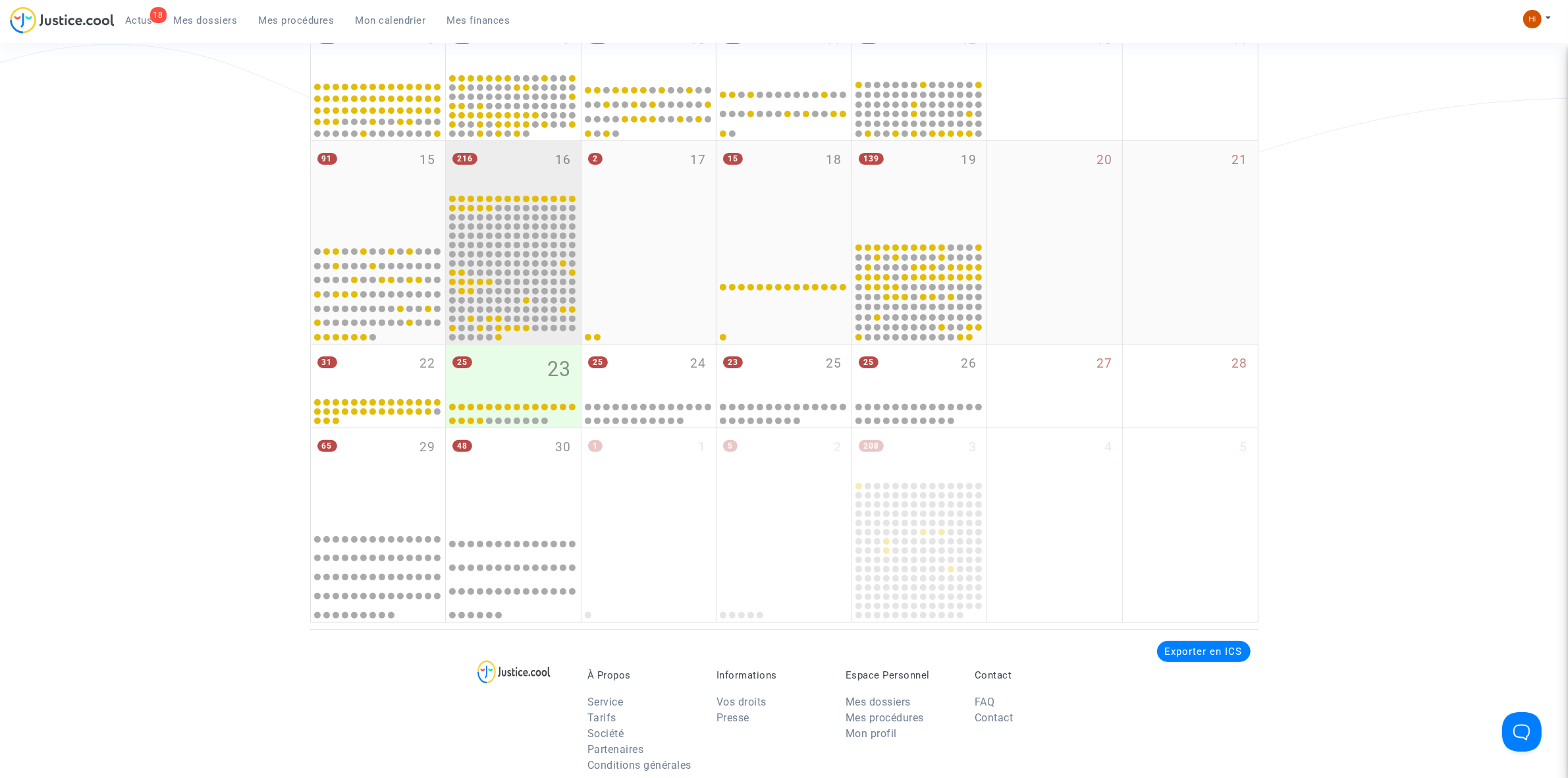
click at [486, 164] on div "216 16" at bounding box center [514, 167] width 135 height 51
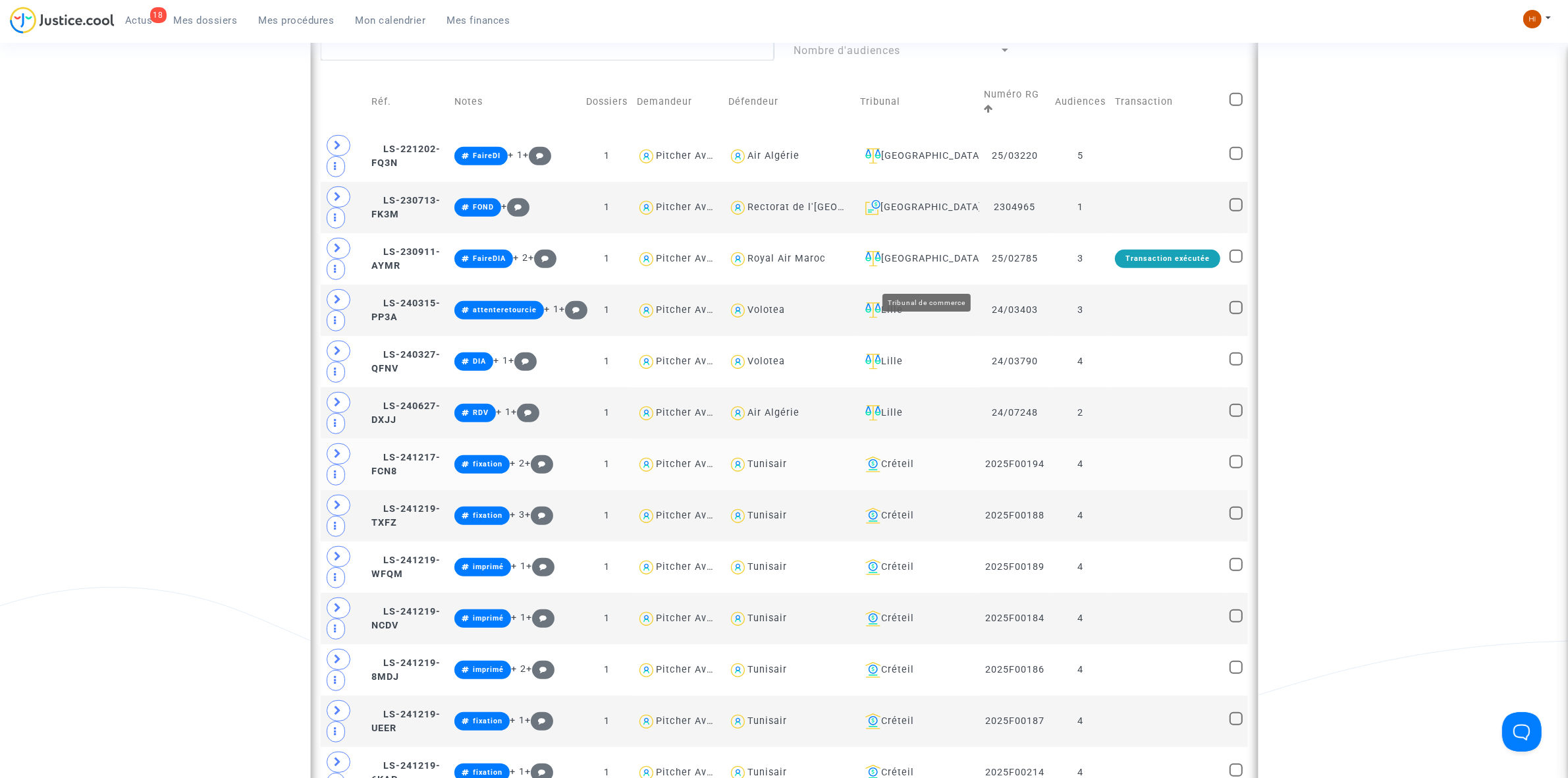
scroll to position [1235, 0]
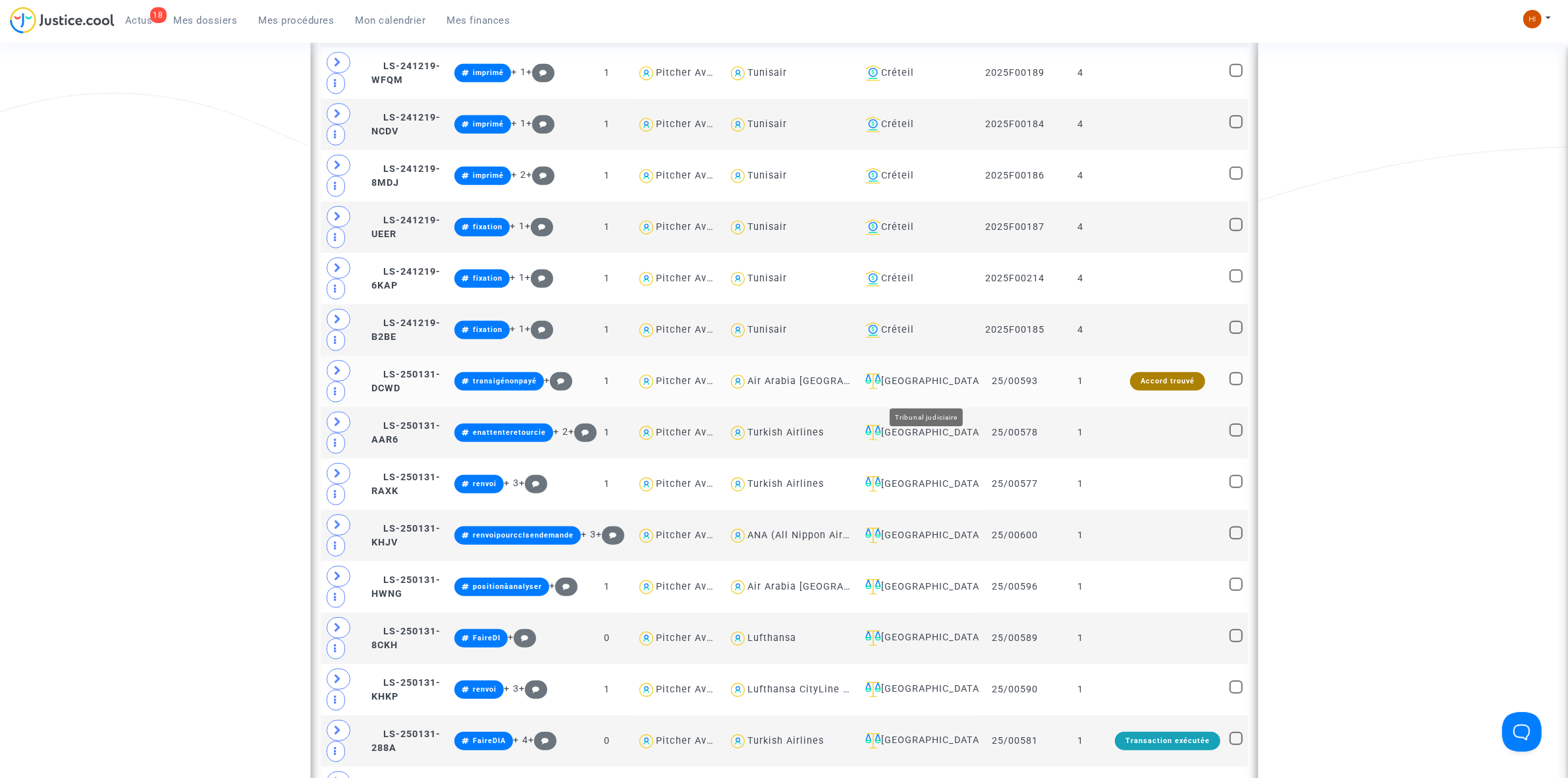
click at [942, 389] on div "[GEOGRAPHIC_DATA]" at bounding box center [917, 381] width 115 height 15
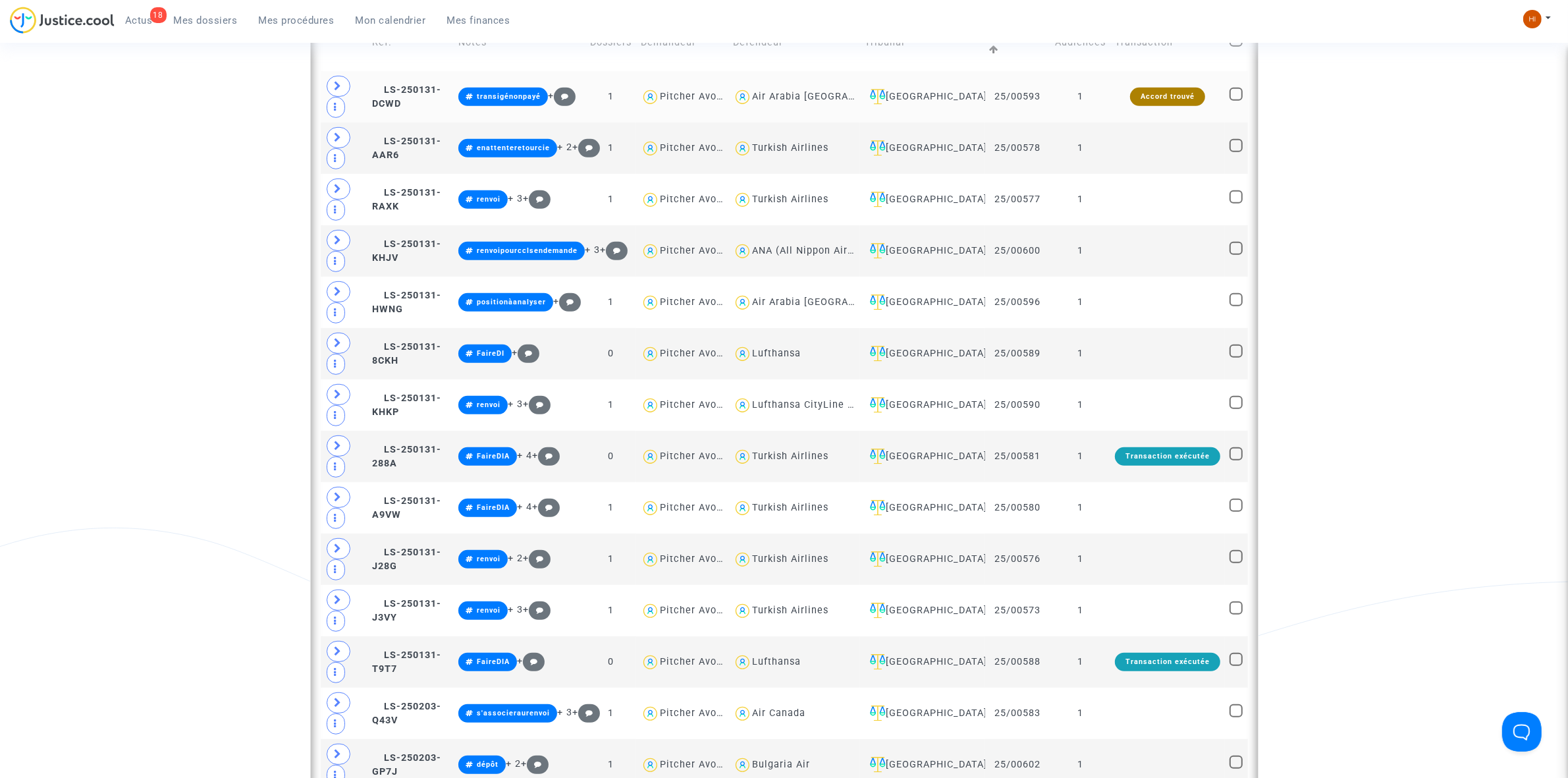
scroll to position [659, 0]
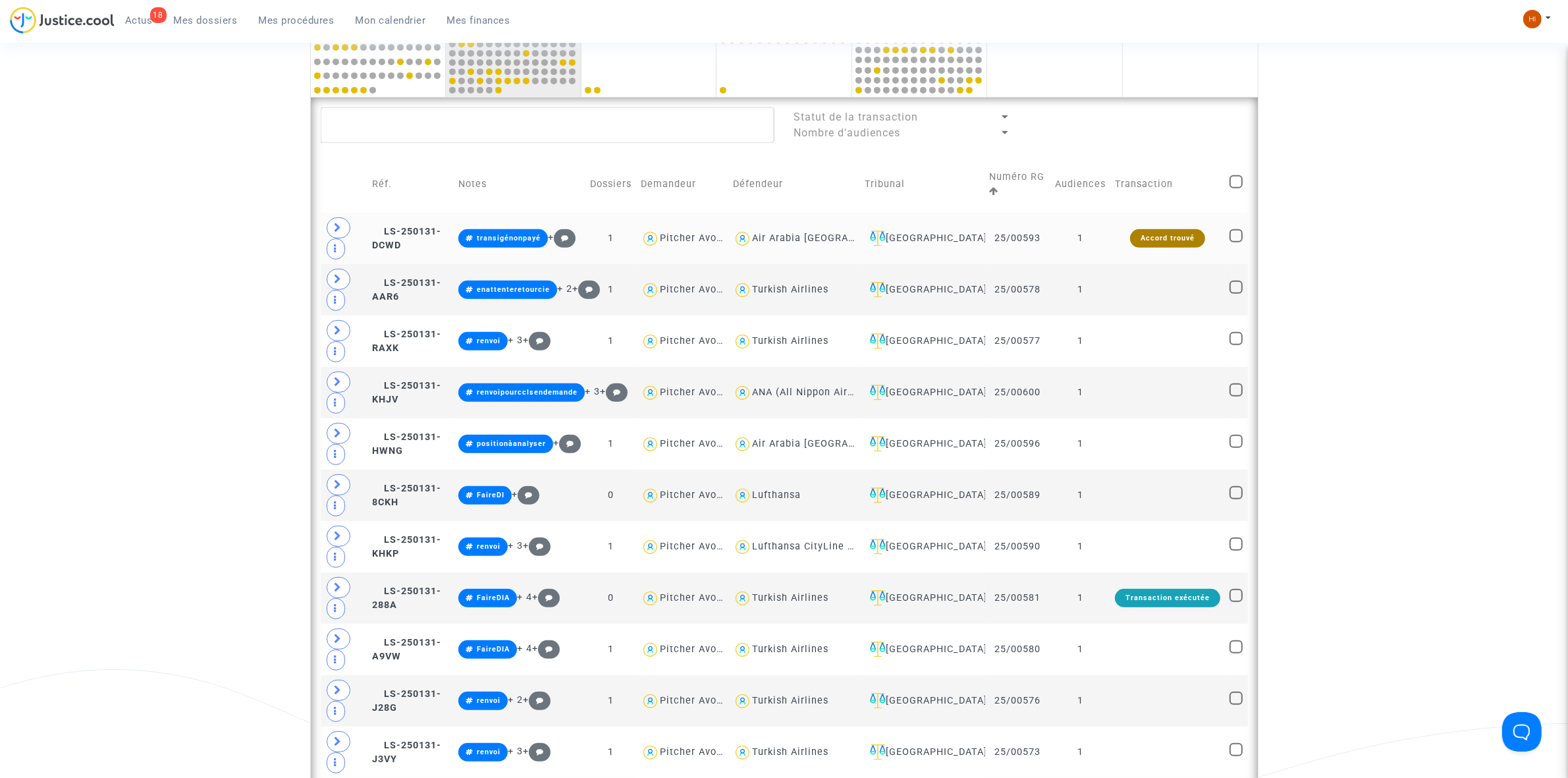
click at [1119, 236] on td "Accord trouvé" at bounding box center [1167, 239] width 115 height 51
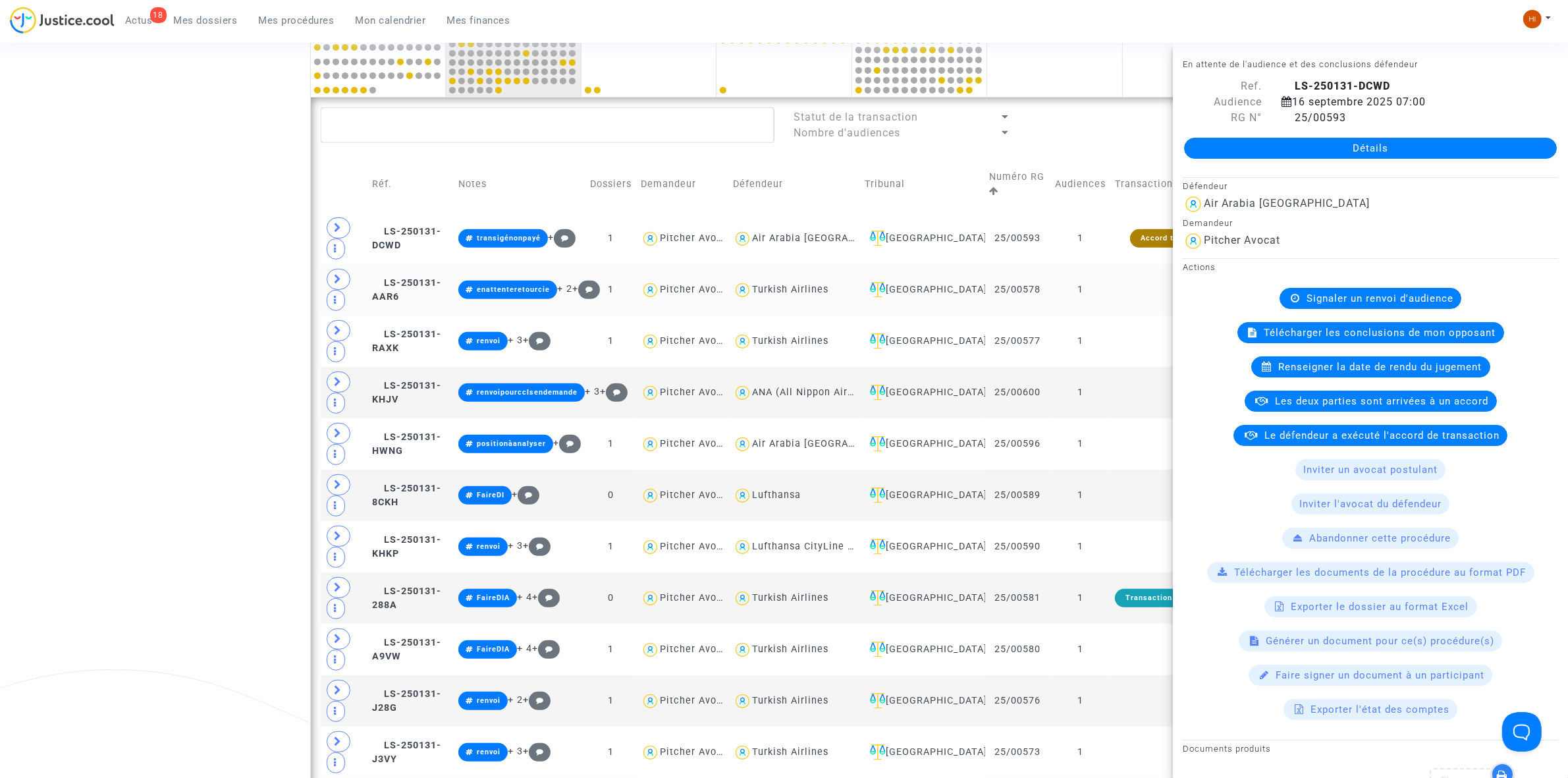
click at [1098, 284] on td "1" at bounding box center [1080, 290] width 60 height 51
click at [1115, 337] on td at bounding box center [1167, 341] width 115 height 51
click at [1119, 380] on td at bounding box center [1167, 393] width 115 height 51
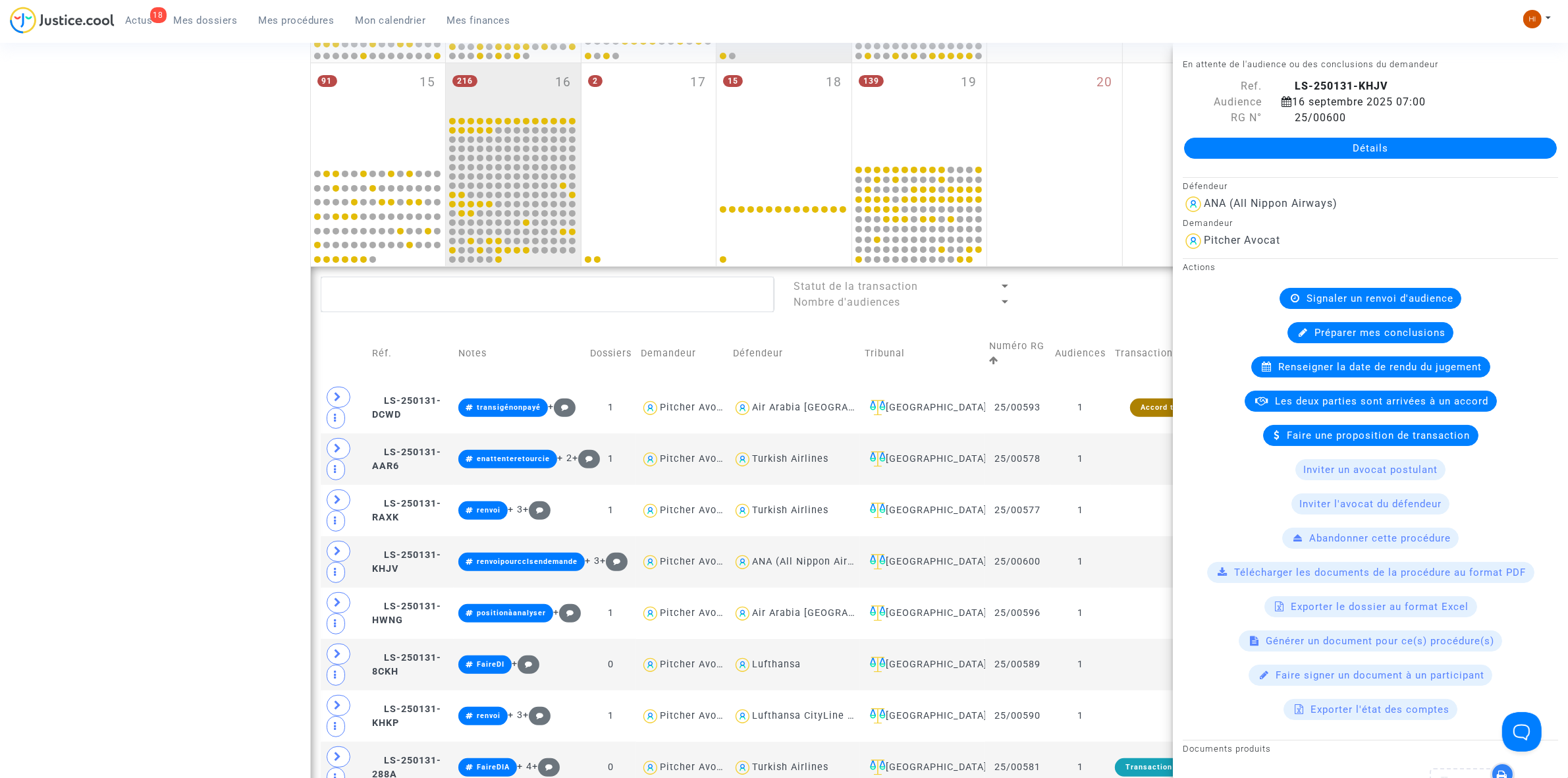
scroll to position [411, 0]
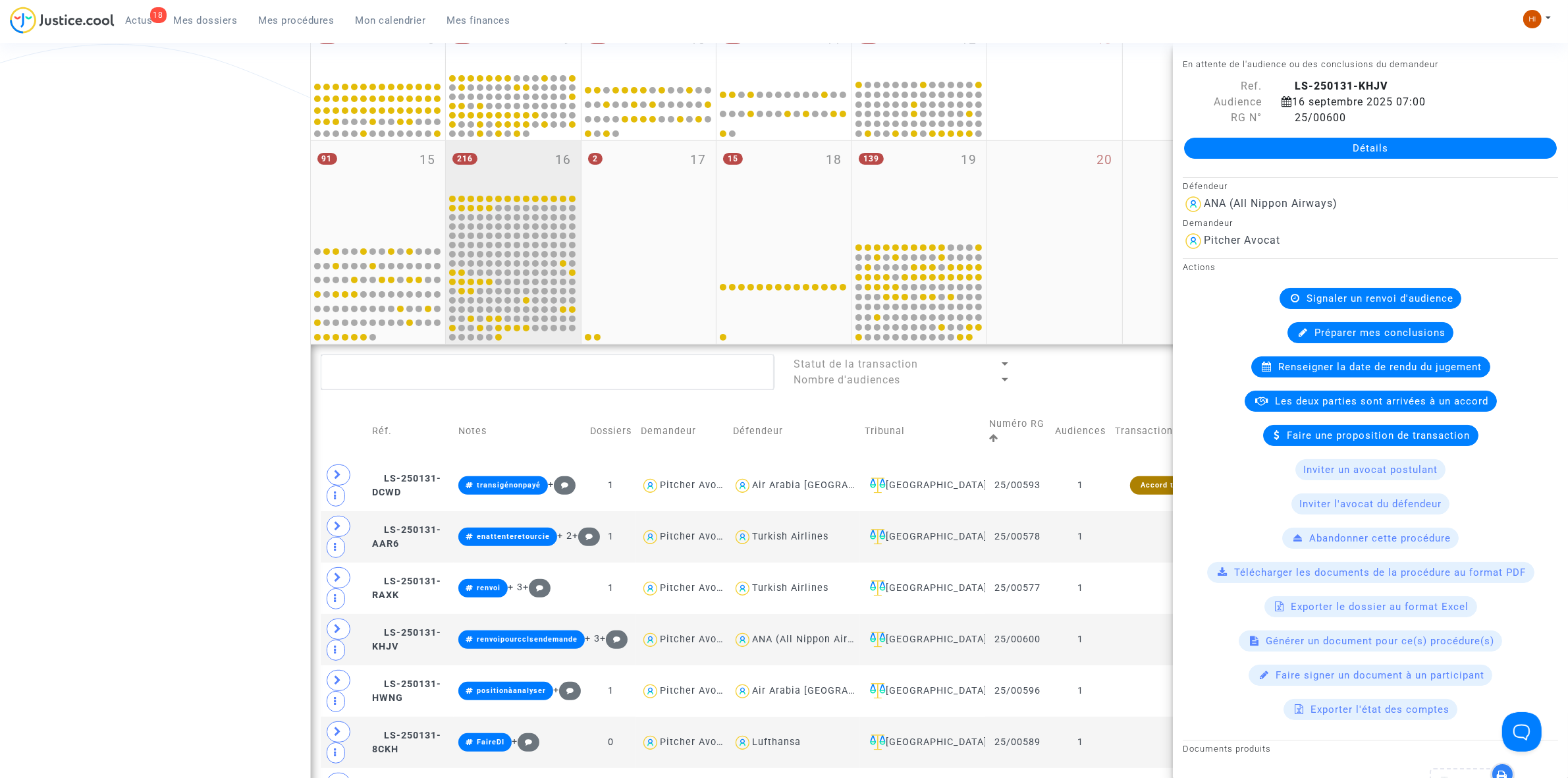
click at [556, 172] on div "216 16" at bounding box center [514, 167] width 135 height 51
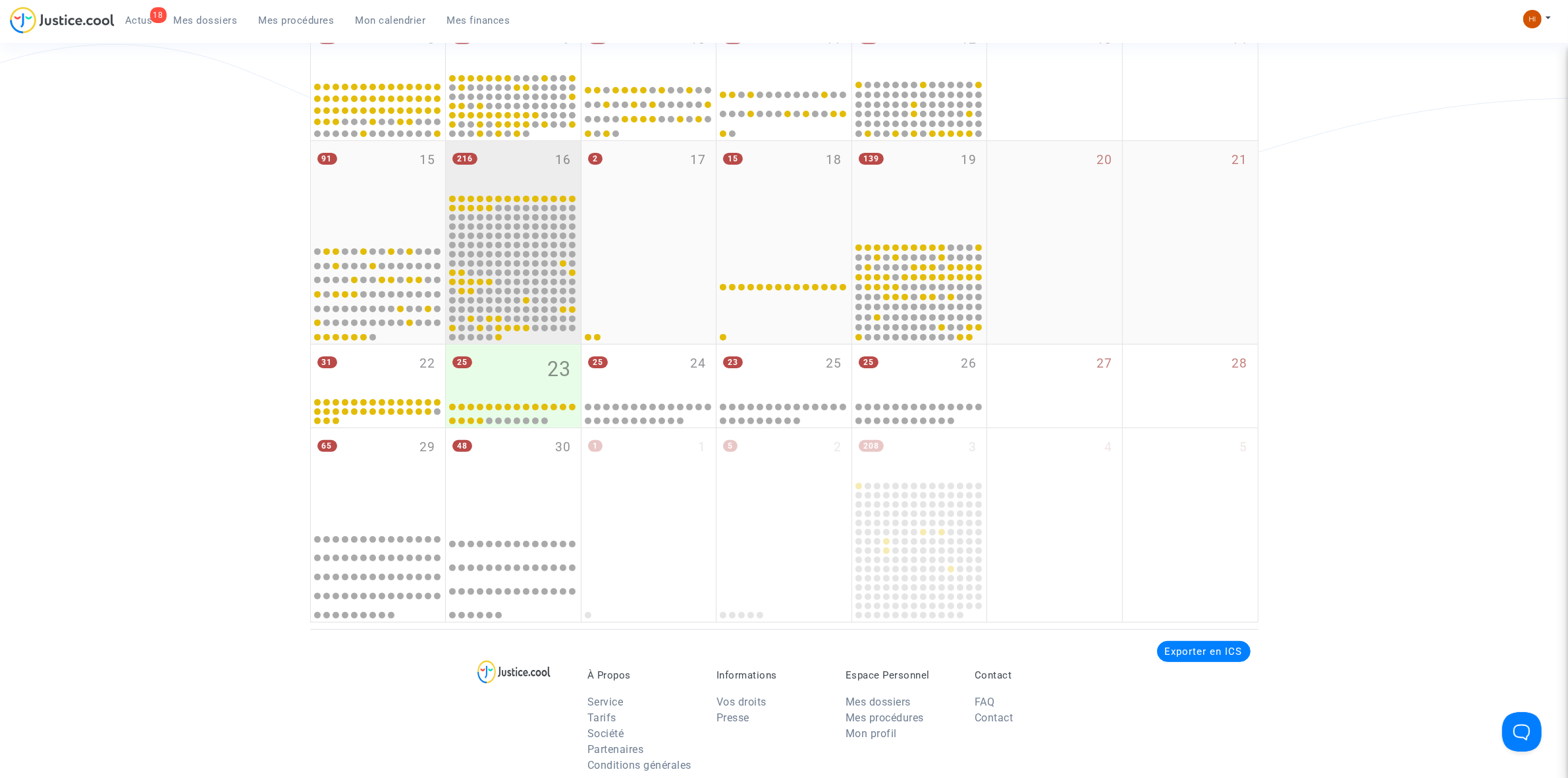
click at [554, 172] on div "216 16" at bounding box center [514, 167] width 135 height 51
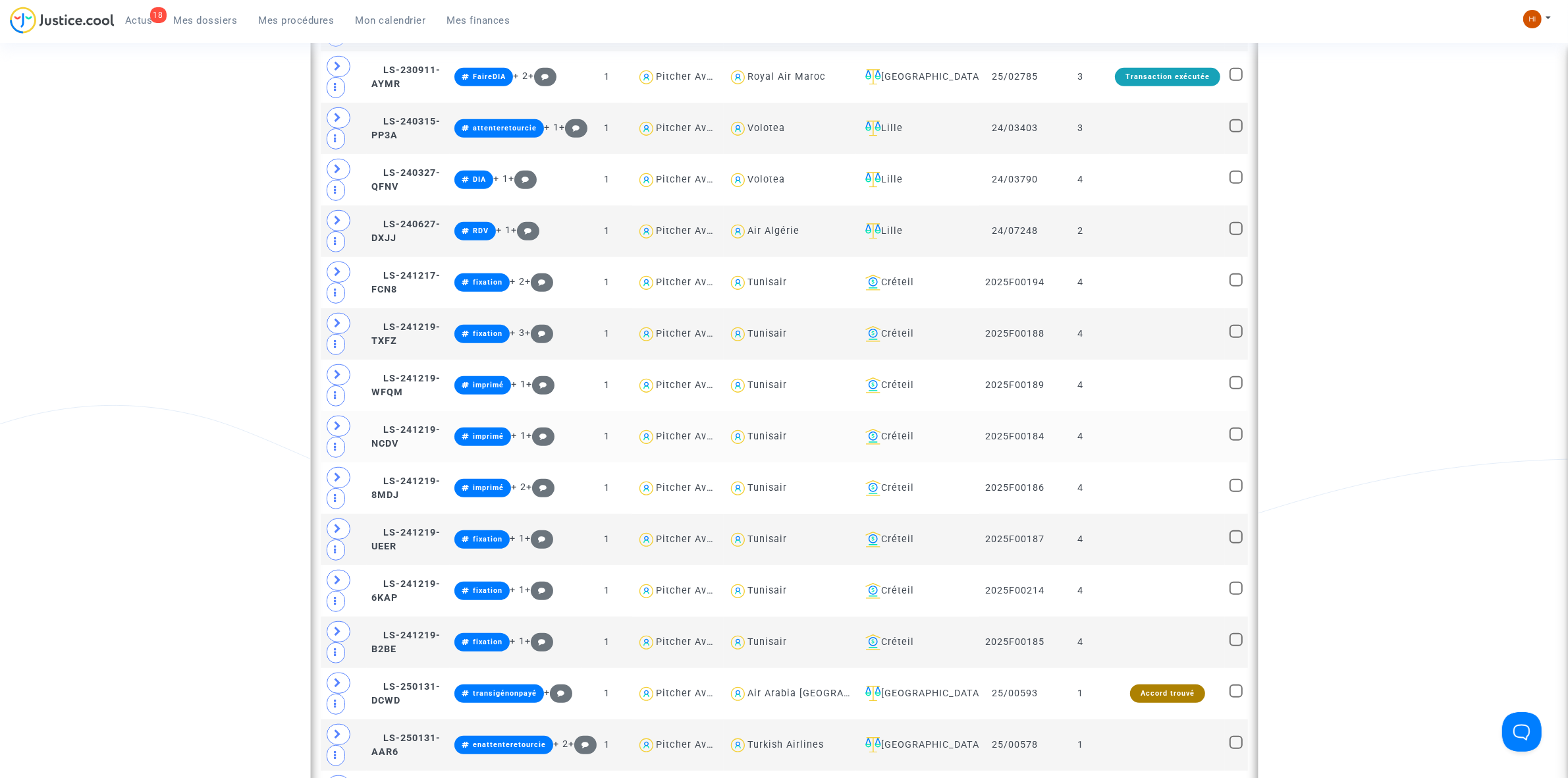
scroll to position [1071, 0]
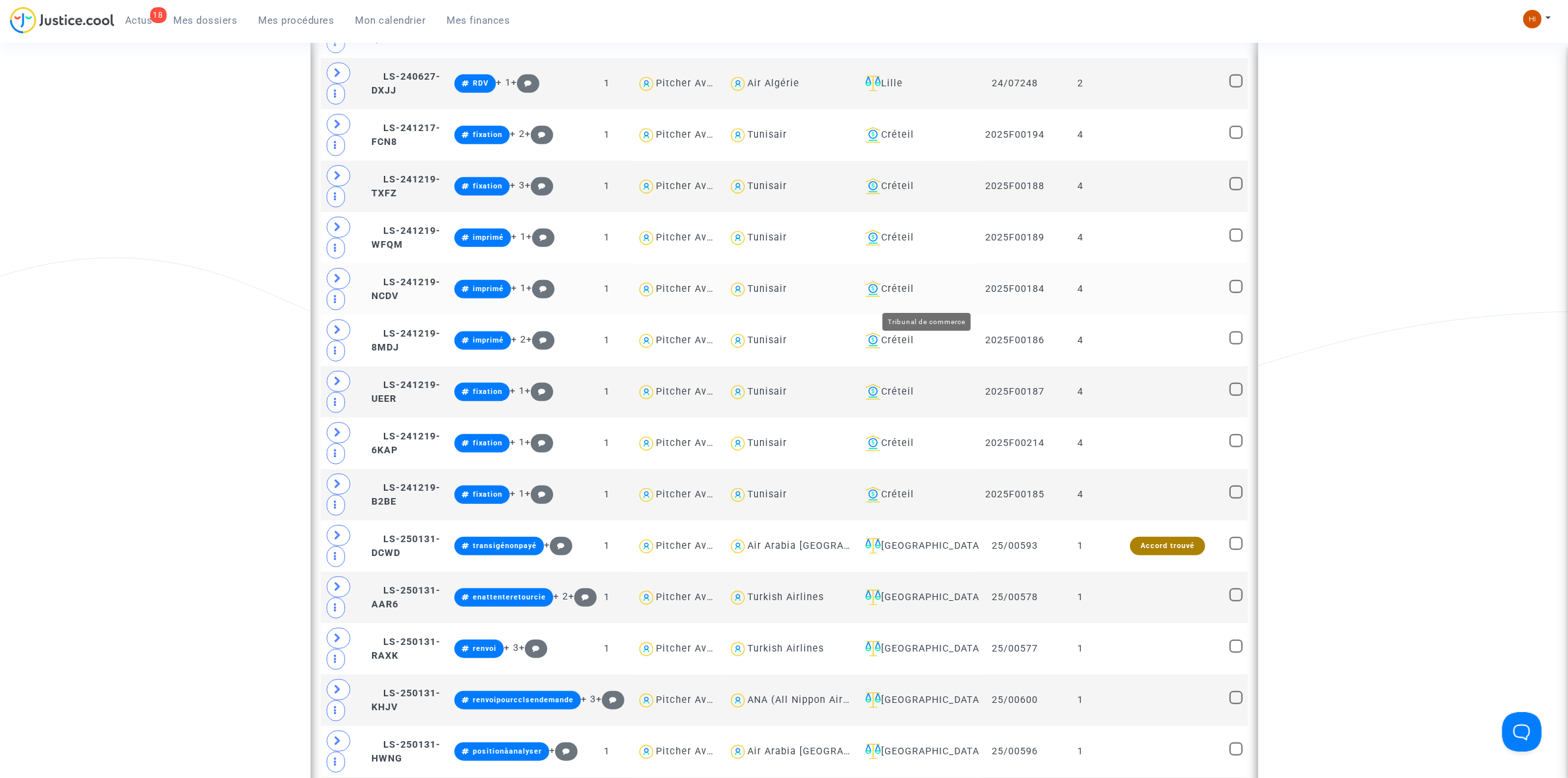
click at [935, 291] on div "Créteil" at bounding box center [917, 289] width 115 height 15
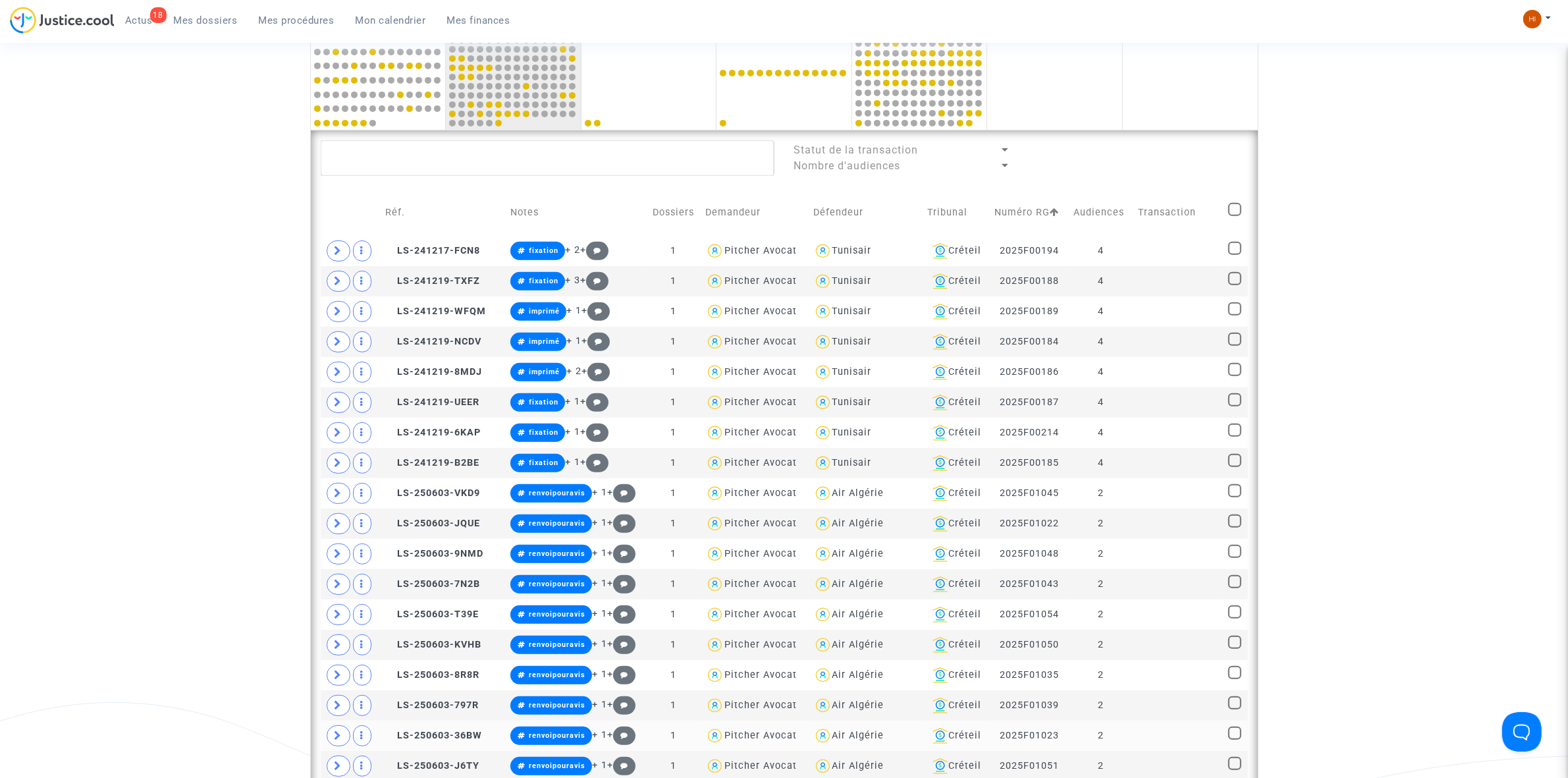
scroll to position [577, 0]
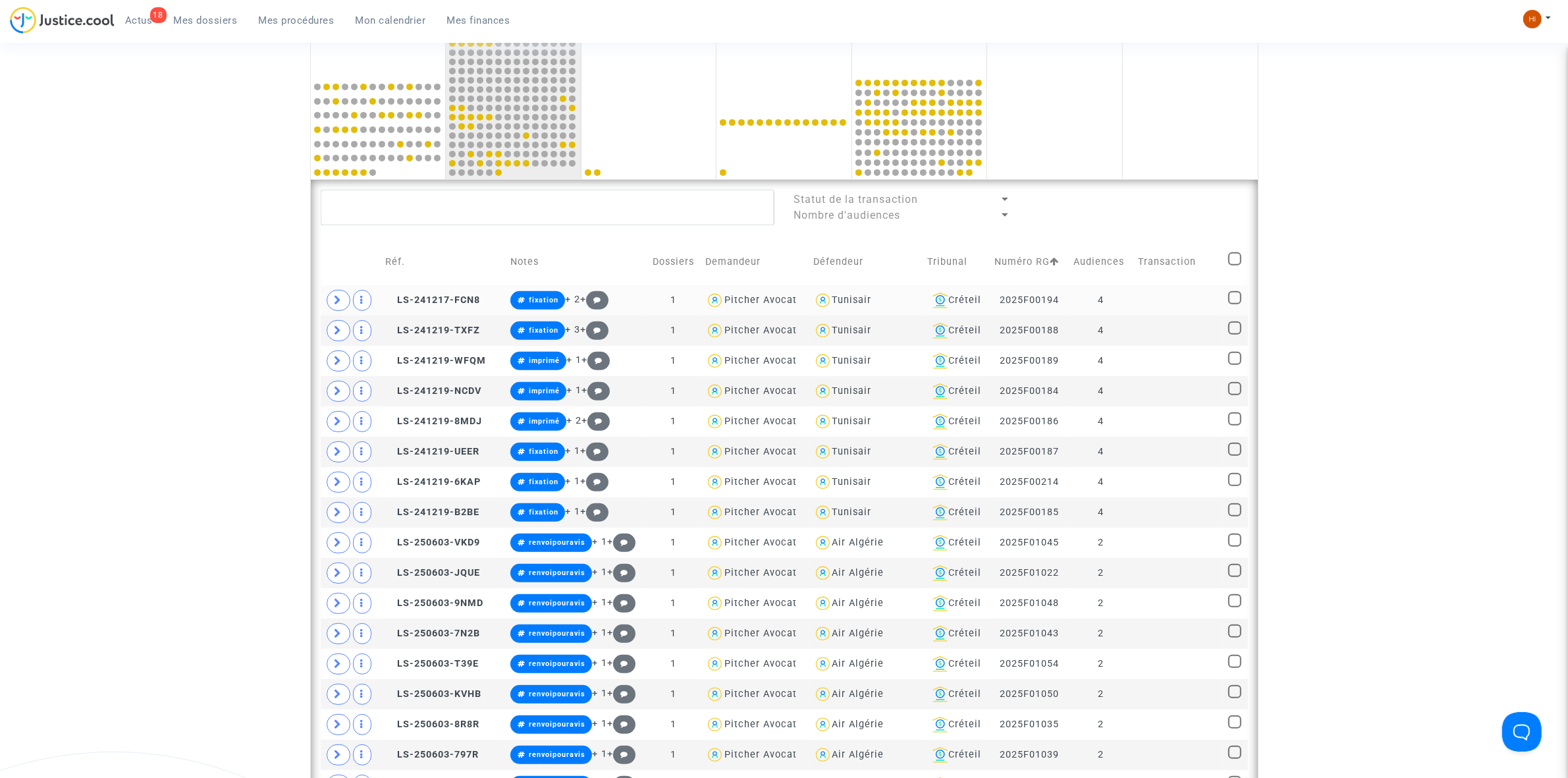
click at [1119, 304] on td "4" at bounding box center [1101, 300] width 64 height 30
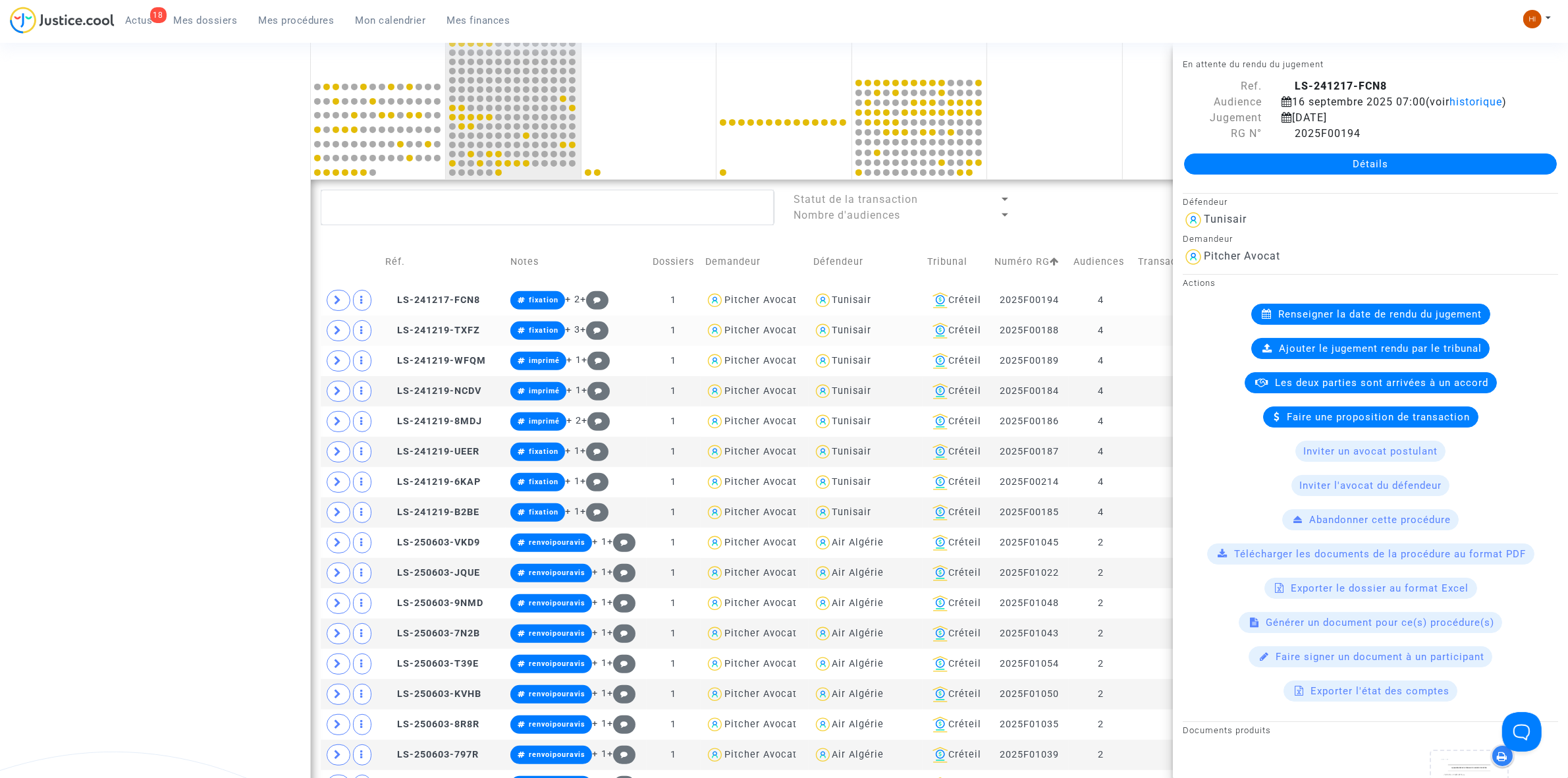
click at [1128, 328] on td "4" at bounding box center [1101, 330] width 64 height 30
click at [1141, 364] on td at bounding box center [1178, 360] width 90 height 30
click at [1126, 370] on td "4" at bounding box center [1101, 360] width 64 height 30
click at [1138, 300] on td at bounding box center [1178, 300] width 90 height 30
click at [1154, 330] on td at bounding box center [1178, 330] width 90 height 30
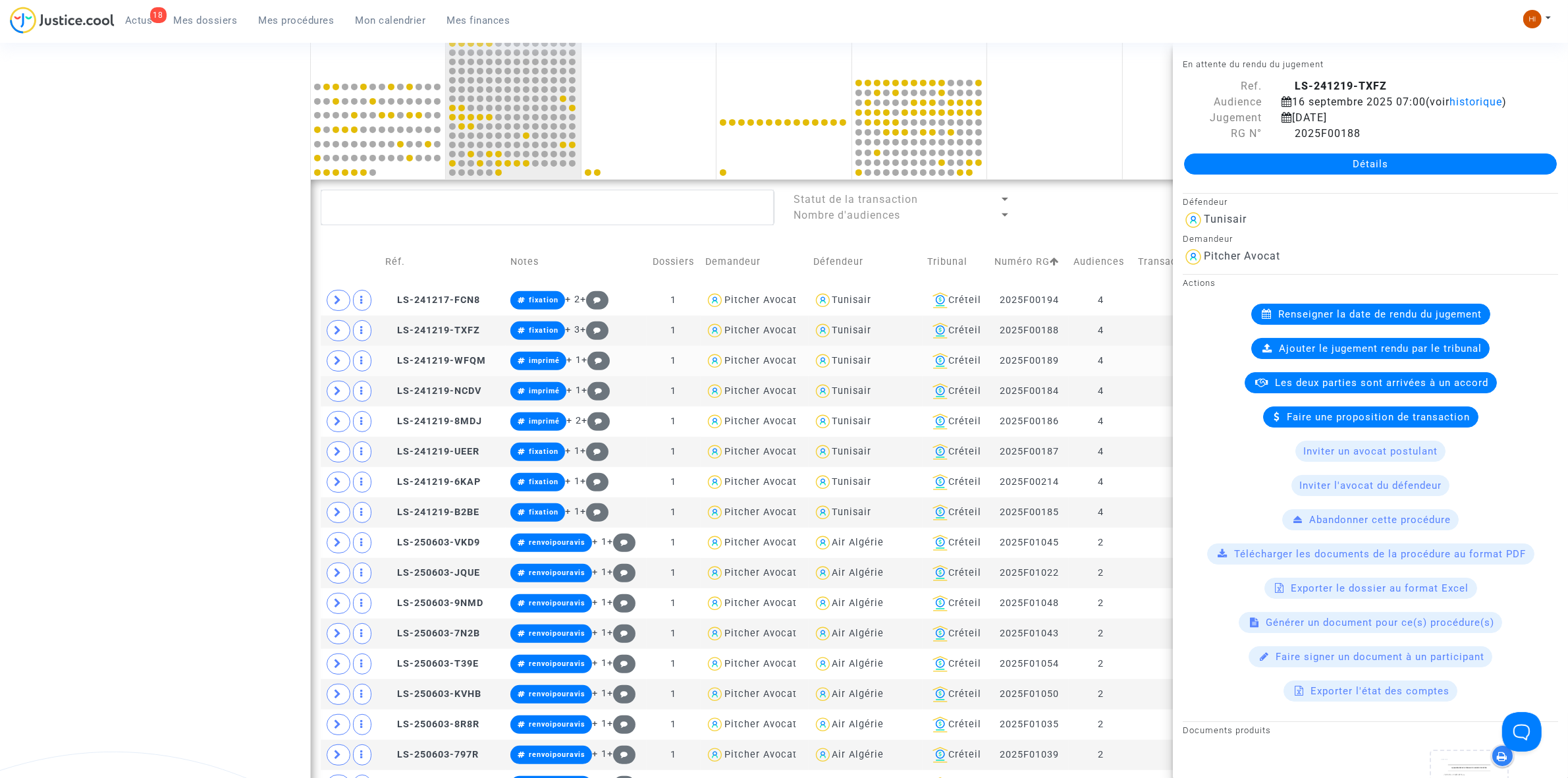
click at [1150, 360] on td at bounding box center [1178, 360] width 90 height 30
click at [465, 356] on span "LS-241219-WFQM" at bounding box center [436, 360] width 101 height 11
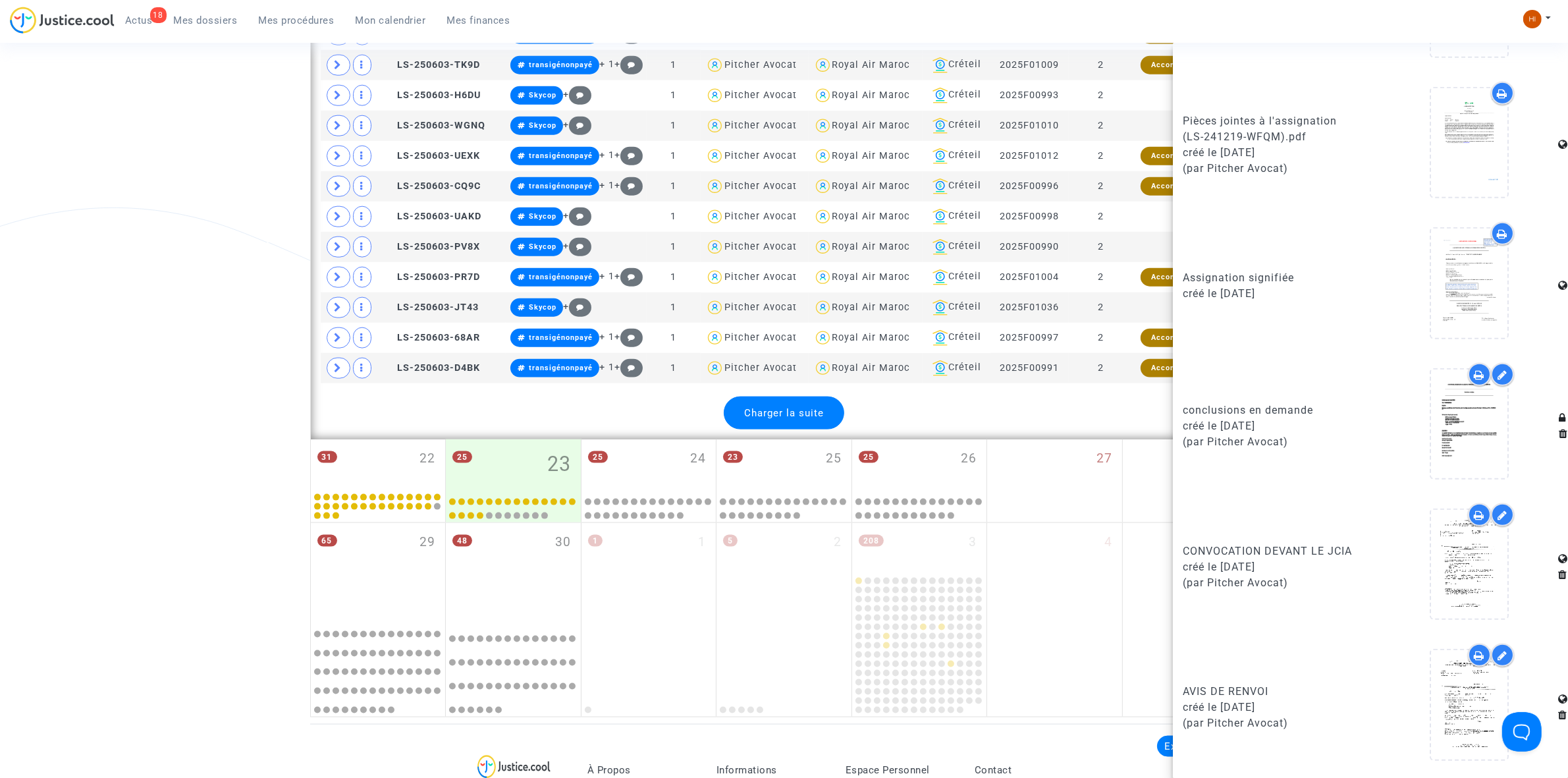
scroll to position [2388, 0]
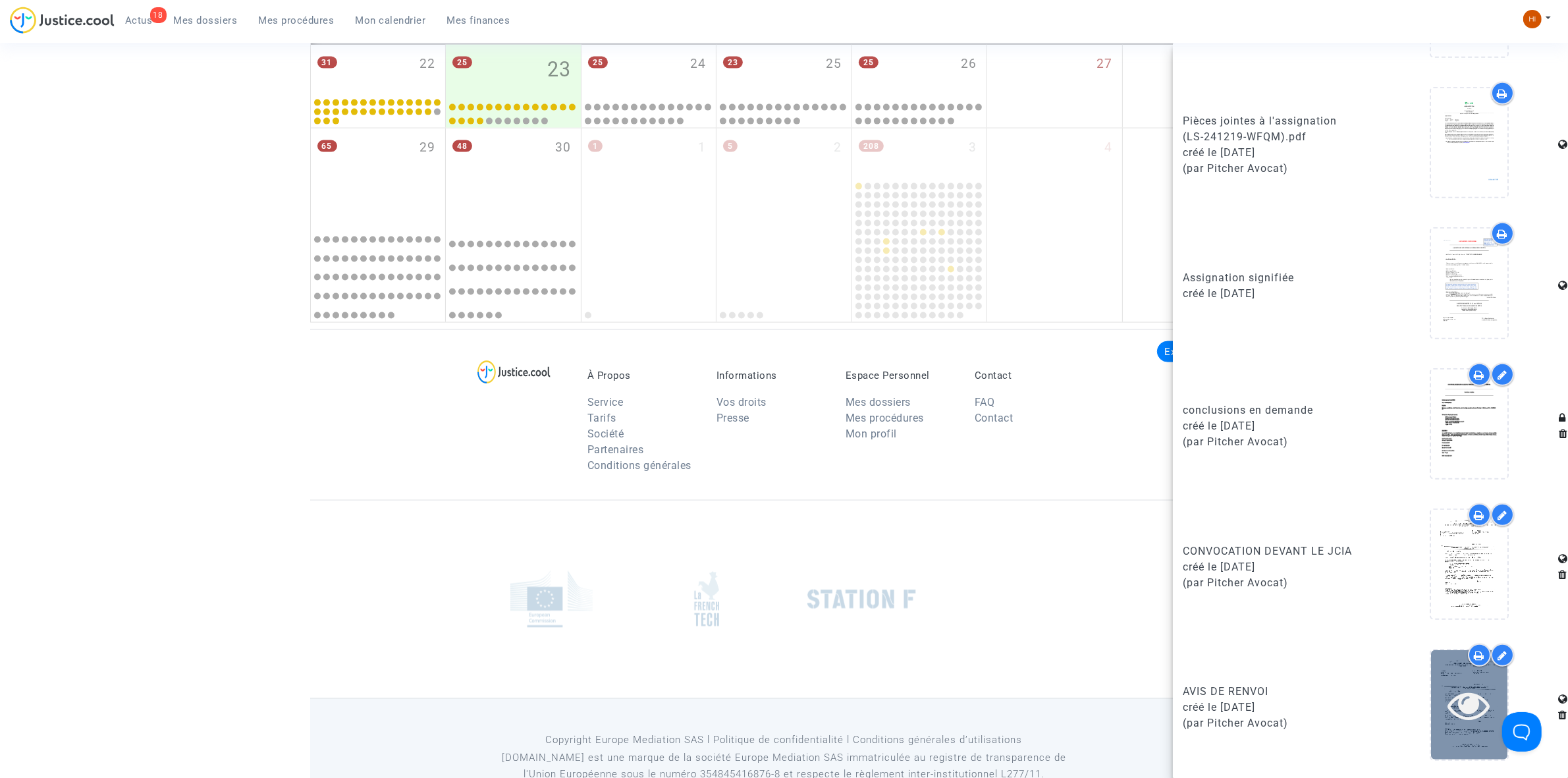
click at [1462, 719] on icon at bounding box center [1470, 705] width 43 height 42
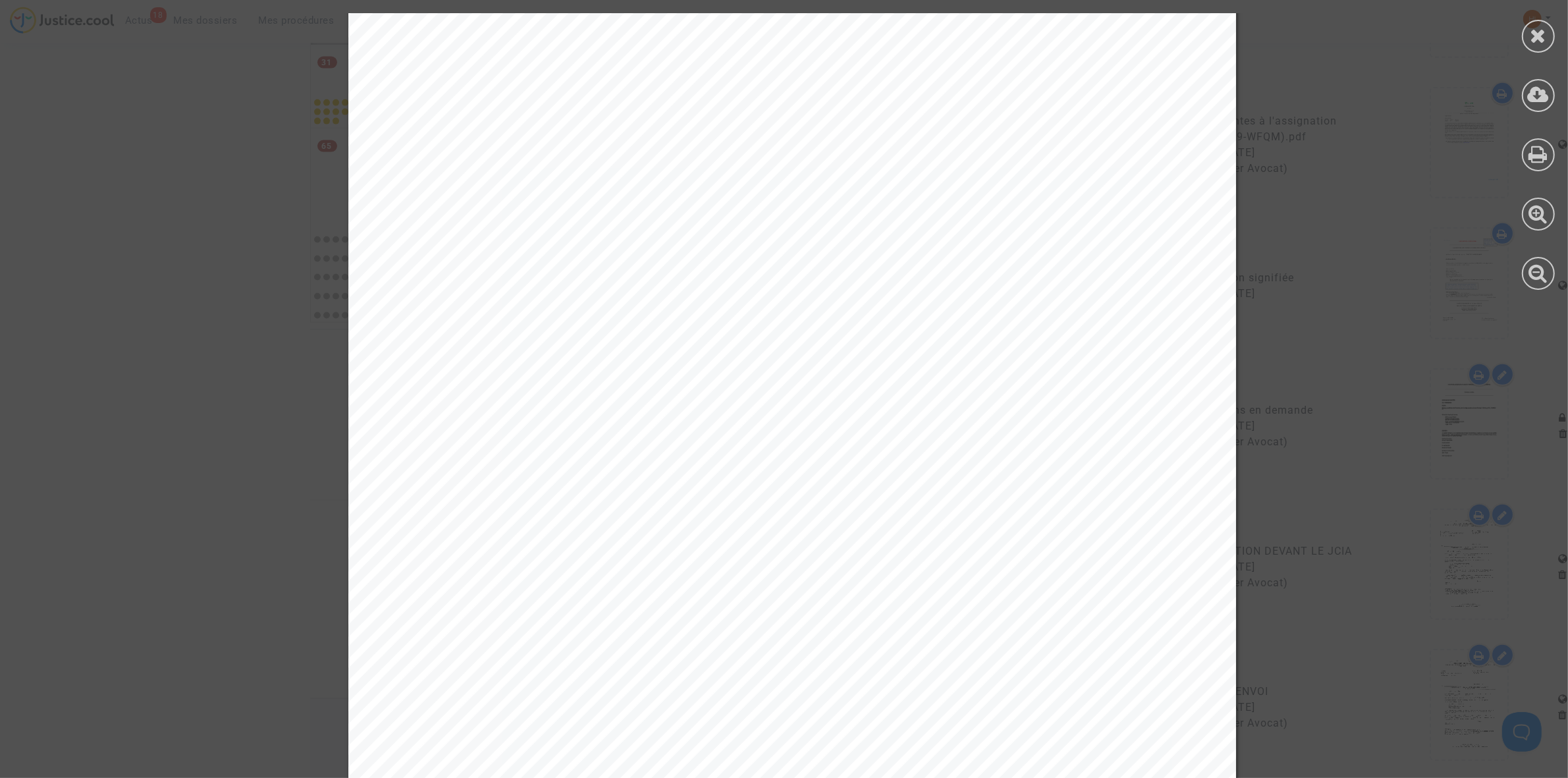
scroll to position [0, 0]
click at [1566, 45] on div at bounding box center [1539, 151] width 60 height 303
click at [1542, 40] on icon at bounding box center [1539, 36] width 16 height 20
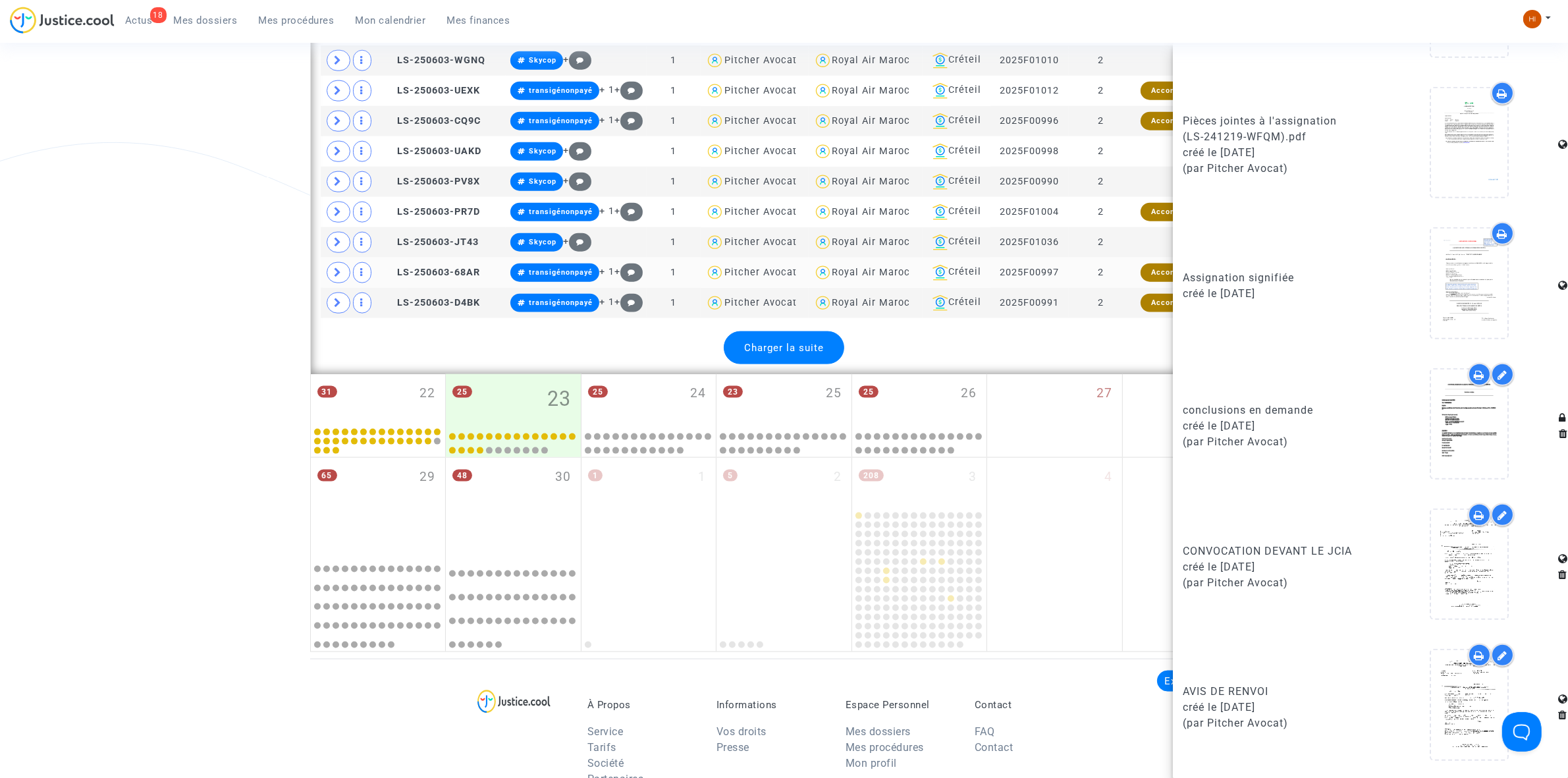
scroll to position [1977, 0]
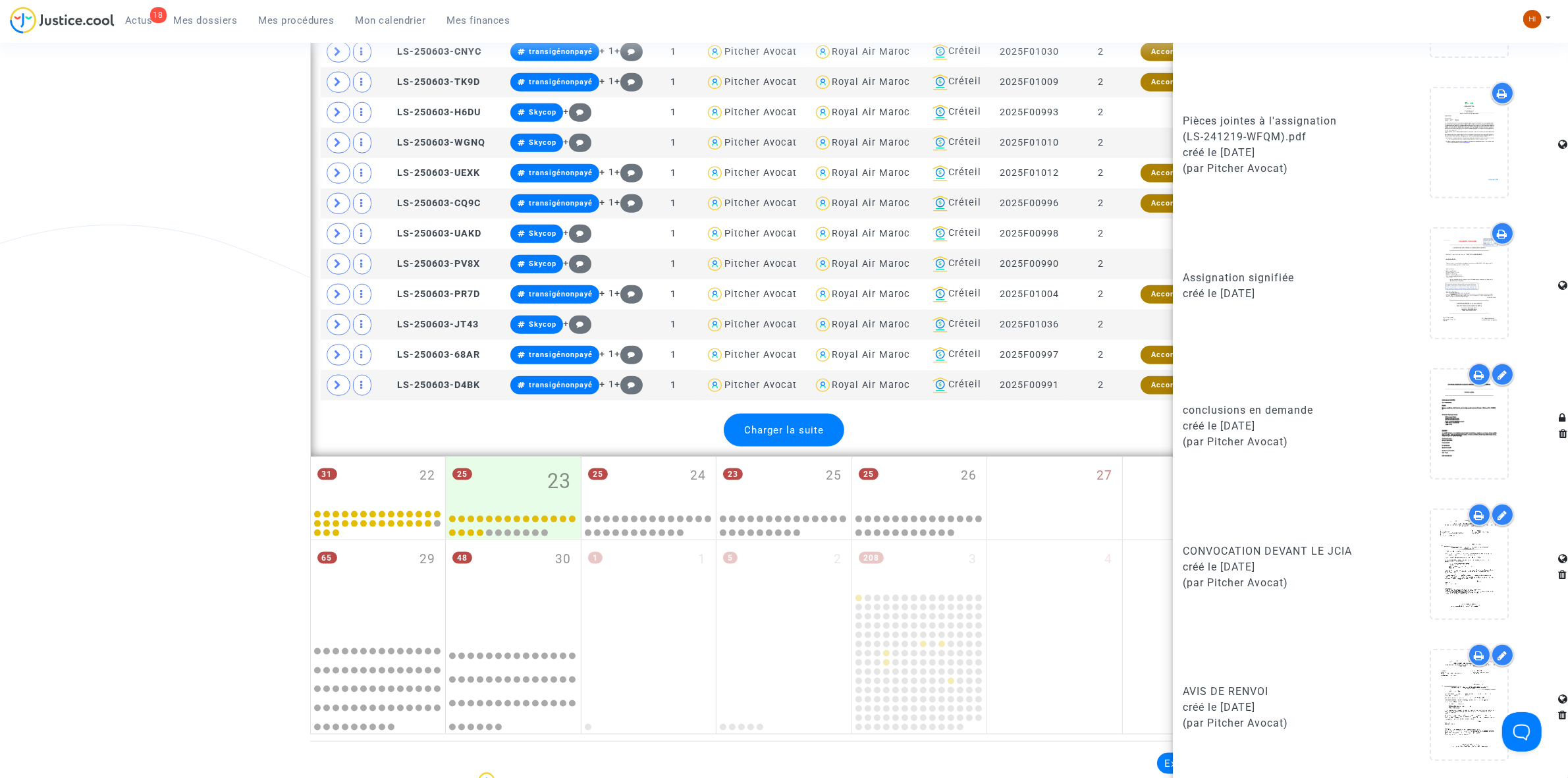
click at [803, 446] on div "Charger la suite" at bounding box center [784, 430] width 121 height 33
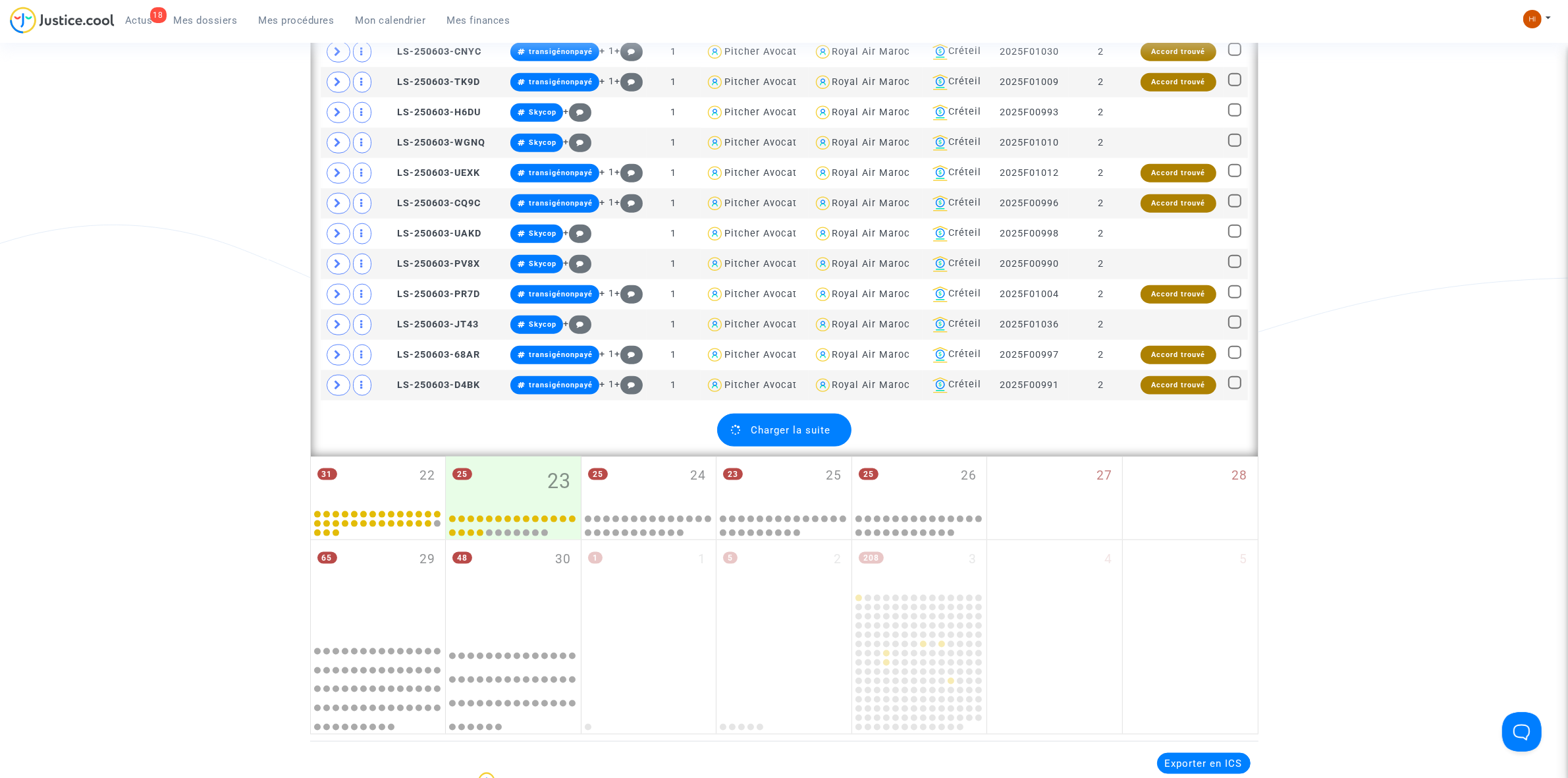
scroll to position [0, 0]
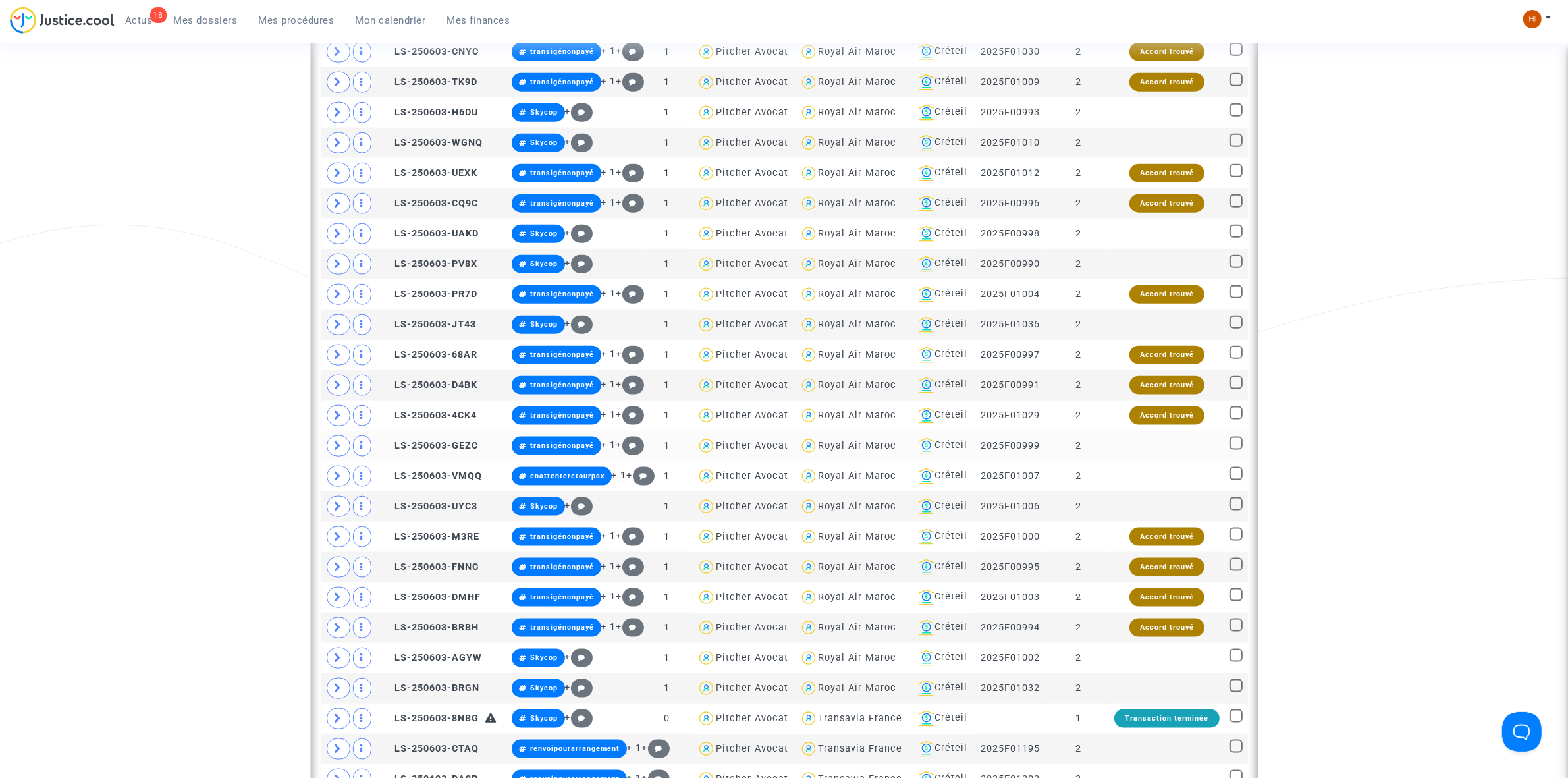
click at [1115, 461] on td at bounding box center [1167, 446] width 116 height 30
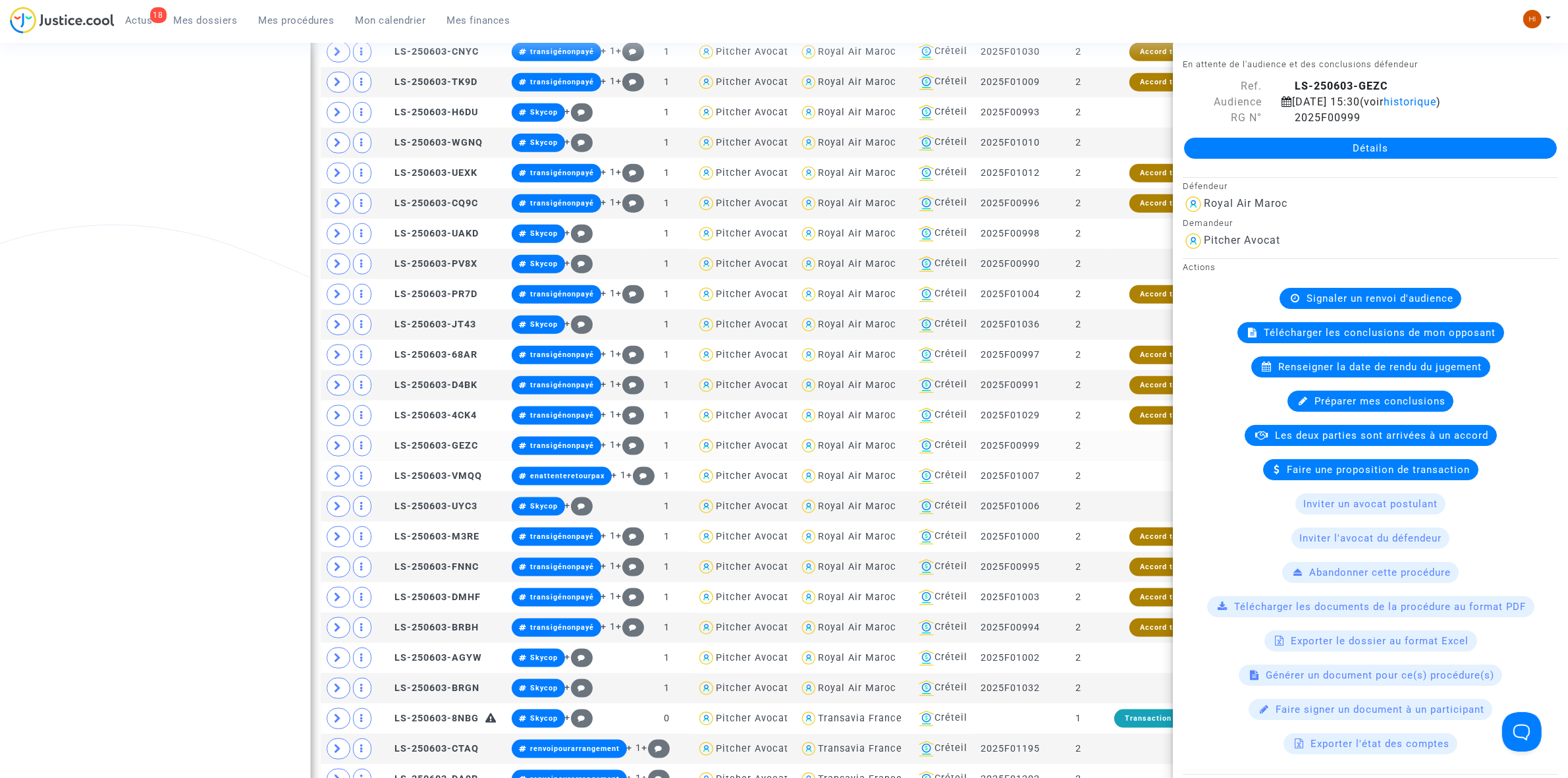
click at [1115, 461] on td at bounding box center [1167, 446] width 116 height 30
click at [1109, 489] on td "2" at bounding box center [1078, 476] width 60 height 30
click at [1109, 522] on td "2" at bounding box center [1078, 506] width 60 height 30
click at [1113, 548] on td "Accord trouvé" at bounding box center [1167, 536] width 116 height 30
click at [1109, 552] on td "2" at bounding box center [1078, 536] width 60 height 30
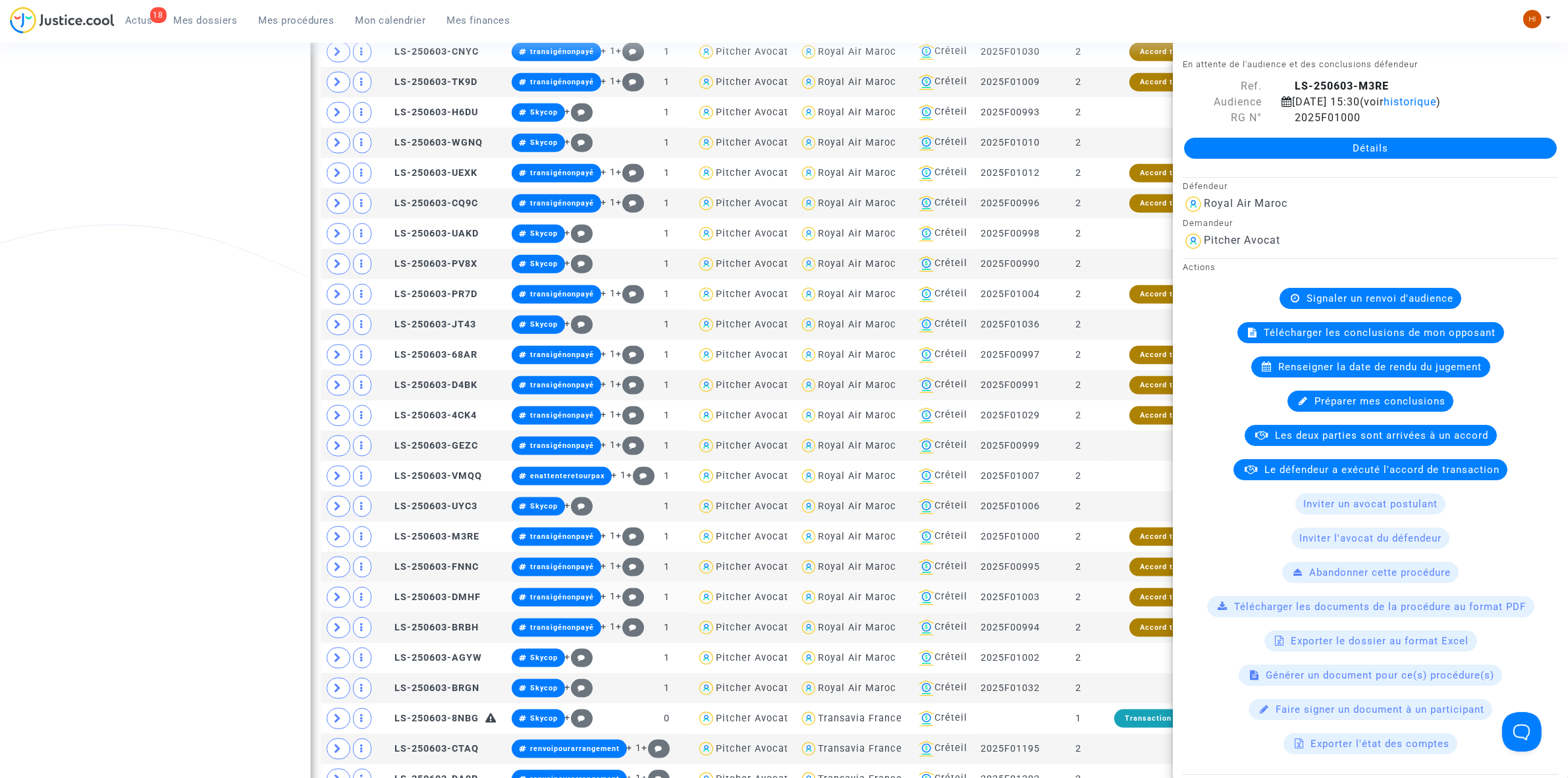
click at [1106, 609] on td "2" at bounding box center [1078, 597] width 60 height 30
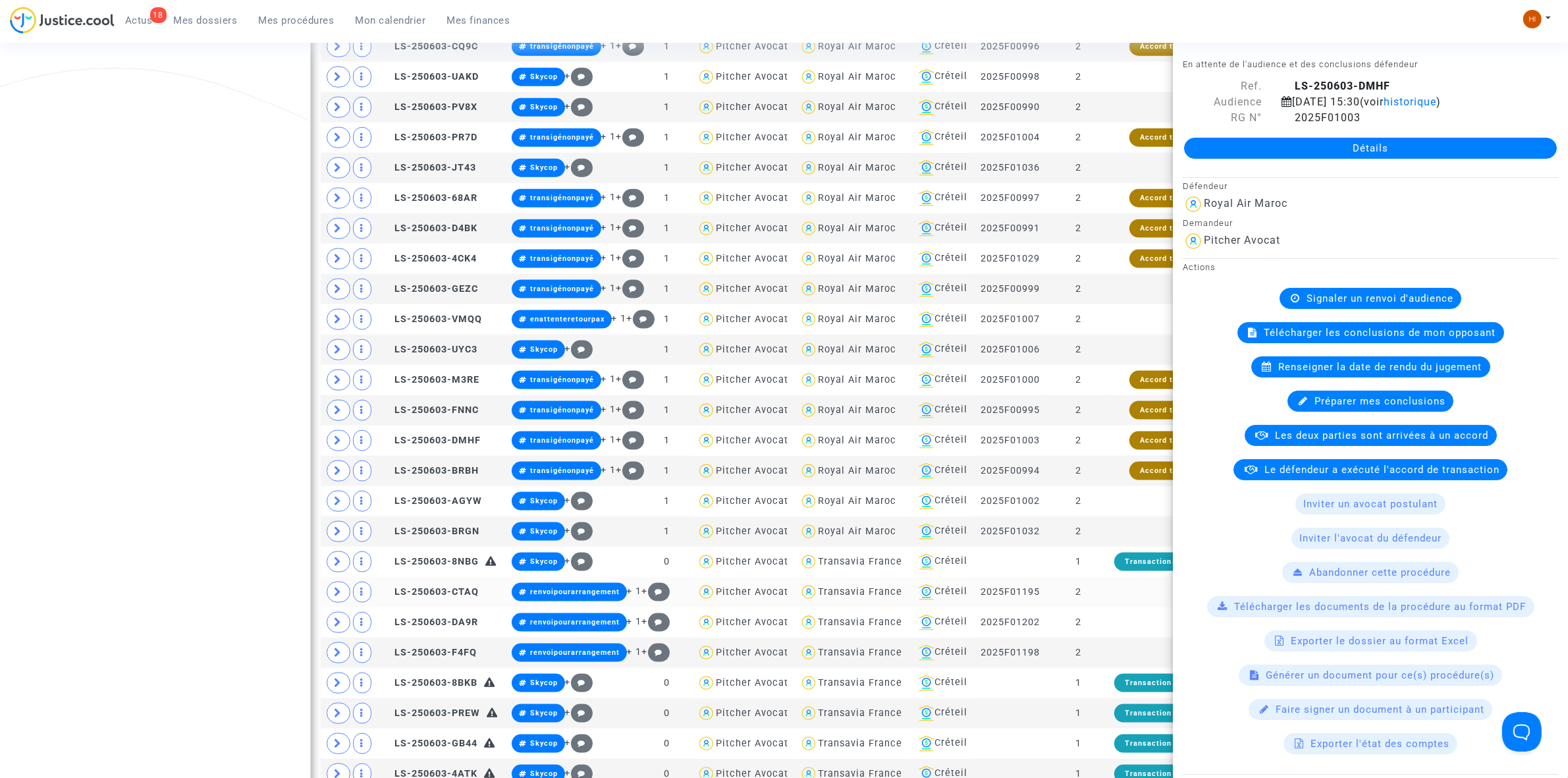
scroll to position [2141, 0]
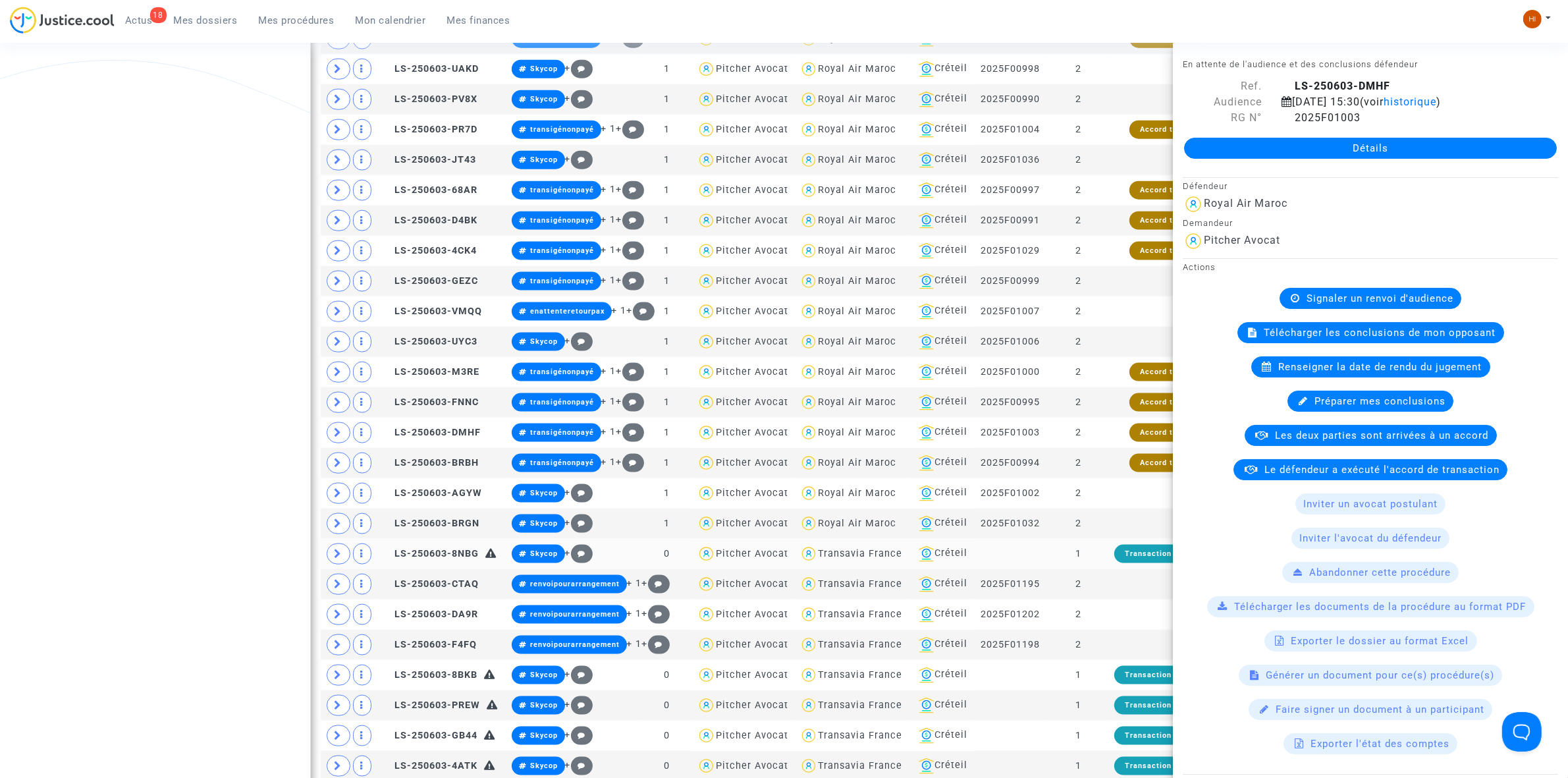
click at [1097, 570] on td "1" at bounding box center [1078, 553] width 60 height 30
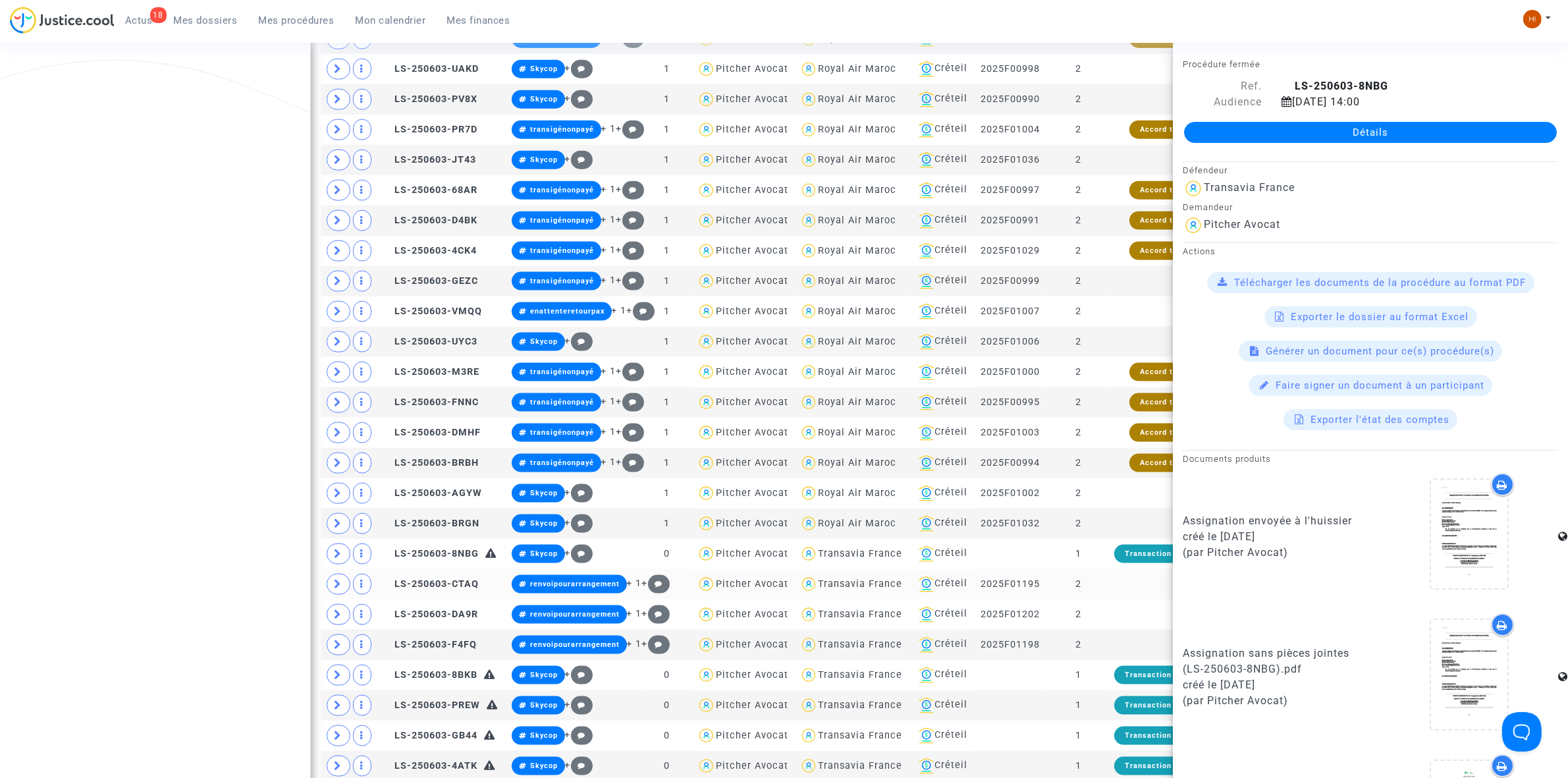
click at [1104, 600] on td "2" at bounding box center [1078, 584] width 60 height 30
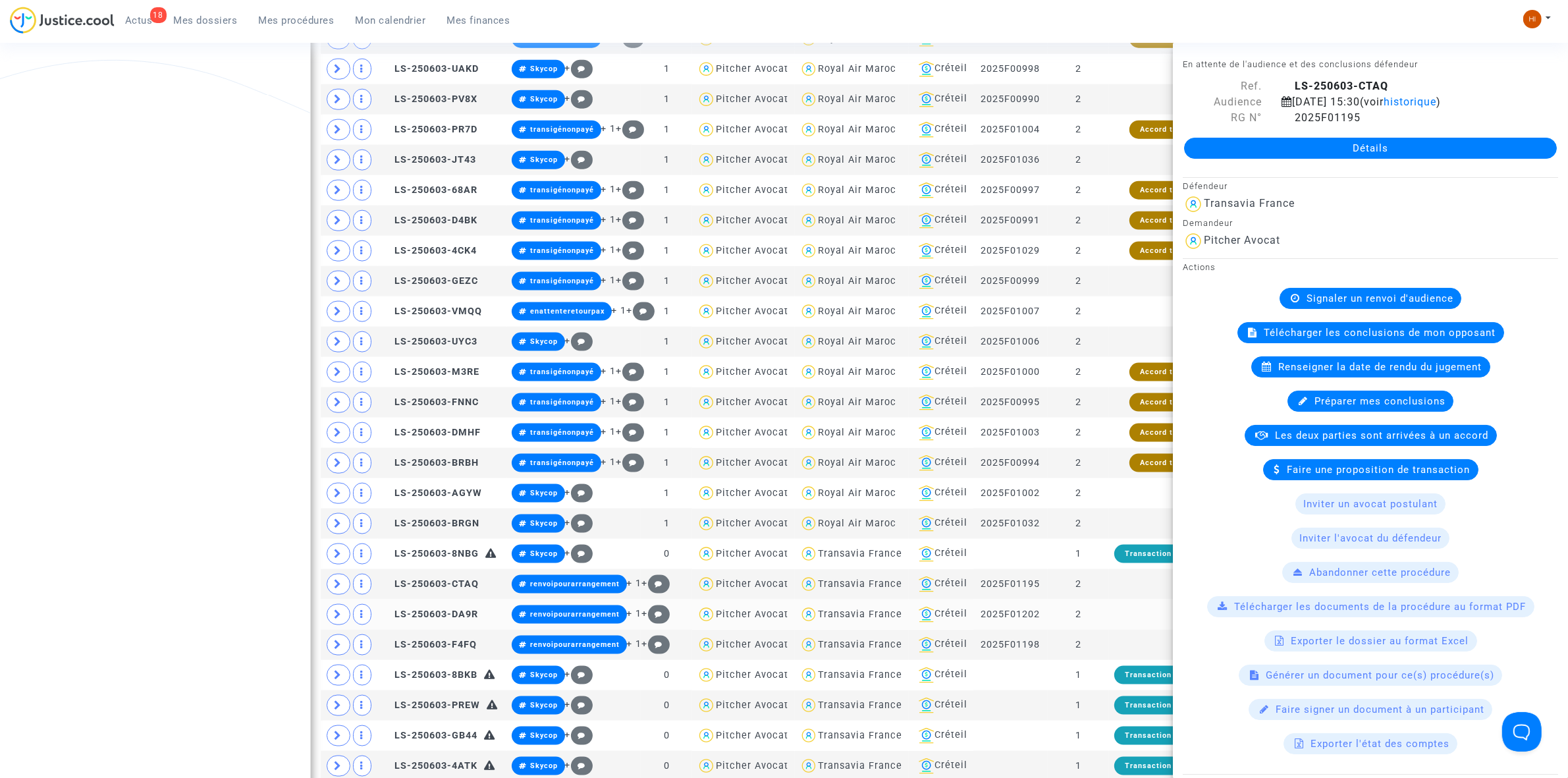
click at [1109, 630] on td "2" at bounding box center [1078, 614] width 60 height 30
click at [1115, 660] on td at bounding box center [1167, 645] width 116 height 30
click at [1116, 690] on td "Transaction terminée" at bounding box center [1167, 675] width 116 height 30
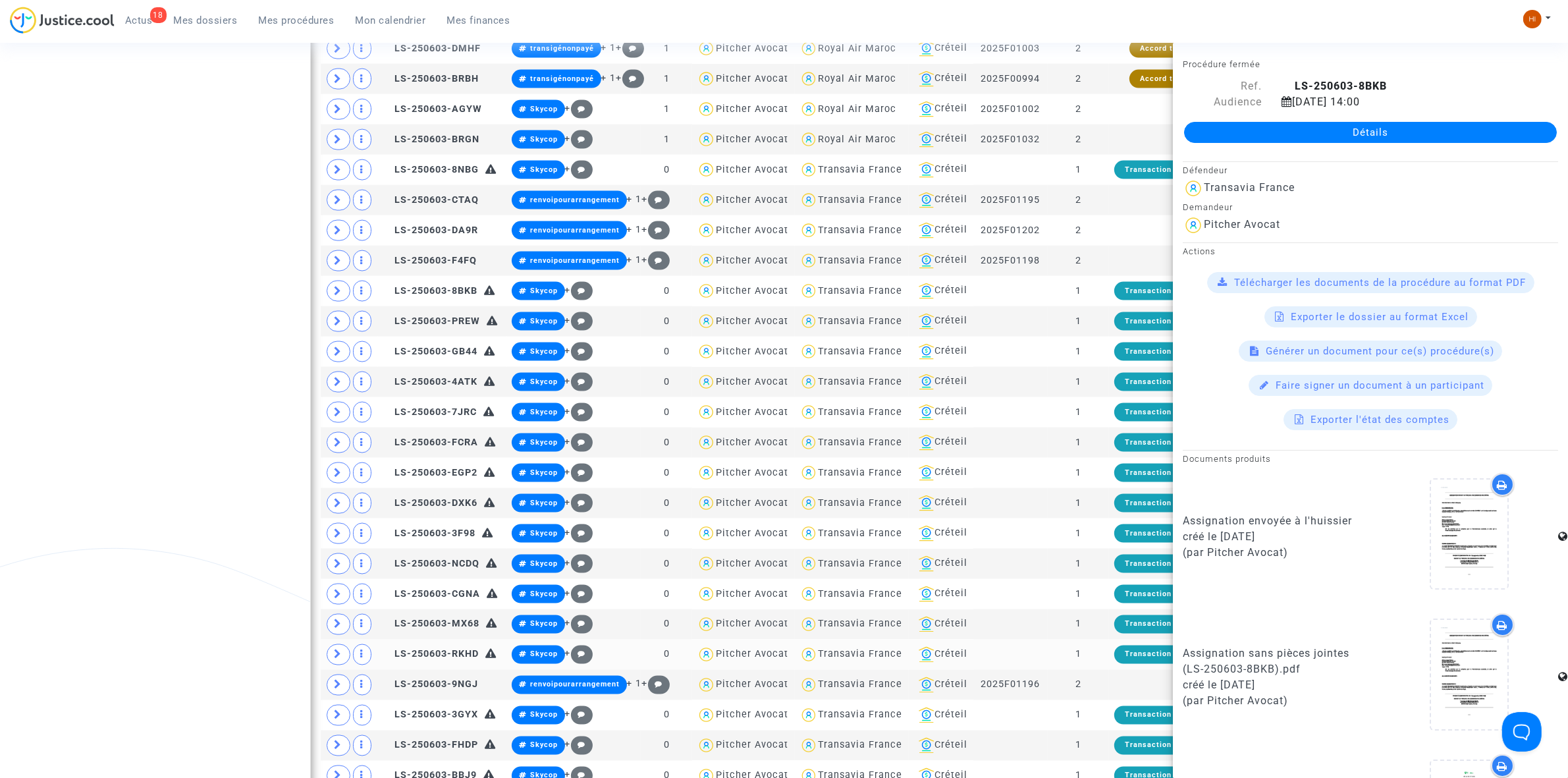
scroll to position [2553, 0]
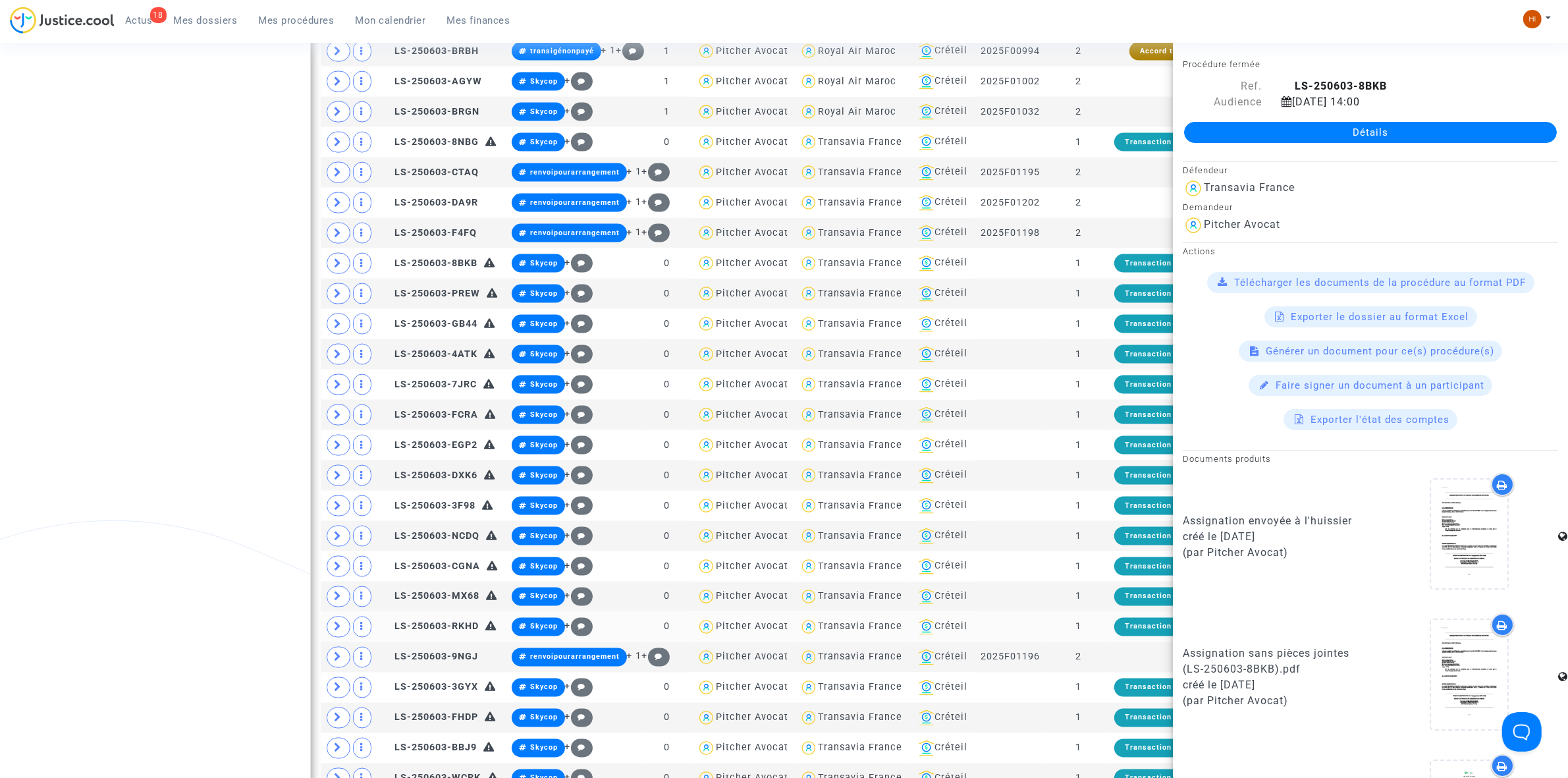
click at [1121, 641] on td "Transaction terminée" at bounding box center [1167, 627] width 116 height 30
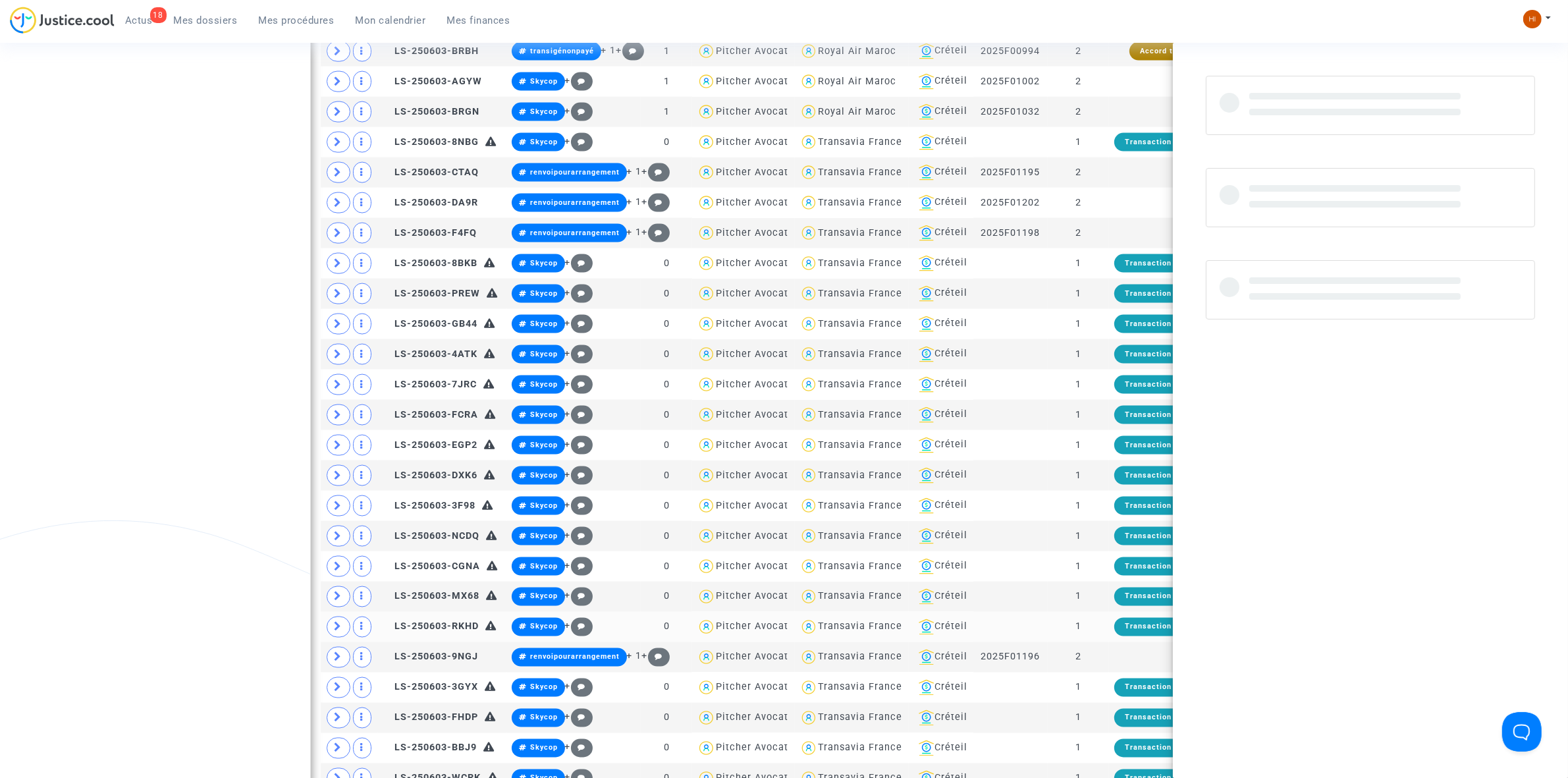
click at [1103, 642] on td "1" at bounding box center [1078, 627] width 60 height 30
click at [1095, 673] on td "2" at bounding box center [1078, 657] width 60 height 30
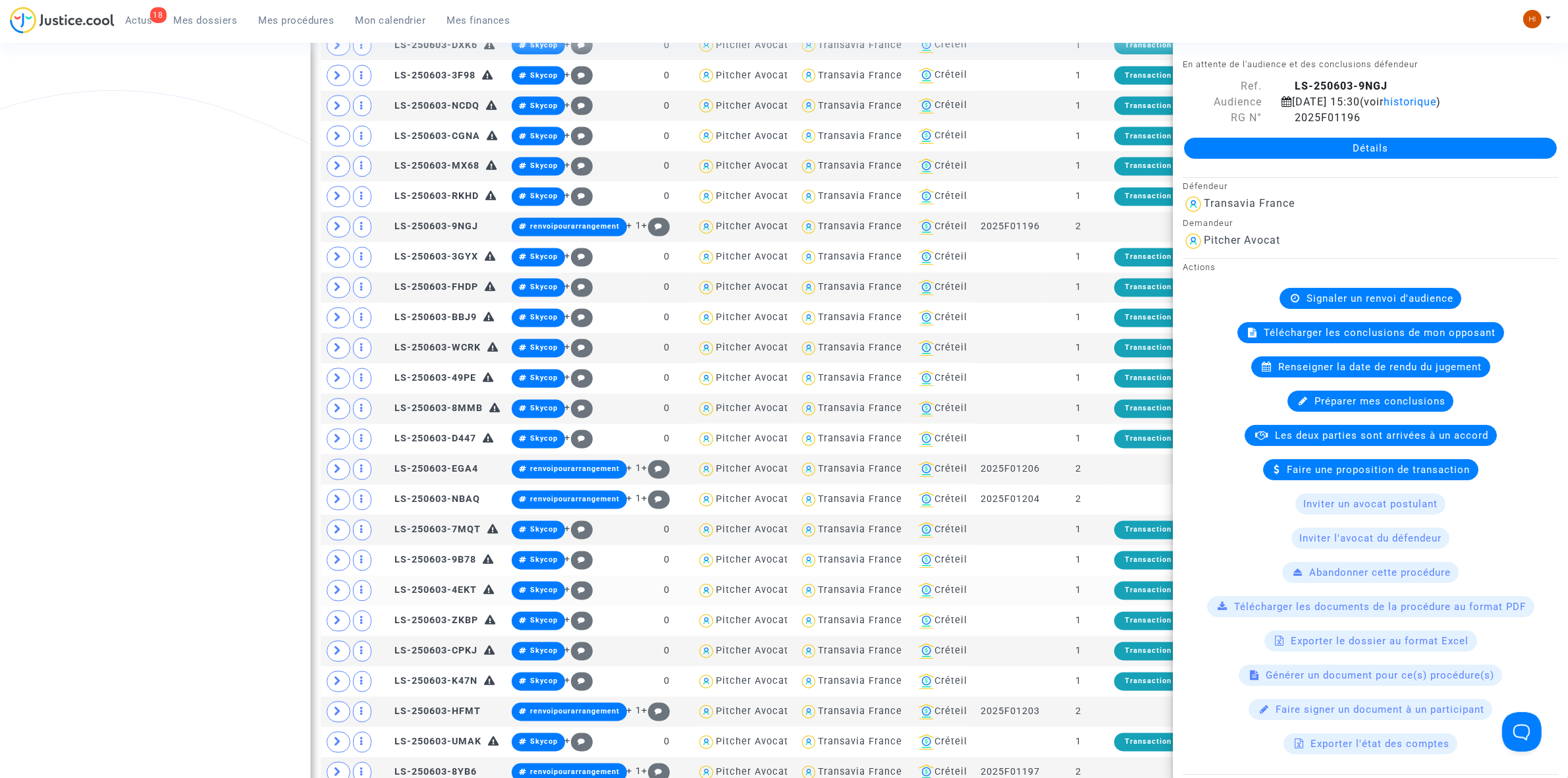
scroll to position [3047, 0]
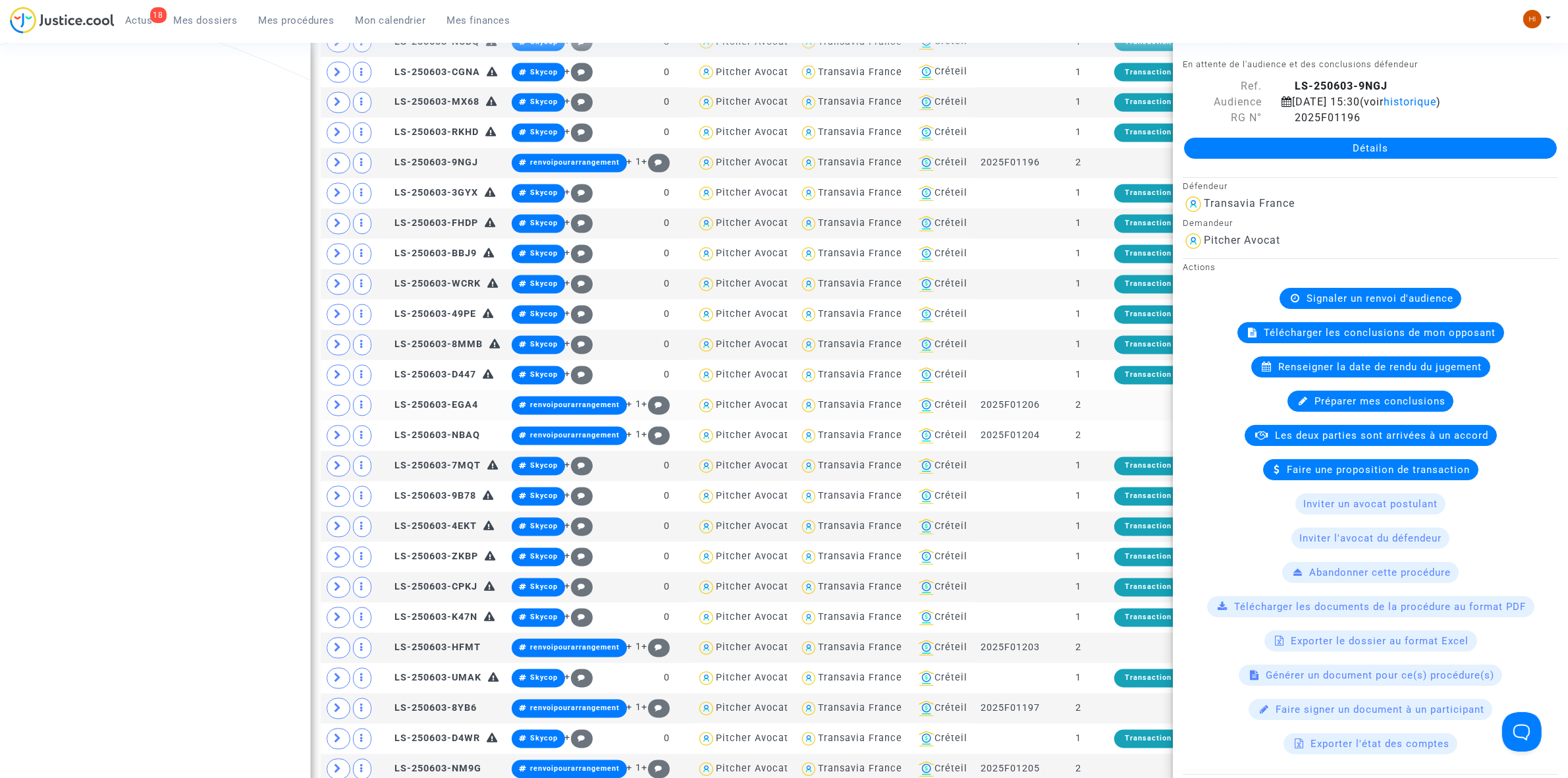
click at [1120, 421] on td at bounding box center [1167, 405] width 116 height 30
click at [1105, 451] on td "2" at bounding box center [1078, 435] width 60 height 30
click at [1087, 663] on td "2" at bounding box center [1078, 648] width 60 height 30
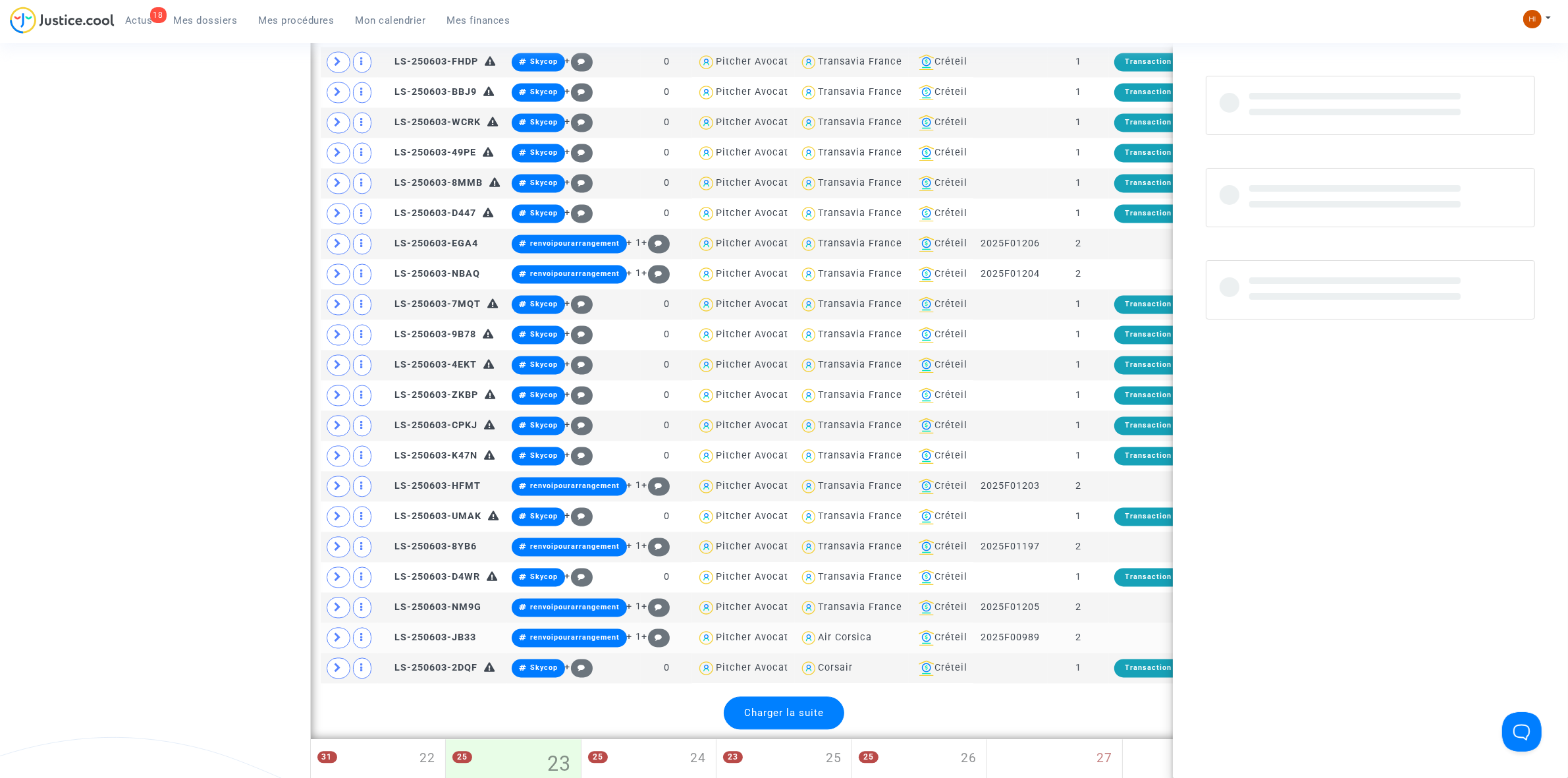
scroll to position [3212, 0]
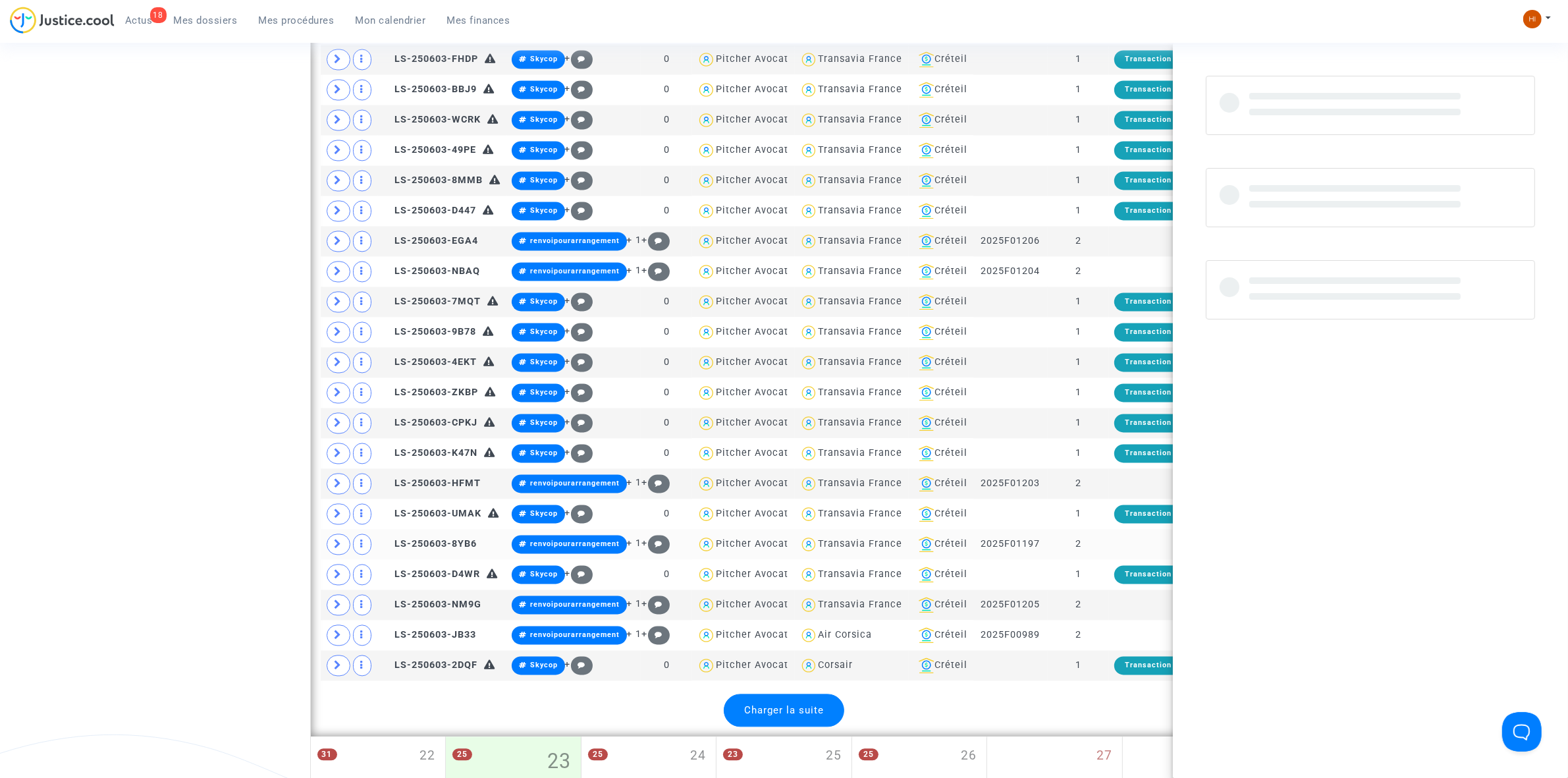
click at [1084, 559] on td "2" at bounding box center [1078, 544] width 60 height 30
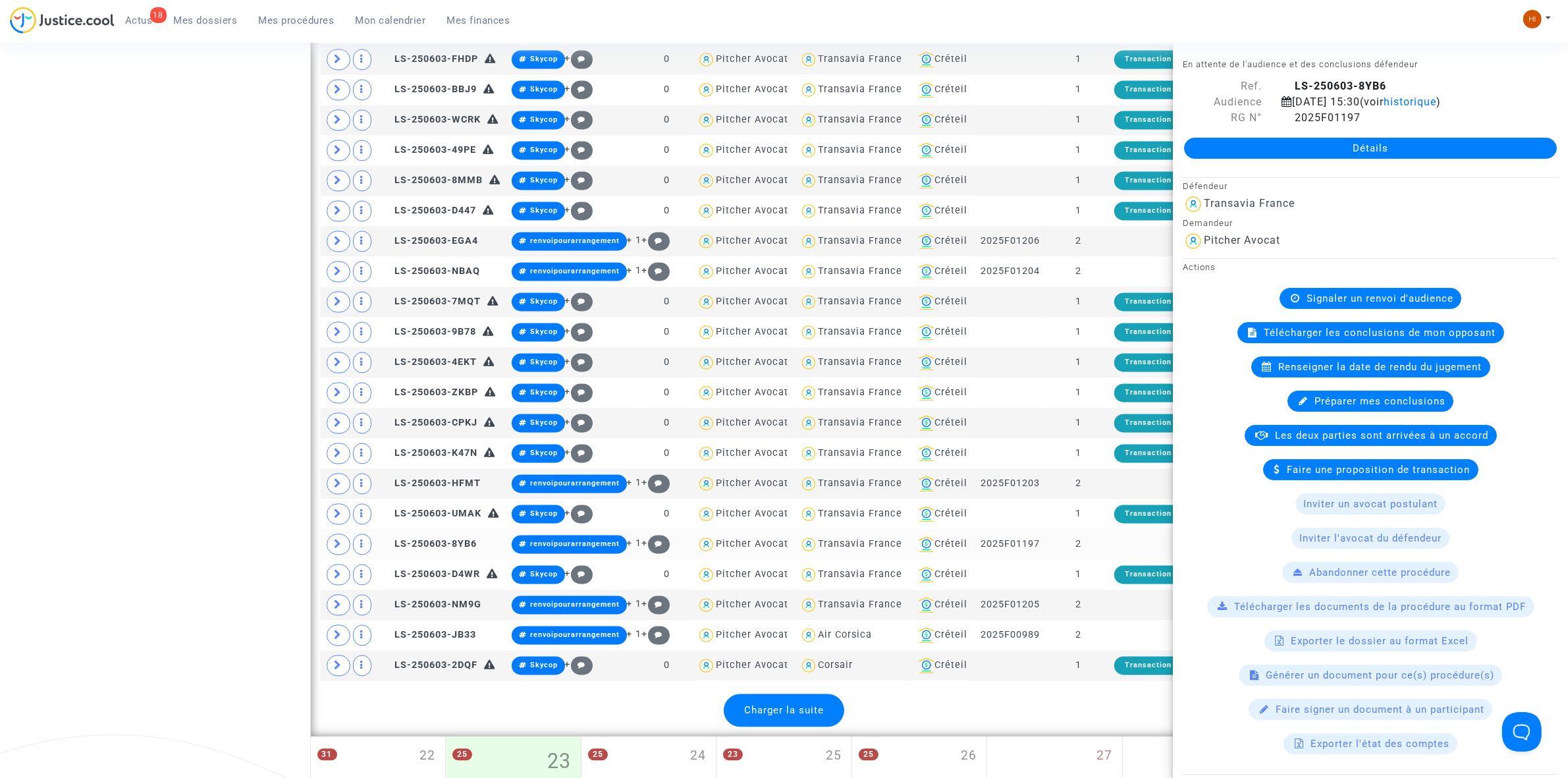
click at [1118, 559] on td at bounding box center [1167, 544] width 116 height 30
drag, startPoint x: 848, startPoint y: 754, endPoint x: 305, endPoint y: 732, distance: 543.4
click at [848, 727] on div "Charger la suite" at bounding box center [784, 710] width 927 height 33
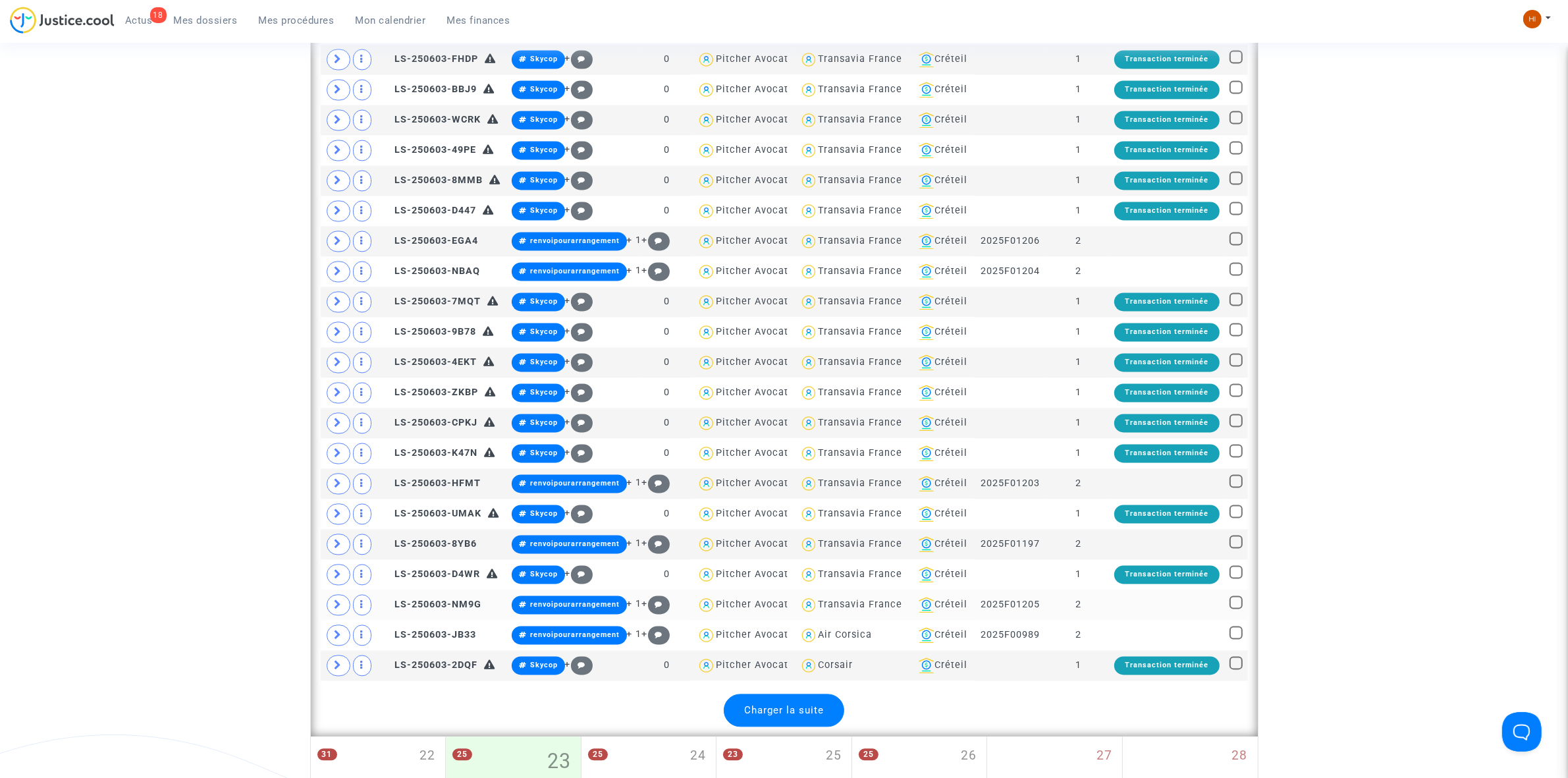
click at [1119, 620] on td at bounding box center [1167, 604] width 116 height 30
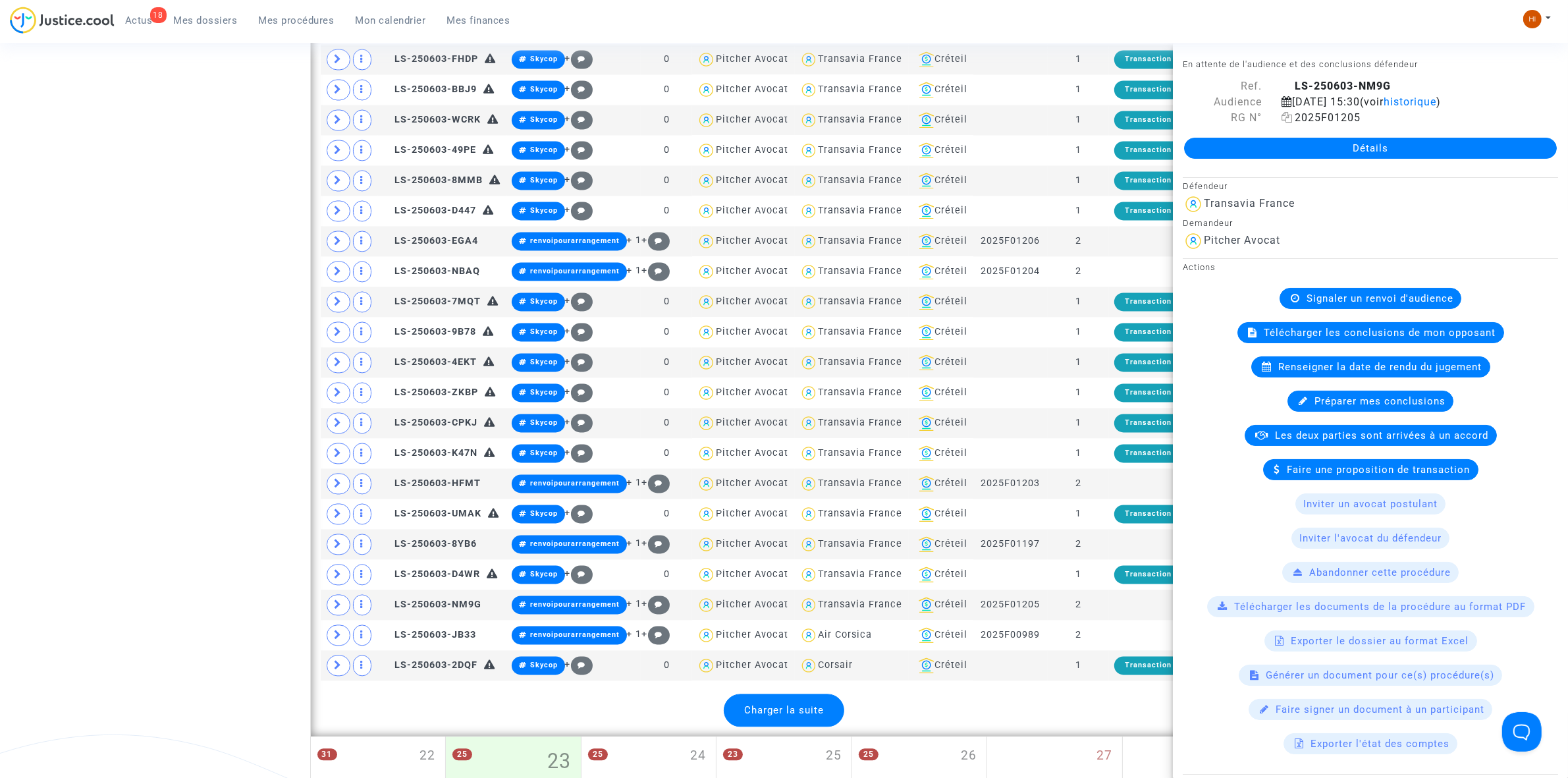
click at [1282, 116] on icon at bounding box center [1288, 118] width 11 height 11
click at [1146, 620] on td at bounding box center [1167, 604] width 116 height 30
click at [789, 716] on span "Charger la suite" at bounding box center [784, 710] width 80 height 12
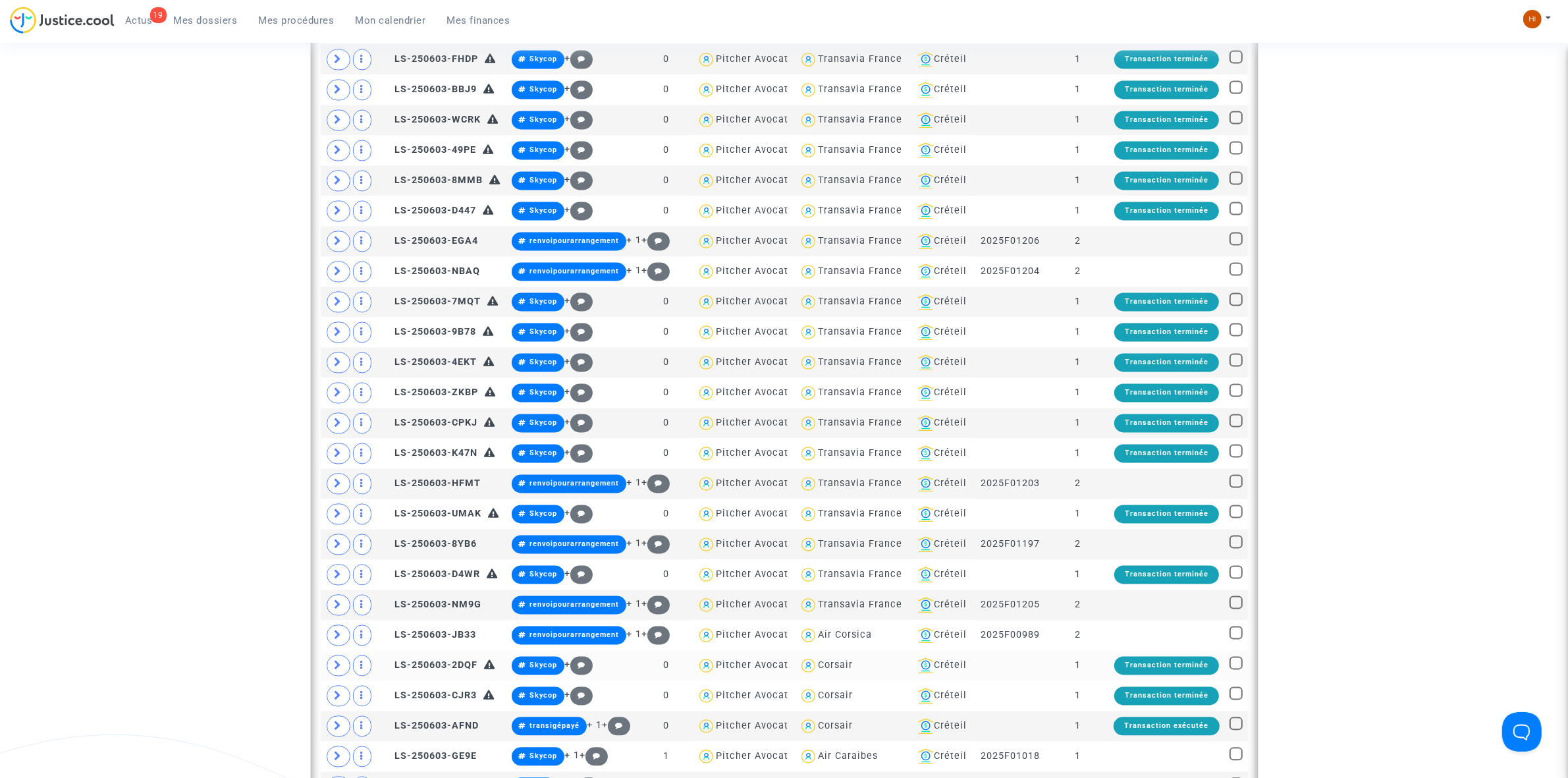
click at [1107, 680] on td "1" at bounding box center [1078, 665] width 60 height 30
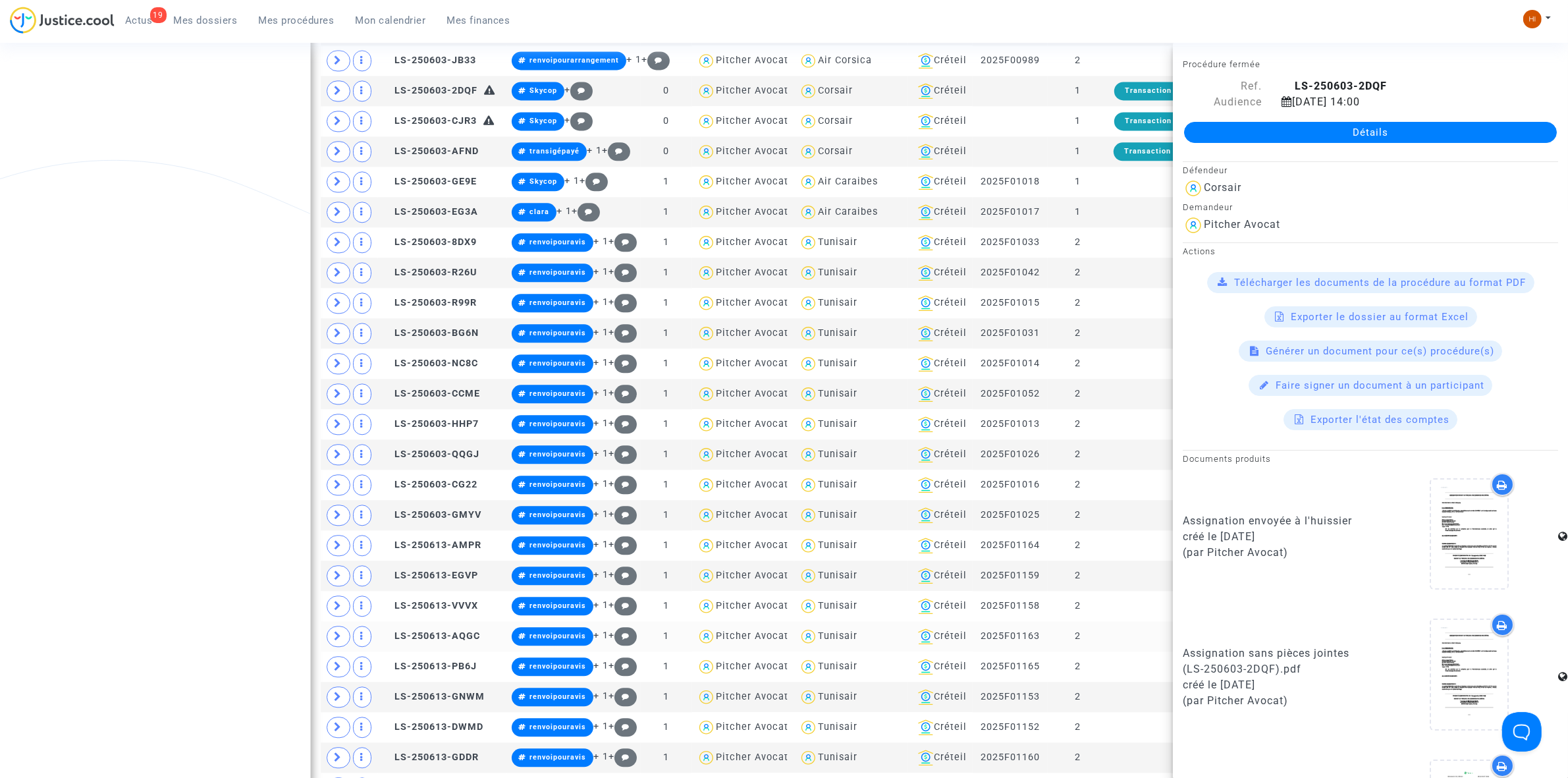
scroll to position [3788, 0]
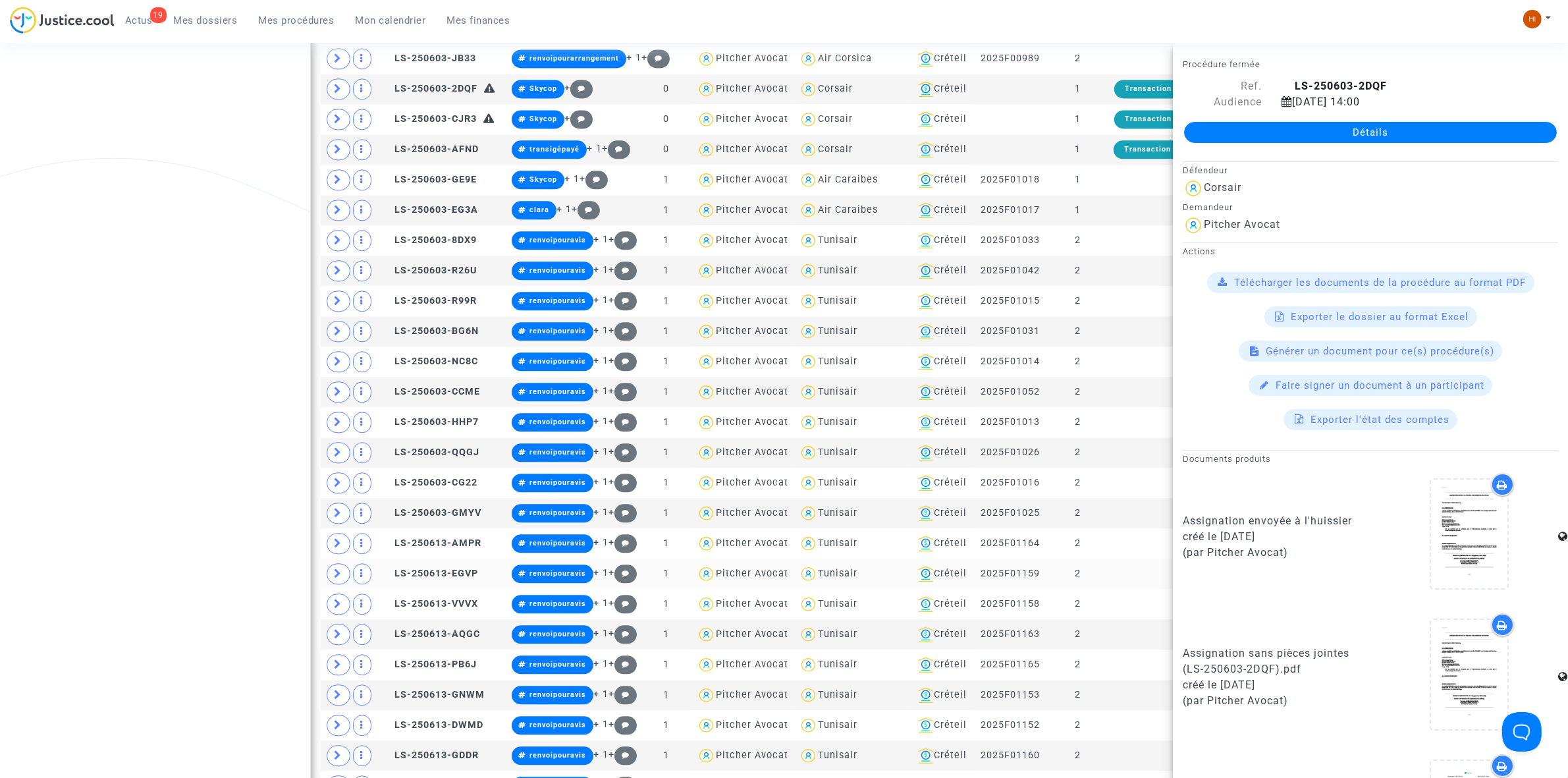
click at [1097, 589] on td "2" at bounding box center [1078, 573] width 60 height 30
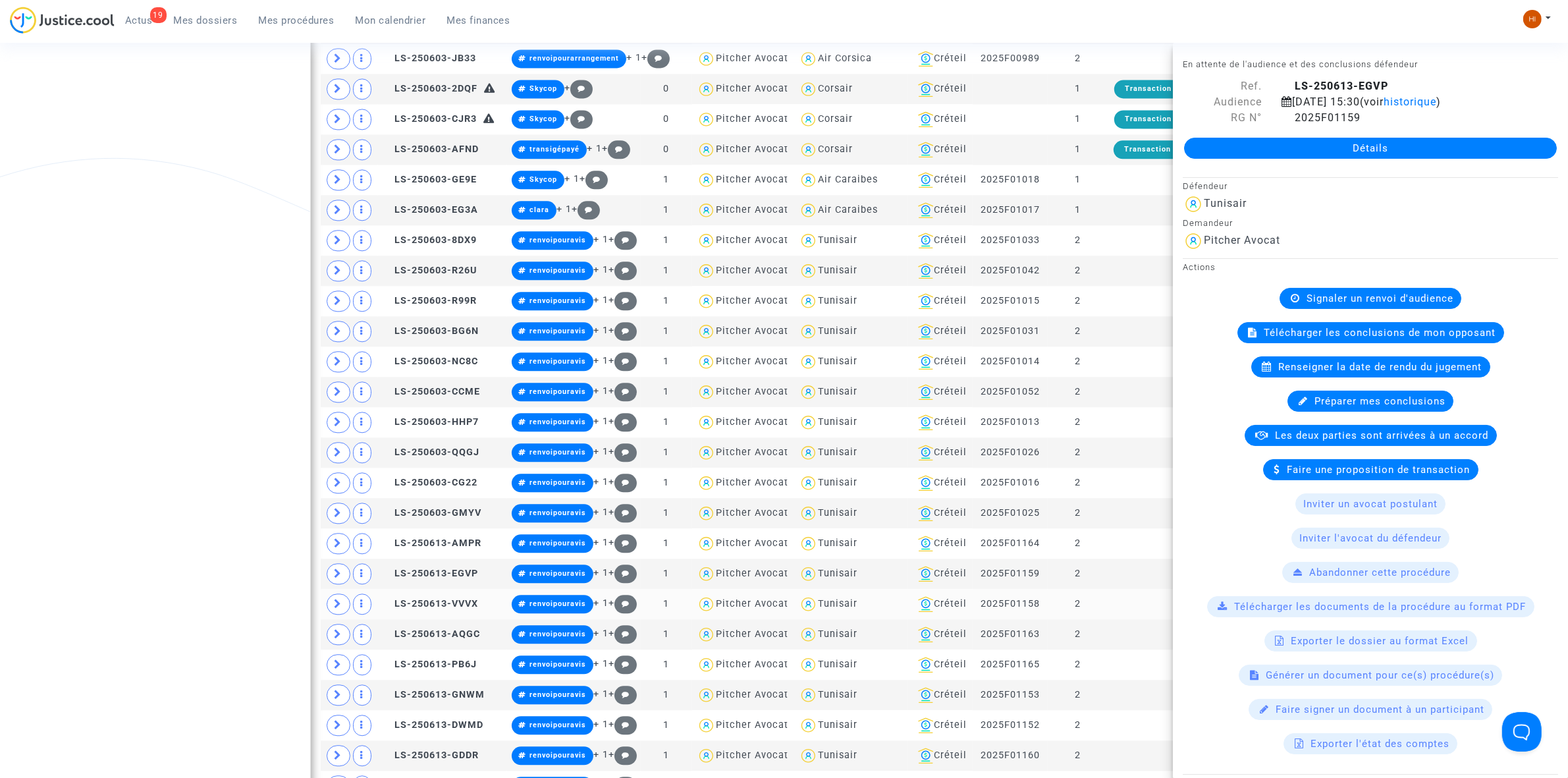
click at [1132, 619] on td at bounding box center [1167, 604] width 116 height 30
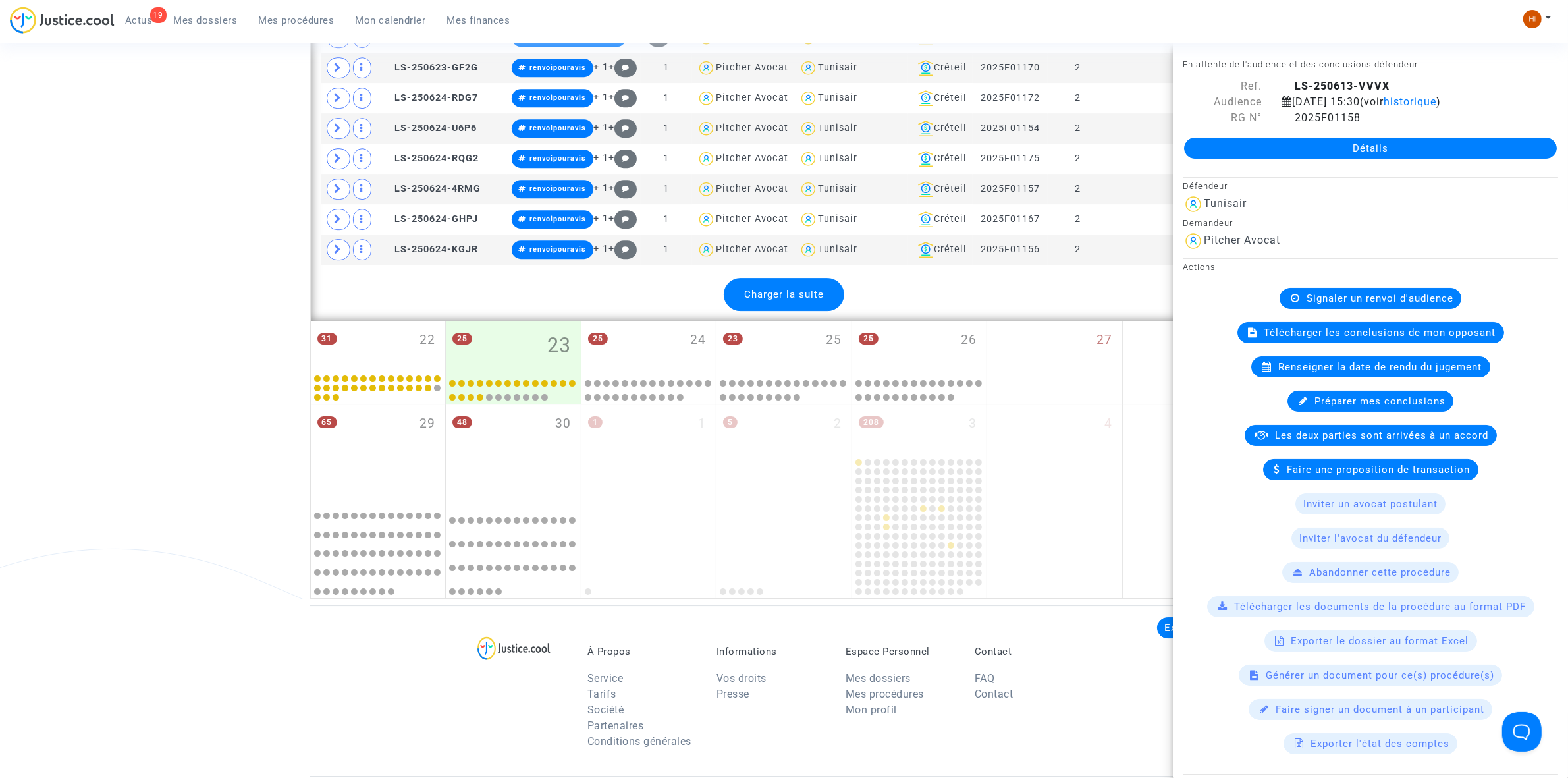
scroll to position [5024, 0]
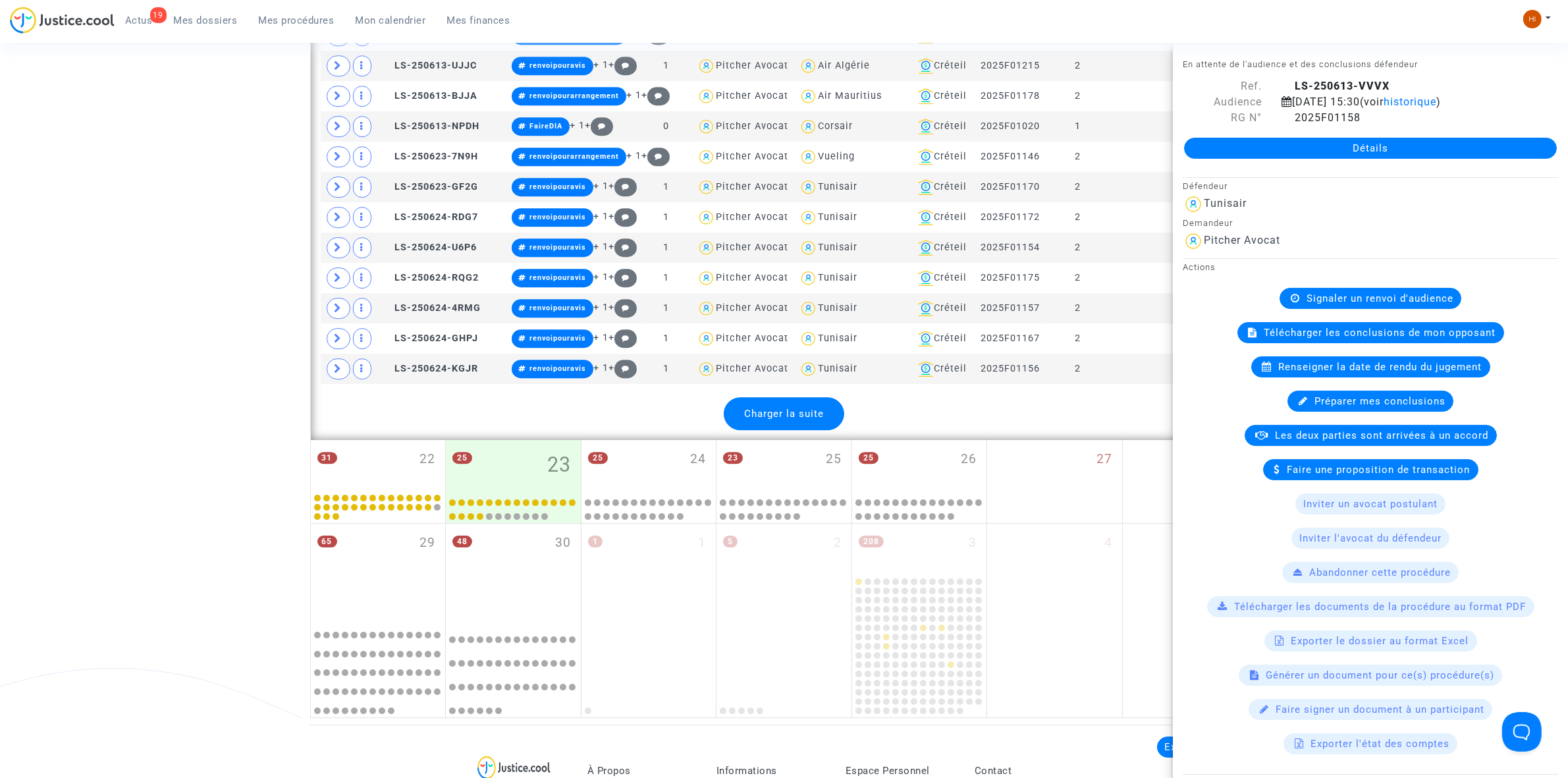
click at [777, 430] on div "Charger la suite" at bounding box center [784, 414] width 121 height 33
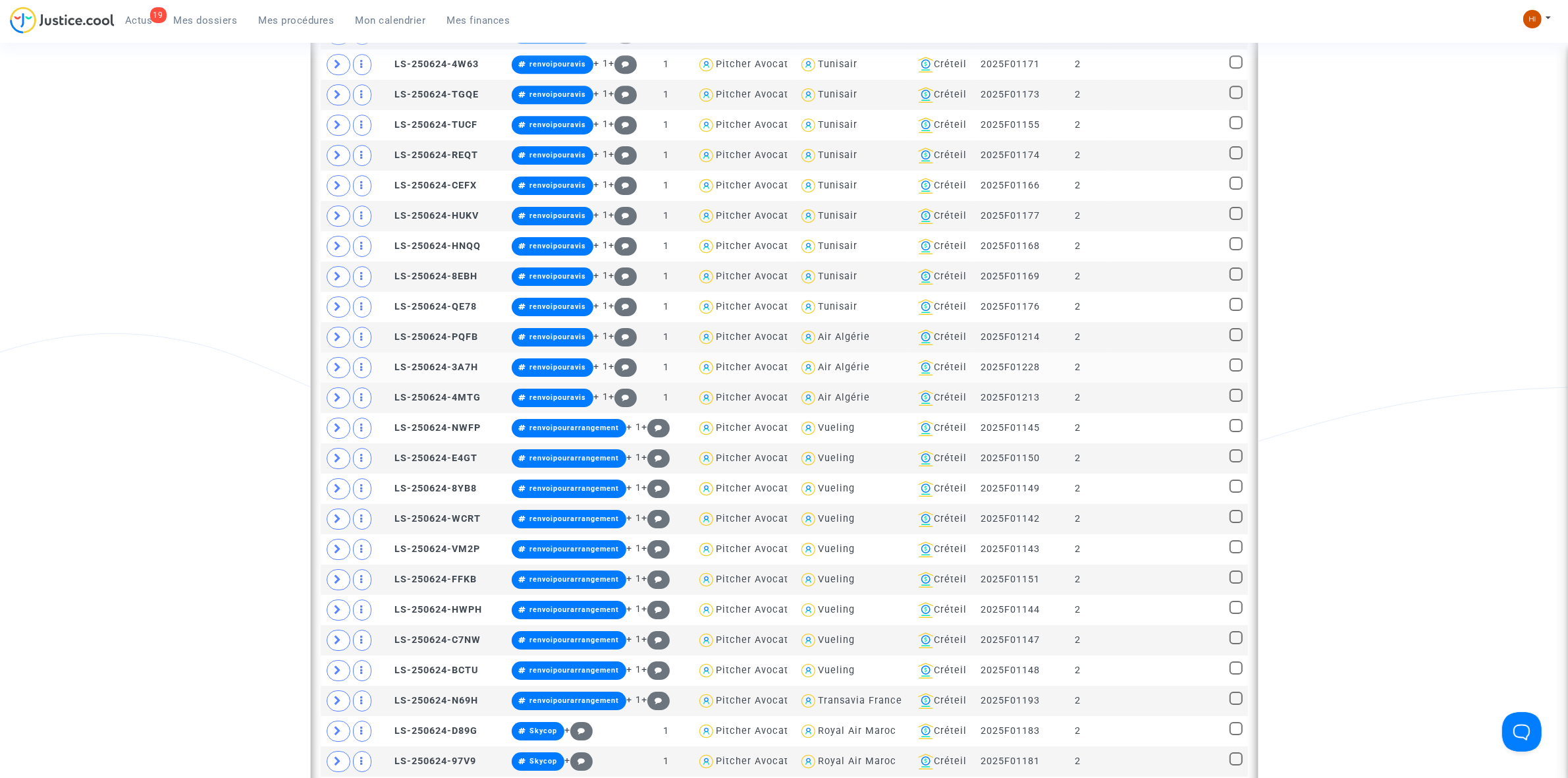
scroll to position [5435, 0]
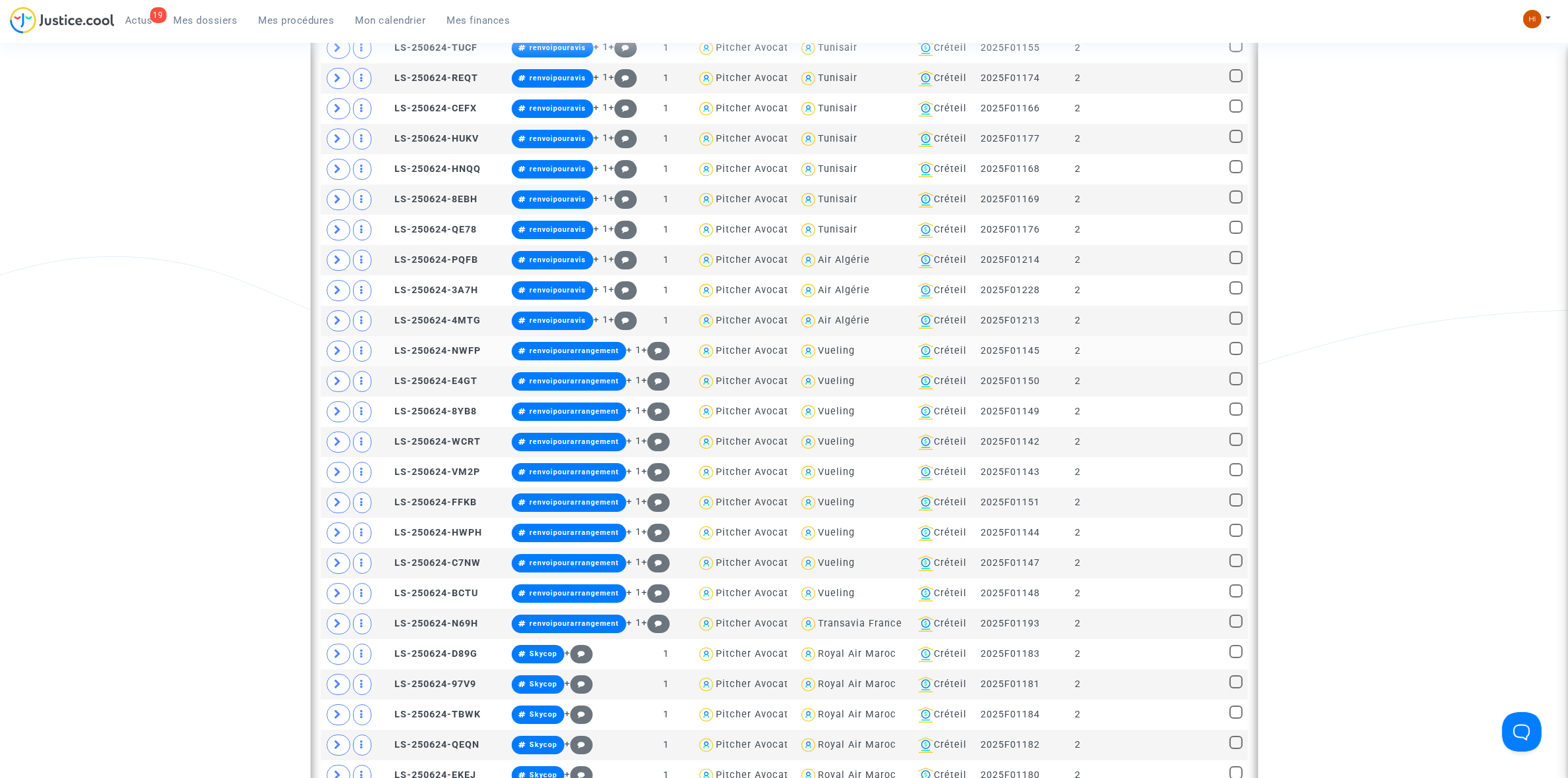
click at [1140, 367] on td at bounding box center [1167, 351] width 116 height 30
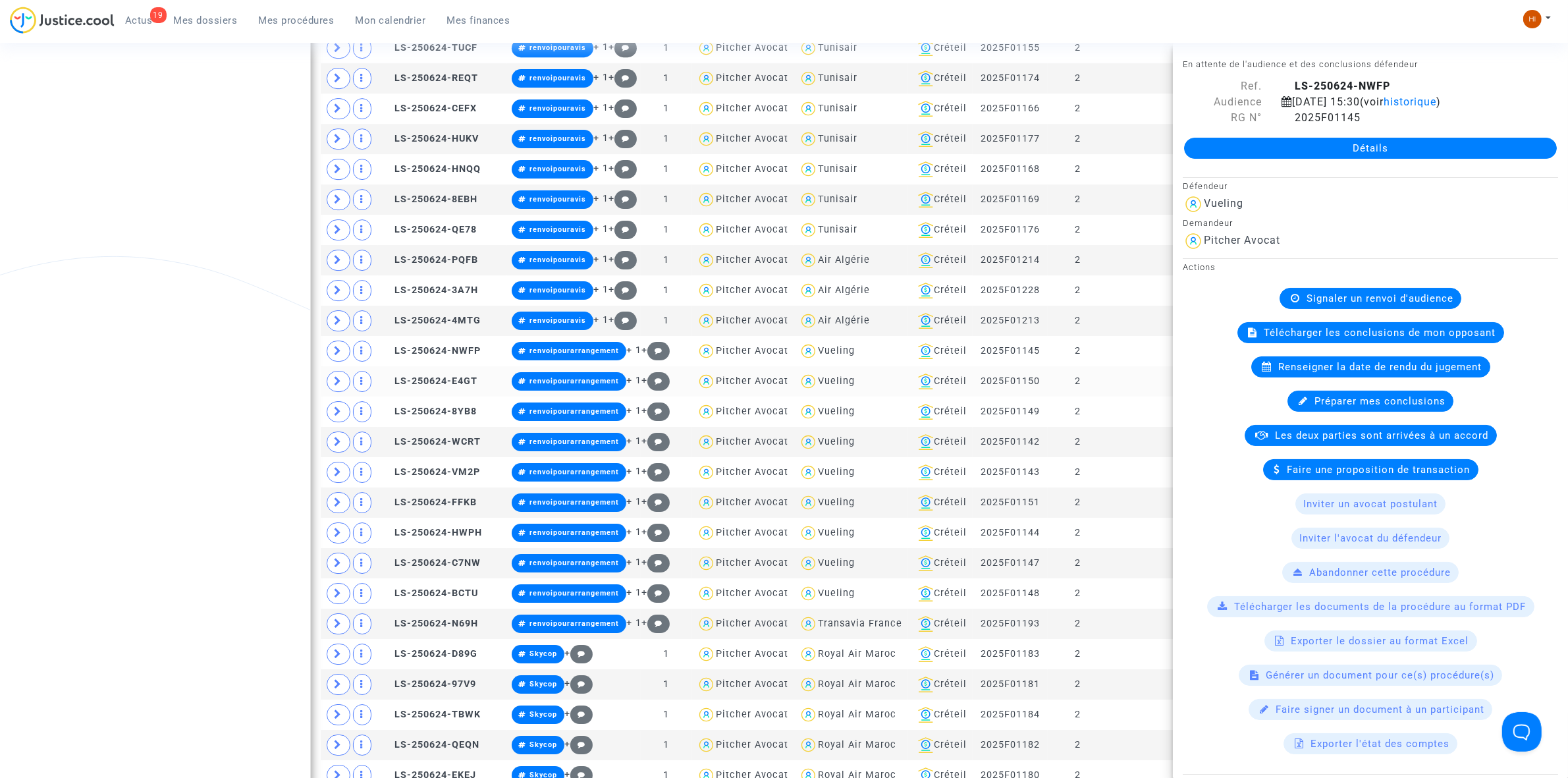
click at [1135, 397] on td at bounding box center [1167, 381] width 116 height 30
click at [1130, 427] on td at bounding box center [1167, 411] width 116 height 30
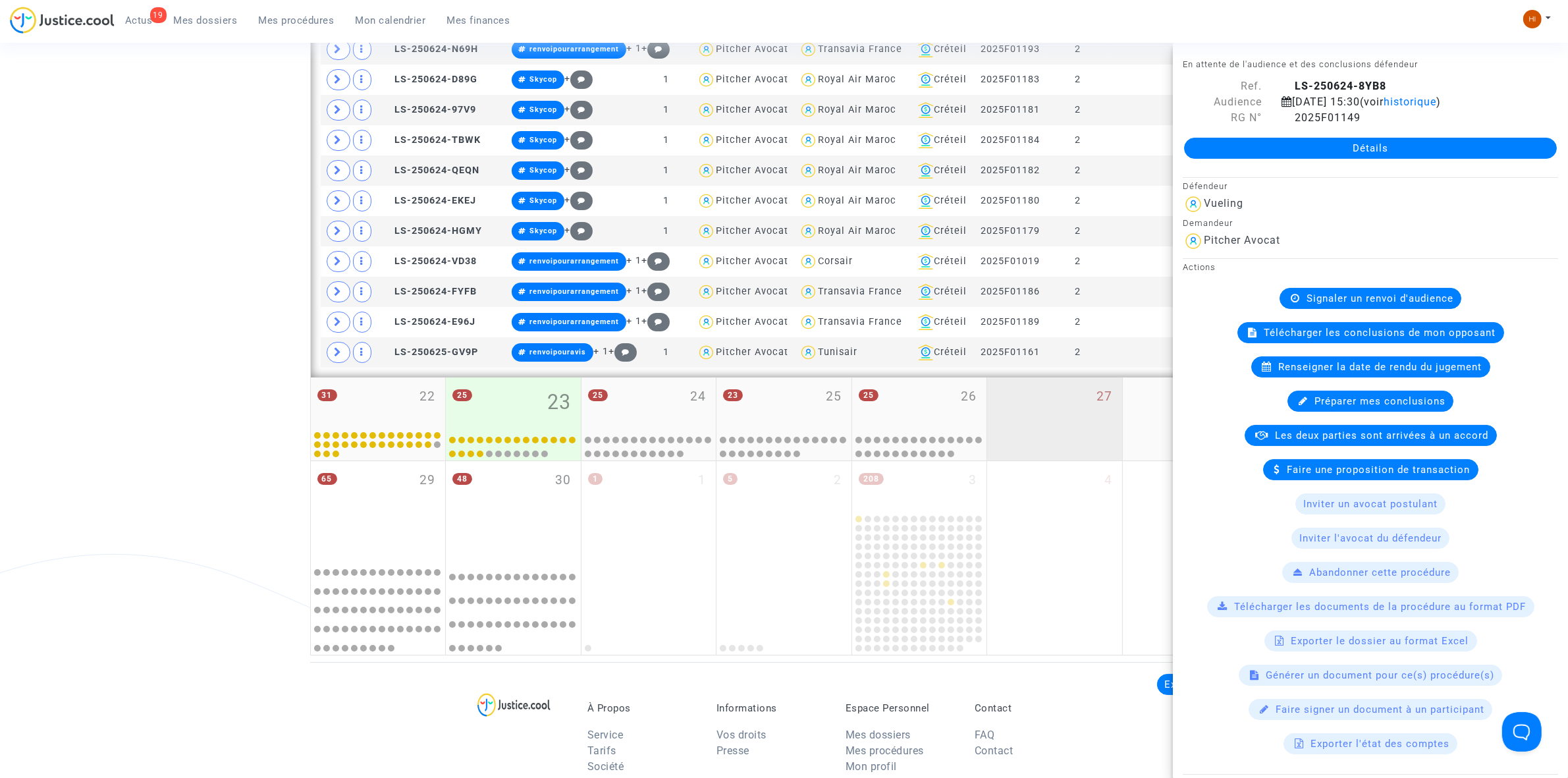
scroll to position [6012, 0]
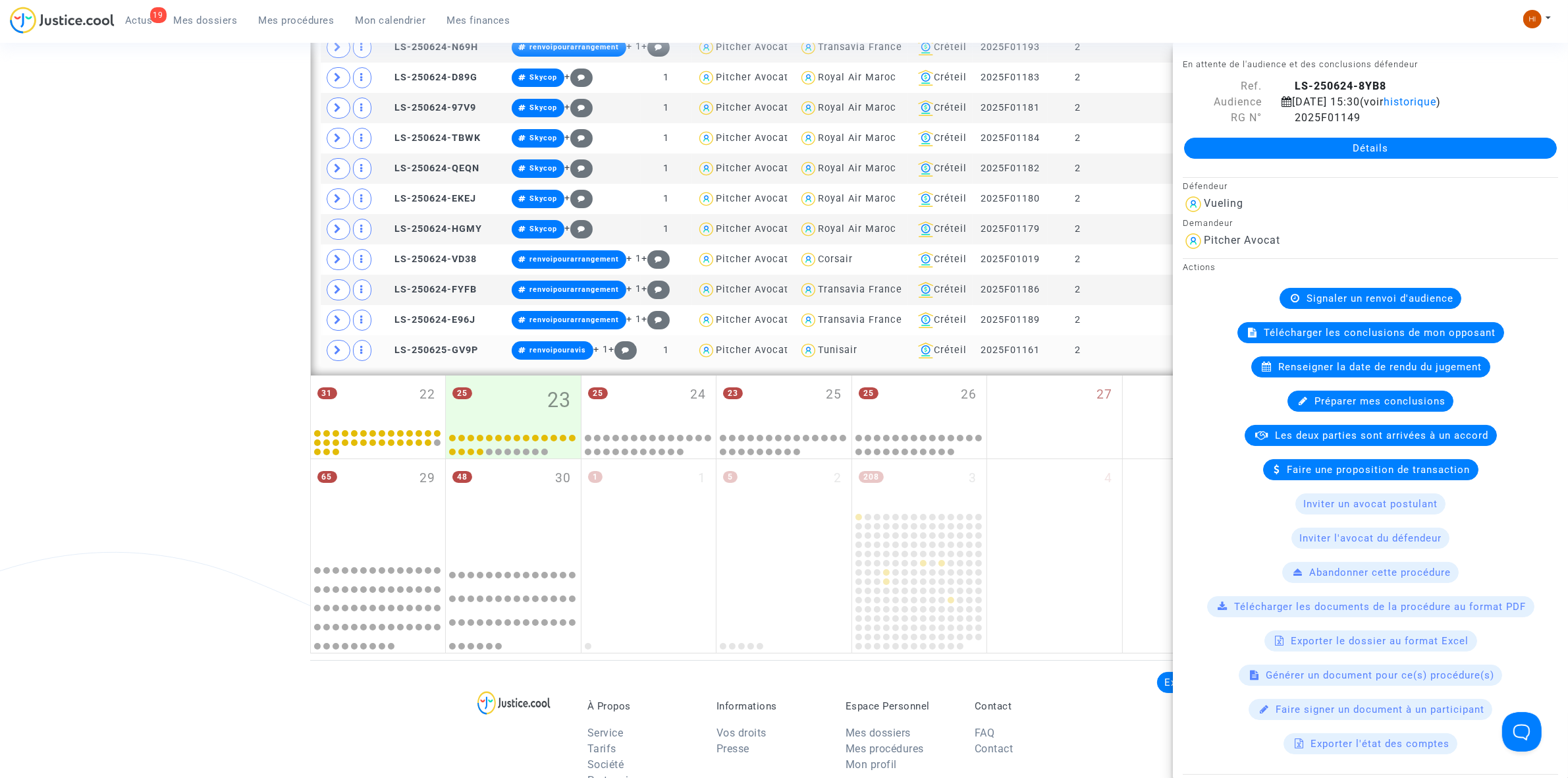
click at [1112, 366] on td at bounding box center [1167, 350] width 116 height 30
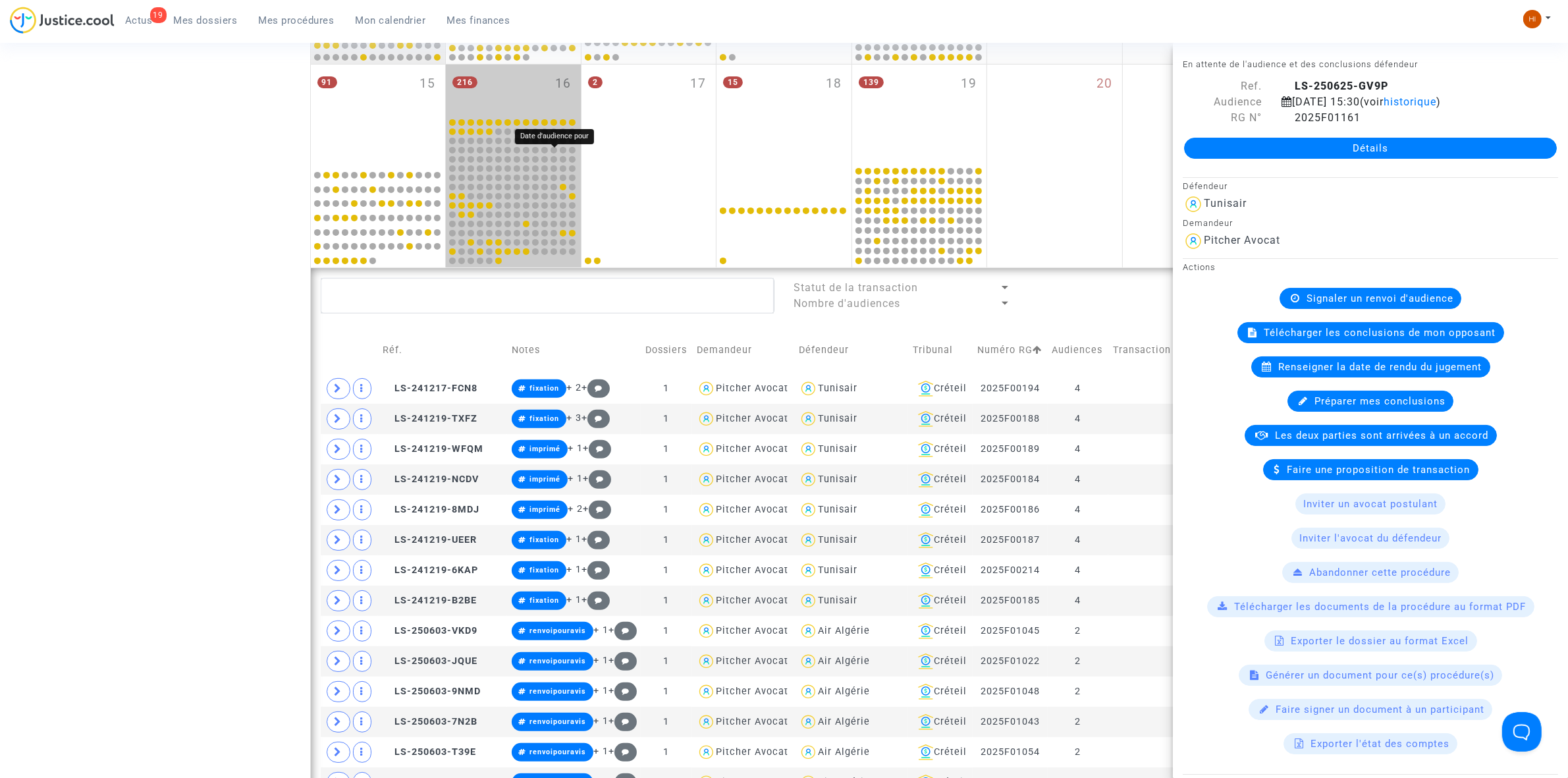
scroll to position [329, 0]
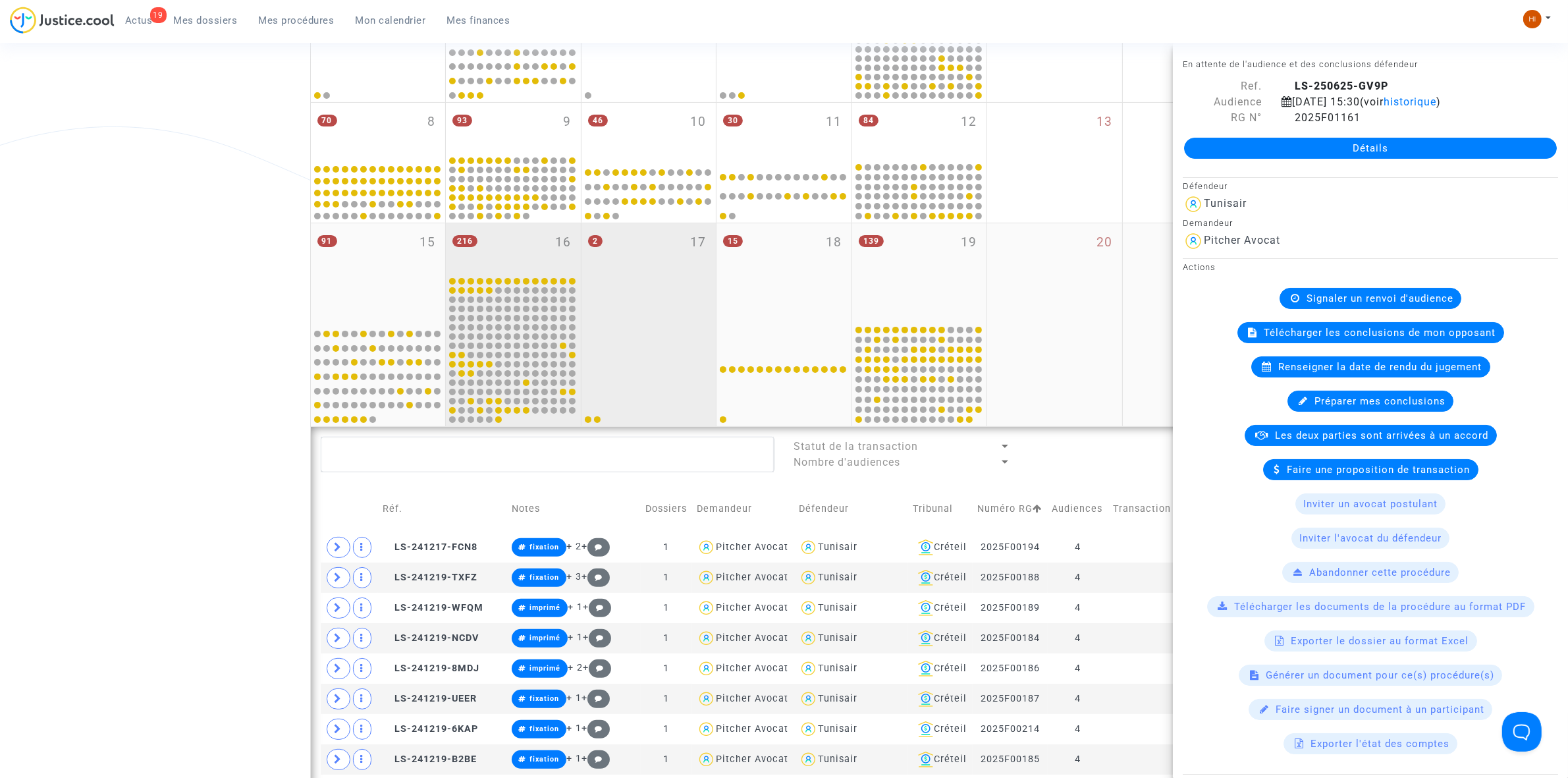
click at [548, 256] on div "216 16" at bounding box center [514, 249] width 135 height 51
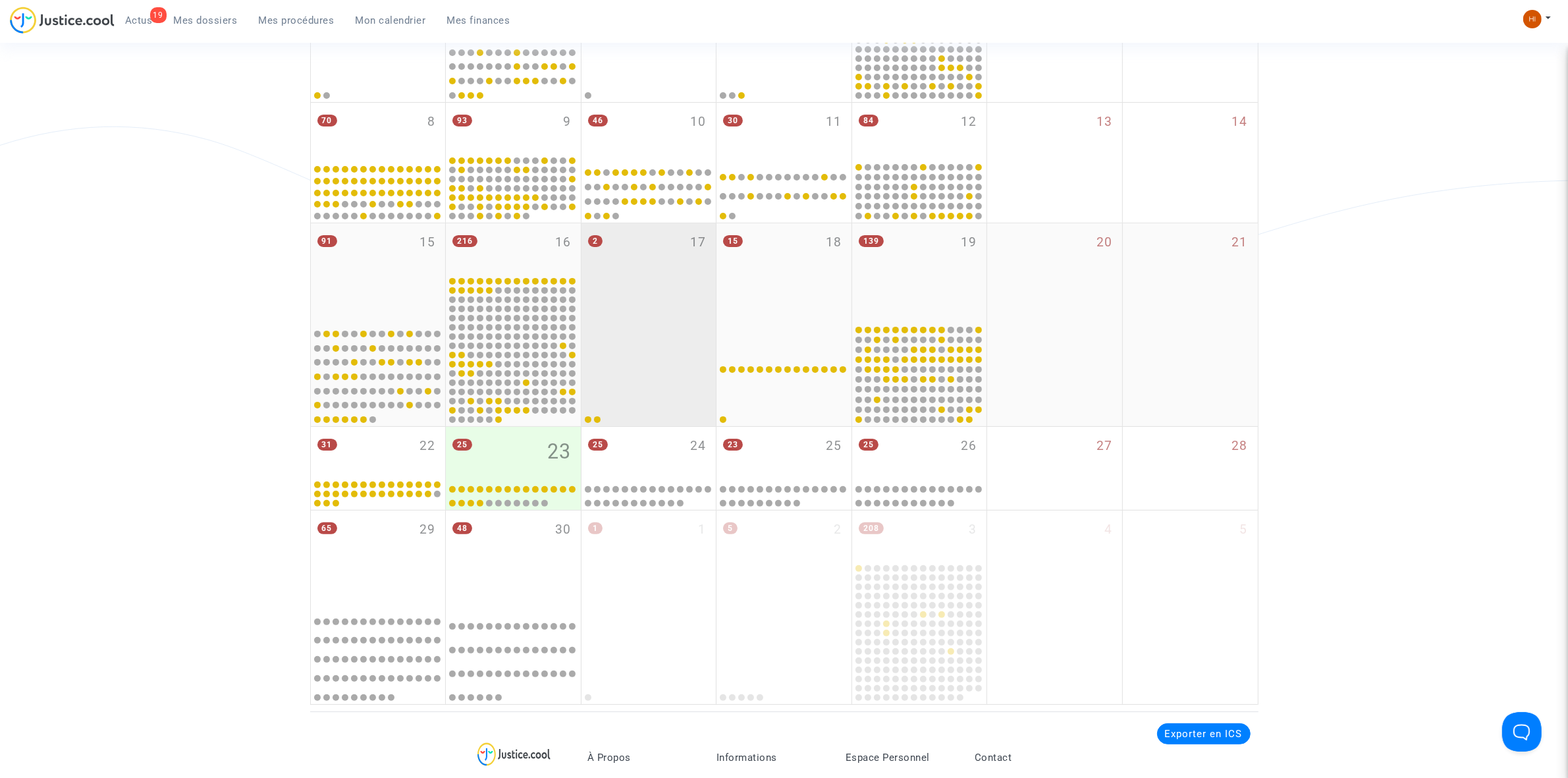
click at [645, 264] on div "2 17" at bounding box center [649, 273] width 135 height 99
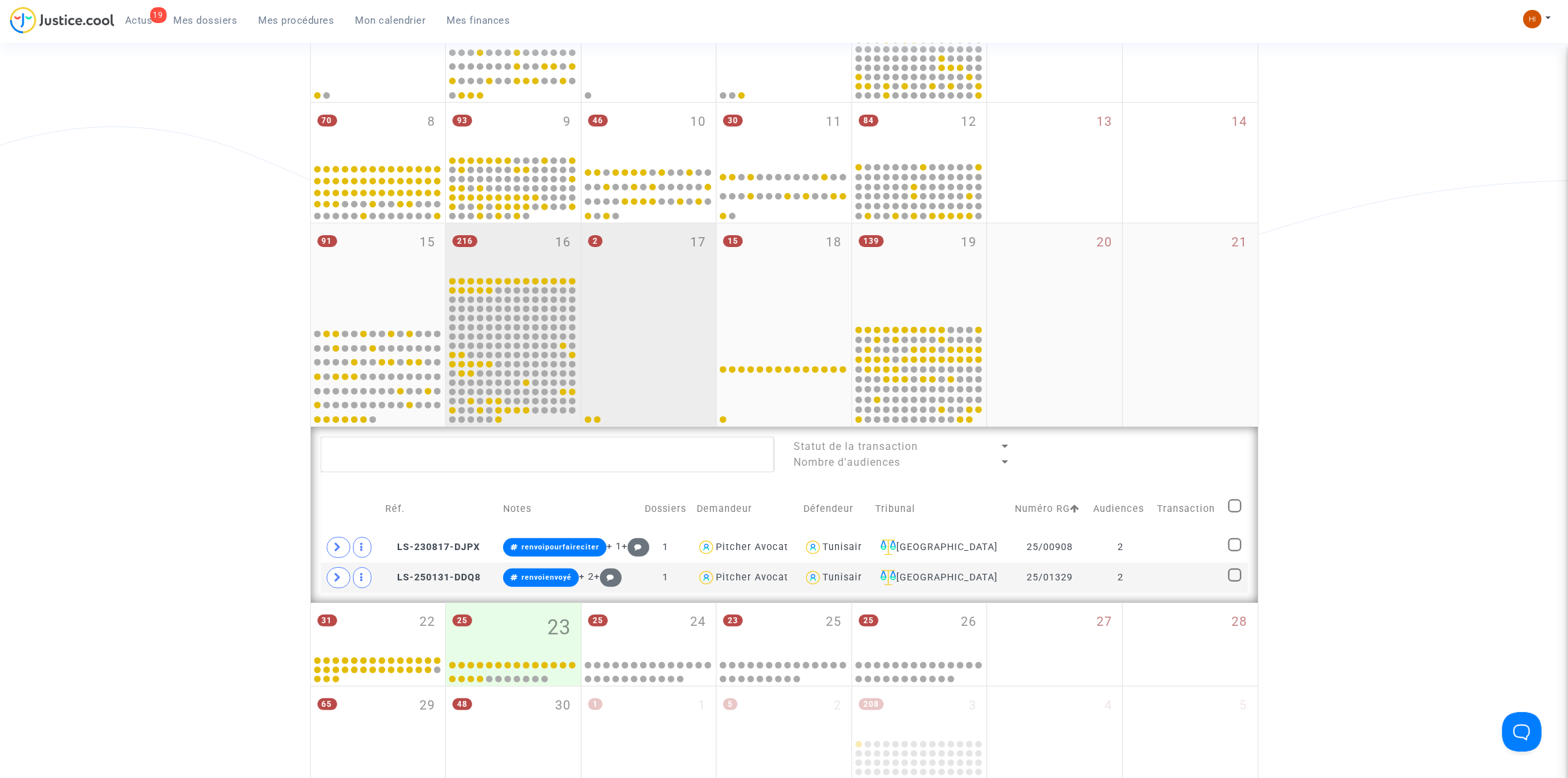
click at [515, 235] on div "216 16" at bounding box center [514, 249] width 135 height 51
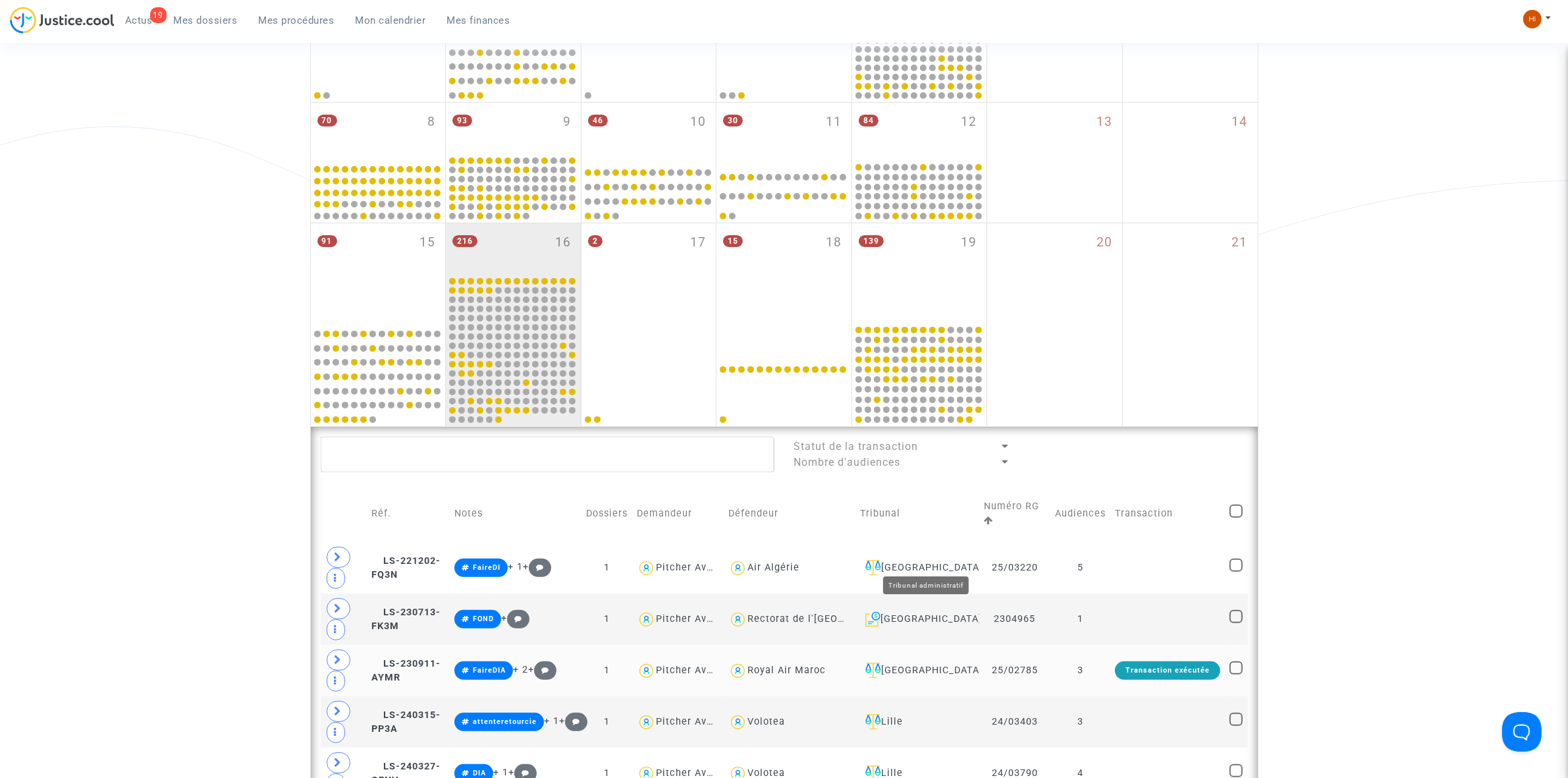
scroll to position [494, 0]
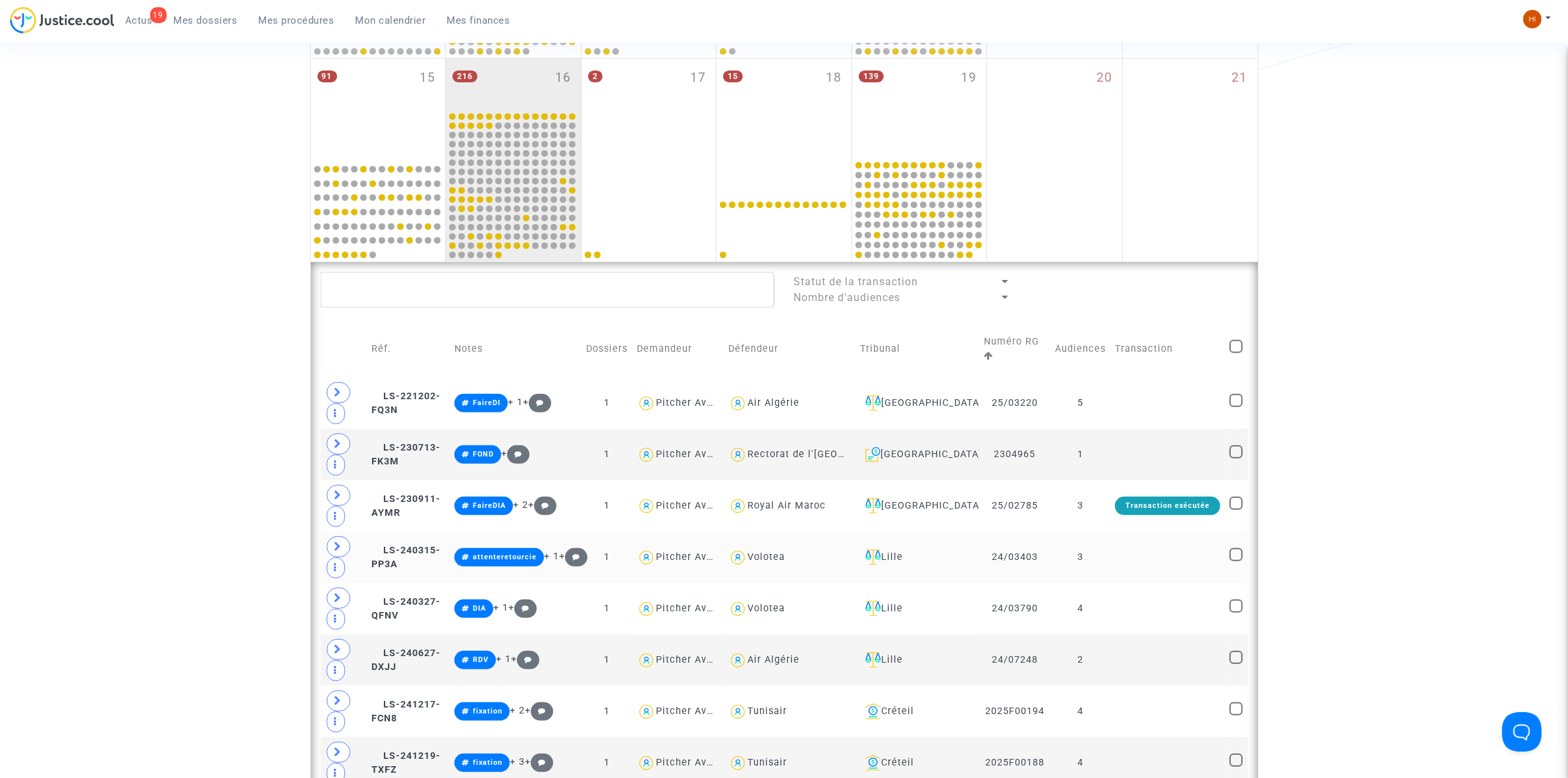
click at [1189, 556] on td at bounding box center [1167, 557] width 115 height 51
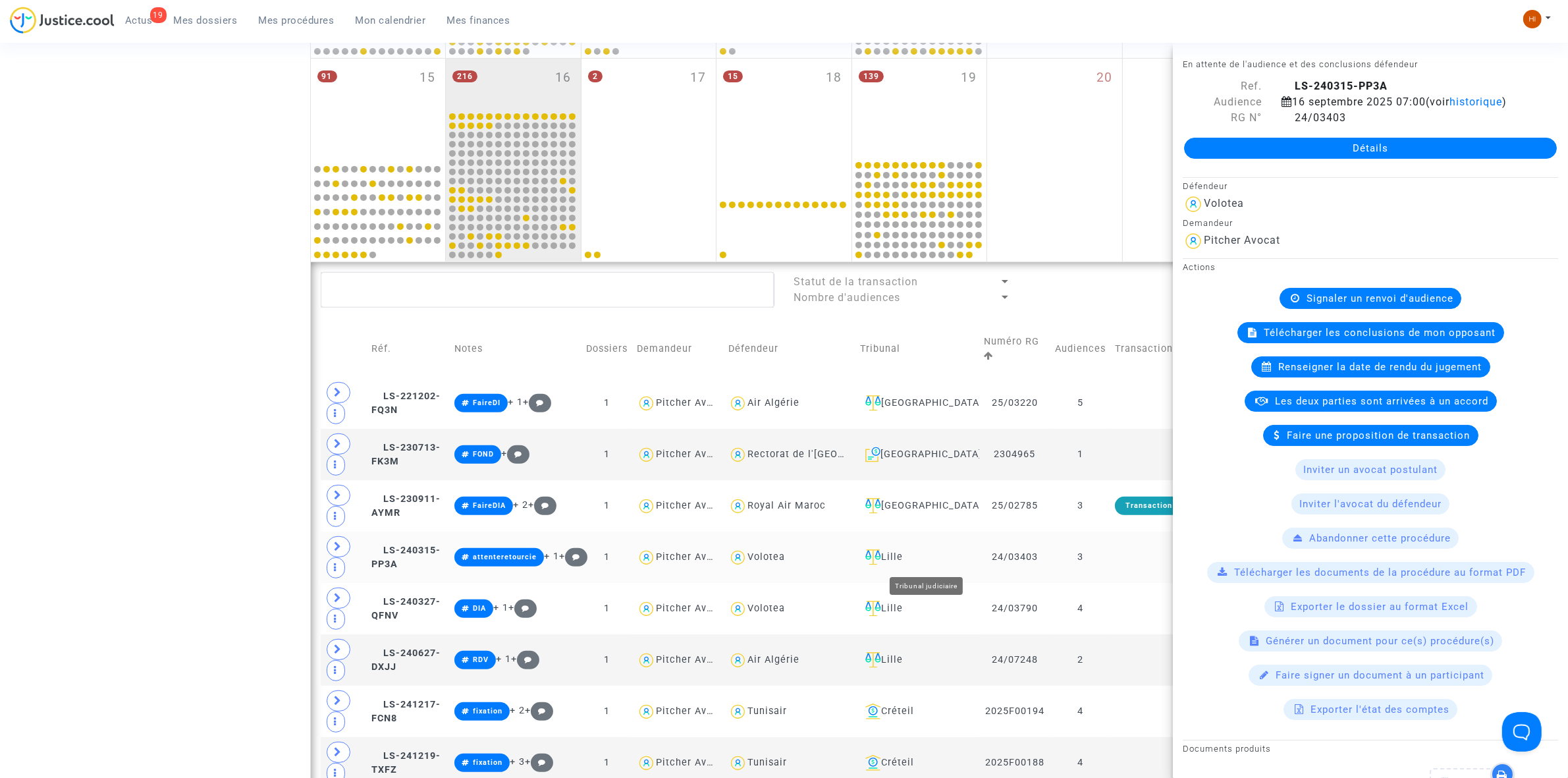
click at [922, 556] on div "Lille" at bounding box center [917, 557] width 115 height 15
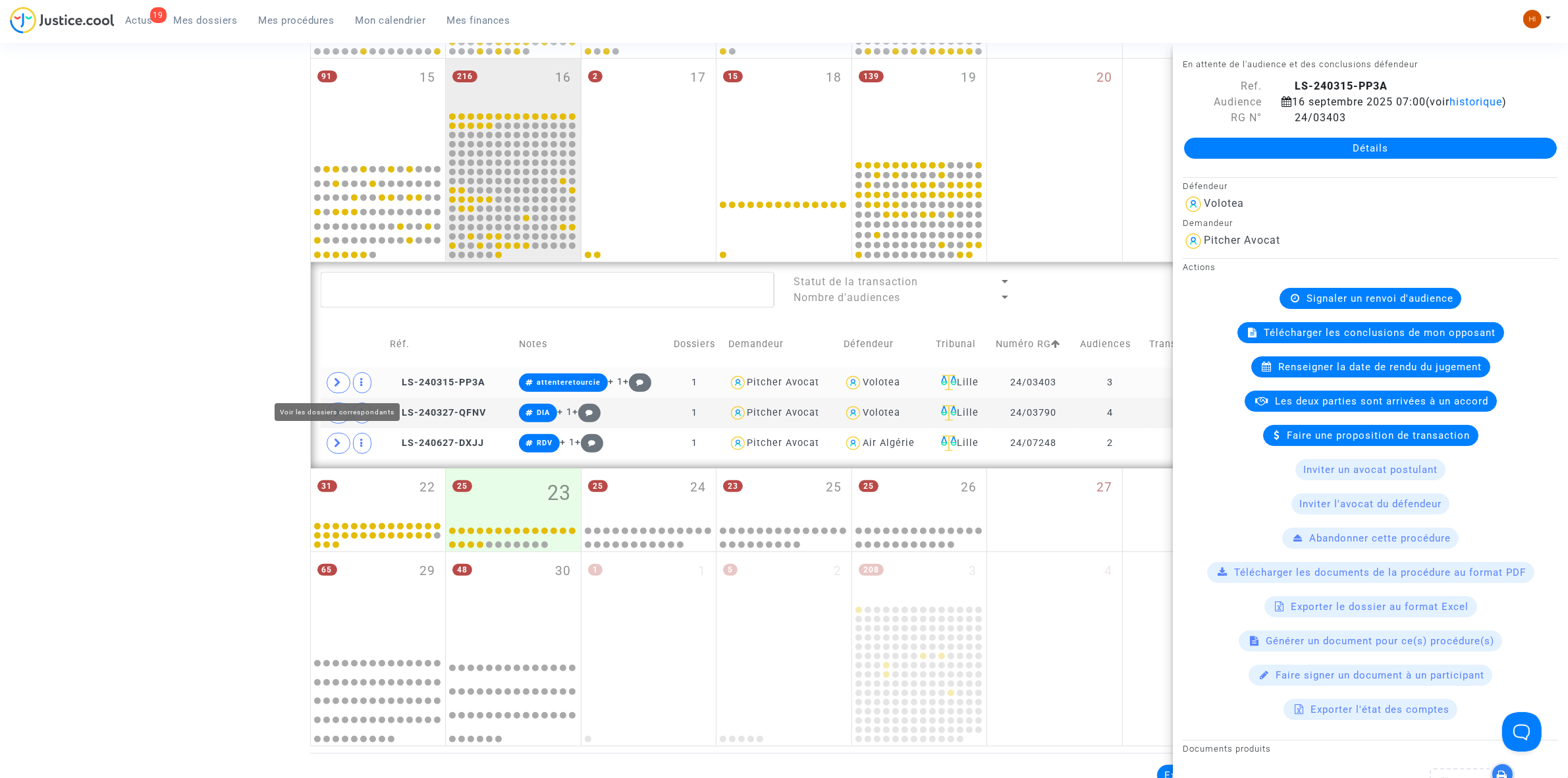
click at [336, 380] on icon at bounding box center [339, 382] width 8 height 10
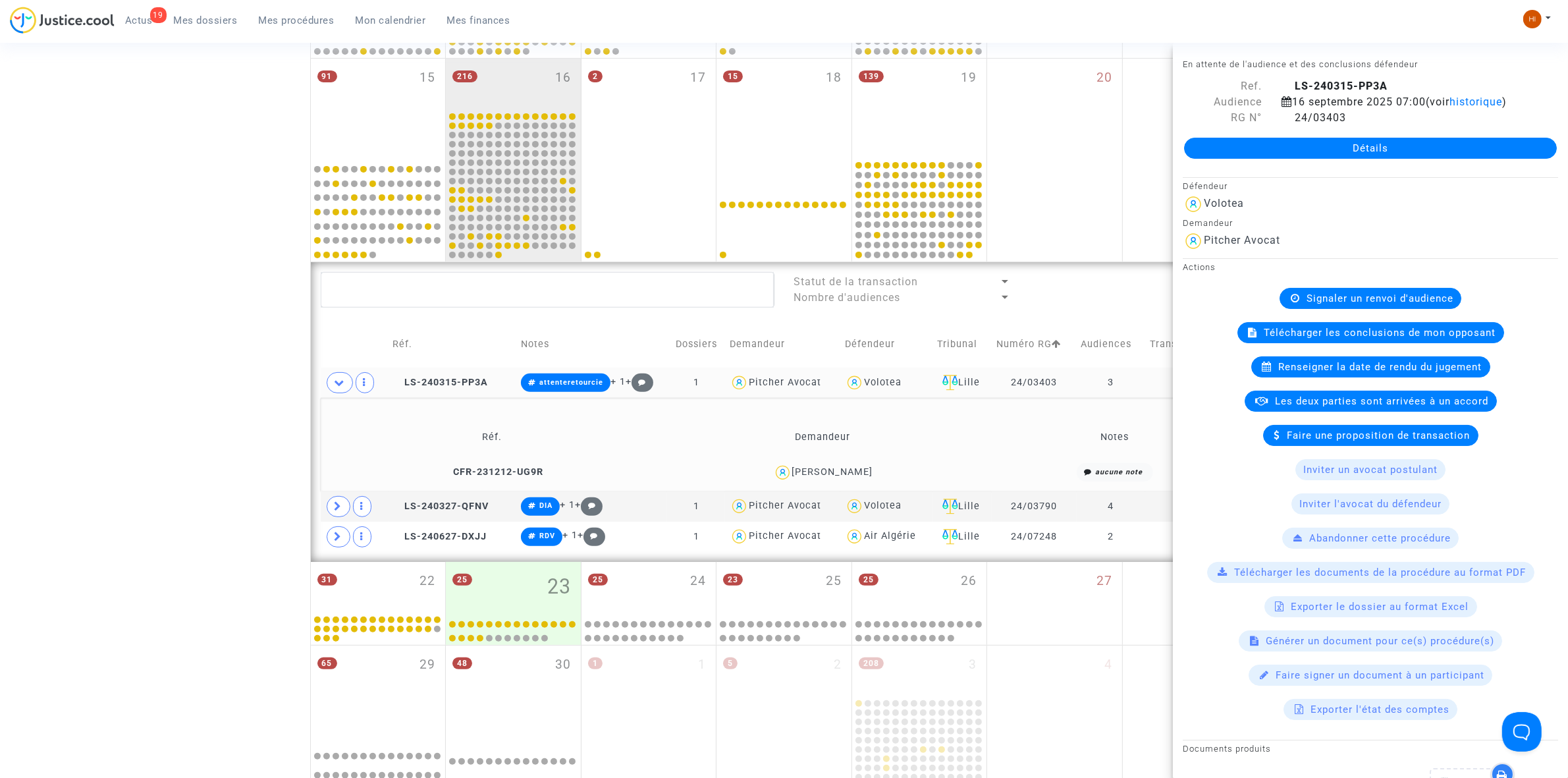
drag, startPoint x: 883, startPoint y: 466, endPoint x: 789, endPoint y: 463, distance: 94.0
click at [789, 463] on div "[PERSON_NAME]" at bounding box center [824, 473] width 319 height 19
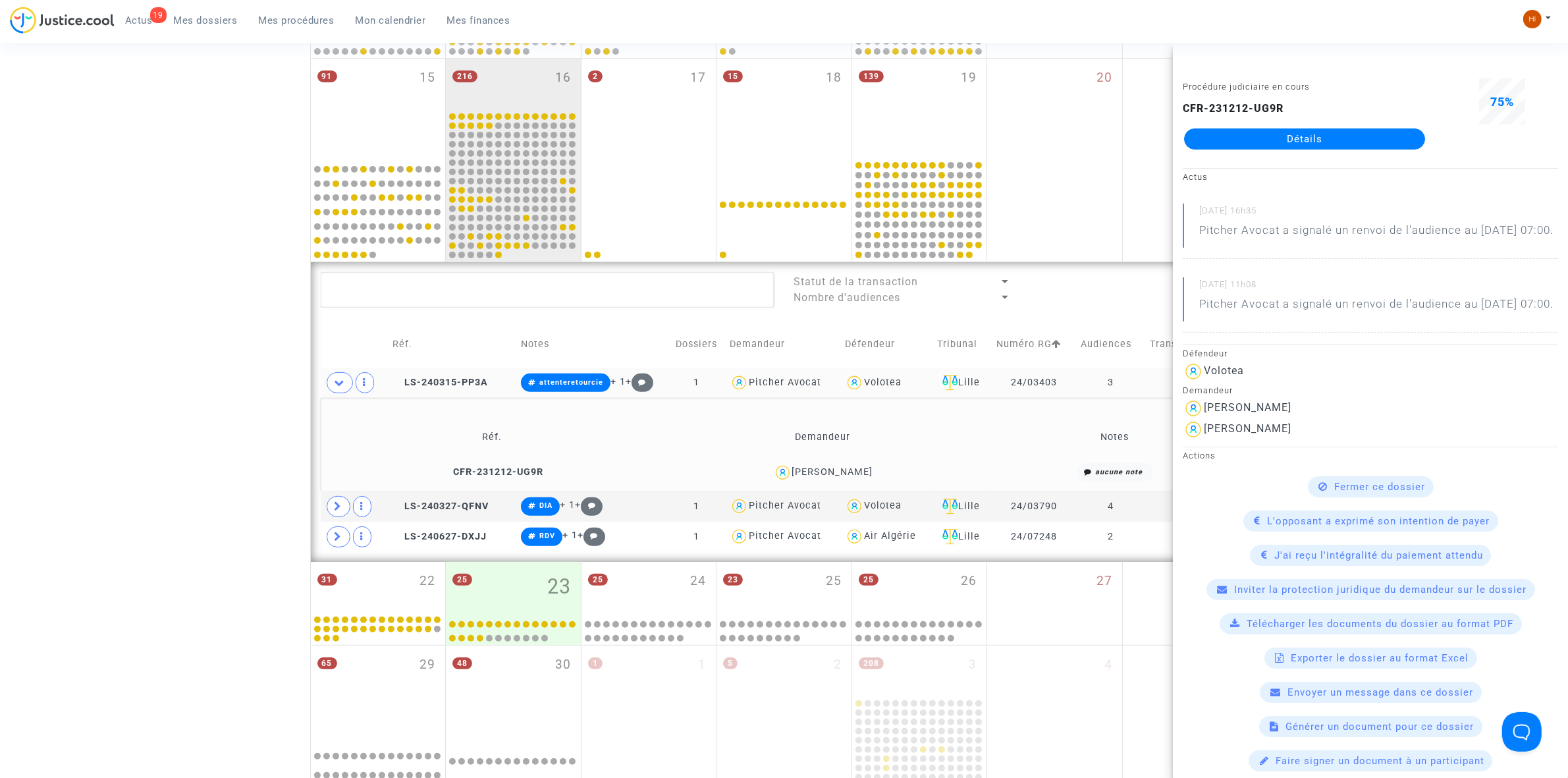
click at [920, 462] on td "[PERSON_NAME]" at bounding box center [823, 473] width 328 height 29
drag, startPoint x: 910, startPoint y: 469, endPoint x: 791, endPoint y: 473, distance: 119.1
click at [791, 473] on div "[PERSON_NAME]" at bounding box center [824, 473] width 319 height 19
copy div "[PERSON_NAME]"
click at [1156, 369] on td at bounding box center [1184, 382] width 77 height 30
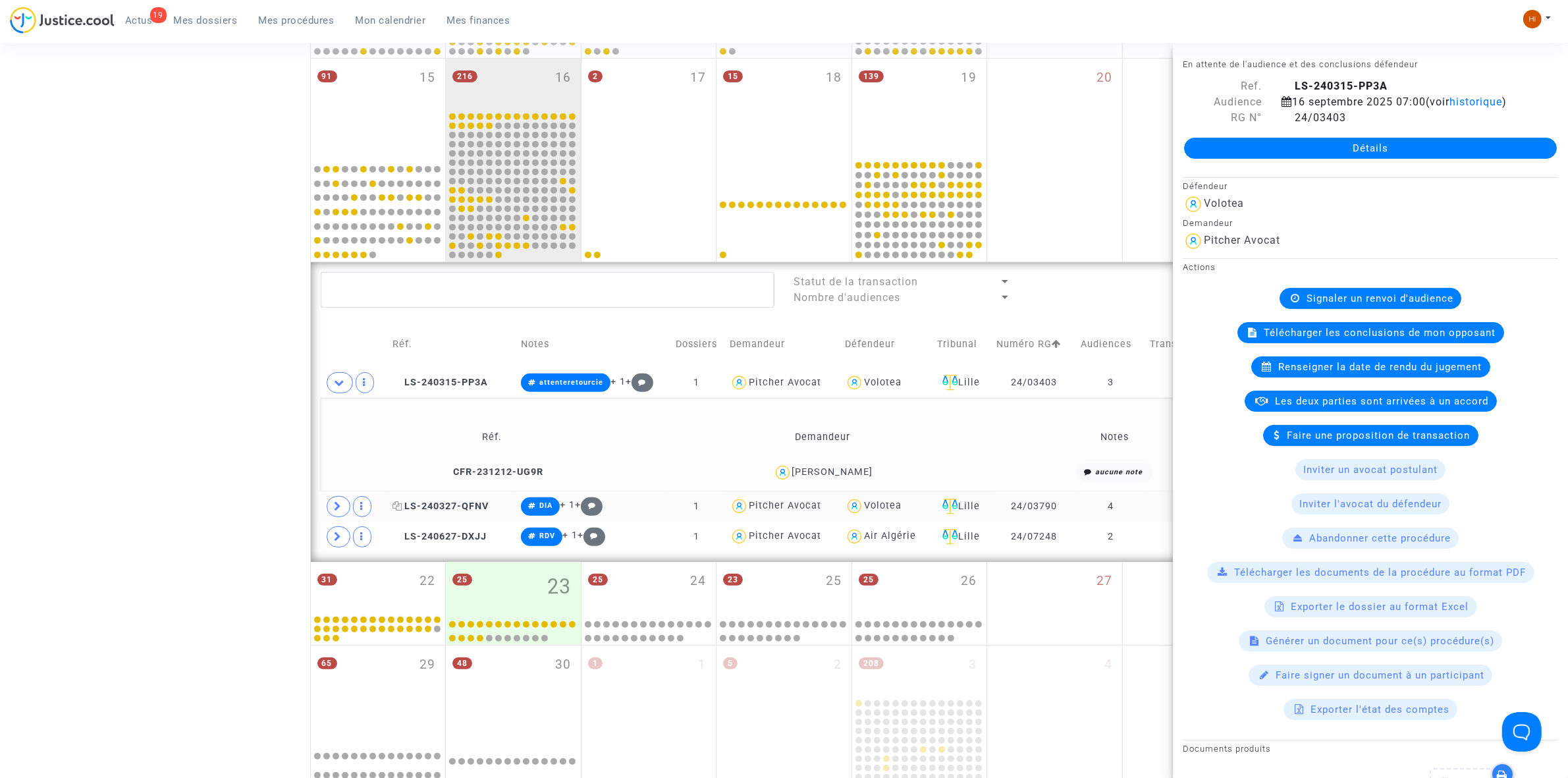
click at [433, 511] on span "LS-240327-QFNV" at bounding box center [442, 506] width 96 height 11
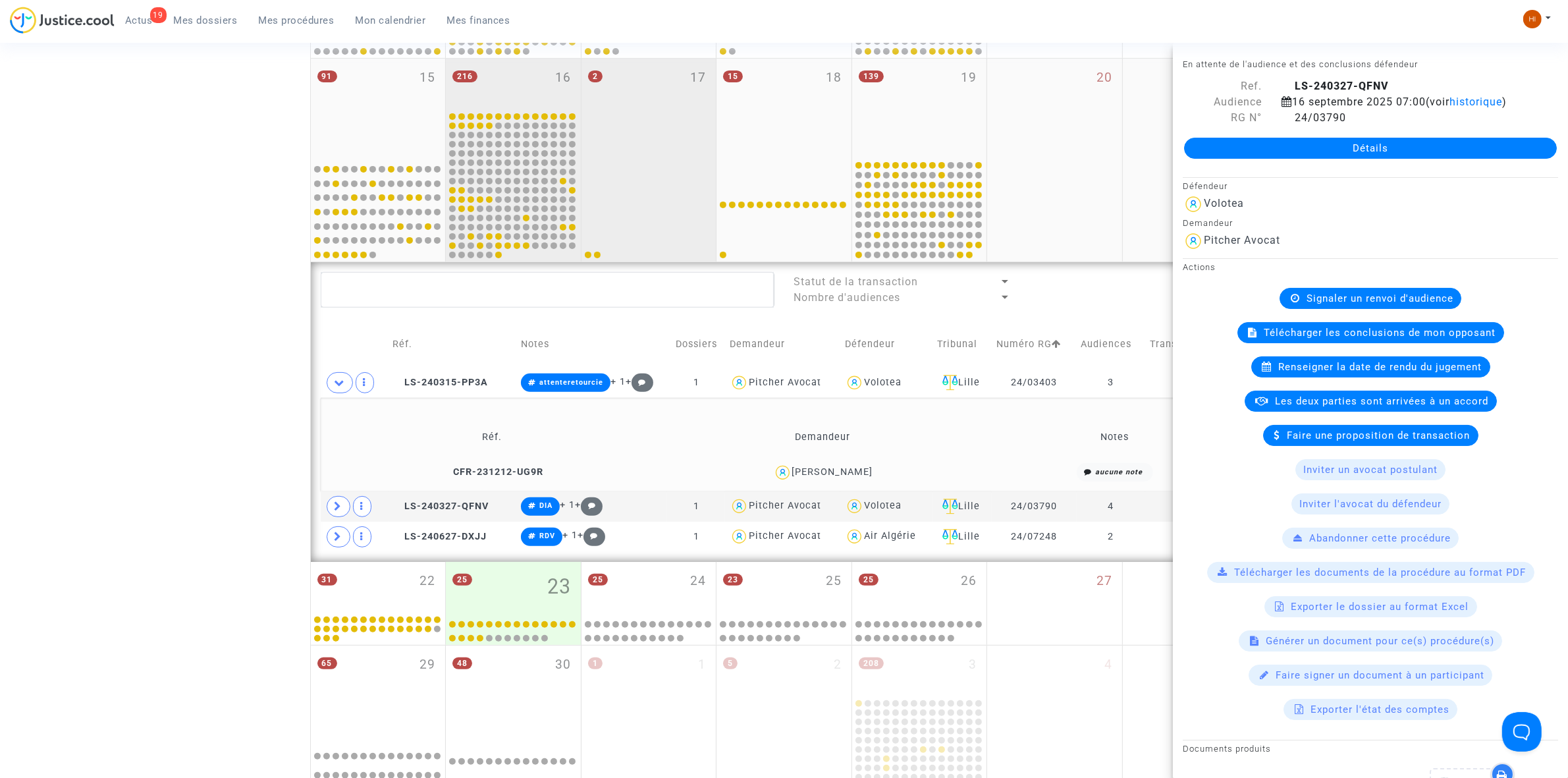
click at [616, 120] on div "2 17" at bounding box center [649, 108] width 135 height 99
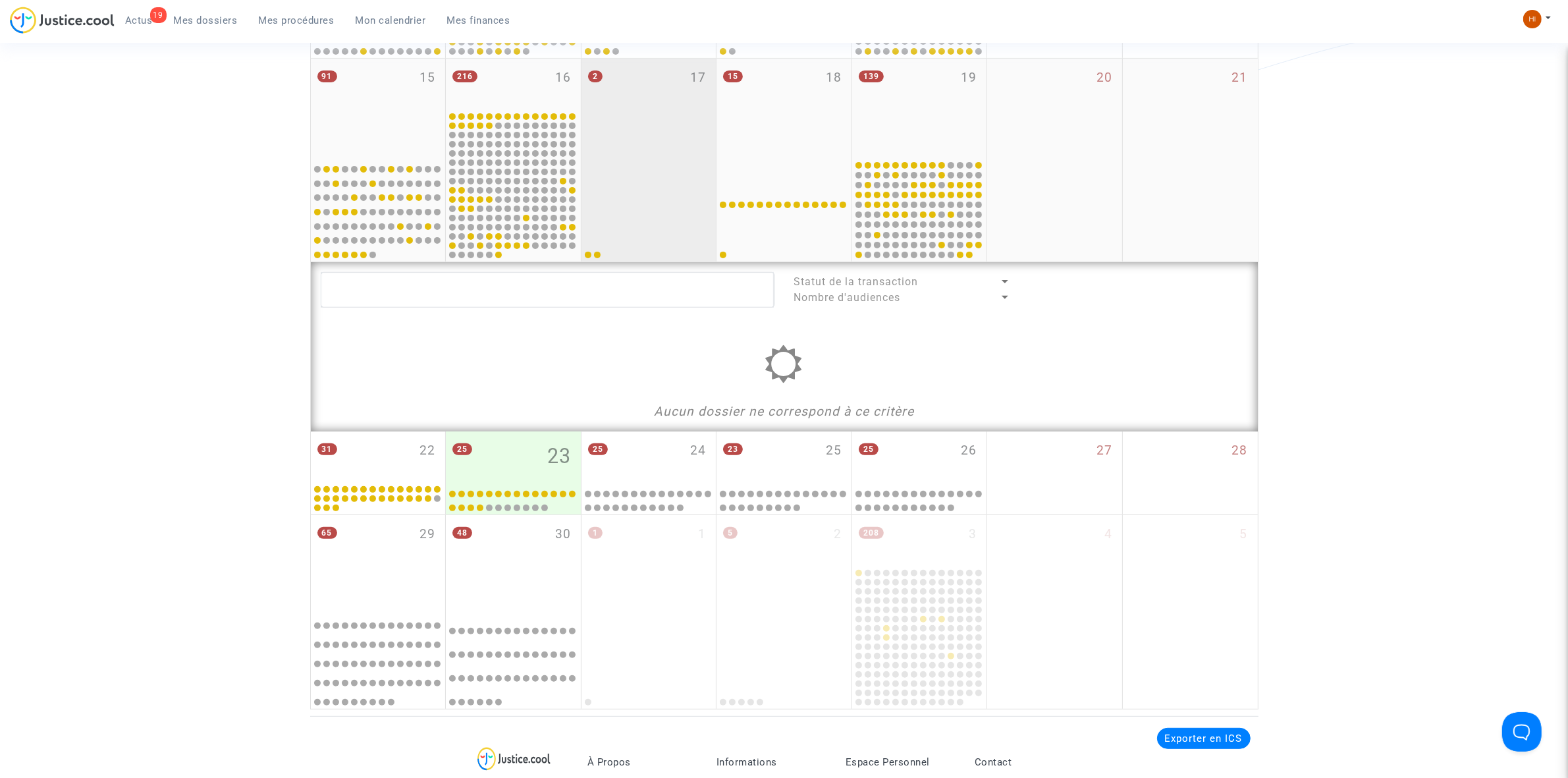
click at [656, 179] on div at bounding box center [648, 210] width 131 height 99
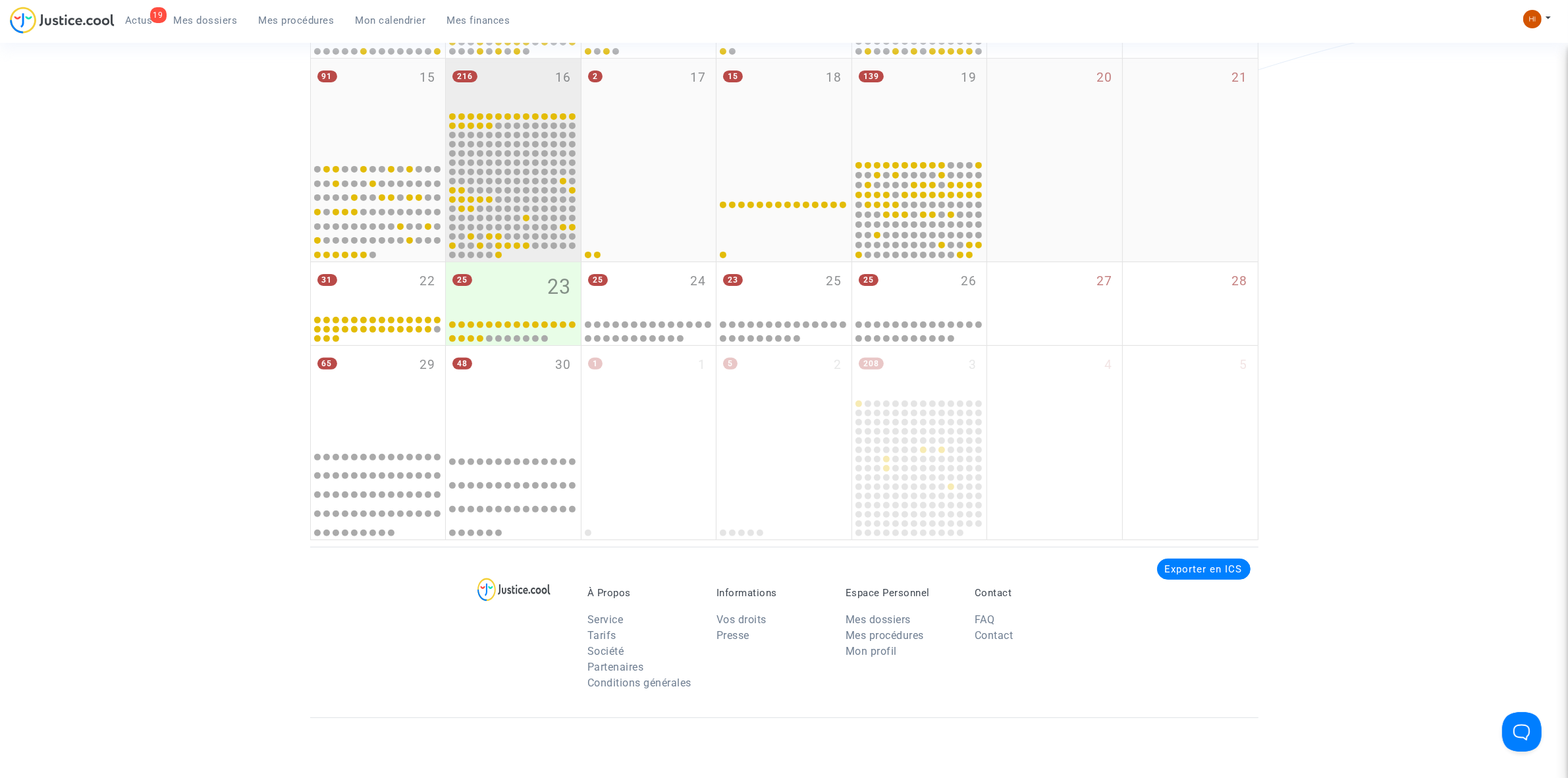
click at [561, 157] on div at bounding box center [513, 186] width 131 height 147
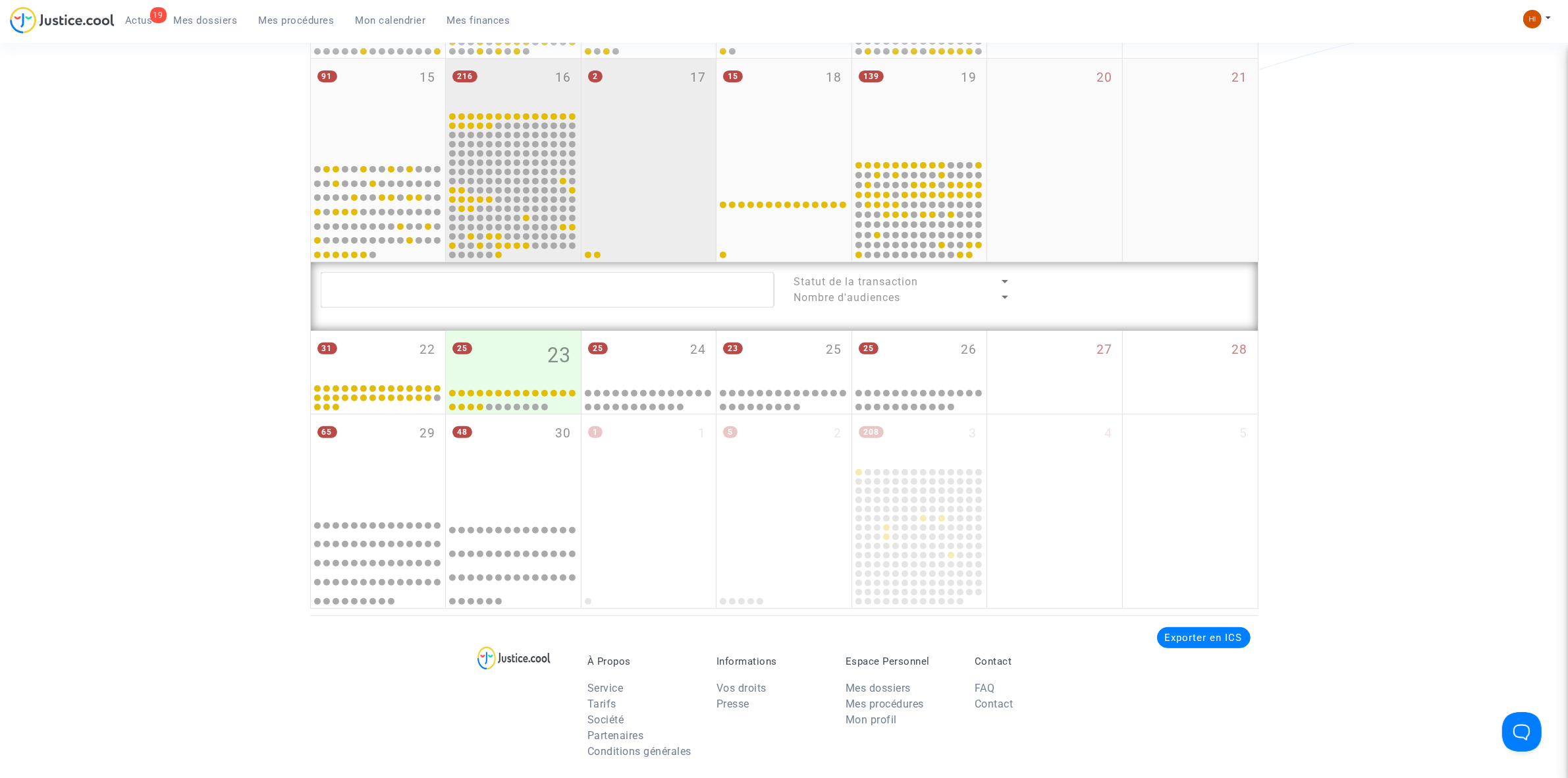
click at [661, 146] on div "2 17" at bounding box center [649, 108] width 135 height 99
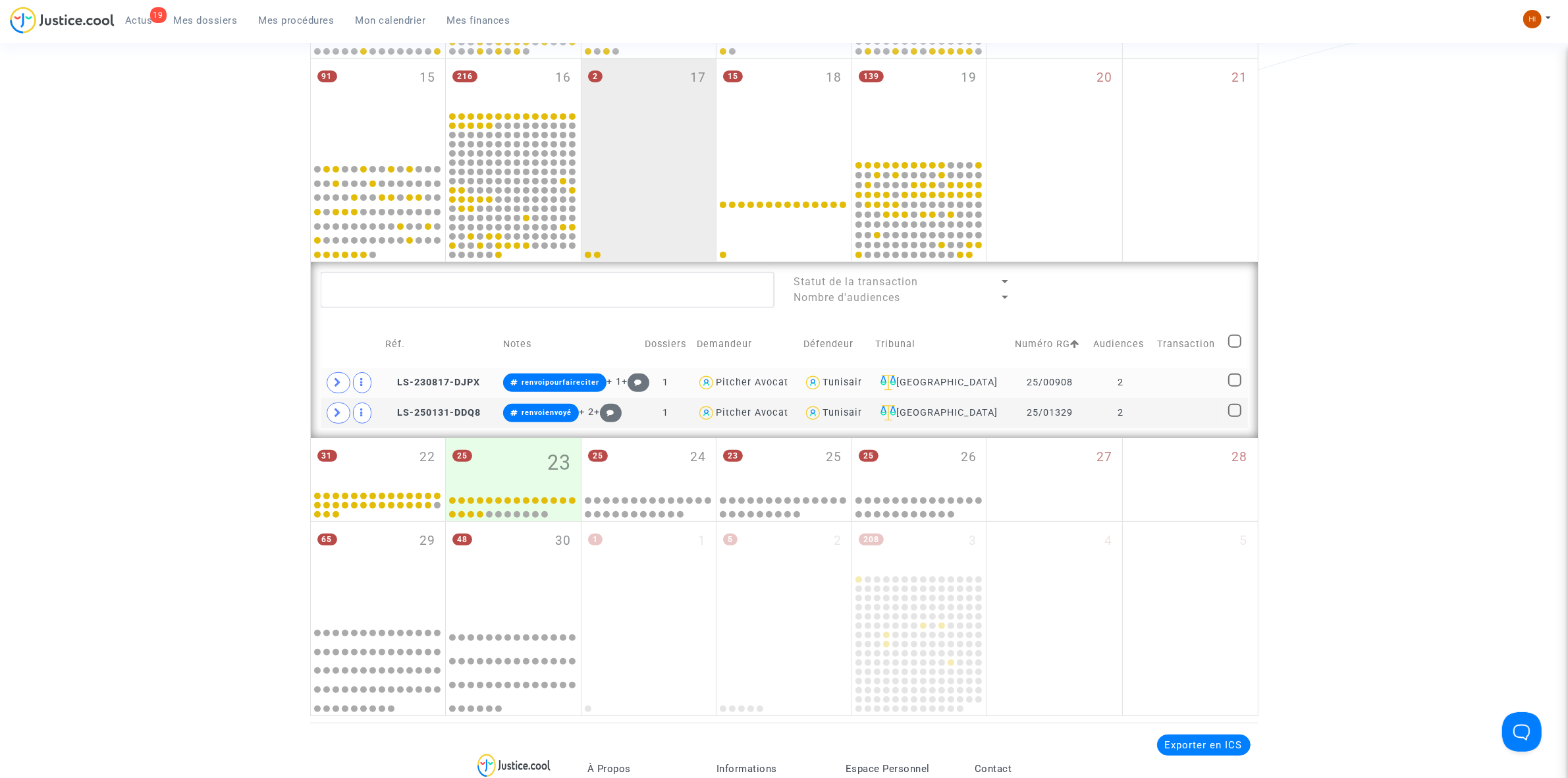
click at [1150, 380] on td "2" at bounding box center [1121, 382] width 64 height 30
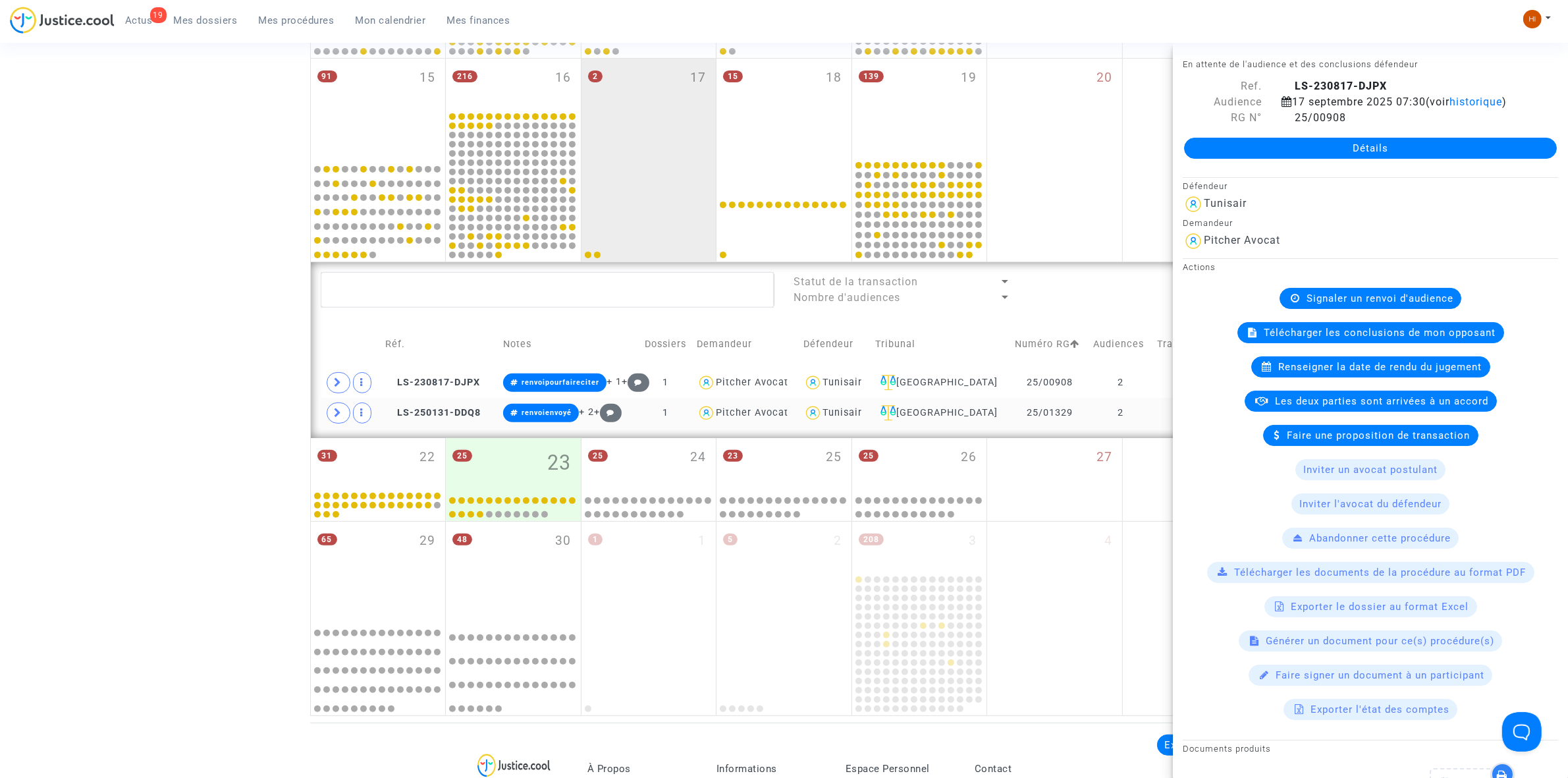
click at [1150, 426] on td "2" at bounding box center [1121, 413] width 64 height 30
click at [1138, 409] on td "2" at bounding box center [1121, 413] width 64 height 30
click at [338, 414] on icon at bounding box center [339, 412] width 8 height 10
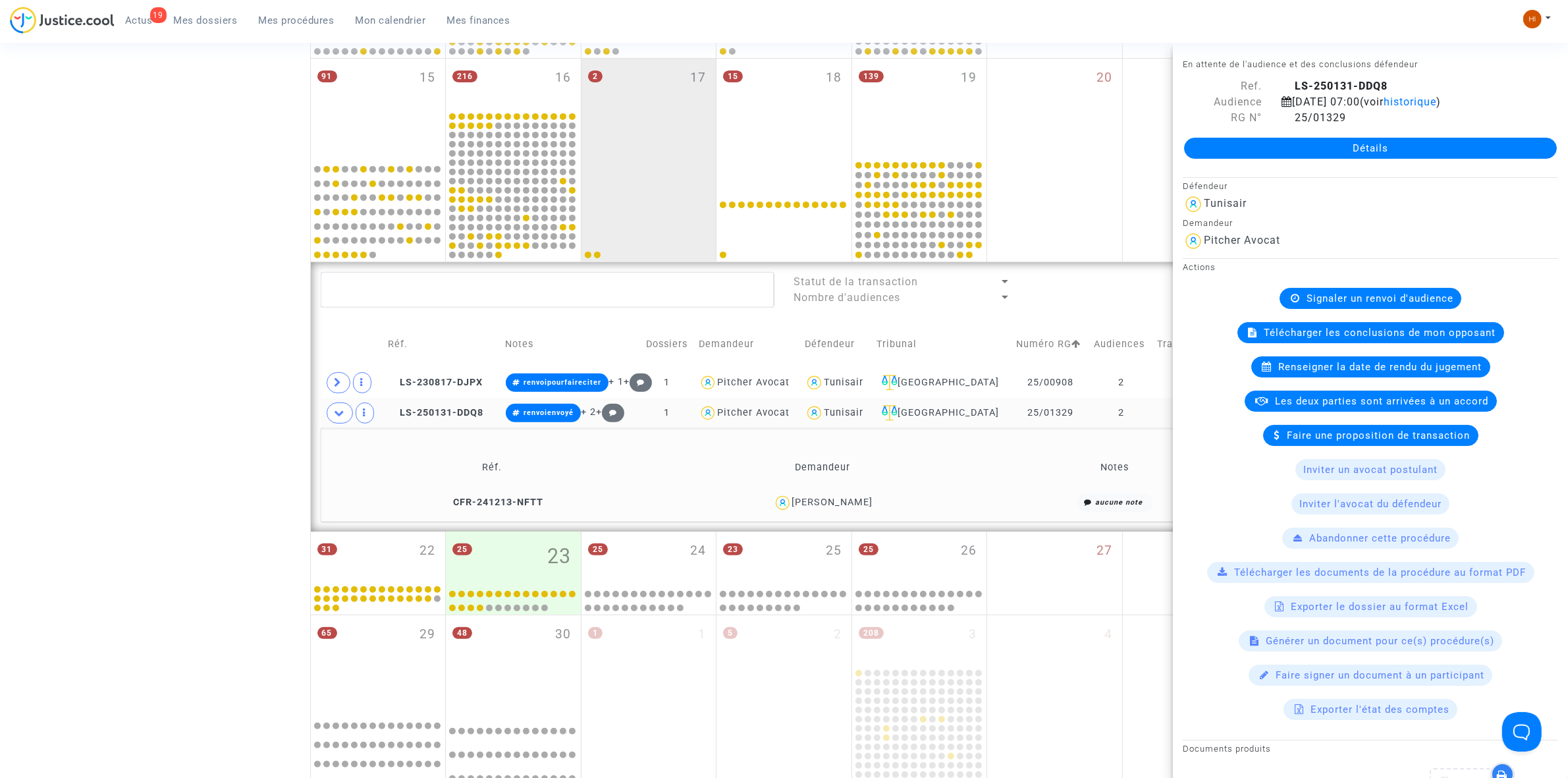
drag, startPoint x: 895, startPoint y: 514, endPoint x: 811, endPoint y: 511, distance: 84.1
click at [811, 511] on td "[PERSON_NAME]" at bounding box center [823, 503] width 328 height 29
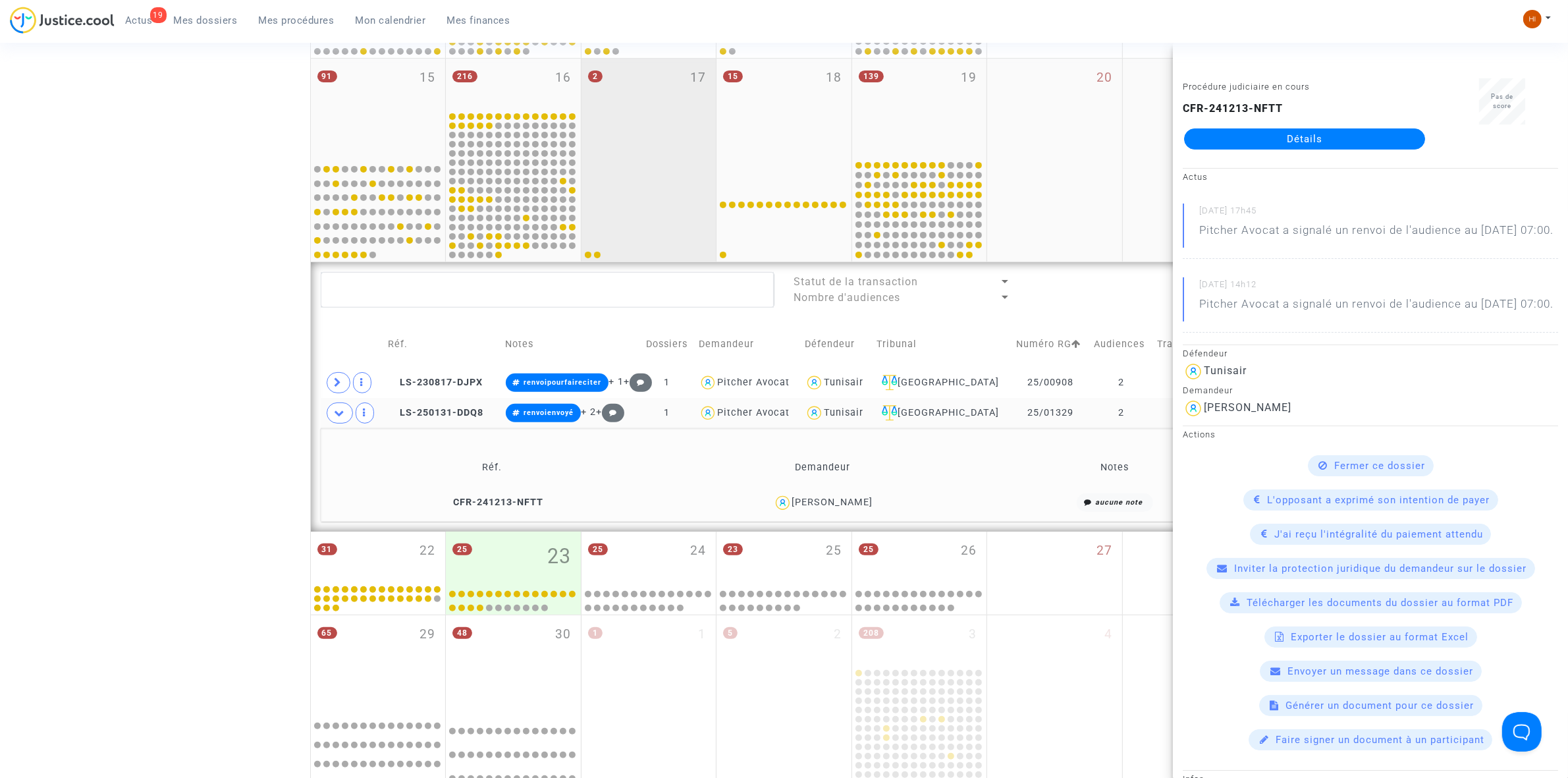
click at [659, 122] on div "2 17" at bounding box center [649, 108] width 135 height 99
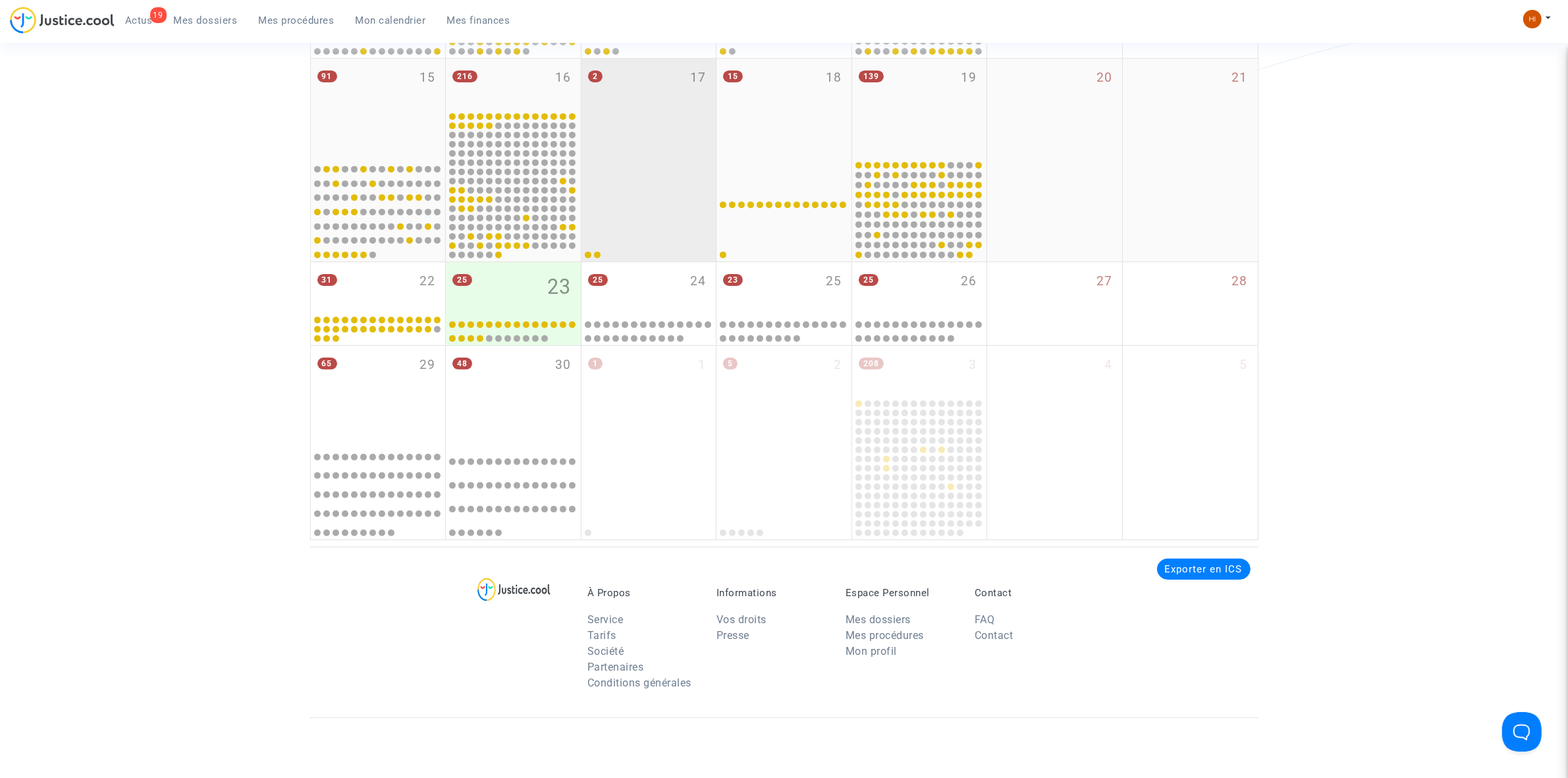
click at [659, 122] on div "2 17" at bounding box center [649, 108] width 135 height 99
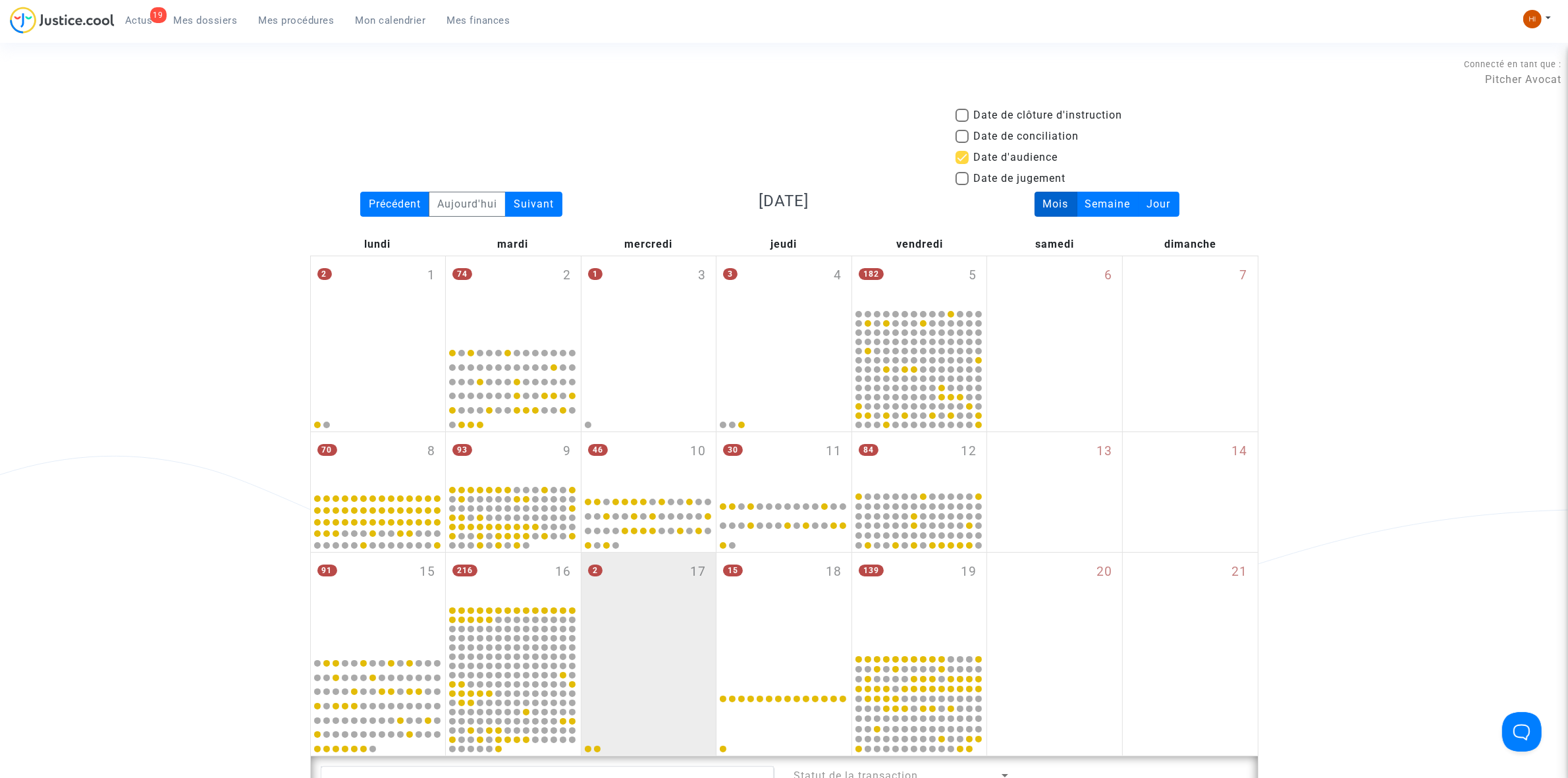
click at [975, 157] on span "Date d'audience" at bounding box center [1016, 157] width 84 height 15
click at [962, 164] on input "Date d'audience" at bounding box center [961, 164] width 1 height 1
checkbox input "false"
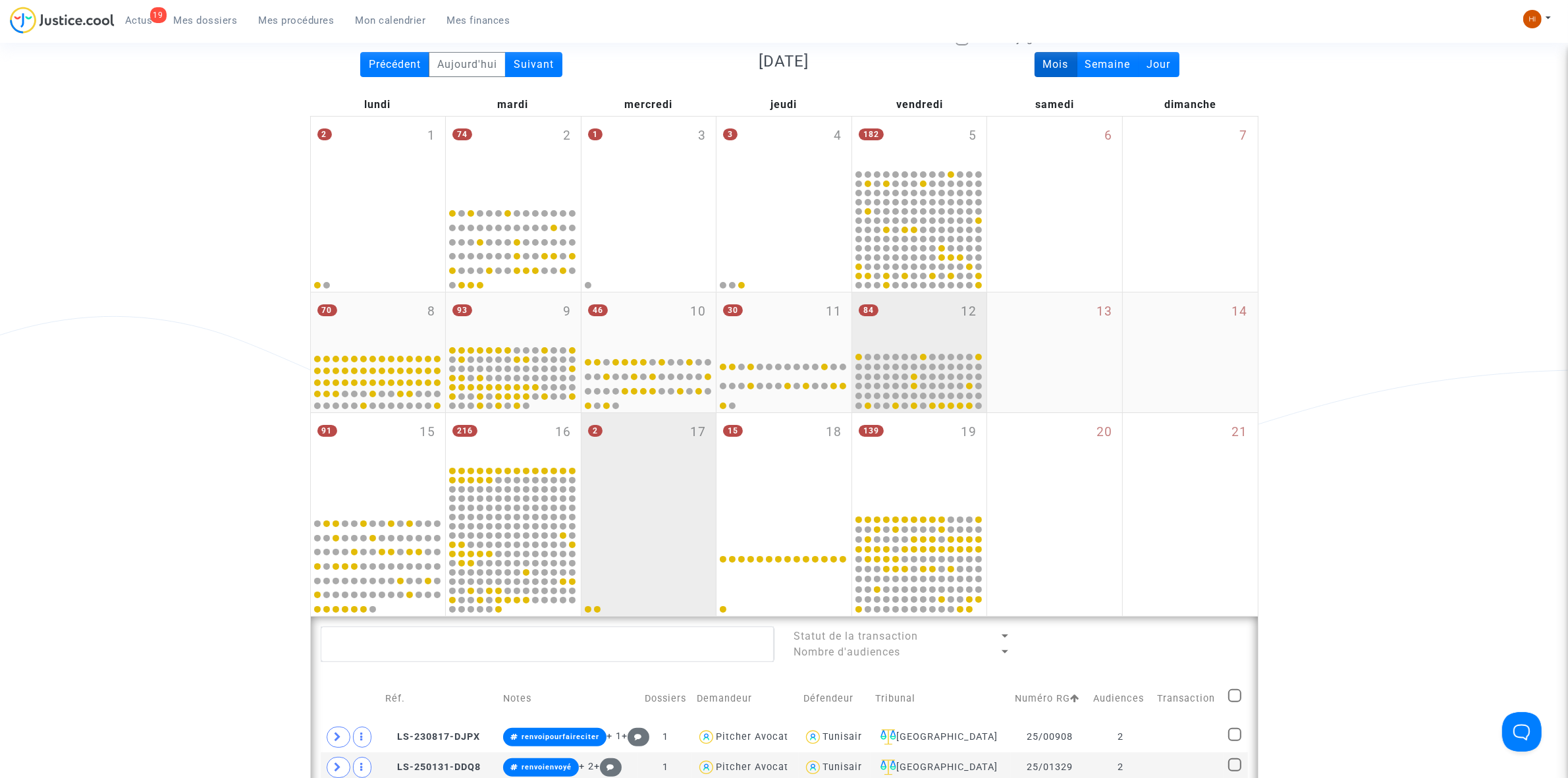
scroll to position [165, 0]
